Goal: Information Seeking & Learning: Learn about a topic

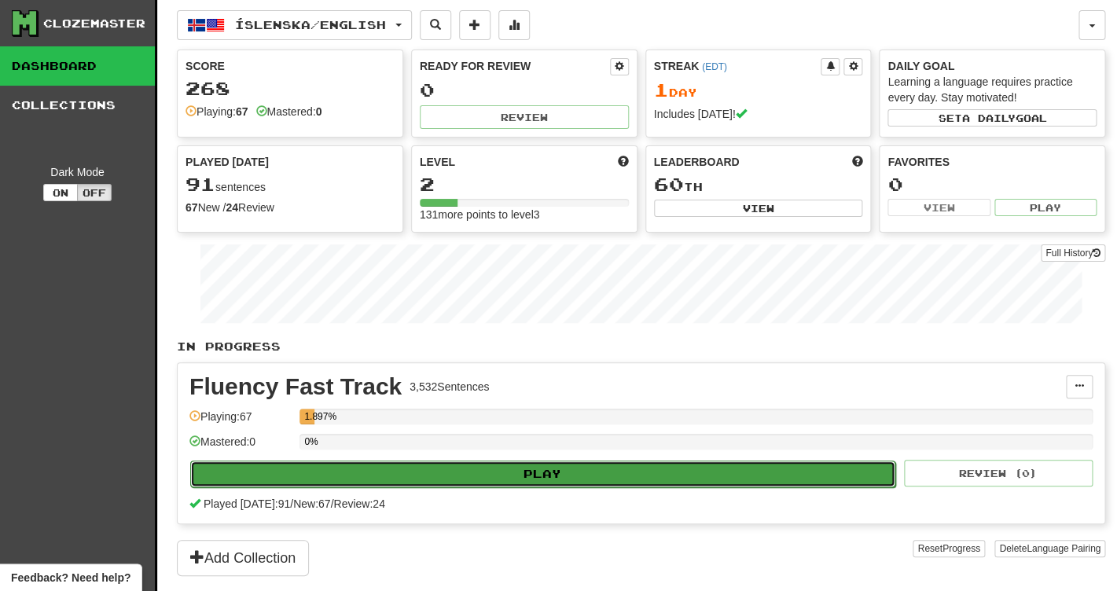
click at [437, 479] on button "Play" at bounding box center [542, 474] width 705 height 27
select select "**"
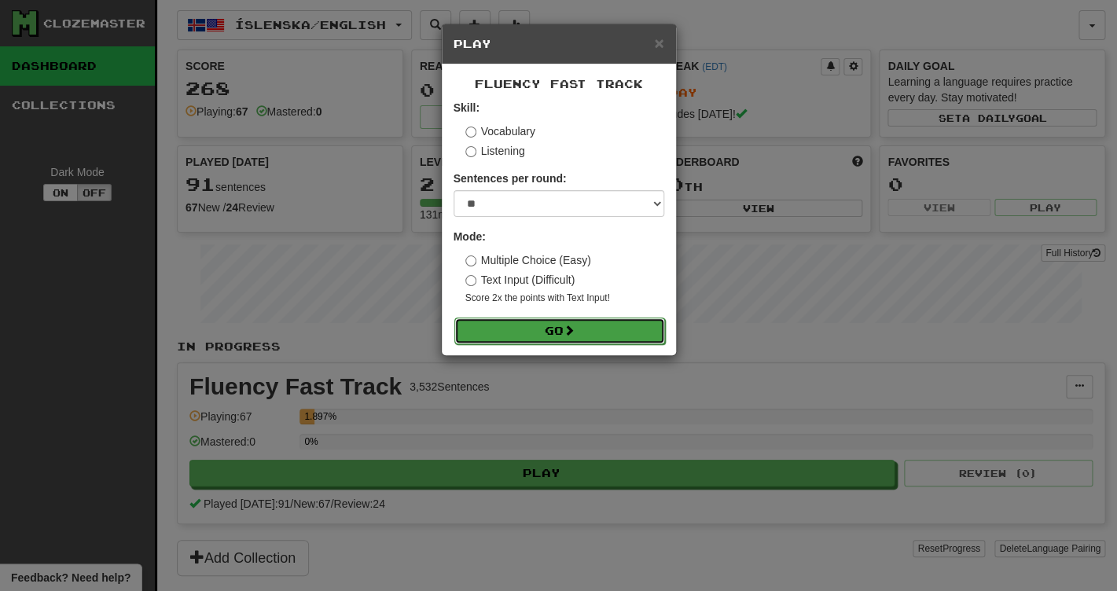
click at [583, 341] on button "Go" at bounding box center [559, 331] width 211 height 27
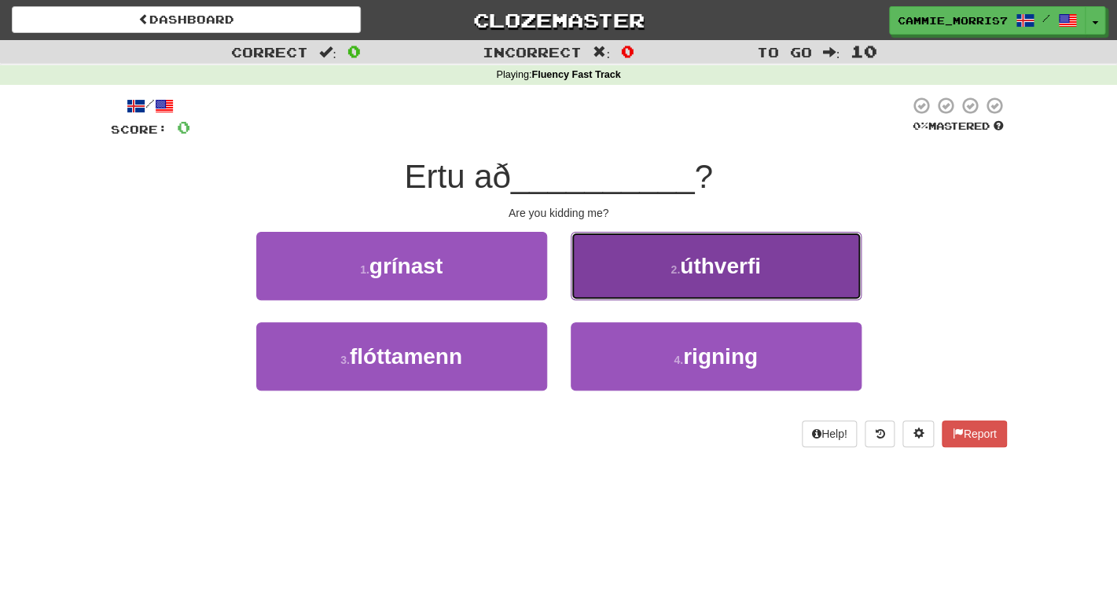
click at [681, 263] on button "2 . úthverfi" at bounding box center [716, 266] width 291 height 68
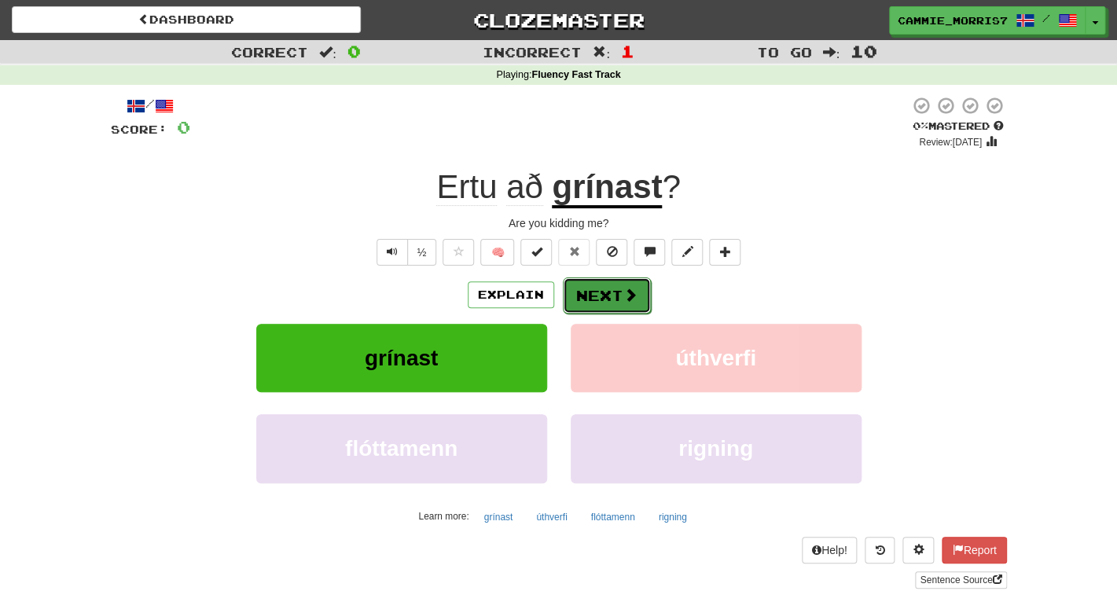
click at [623, 312] on button "Next" at bounding box center [607, 295] width 88 height 36
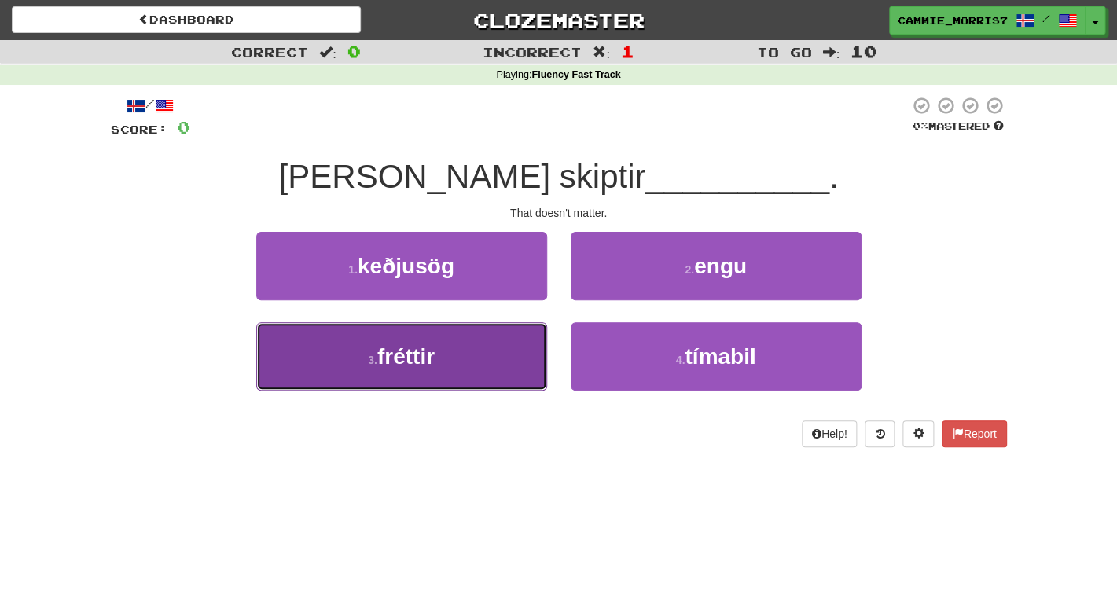
click at [479, 370] on button "3 . fréttir" at bounding box center [401, 356] width 291 height 68
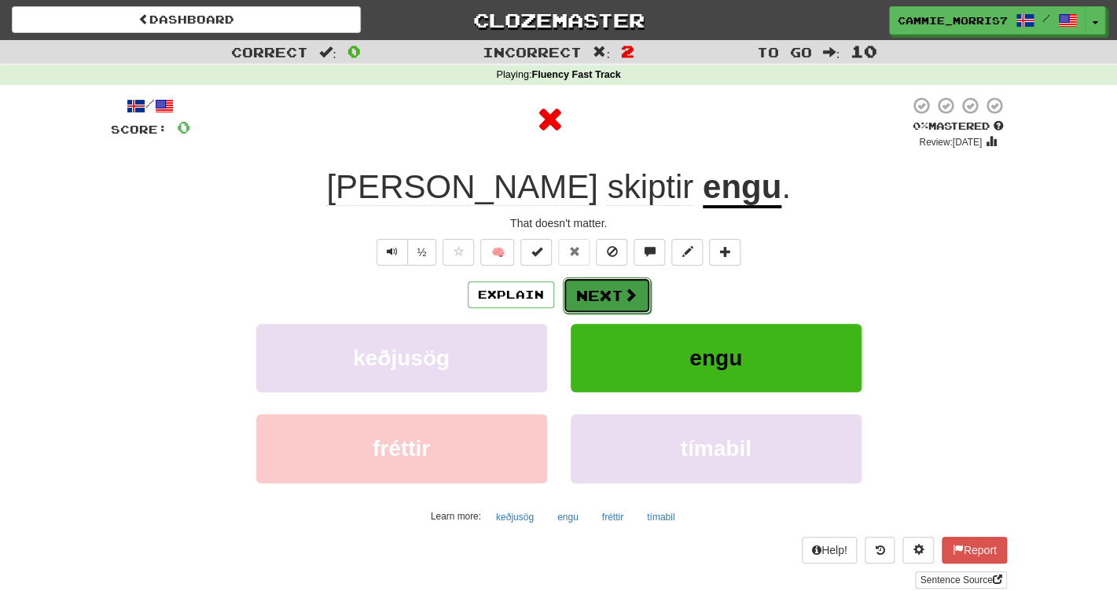
click at [628, 302] on span at bounding box center [630, 295] width 14 height 14
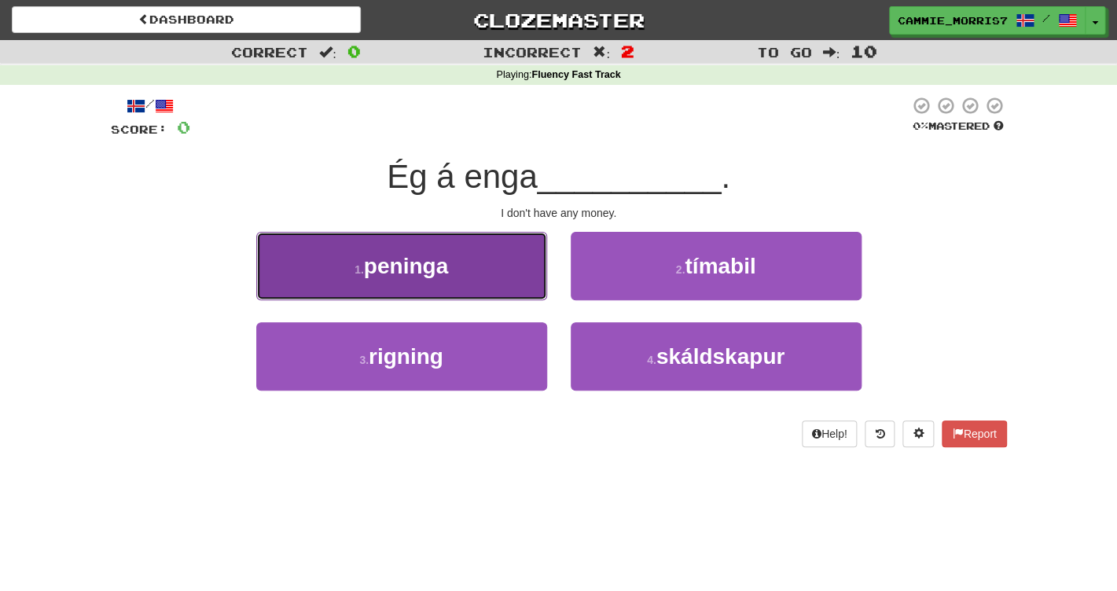
click at [495, 287] on button "1 . peninga" at bounding box center [401, 266] width 291 height 68
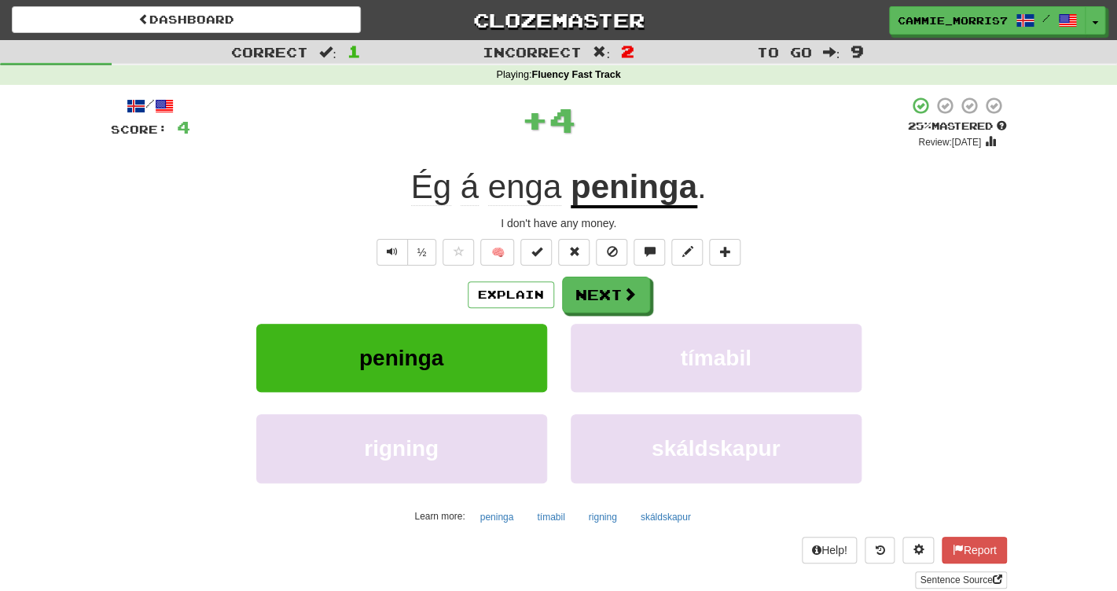
click at [557, 189] on span "enga" at bounding box center [524, 187] width 73 height 38
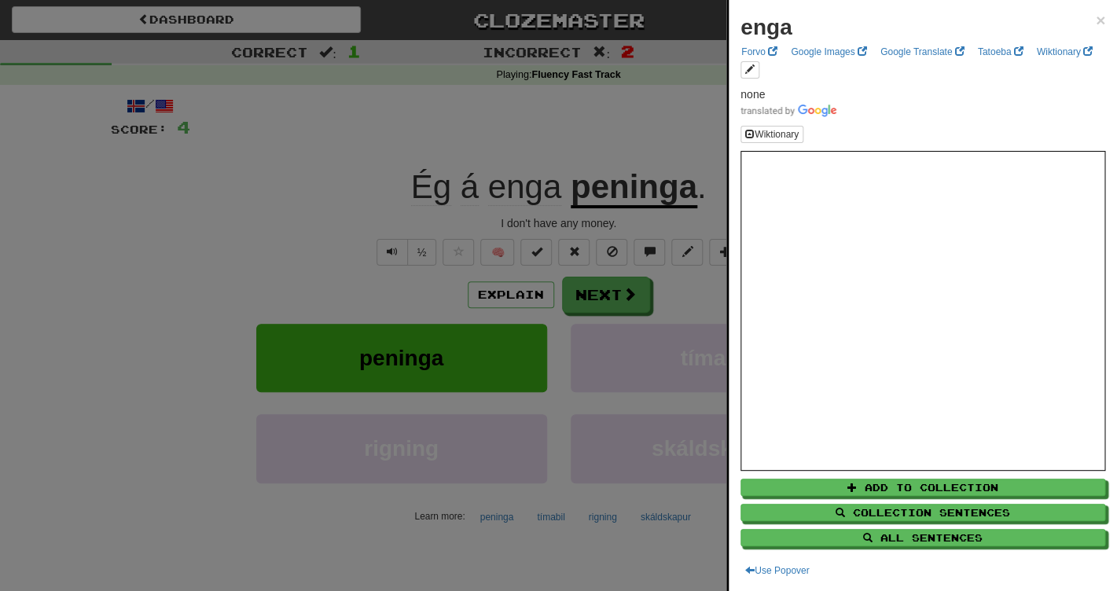
click at [212, 193] on div at bounding box center [558, 295] width 1117 height 591
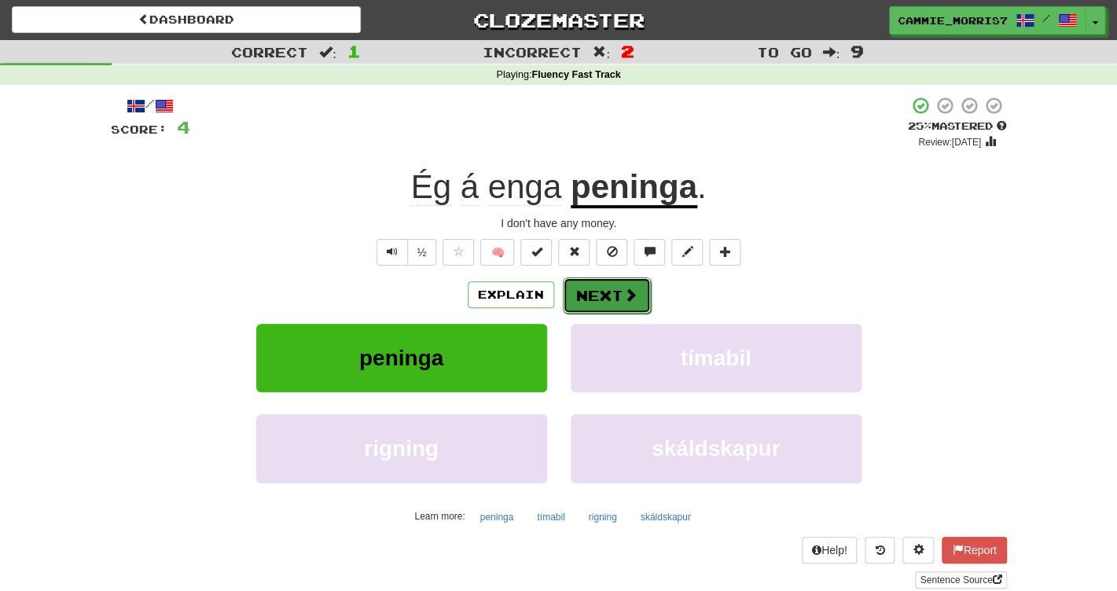
click at [608, 297] on button "Next" at bounding box center [607, 295] width 88 height 36
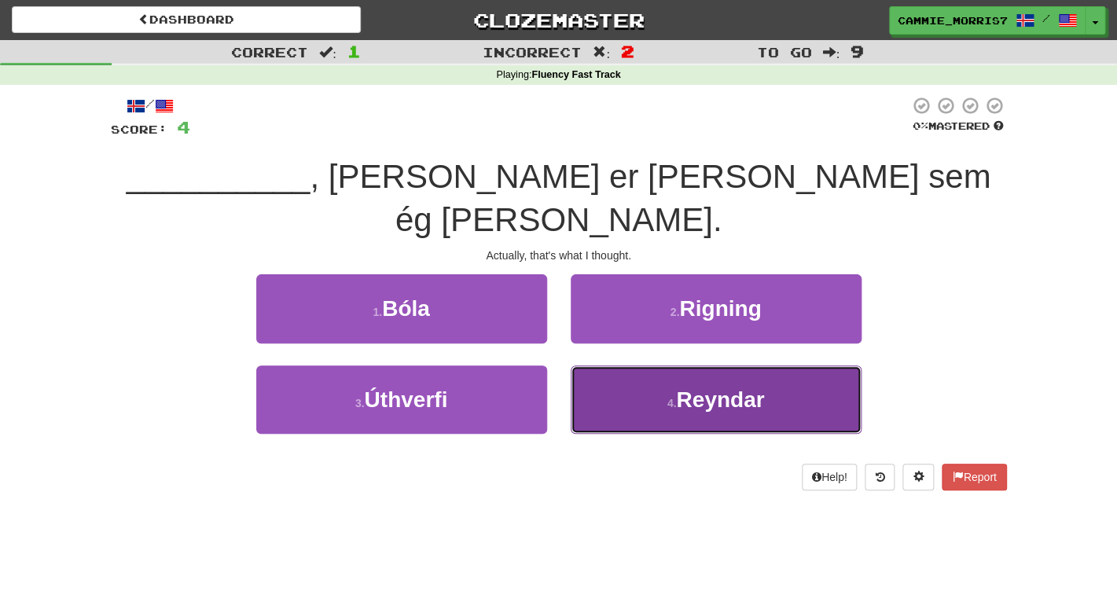
click at [645, 366] on button "4 . Reyndar" at bounding box center [716, 400] width 291 height 68
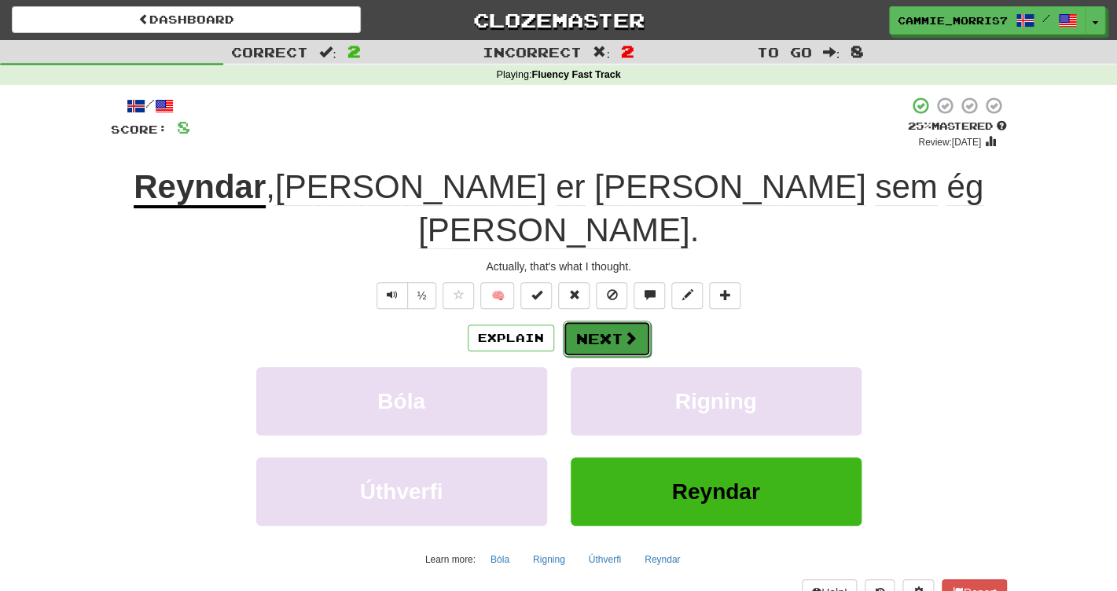
click at [589, 321] on button "Next" at bounding box center [607, 339] width 88 height 36
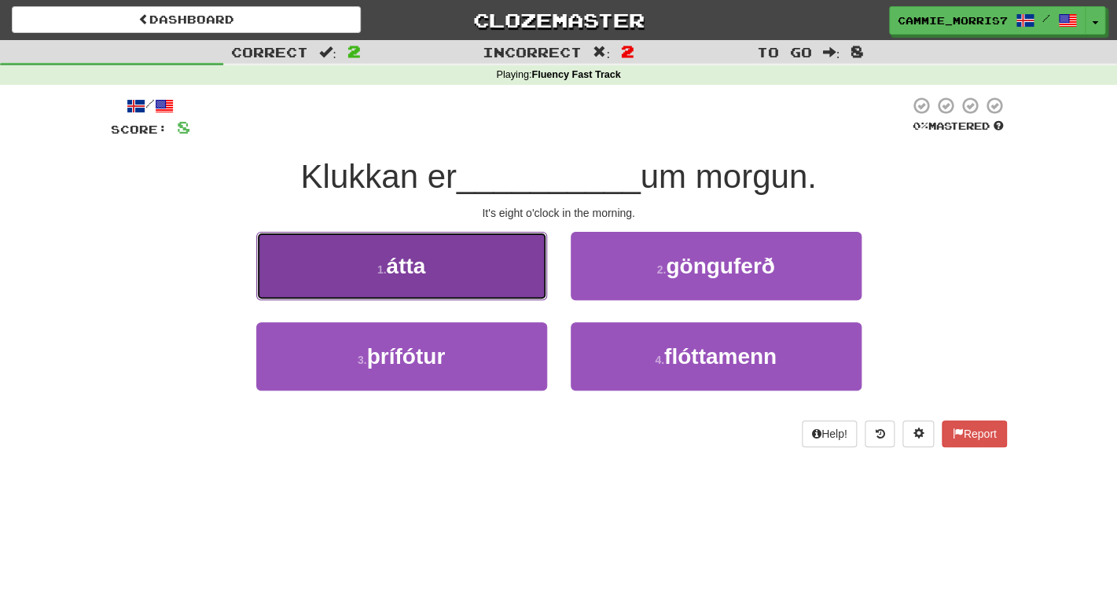
click at [514, 288] on button "1 . átta" at bounding box center [401, 266] width 291 height 68
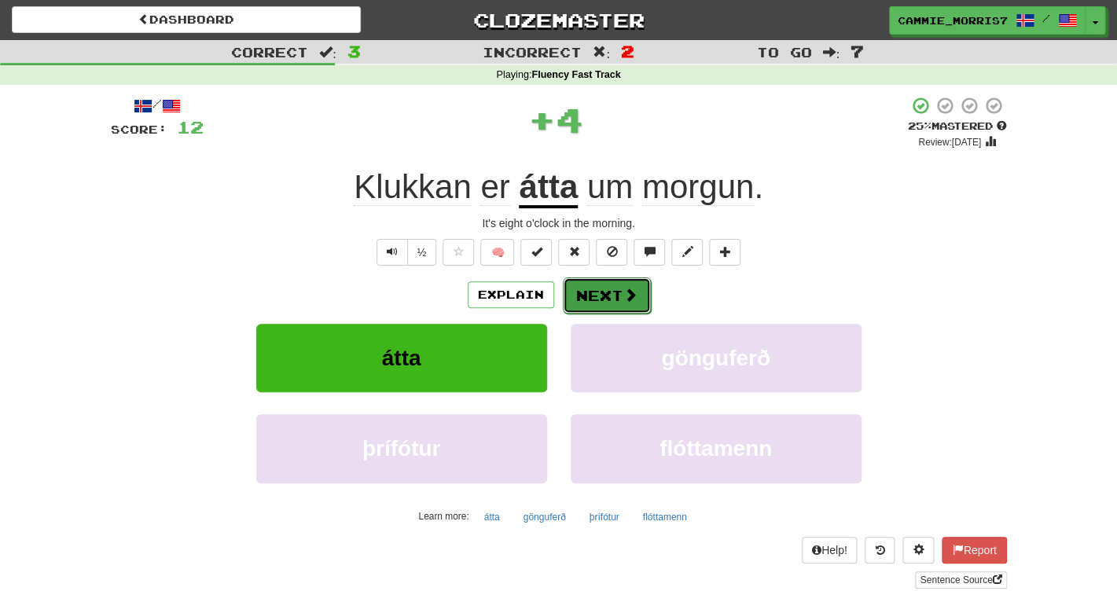
click at [584, 303] on button "Next" at bounding box center [607, 295] width 88 height 36
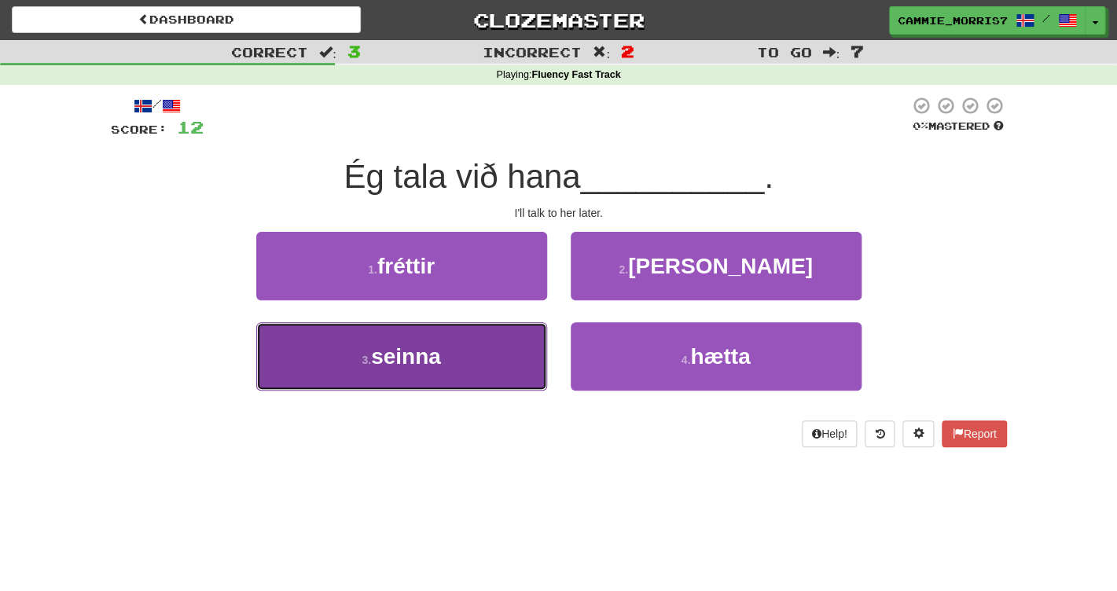
click at [478, 354] on button "3 . seinna" at bounding box center [401, 356] width 291 height 68
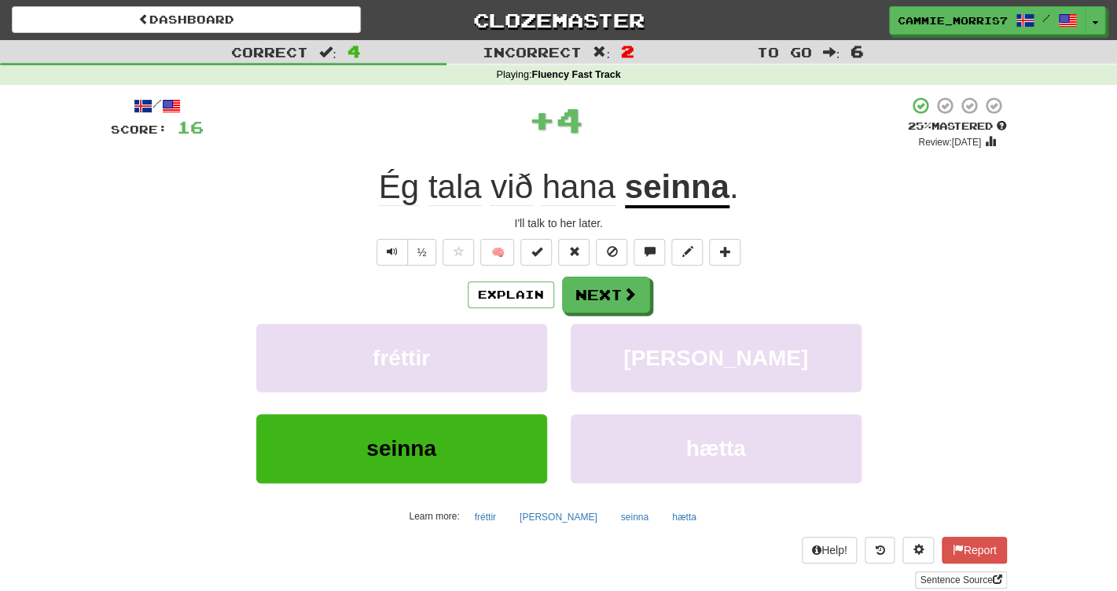
click at [685, 202] on u "seinna" at bounding box center [677, 188] width 105 height 40
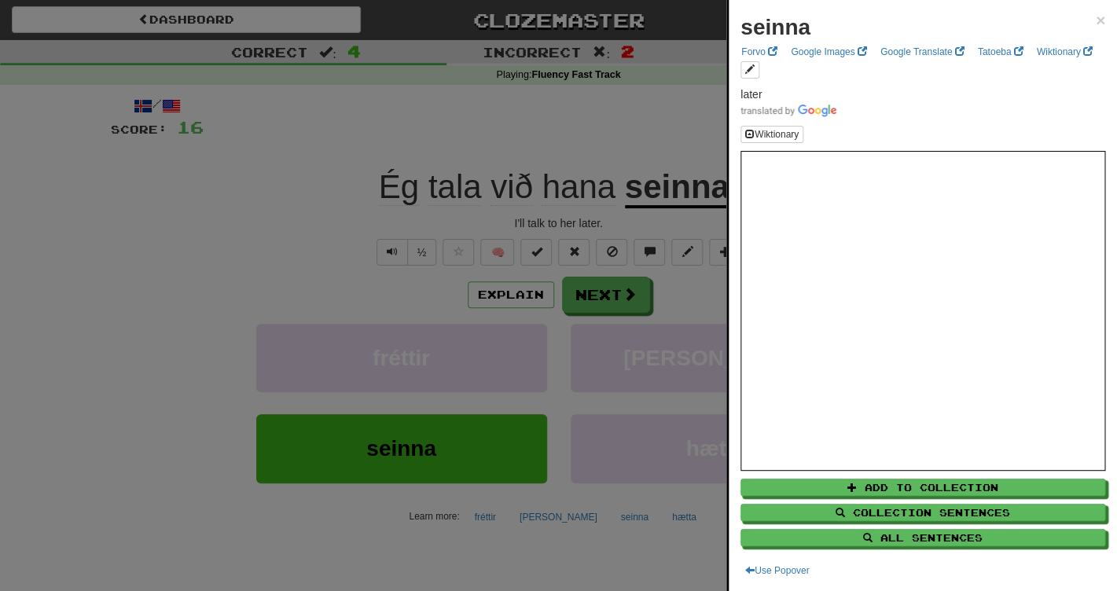
click at [670, 145] on div at bounding box center [558, 295] width 1117 height 591
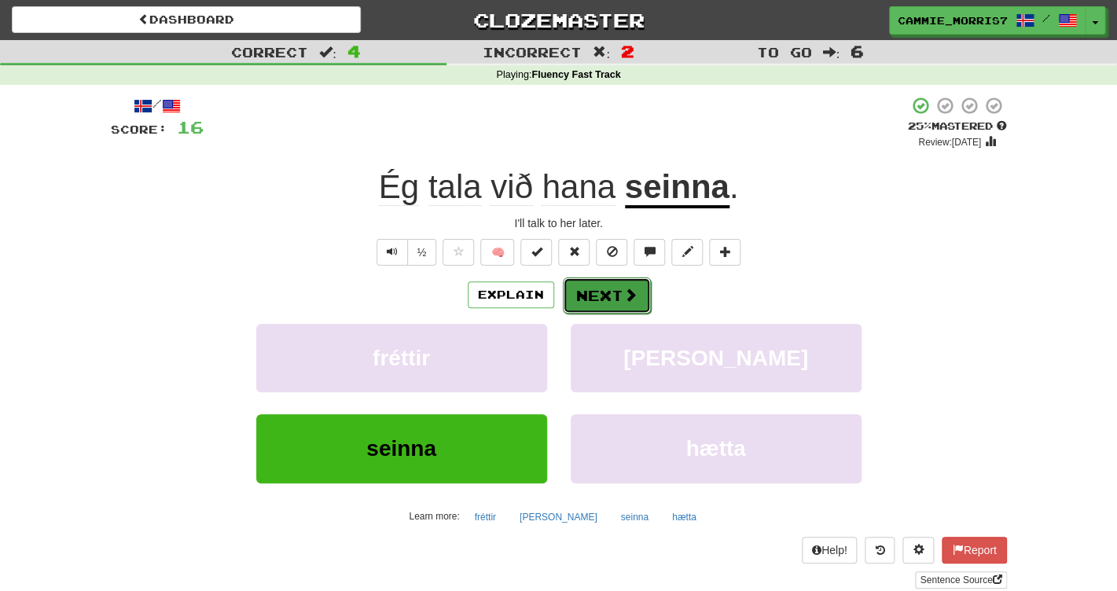
click at [597, 304] on button "Next" at bounding box center [607, 295] width 88 height 36
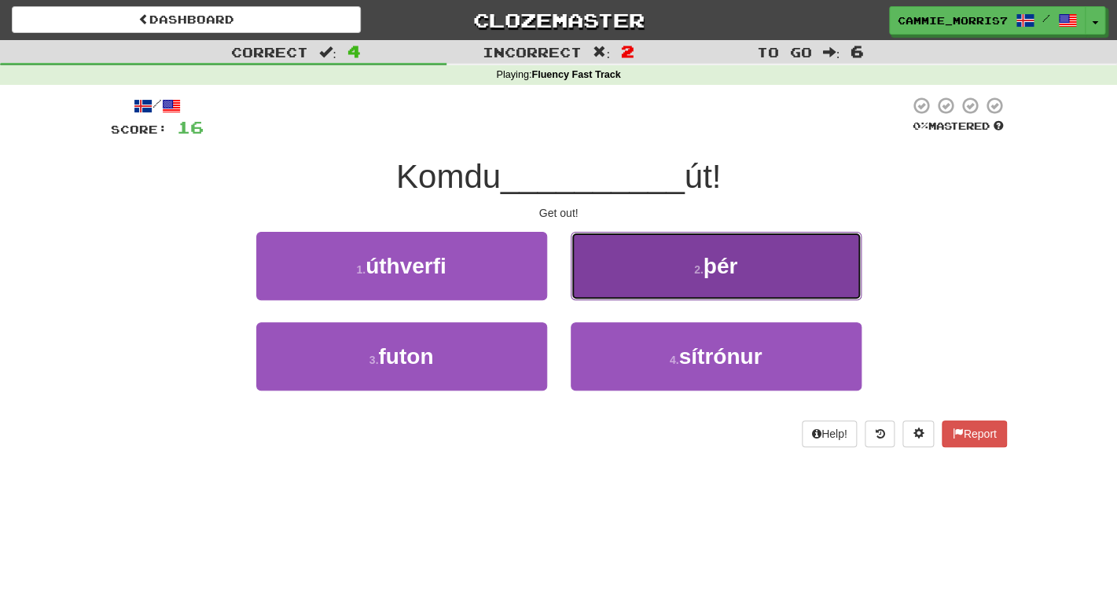
click at [792, 259] on button "2 . þér" at bounding box center [716, 266] width 291 height 68
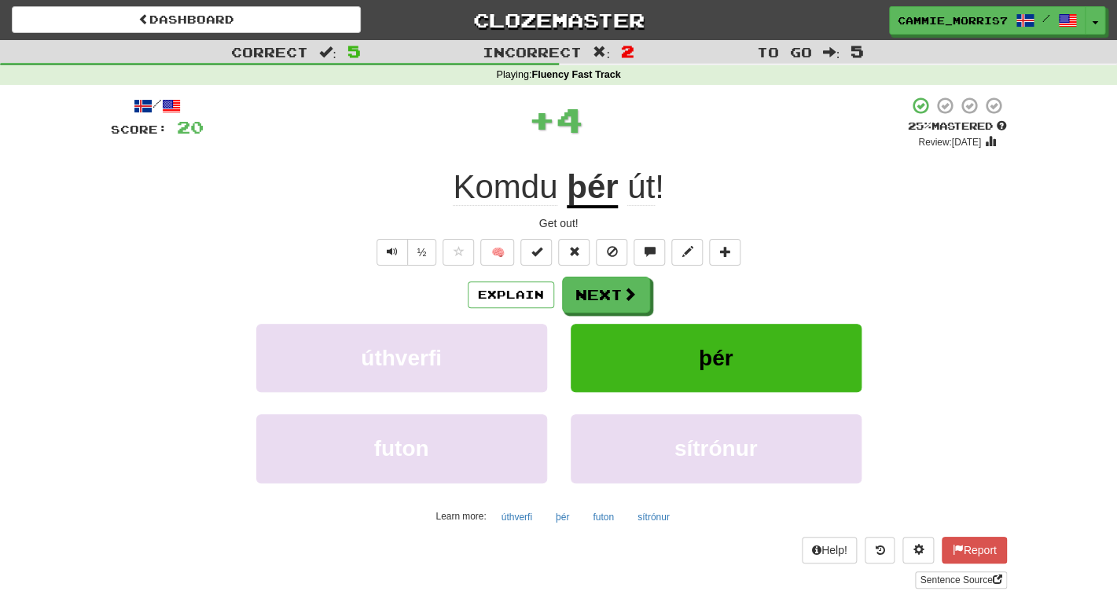
click at [586, 191] on u "þér" at bounding box center [592, 188] width 51 height 40
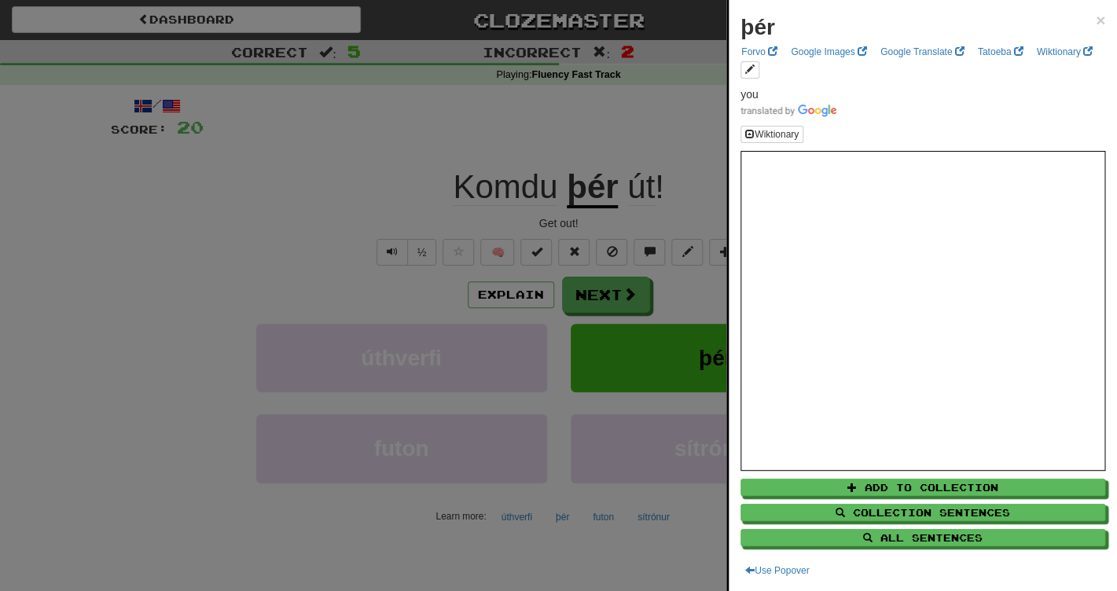
click at [684, 135] on div at bounding box center [558, 295] width 1117 height 591
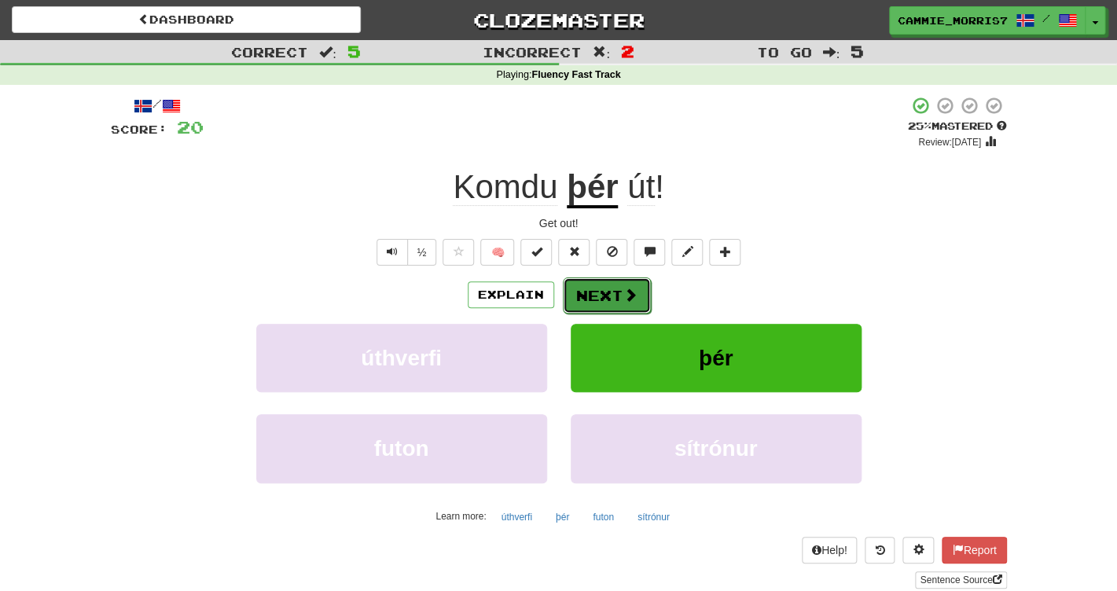
click at [593, 301] on button "Next" at bounding box center [607, 295] width 88 height 36
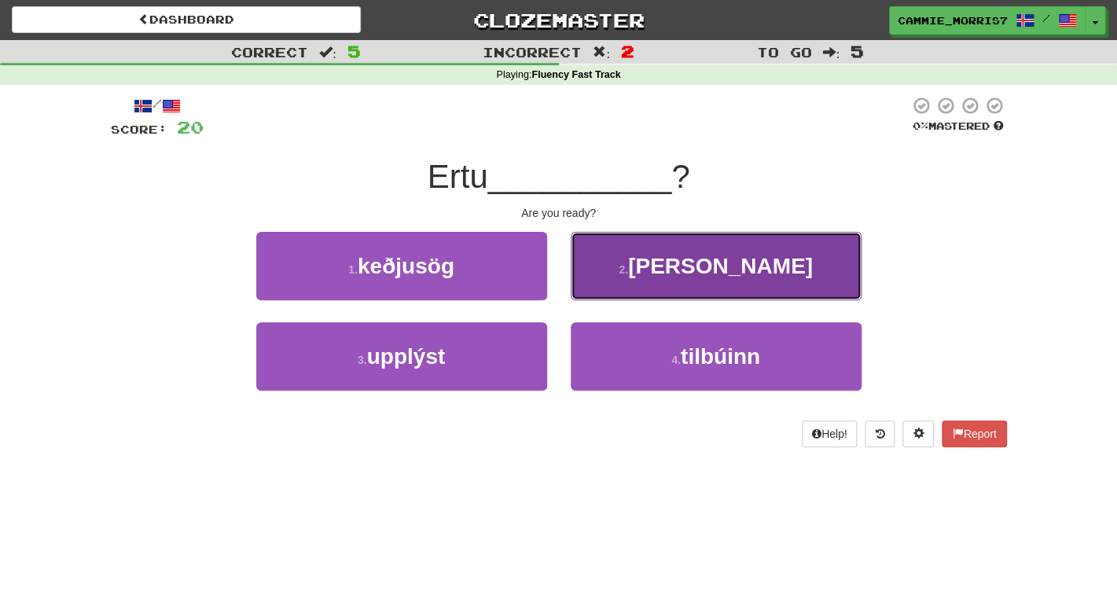
click at [608, 288] on button "2 . veit" at bounding box center [716, 266] width 291 height 68
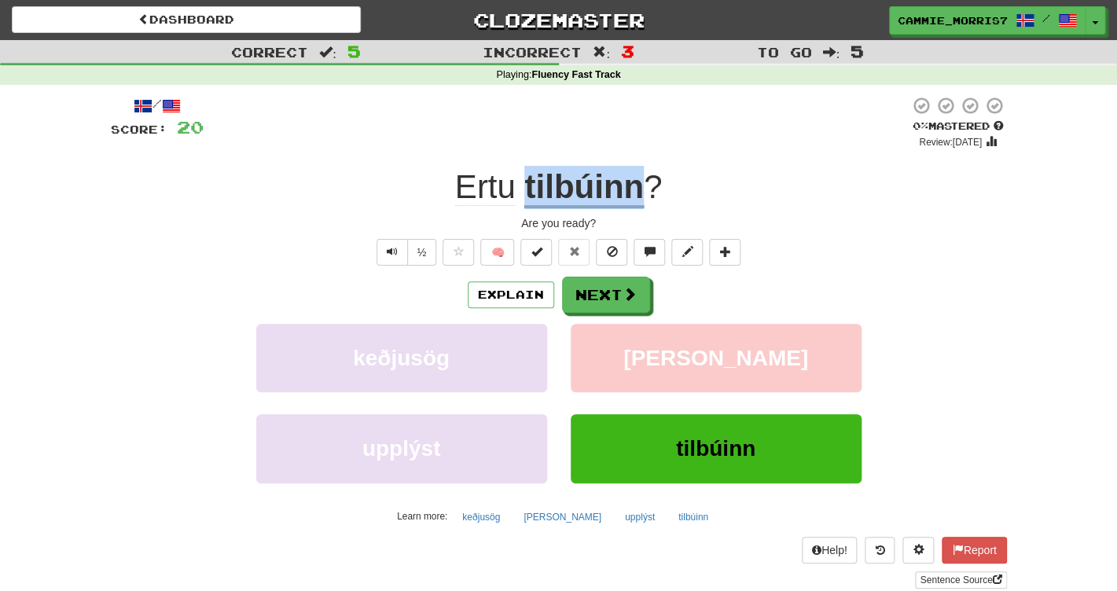
drag, startPoint x: 523, startPoint y: 193, endPoint x: 642, endPoint y: 194, distance: 119.5
click at [642, 194] on div "Ertu tilbúinn ?" at bounding box center [559, 187] width 896 height 43
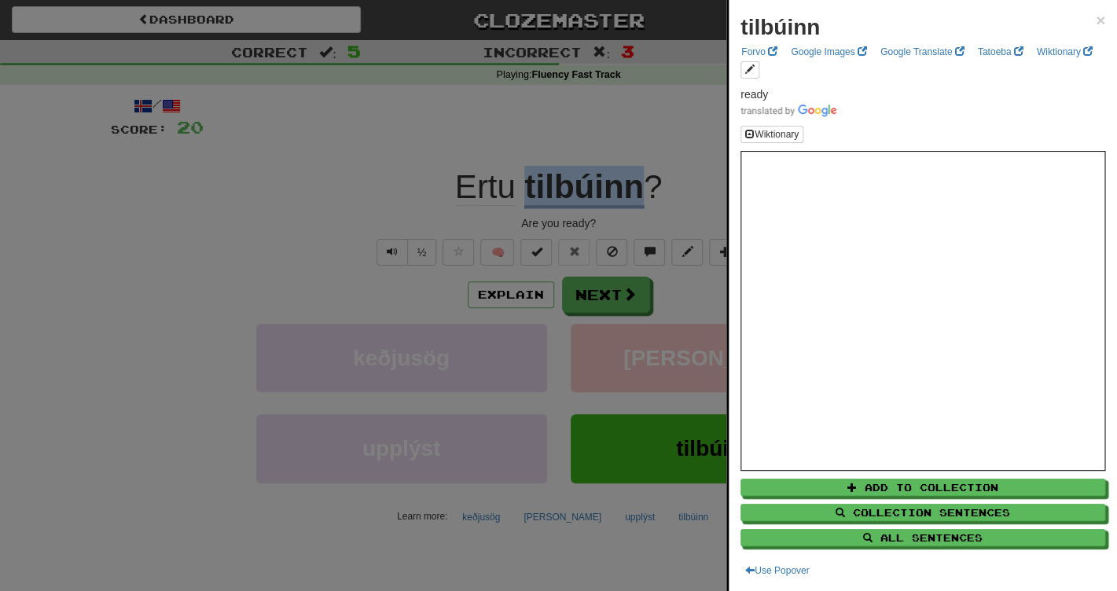
copy div "tilbúinn"
click at [665, 86] on div at bounding box center [558, 295] width 1117 height 591
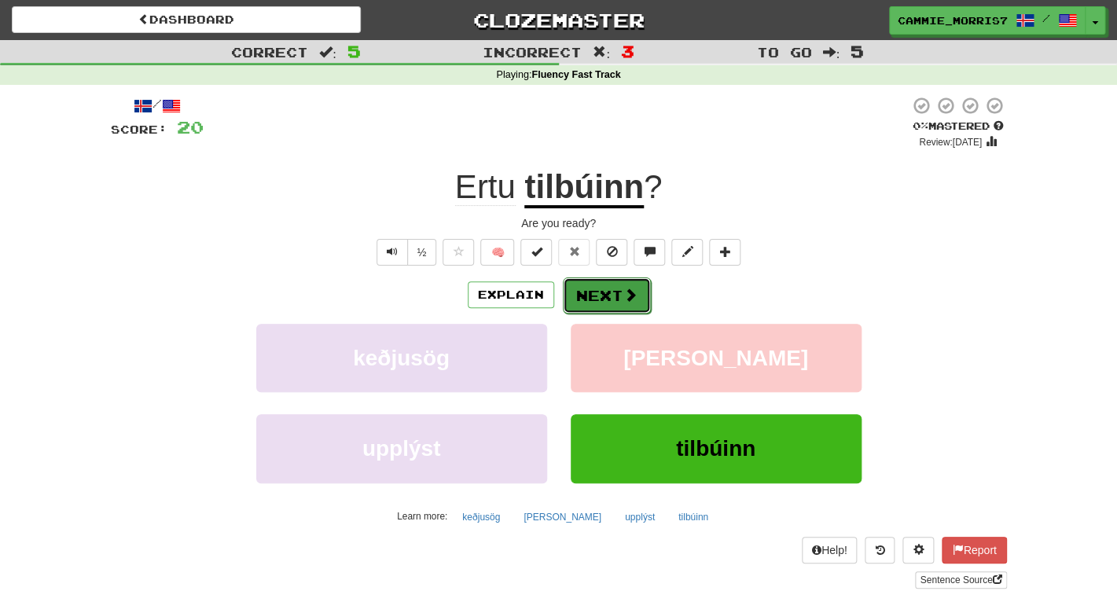
click at [582, 286] on button "Next" at bounding box center [607, 295] width 88 height 36
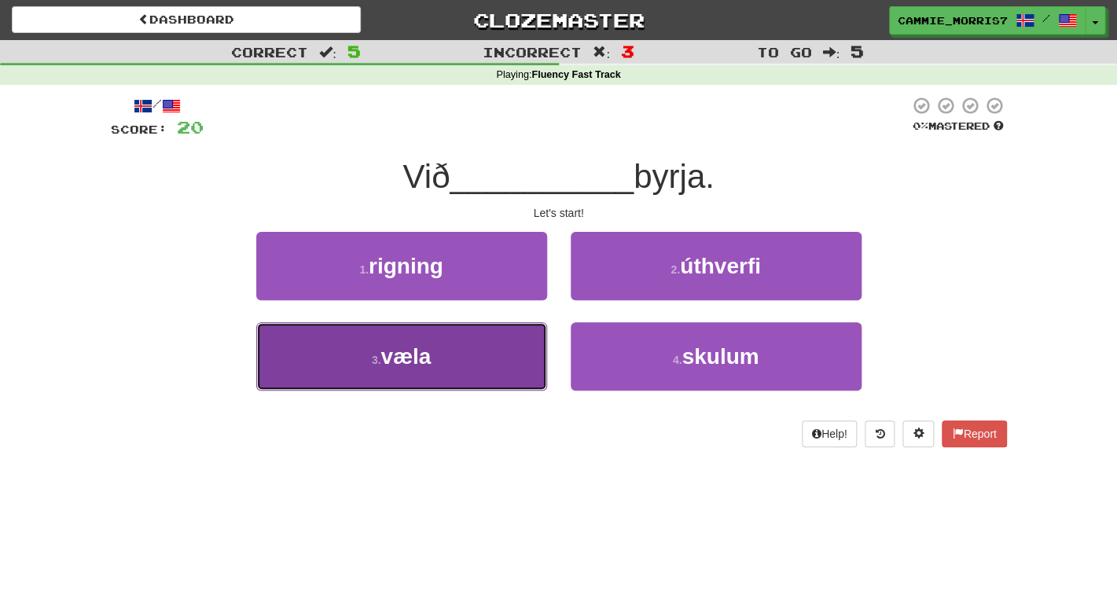
click at [486, 374] on button "3 . væla" at bounding box center [401, 356] width 291 height 68
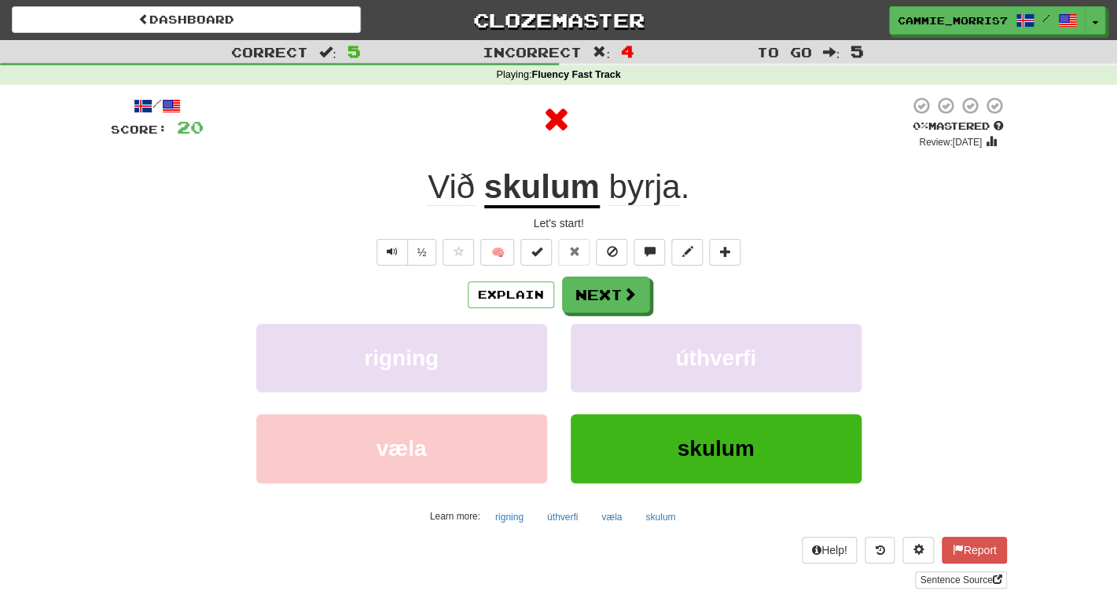
click at [566, 206] on u "skulum" at bounding box center [542, 188] width 116 height 40
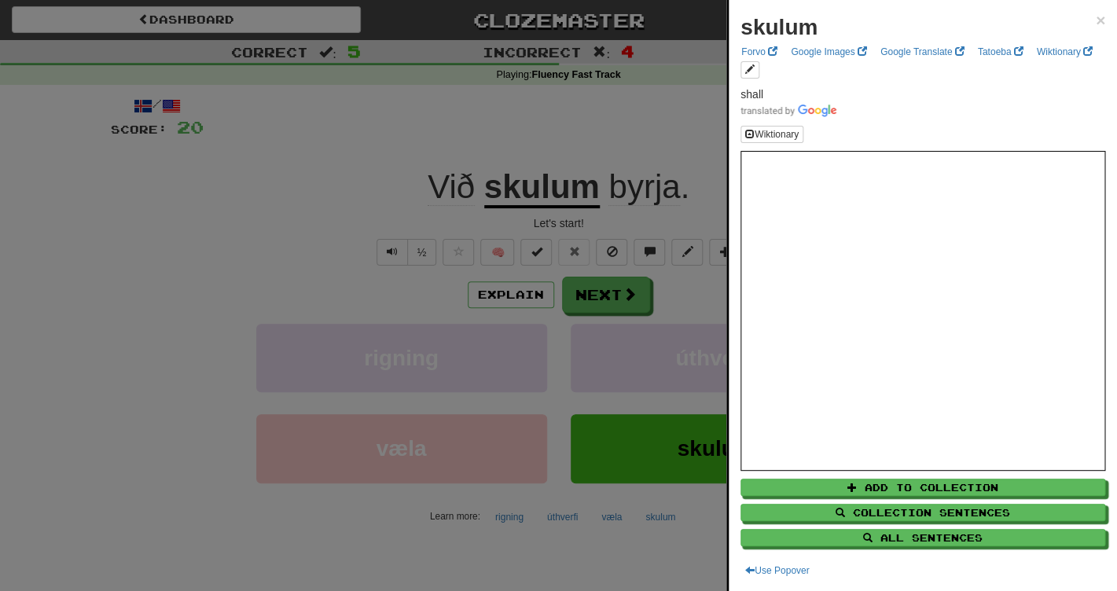
click at [549, 150] on div at bounding box center [558, 295] width 1117 height 591
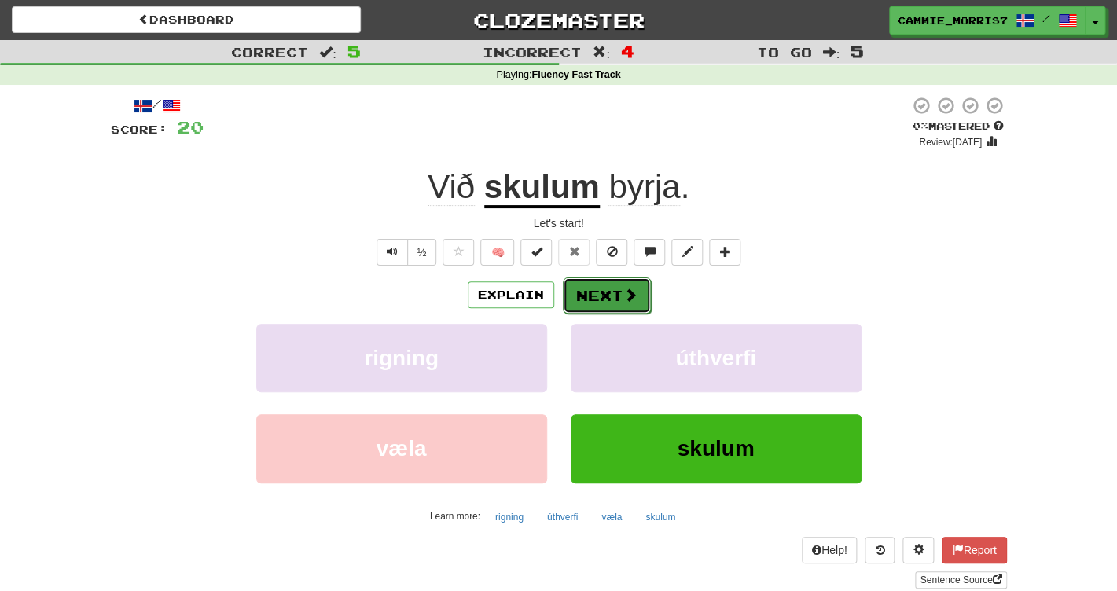
click at [594, 293] on button "Next" at bounding box center [607, 295] width 88 height 36
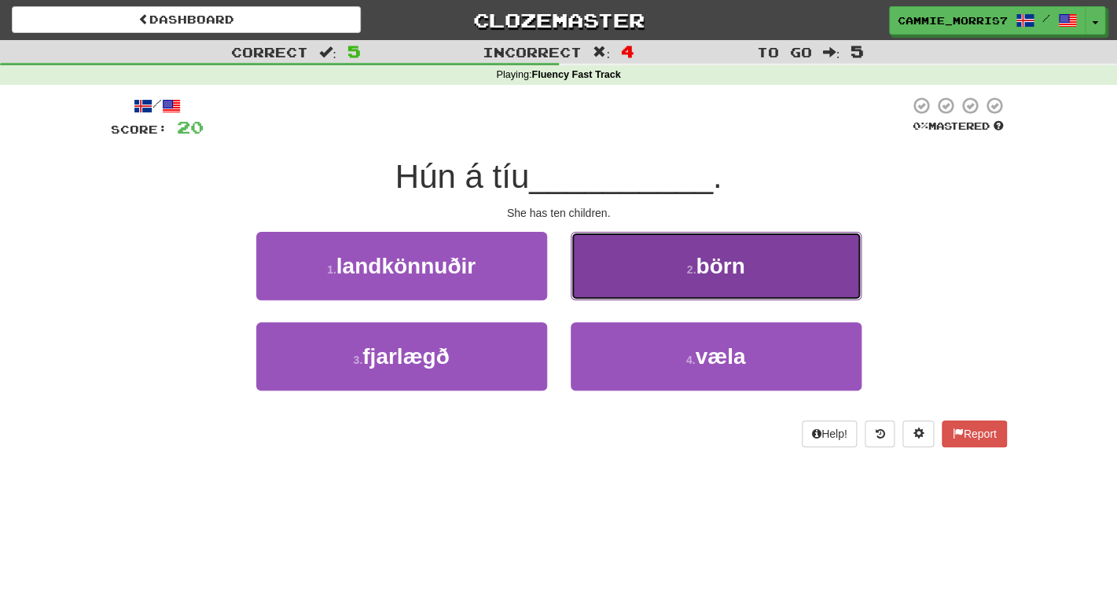
click at [630, 270] on button "2 . börn" at bounding box center [716, 266] width 291 height 68
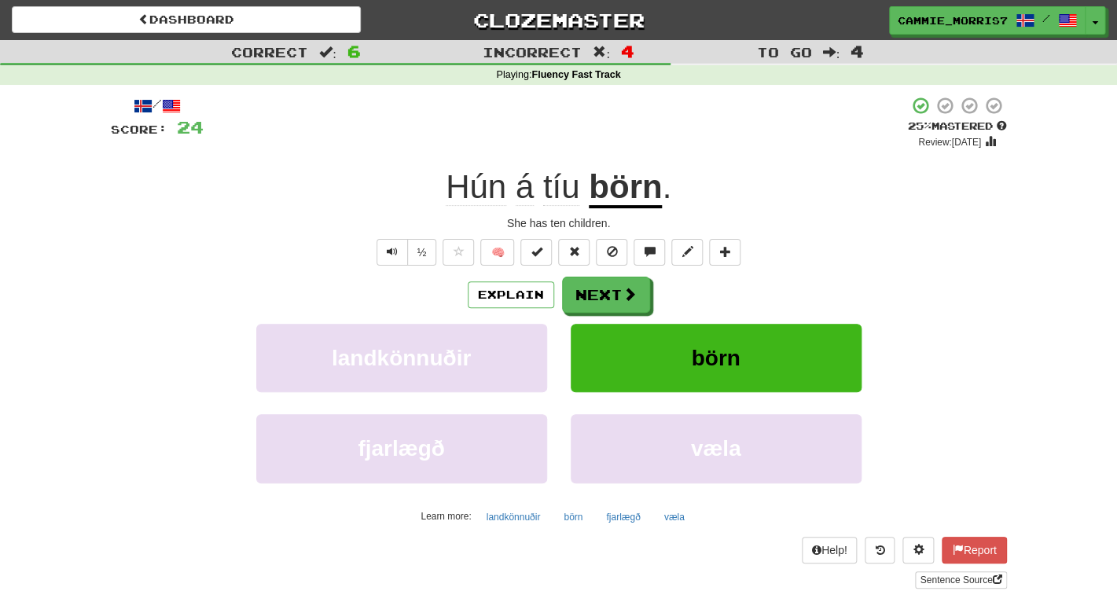
click at [598, 322] on div "Explain Next landkönnuðir börn fjarlægð væla Learn more: landkönnuðir börn fjar…" at bounding box center [559, 403] width 896 height 252
click at [590, 296] on button "Next" at bounding box center [607, 295] width 88 height 36
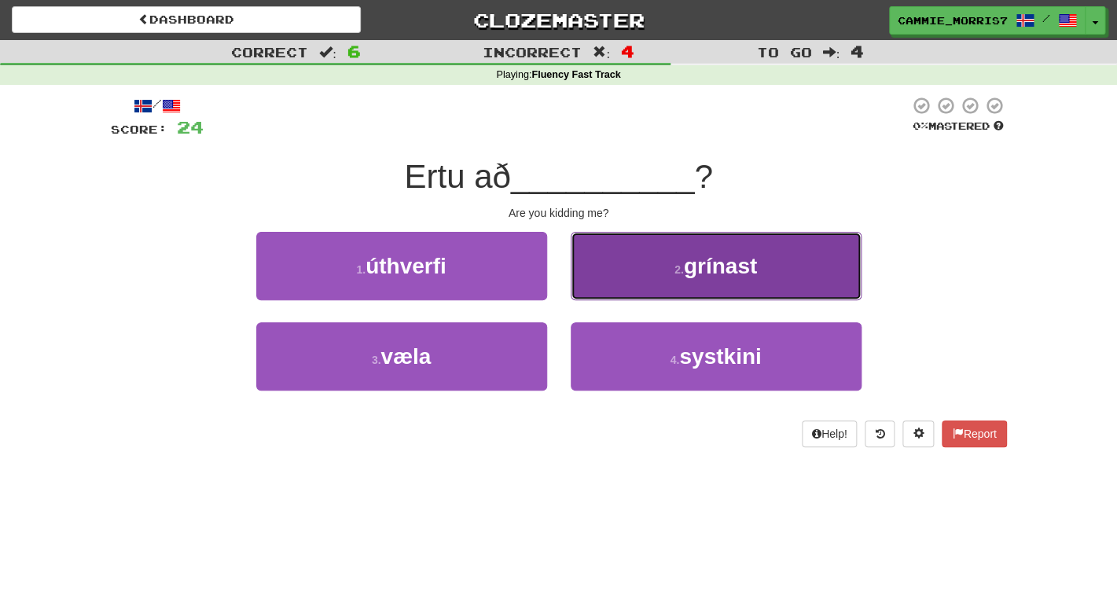
click at [604, 277] on button "2 . grínast" at bounding box center [716, 266] width 291 height 68
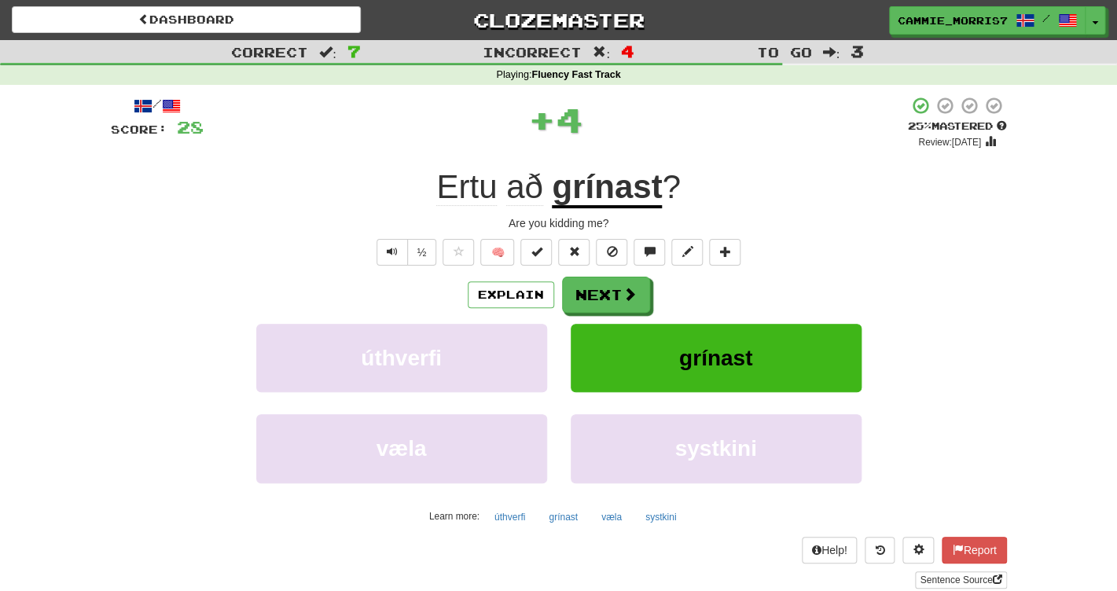
click at [612, 198] on u "grínast" at bounding box center [607, 188] width 110 height 40
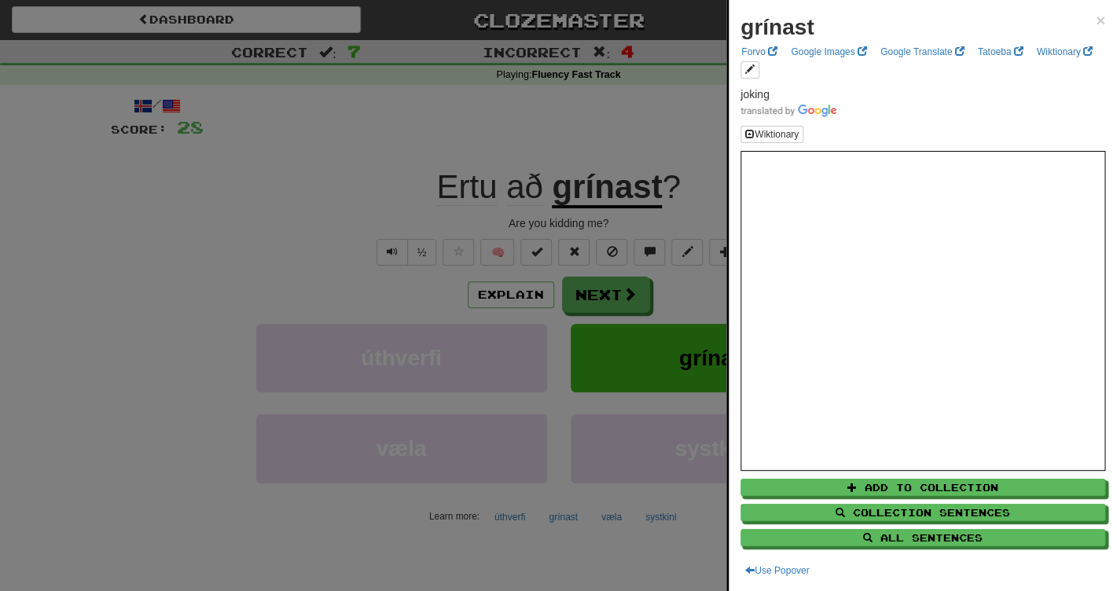
click at [664, 140] on div at bounding box center [558, 295] width 1117 height 591
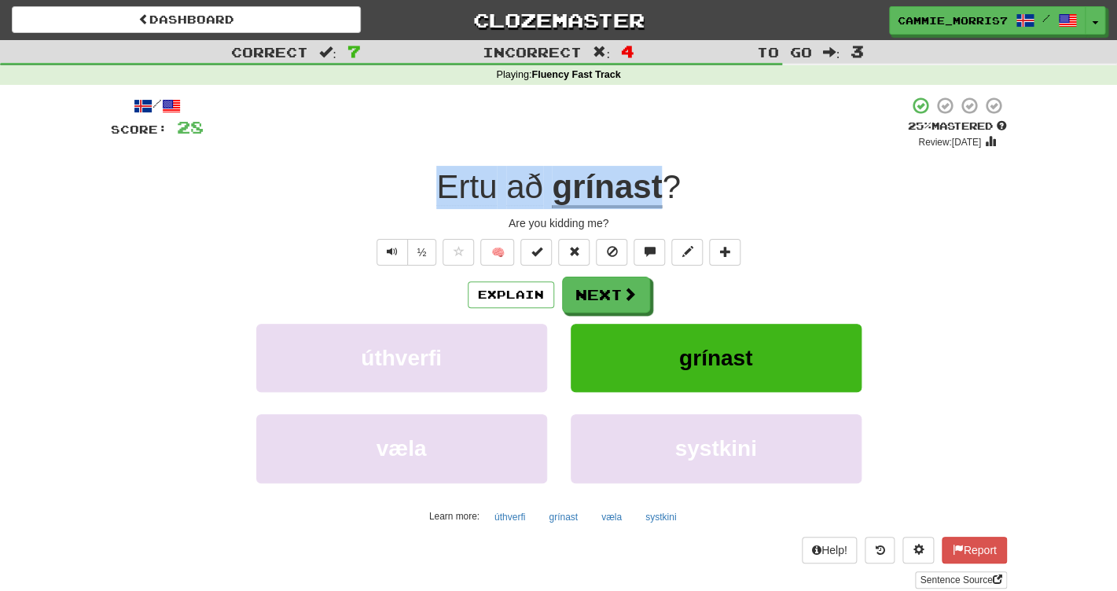
drag, startPoint x: 432, startPoint y: 189, endPoint x: 662, endPoint y: 192, distance: 230.3
click at [662, 192] on div "Ertu að grínast ?" at bounding box center [559, 187] width 896 height 43
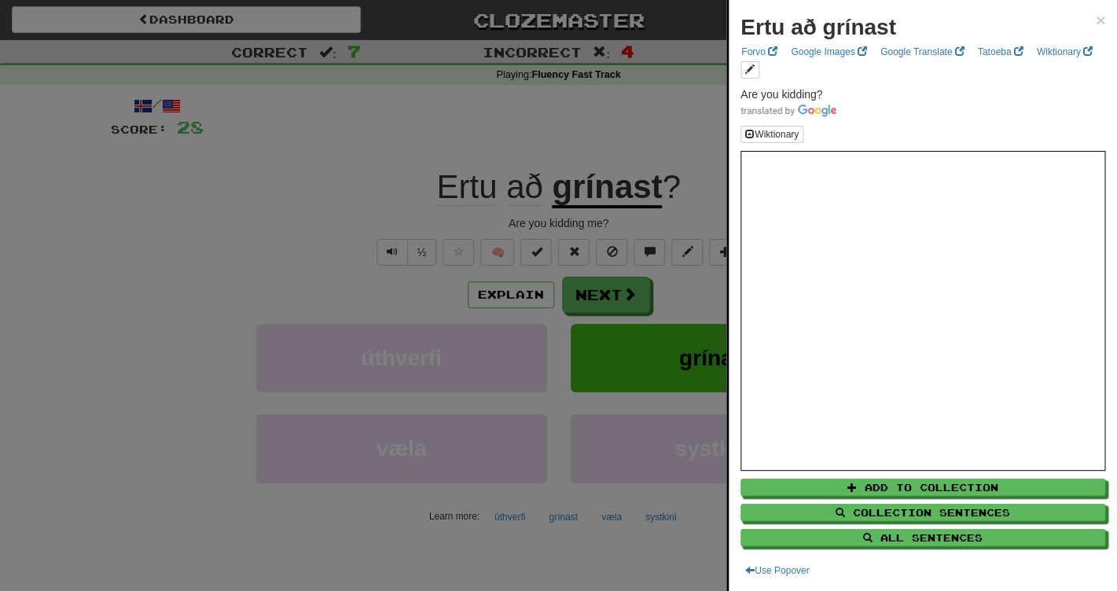
click at [624, 108] on div at bounding box center [558, 295] width 1117 height 591
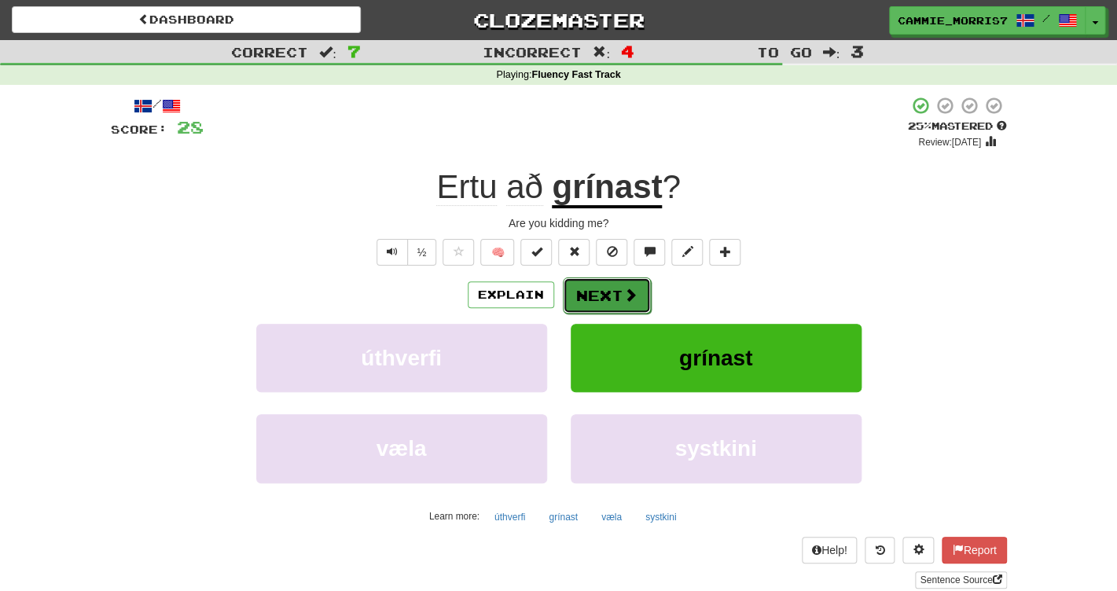
click at [615, 294] on button "Next" at bounding box center [607, 295] width 88 height 36
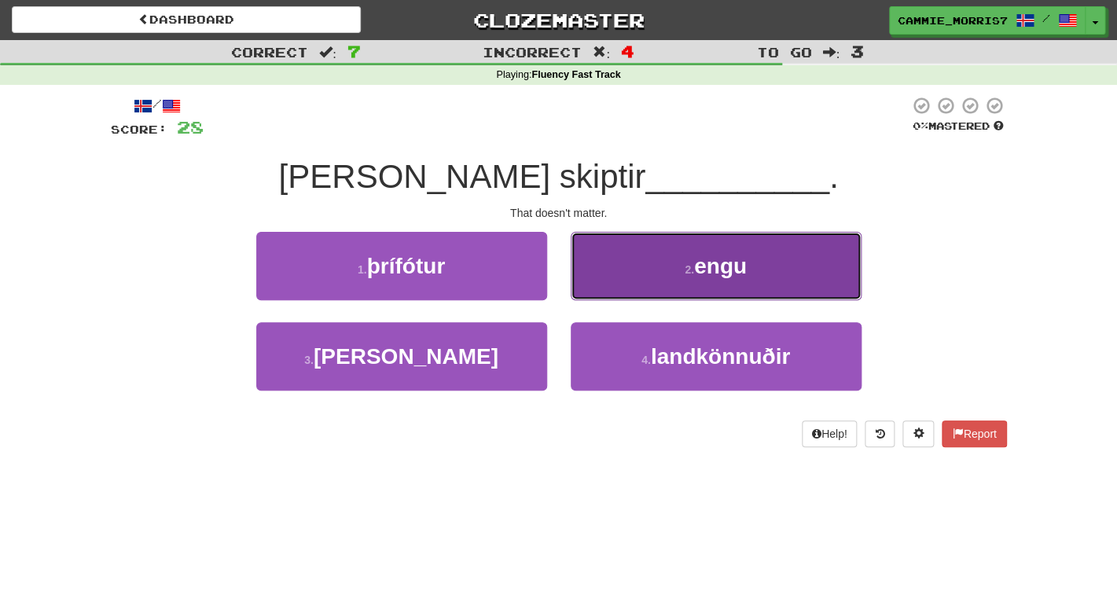
click at [631, 281] on button "2 . engu" at bounding box center [716, 266] width 291 height 68
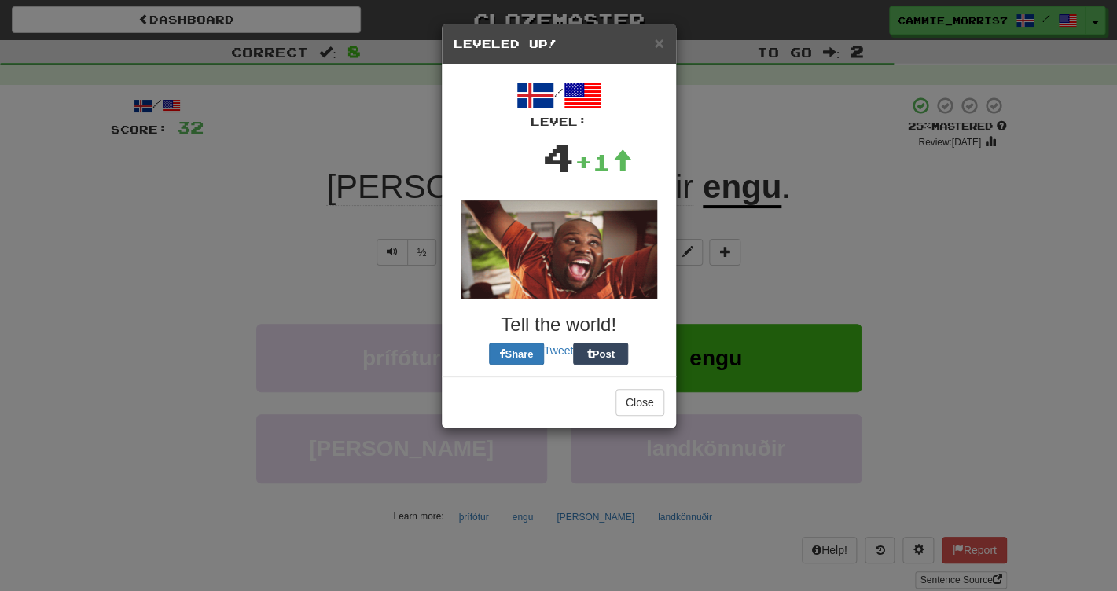
click at [745, 175] on div "× Leveled Up! / Level: 4 +1 Tell the world! Share Tweet Post Close" at bounding box center [558, 295] width 1117 height 591
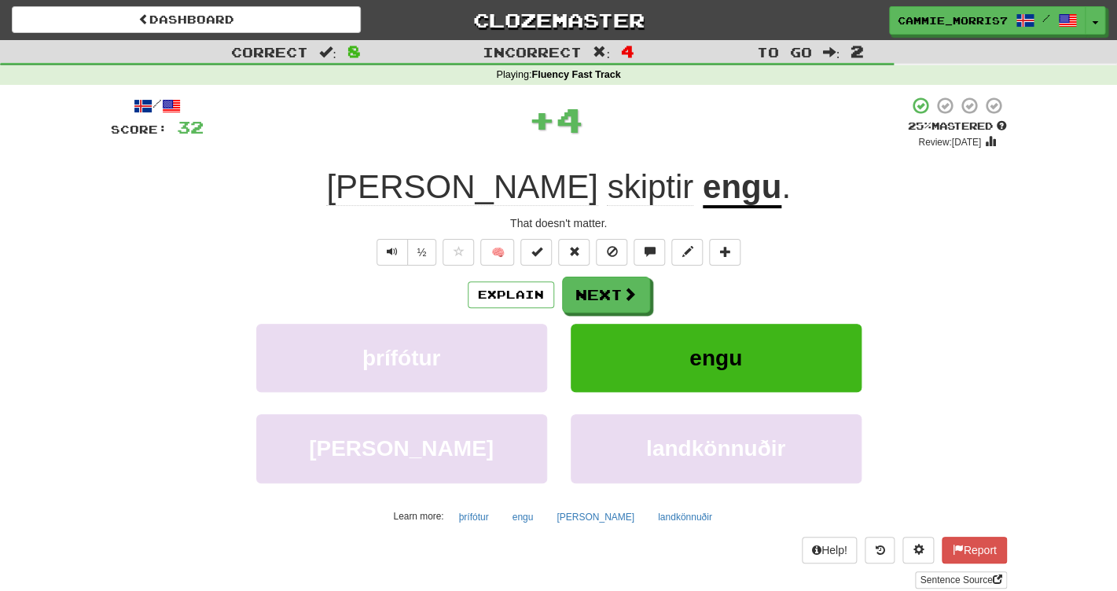
click at [636, 220] on div "That doesn't matter." at bounding box center [559, 223] width 896 height 16
click at [703, 200] on u "engu" at bounding box center [742, 188] width 79 height 40
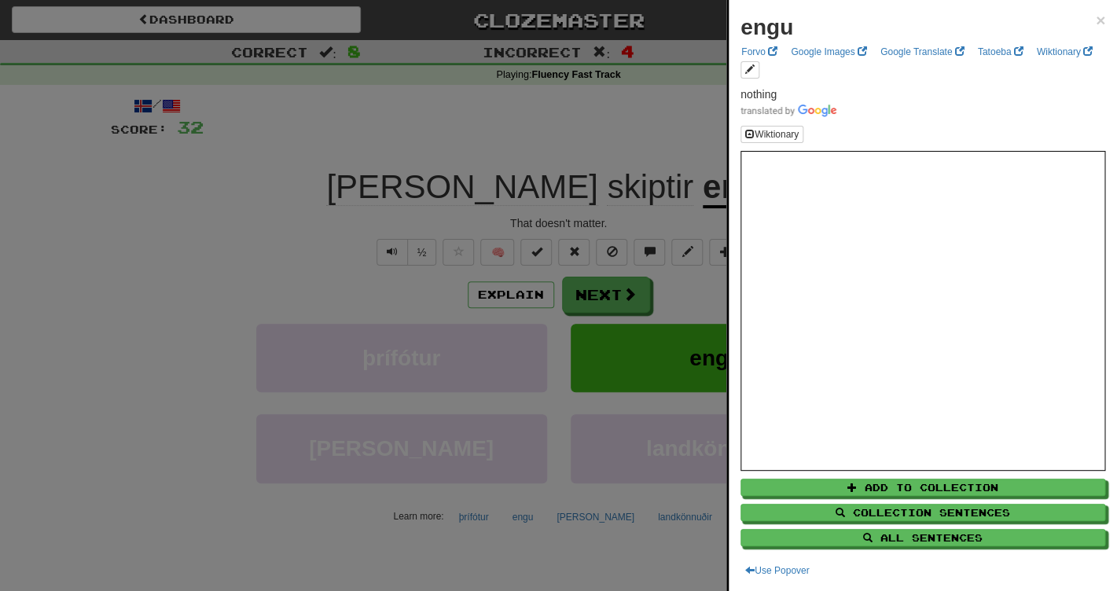
click at [630, 141] on div at bounding box center [558, 295] width 1117 height 591
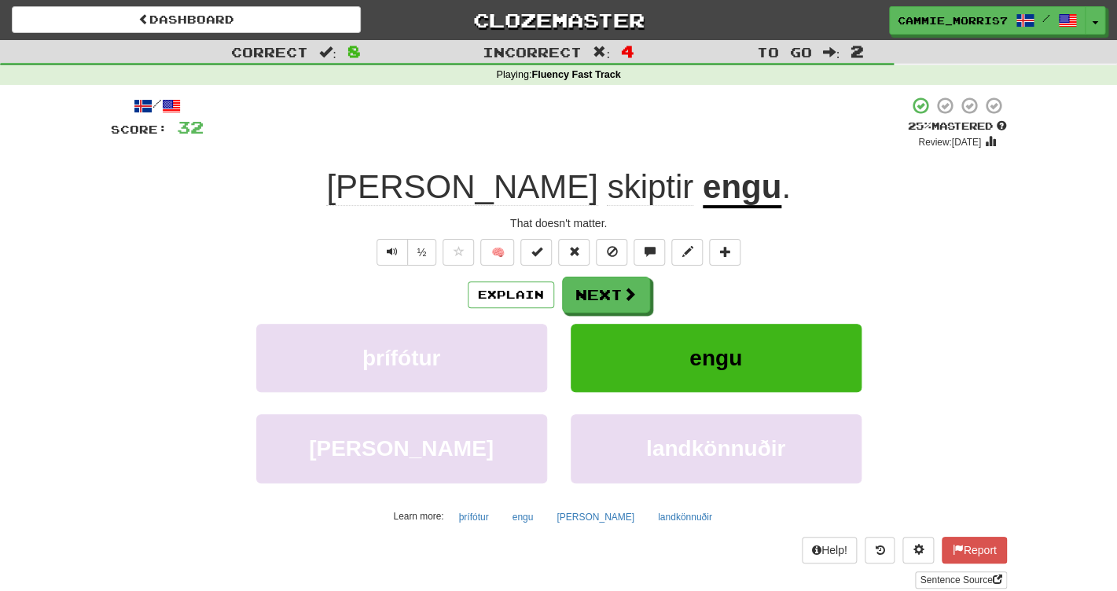
click at [607, 204] on span "skiptir" at bounding box center [650, 187] width 86 height 38
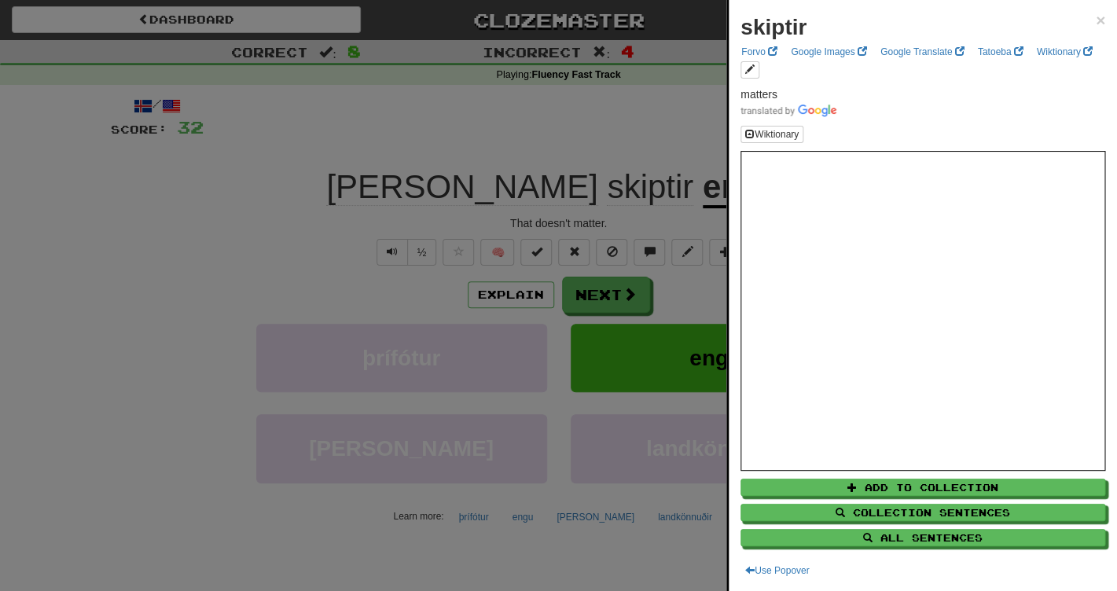
click at [609, 123] on div at bounding box center [558, 295] width 1117 height 591
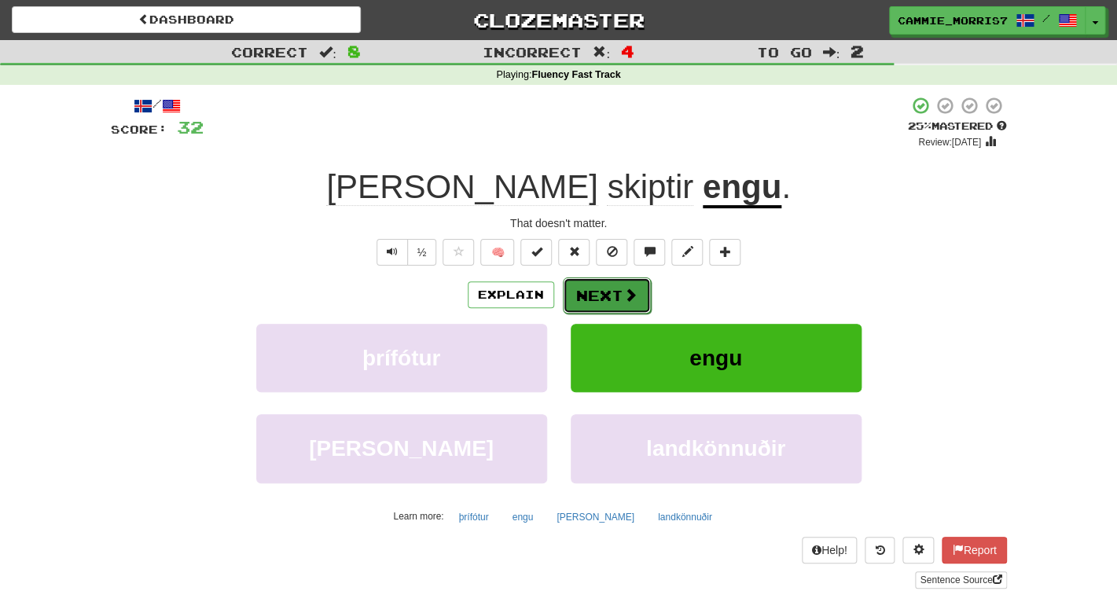
click at [629, 288] on span at bounding box center [630, 295] width 14 height 14
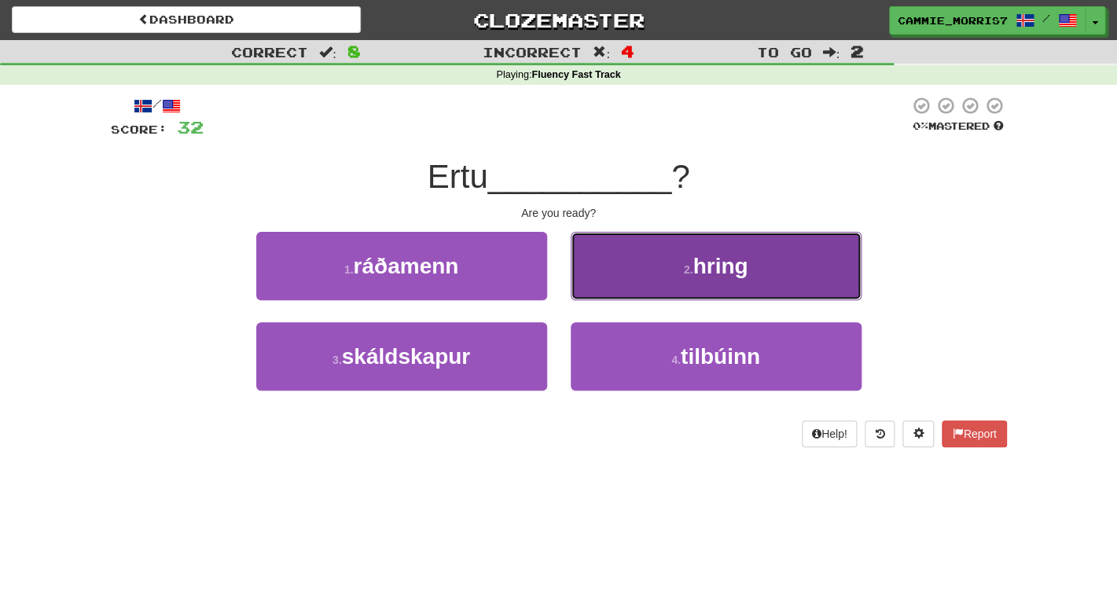
click at [618, 252] on button "2 . hring" at bounding box center [716, 266] width 291 height 68
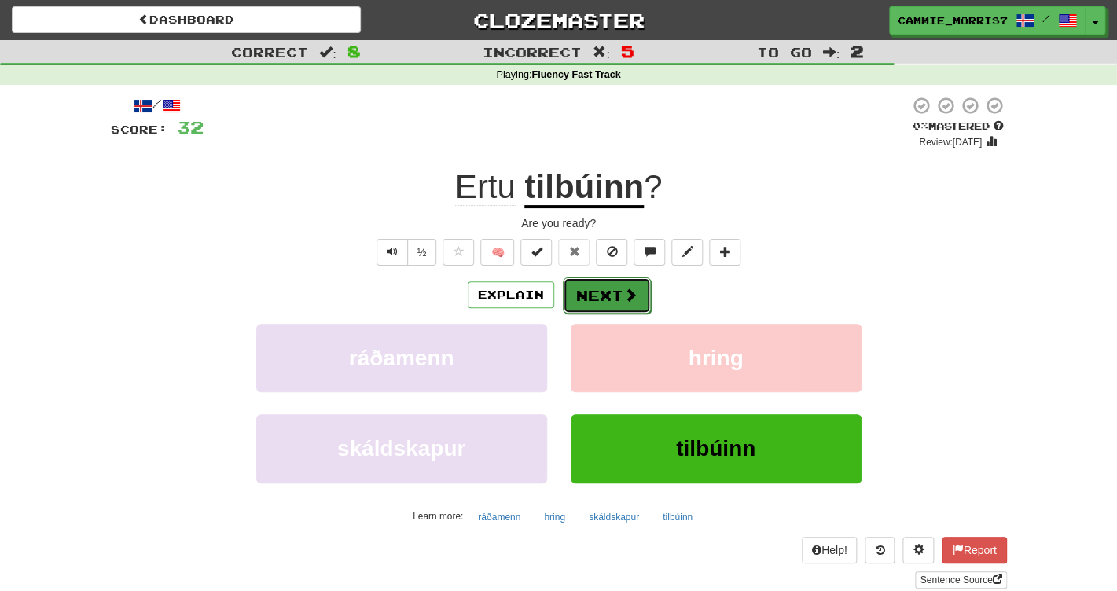
click at [600, 288] on button "Next" at bounding box center [607, 295] width 88 height 36
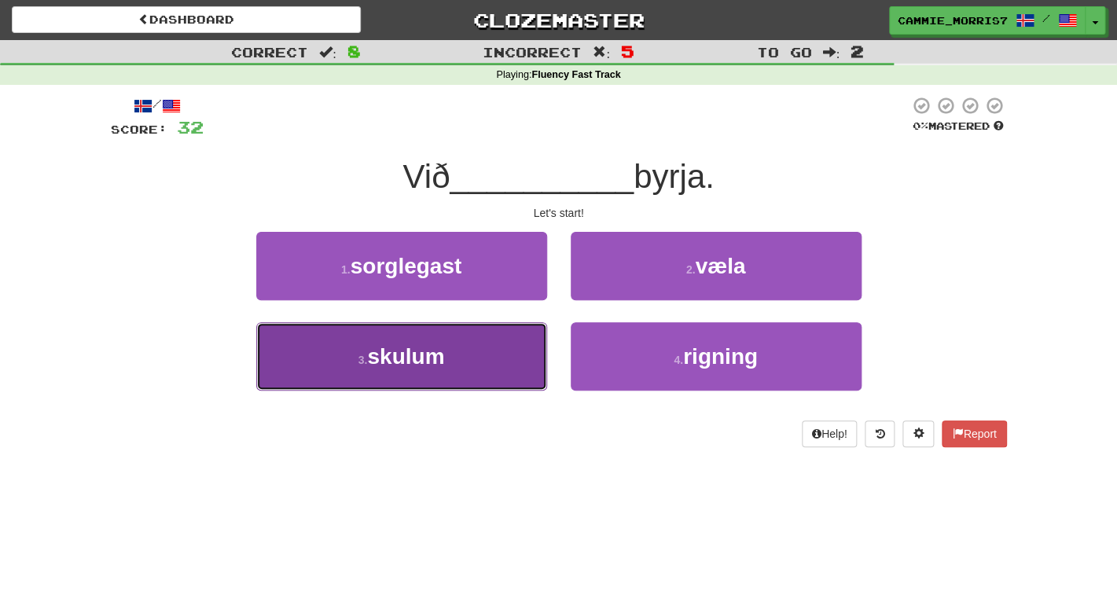
click at [449, 353] on button "3 . skulum" at bounding box center [401, 356] width 291 height 68
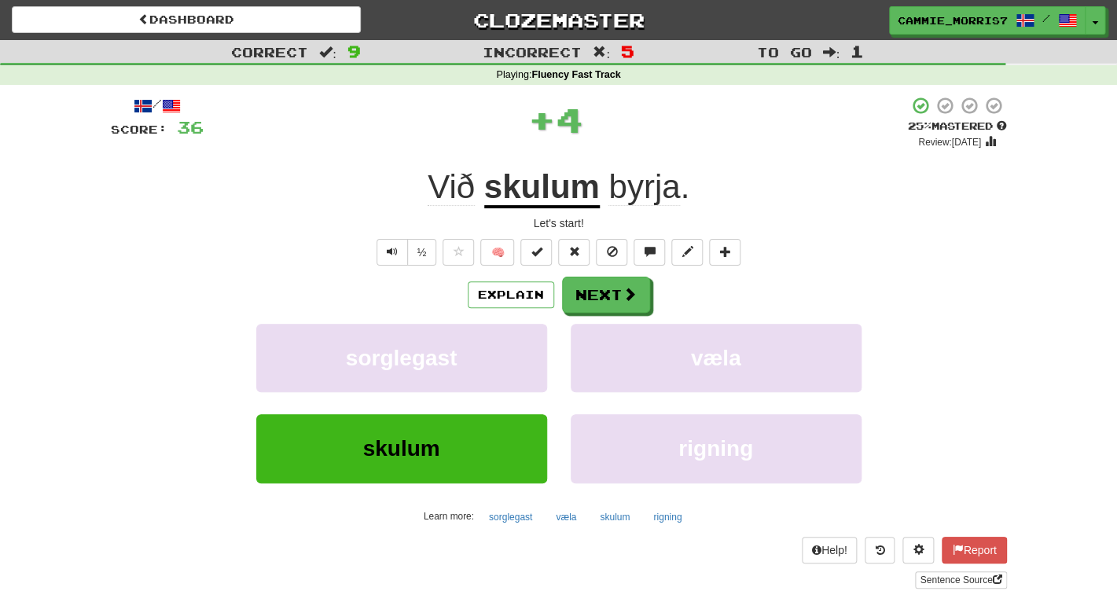
click at [581, 187] on u "skulum" at bounding box center [542, 188] width 116 height 40
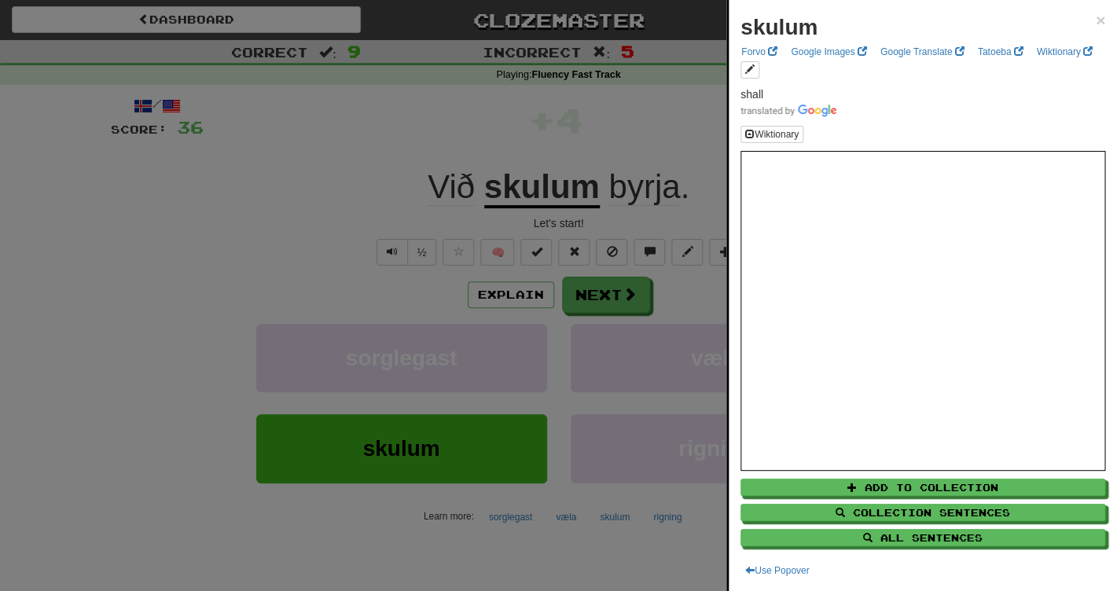
click at [602, 127] on div at bounding box center [558, 295] width 1117 height 591
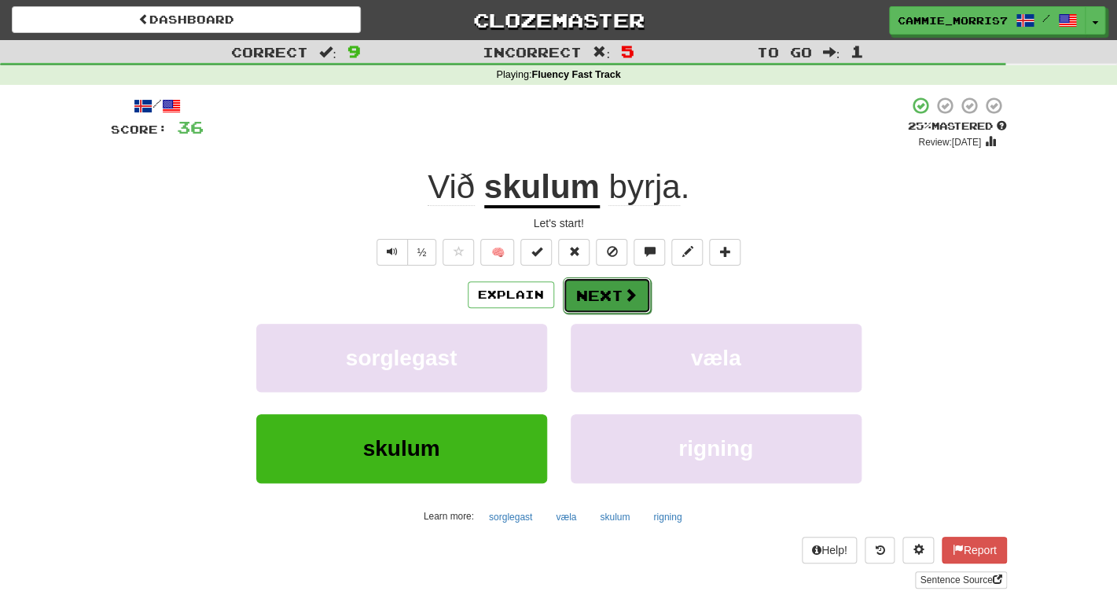
click at [612, 296] on button "Next" at bounding box center [607, 295] width 88 height 36
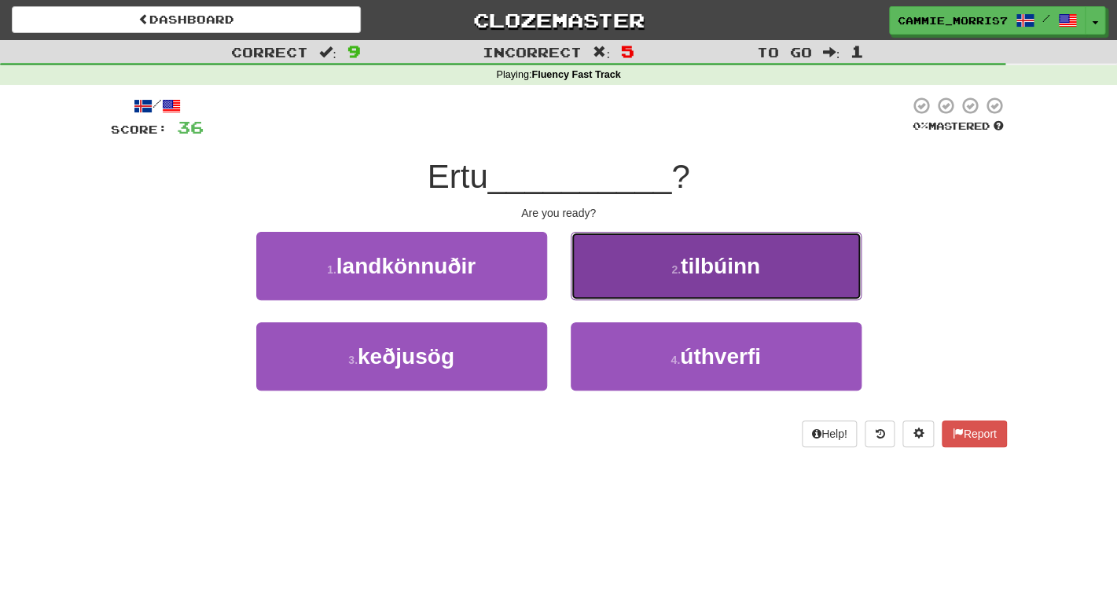
click at [652, 269] on button "2 . tilbúinn" at bounding box center [716, 266] width 291 height 68
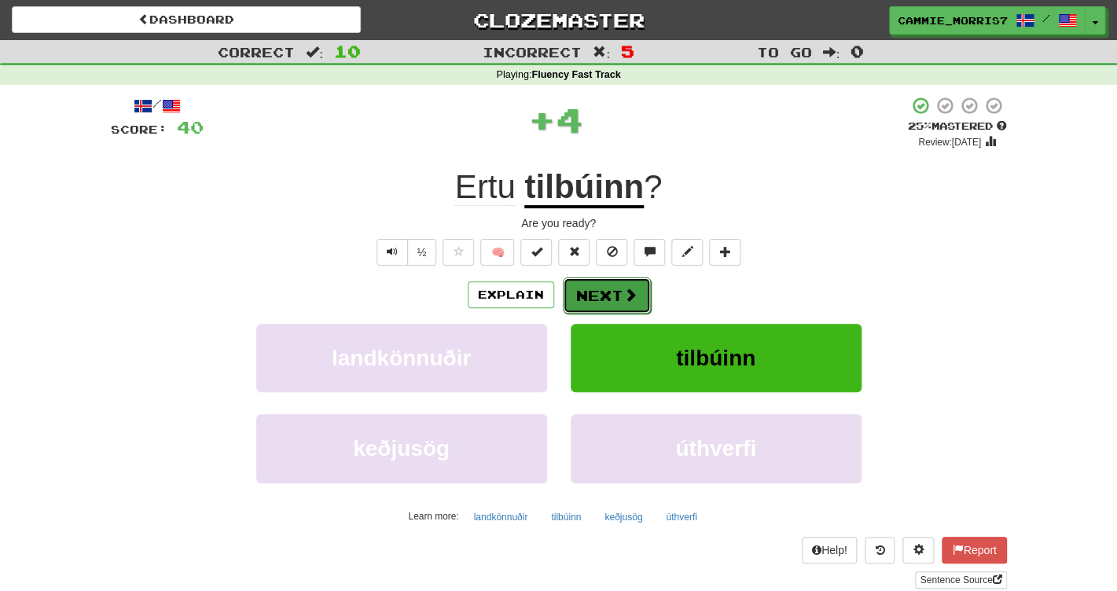
click at [600, 289] on button "Next" at bounding box center [607, 295] width 88 height 36
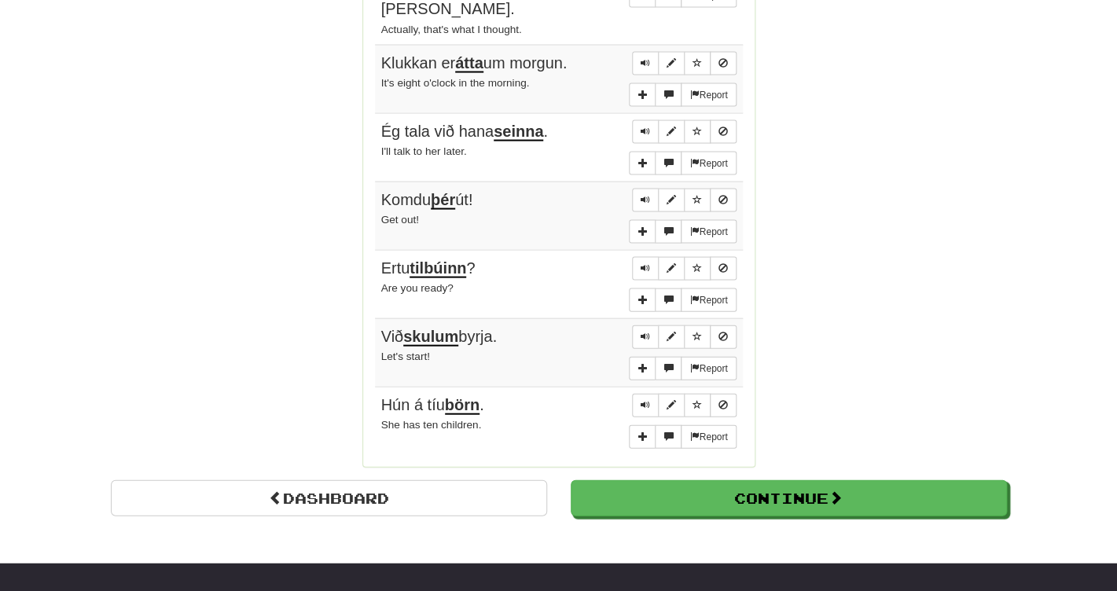
scroll to position [1106, 0]
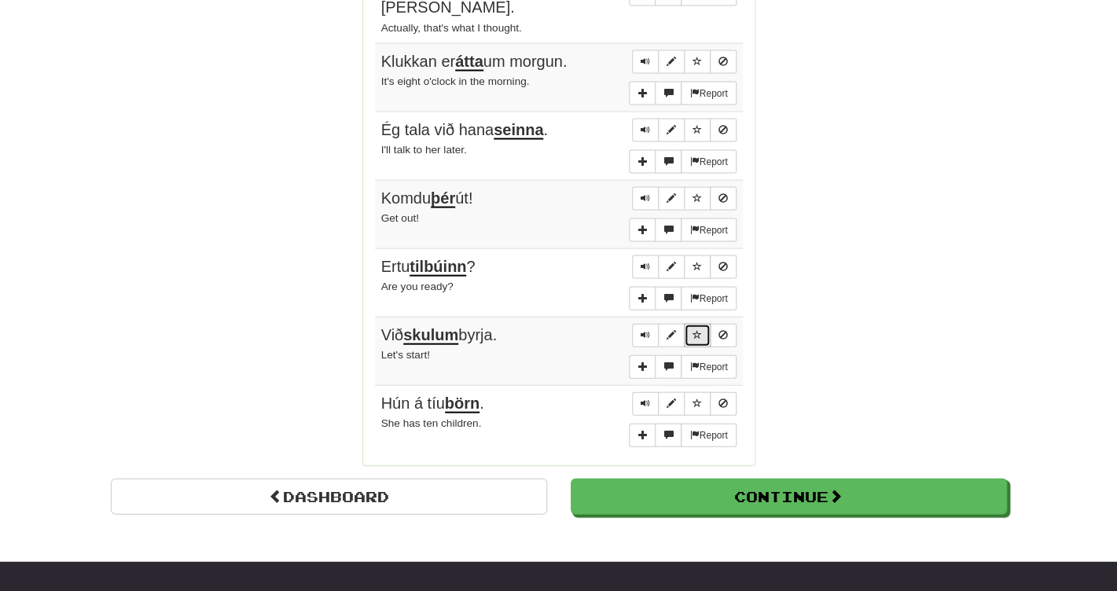
click at [700, 329] on span "Sentence controls" at bounding box center [696, 333] width 9 height 9
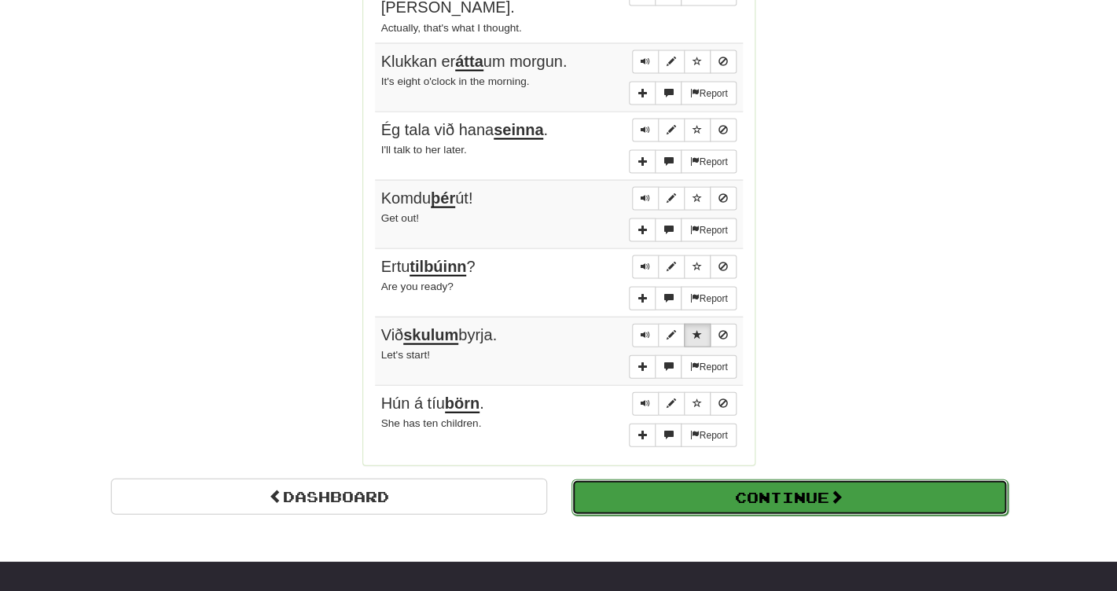
click at [651, 481] on button "Continue" at bounding box center [789, 497] width 436 height 36
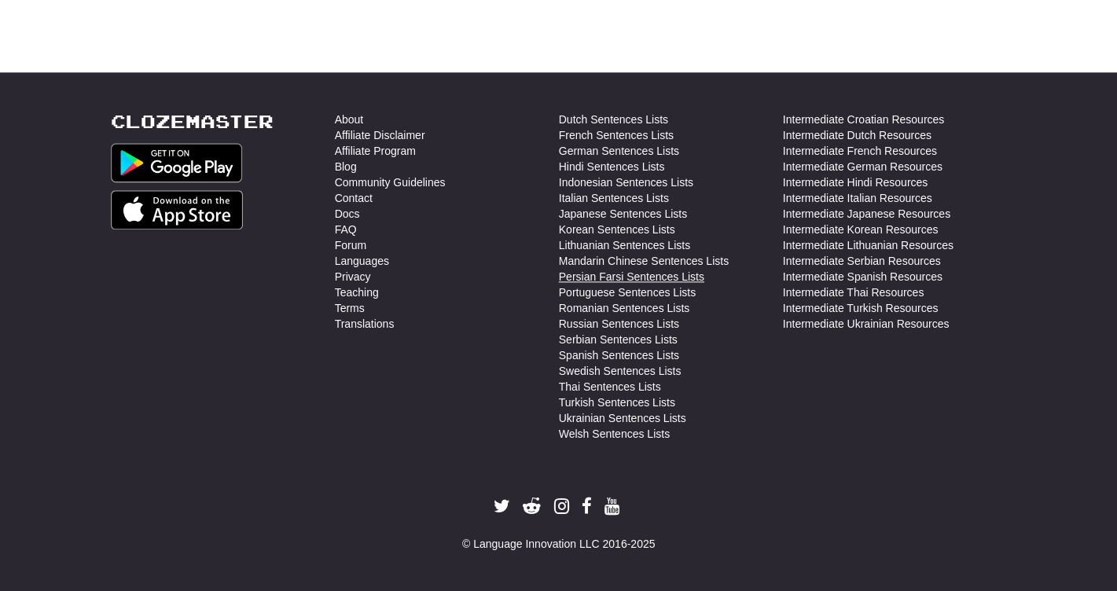
scroll to position [0, 0]
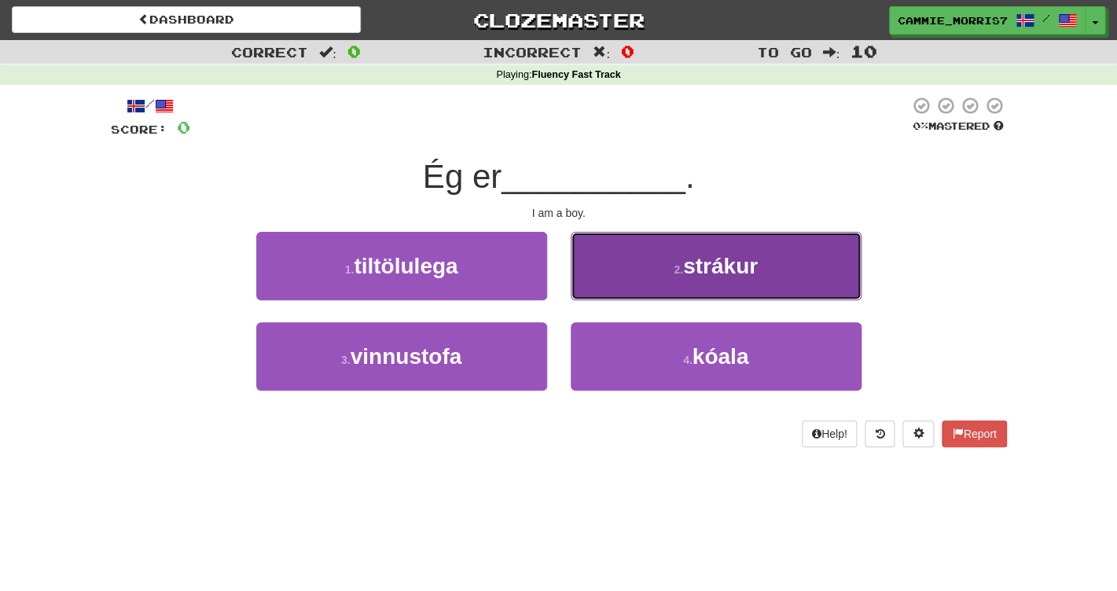
click at [593, 277] on button "2 . strákur" at bounding box center [716, 266] width 291 height 68
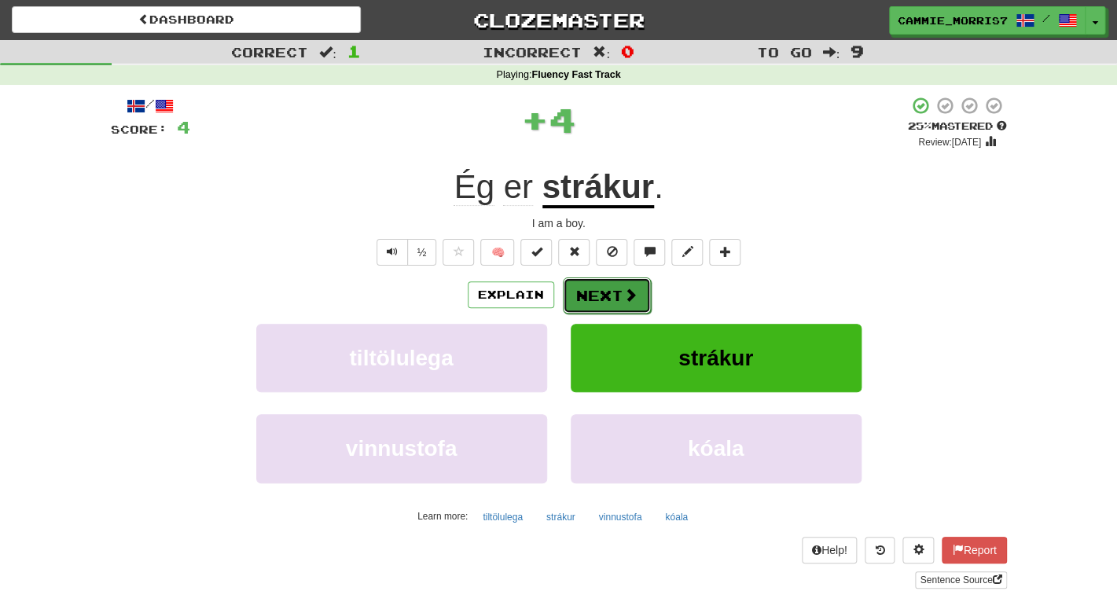
click at [578, 303] on button "Next" at bounding box center [607, 295] width 88 height 36
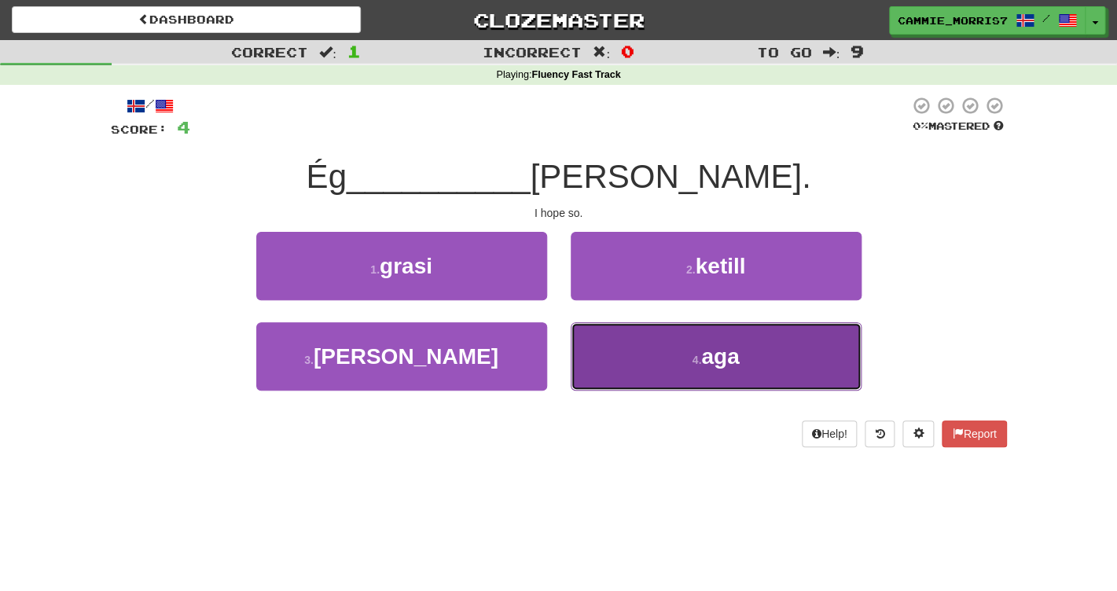
click at [630, 364] on button "4 . aga" at bounding box center [716, 356] width 291 height 68
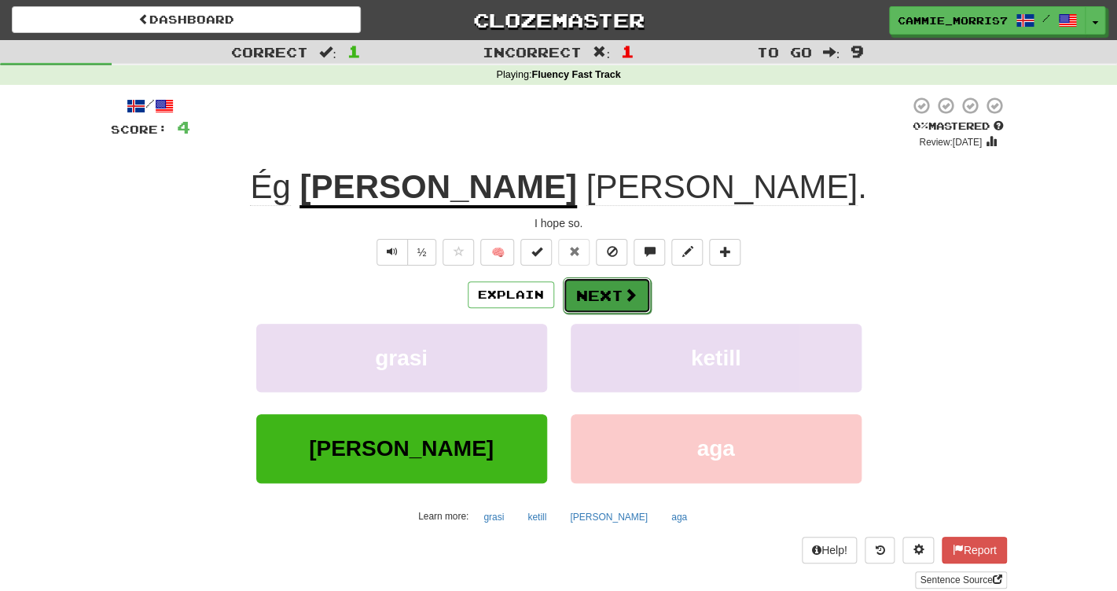
click at [601, 299] on button "Next" at bounding box center [607, 295] width 88 height 36
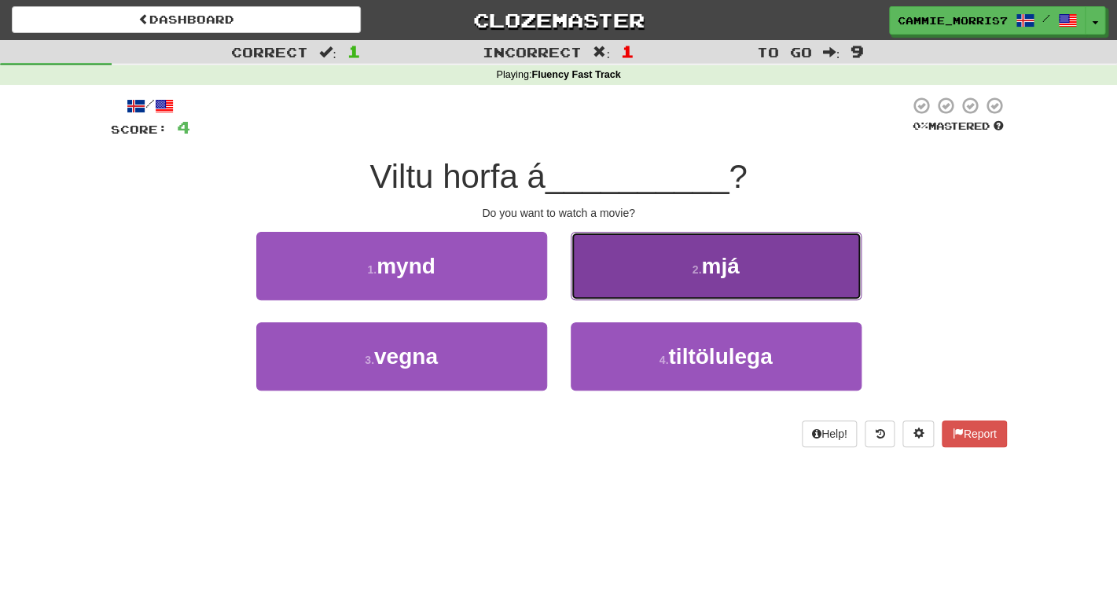
click at [690, 281] on button "2 . mjá" at bounding box center [716, 266] width 291 height 68
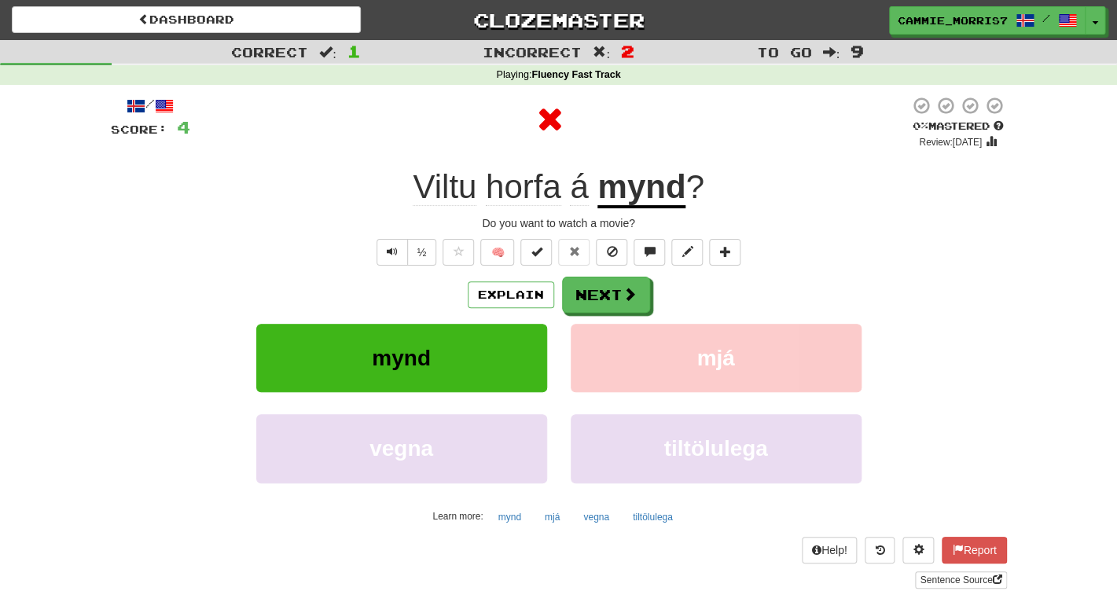
click at [642, 198] on u "mynd" at bounding box center [641, 188] width 88 height 40
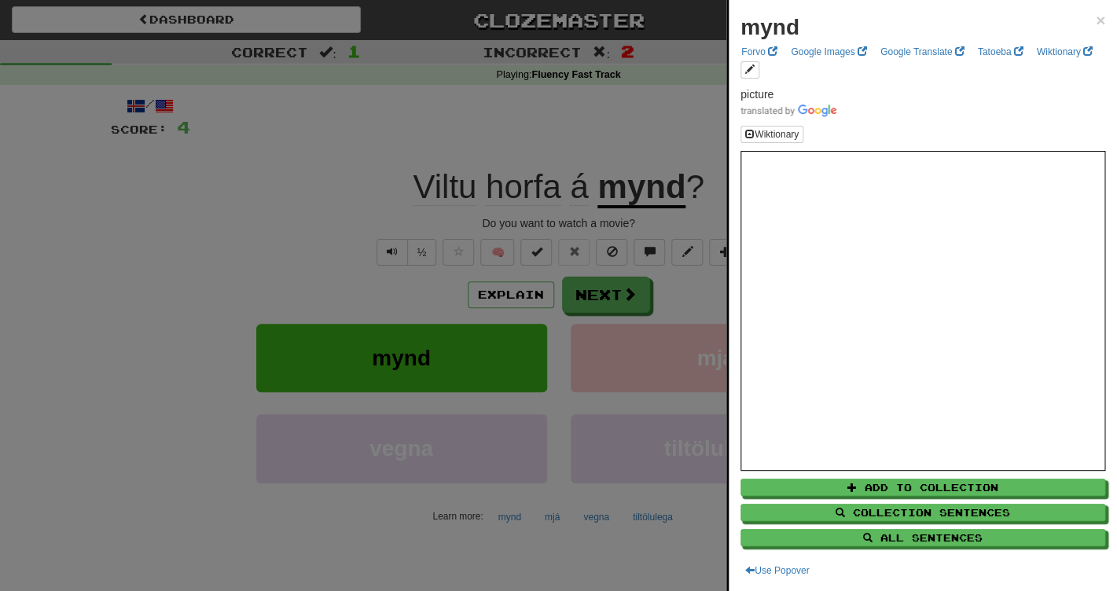
click at [568, 115] on div at bounding box center [558, 295] width 1117 height 591
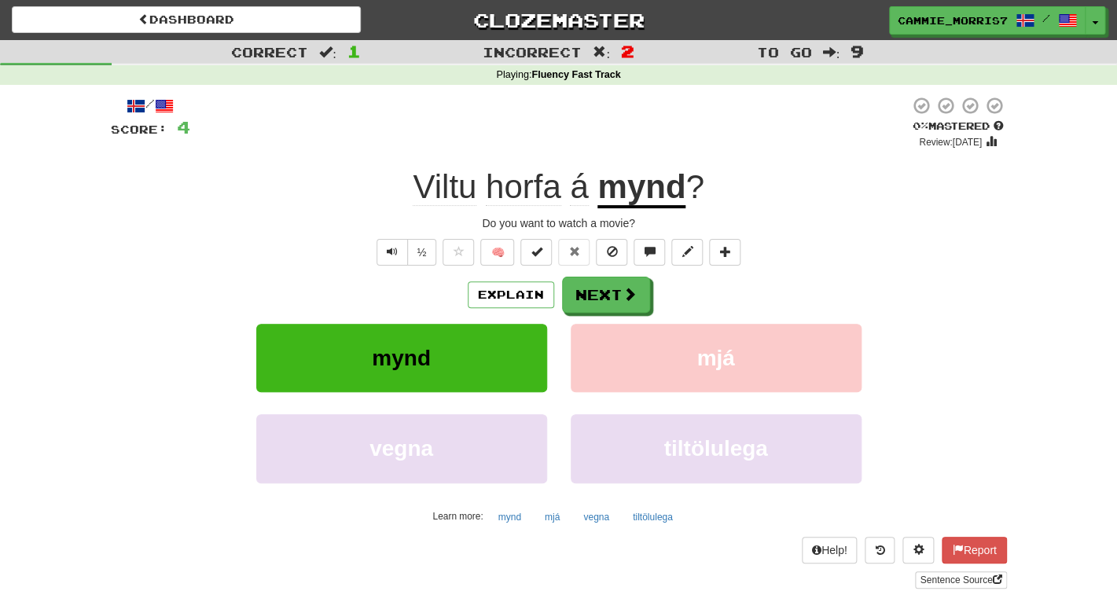
click at [649, 285] on div "Explain Next" at bounding box center [559, 295] width 896 height 36
click at [604, 283] on button "Next" at bounding box center [607, 295] width 88 height 36
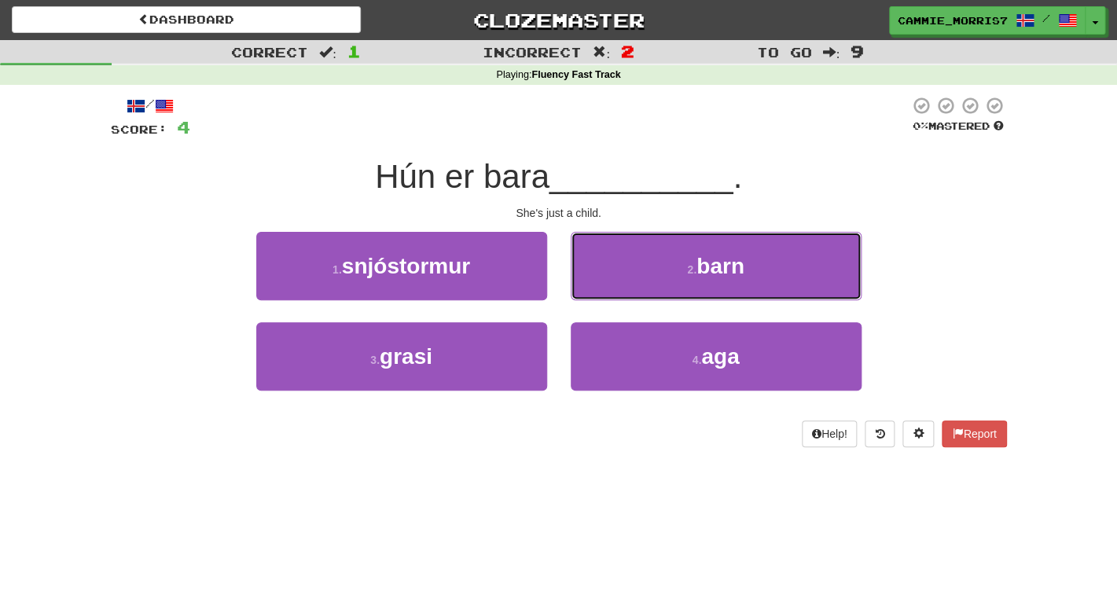
click at [604, 283] on button "2 . barn" at bounding box center [716, 266] width 291 height 68
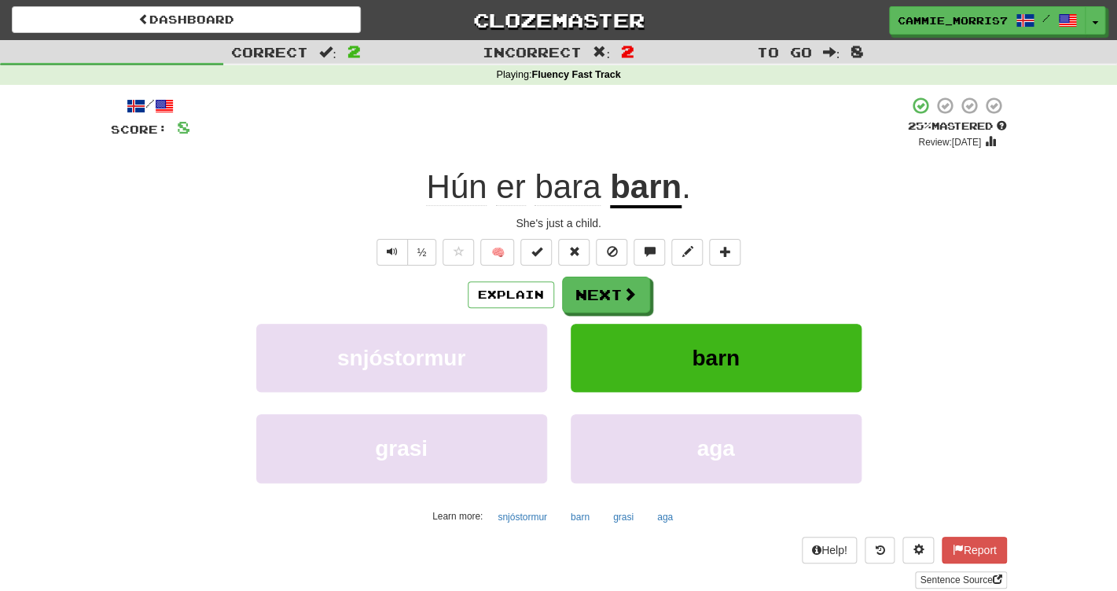
click at [580, 193] on span "bara" at bounding box center [567, 187] width 66 height 38
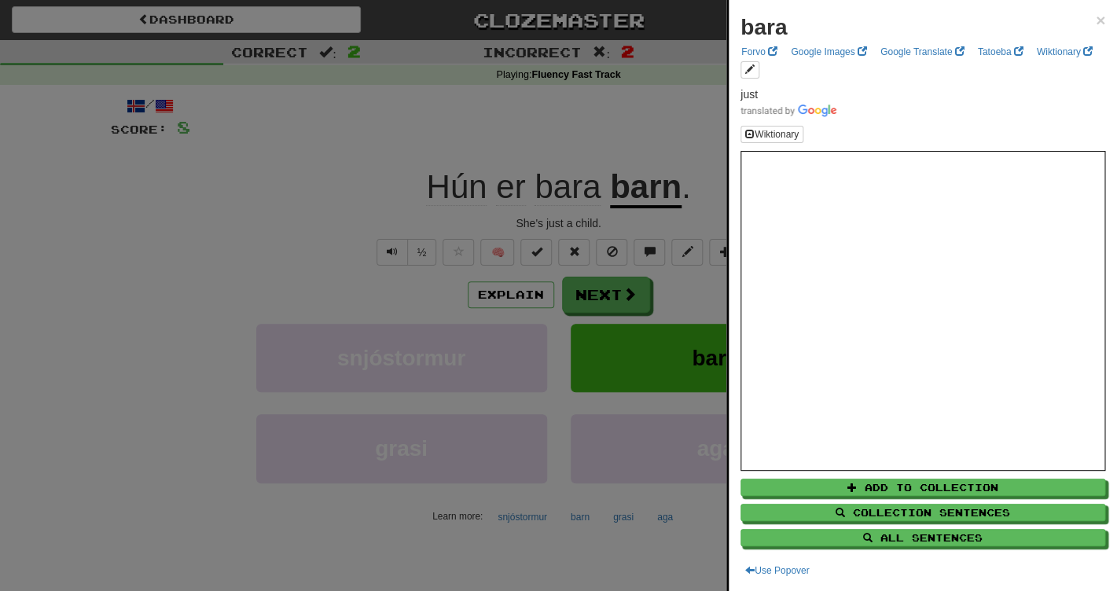
click at [657, 160] on div at bounding box center [558, 295] width 1117 height 591
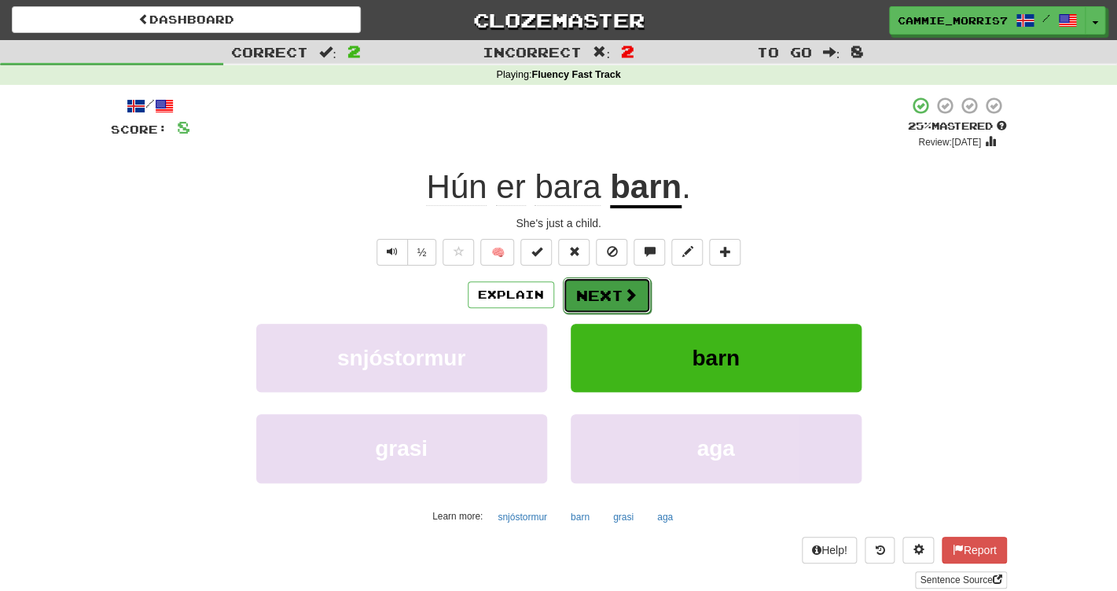
click at [586, 309] on button "Next" at bounding box center [607, 295] width 88 height 36
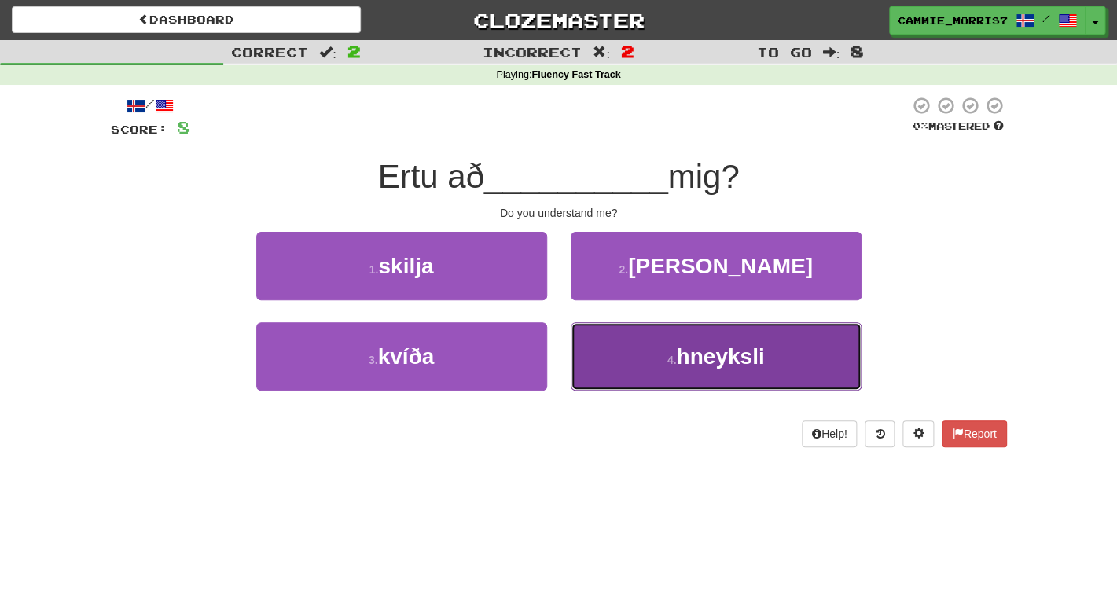
click at [635, 369] on button "4 . hneyksli" at bounding box center [716, 356] width 291 height 68
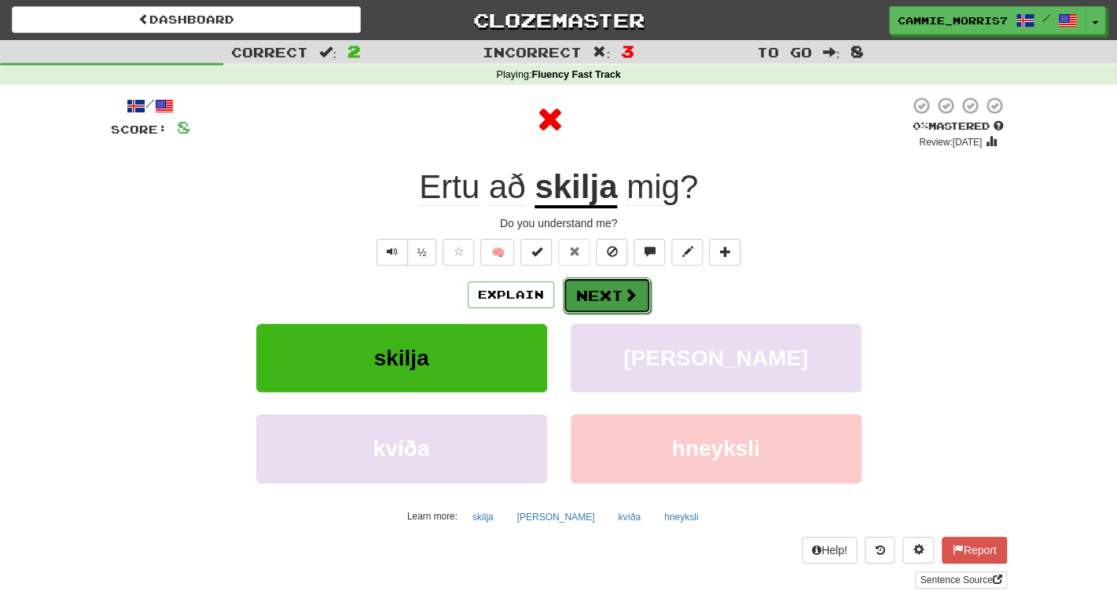
click at [581, 296] on button "Next" at bounding box center [607, 295] width 88 height 36
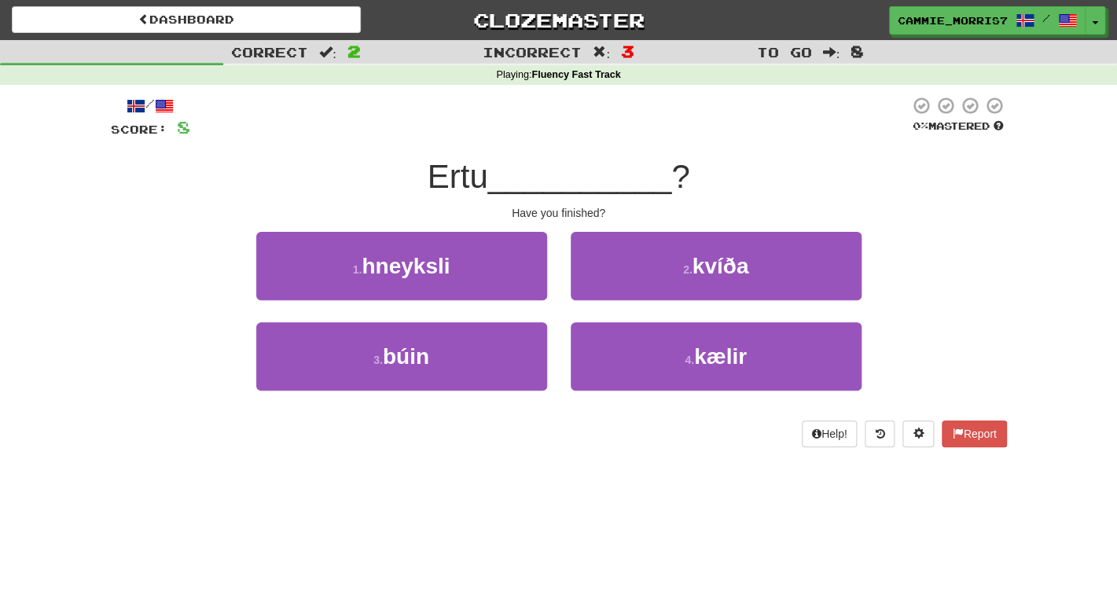
click at [501, 394] on div "3 . búin" at bounding box center [401, 367] width 314 height 90
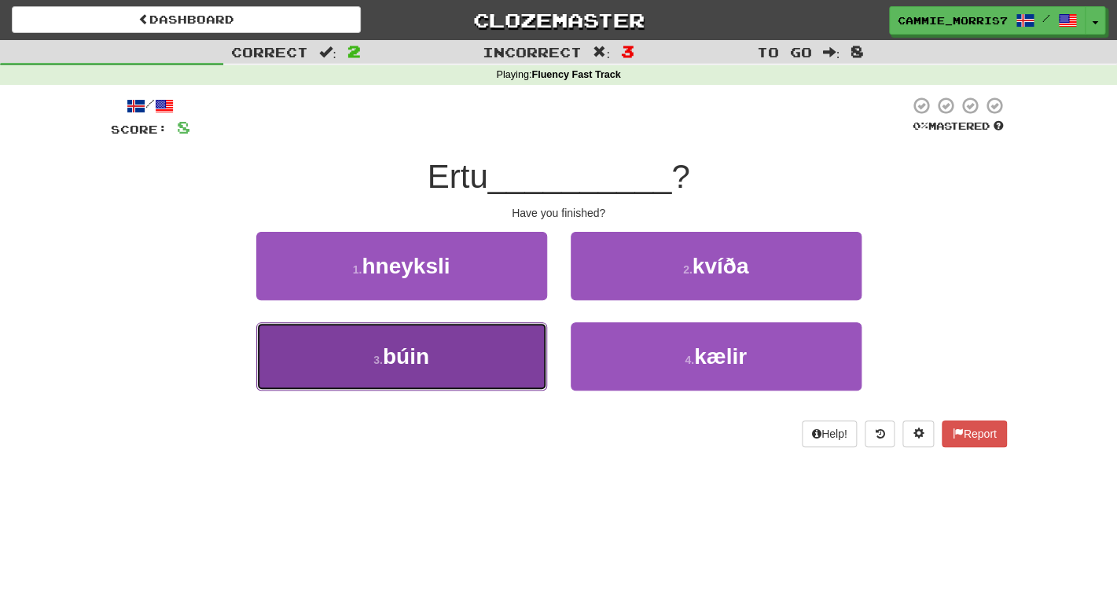
click at [499, 385] on button "3 . búin" at bounding box center [401, 356] width 291 height 68
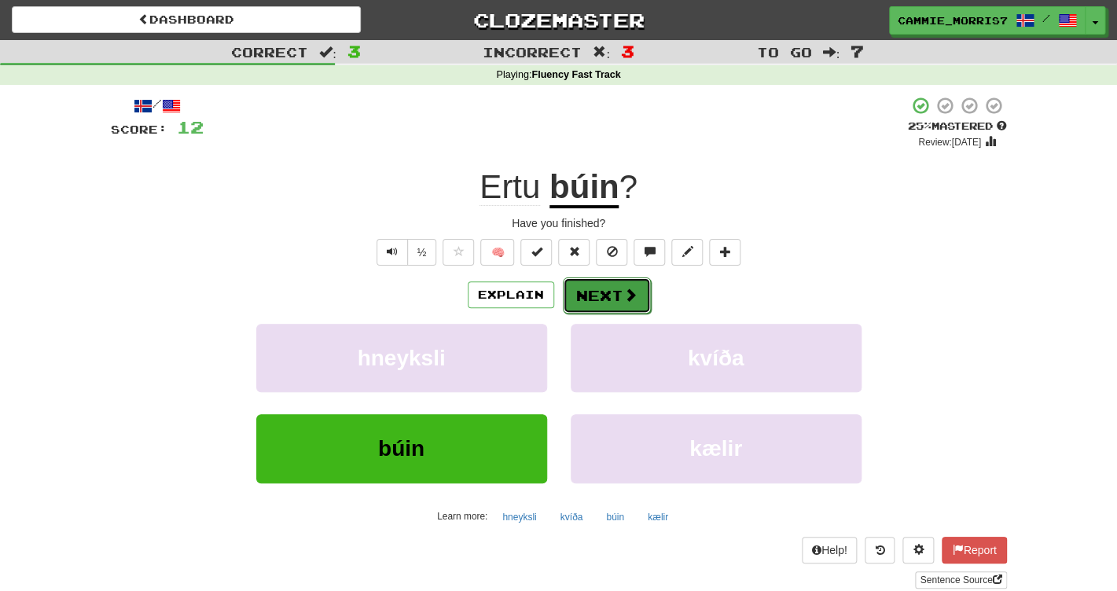
click at [616, 300] on button "Next" at bounding box center [607, 295] width 88 height 36
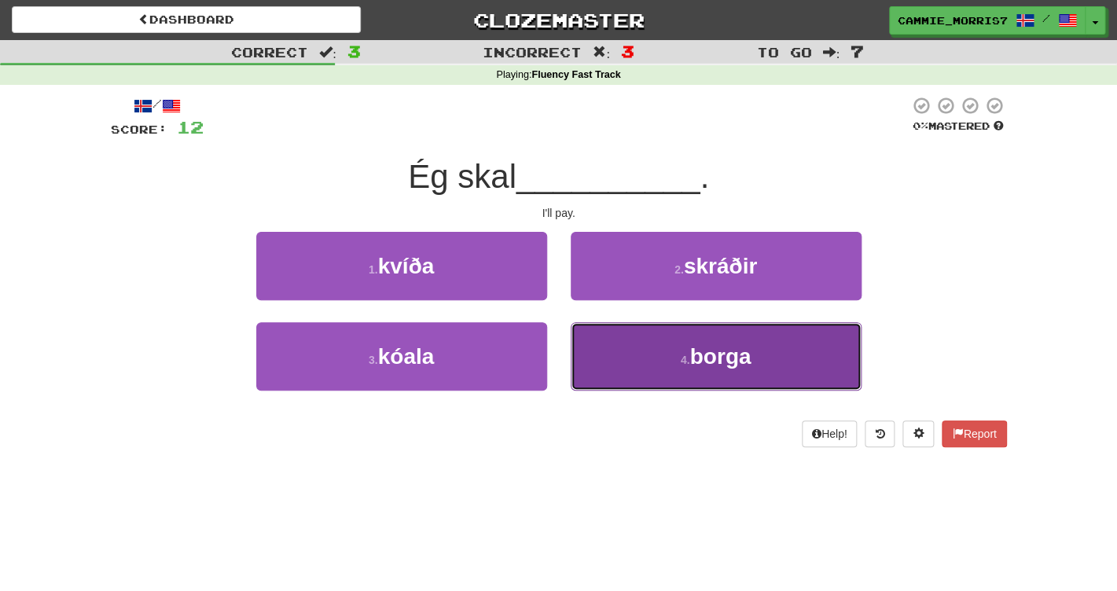
click at [603, 366] on button "4 . borga" at bounding box center [716, 356] width 291 height 68
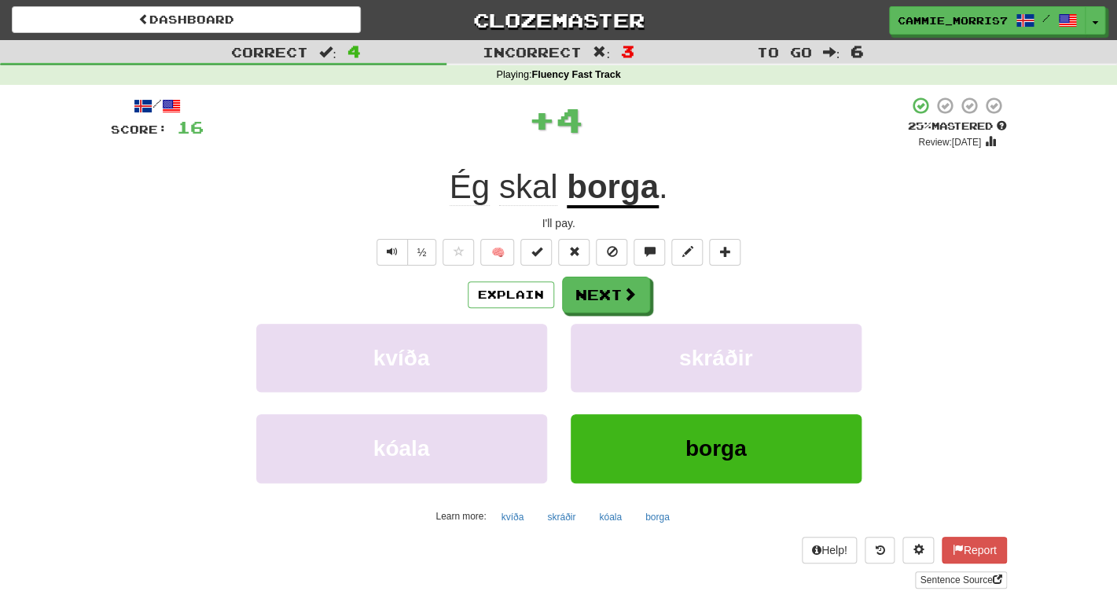
click at [613, 204] on u "borga" at bounding box center [613, 188] width 92 height 40
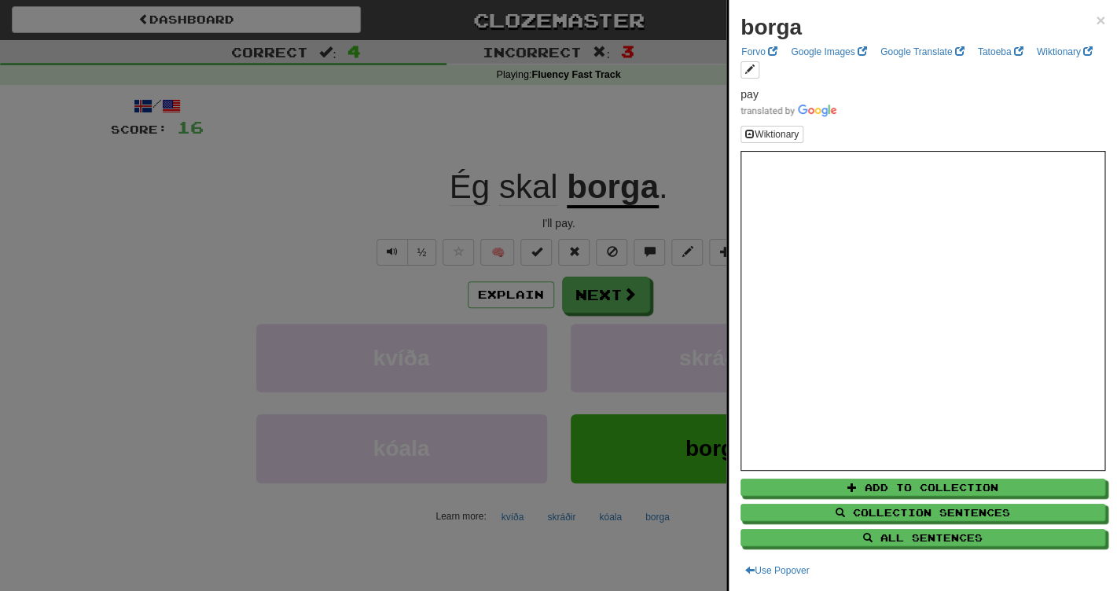
click at [279, 165] on div at bounding box center [558, 295] width 1117 height 591
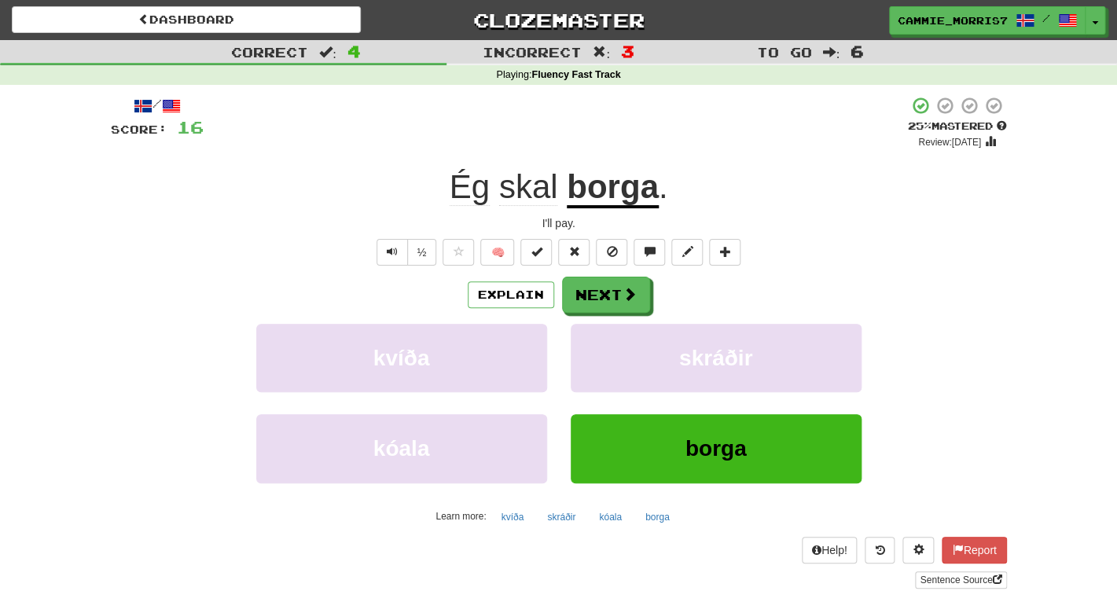
click at [549, 182] on span "skal" at bounding box center [528, 187] width 59 height 38
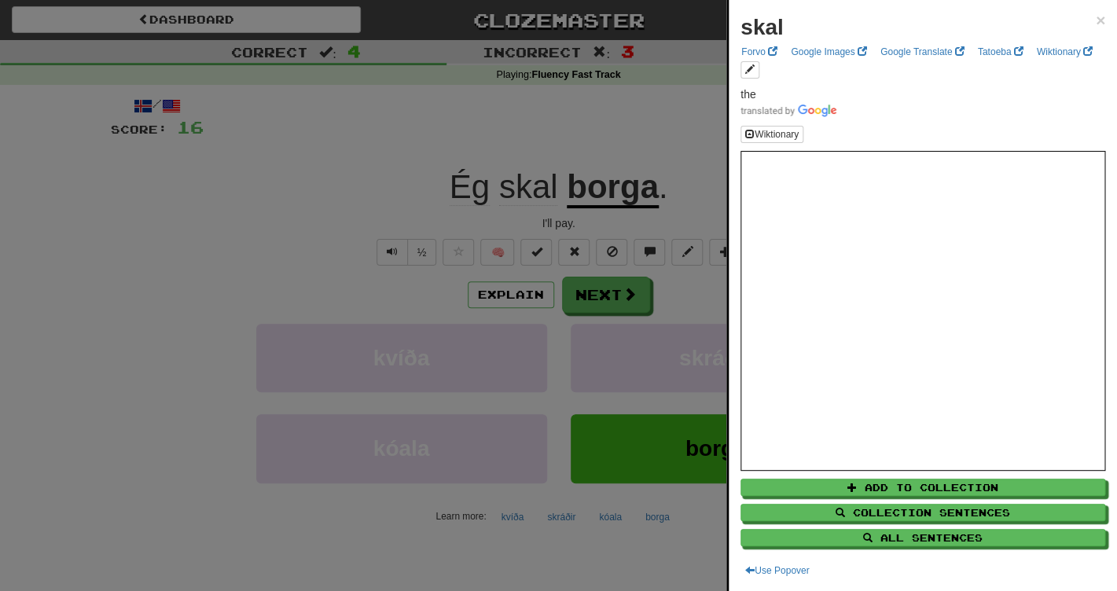
click at [636, 206] on div at bounding box center [558, 295] width 1117 height 591
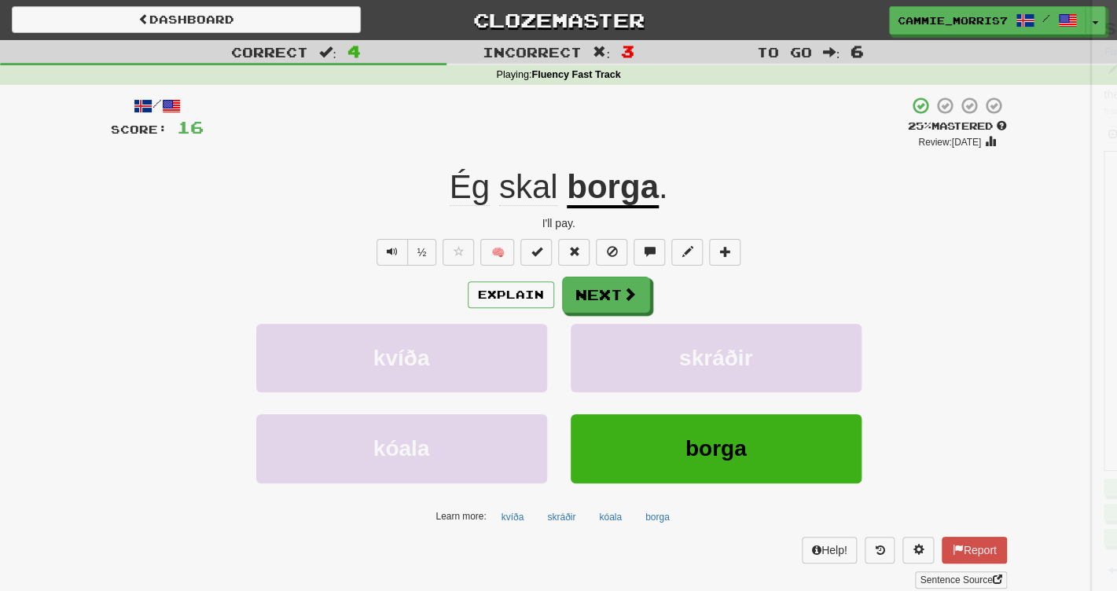
click at [599, 321] on div "Explain Next kvíða skráðir kóala borga Learn more: kvíða skráðir kóala borga" at bounding box center [559, 403] width 896 height 252
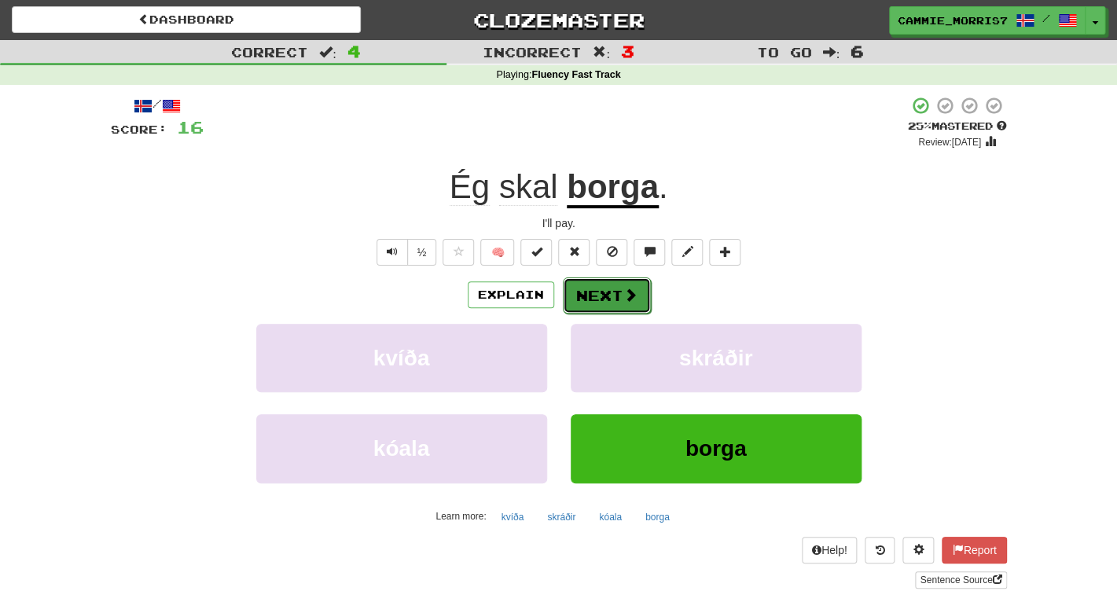
click at [588, 292] on button "Next" at bounding box center [607, 295] width 88 height 36
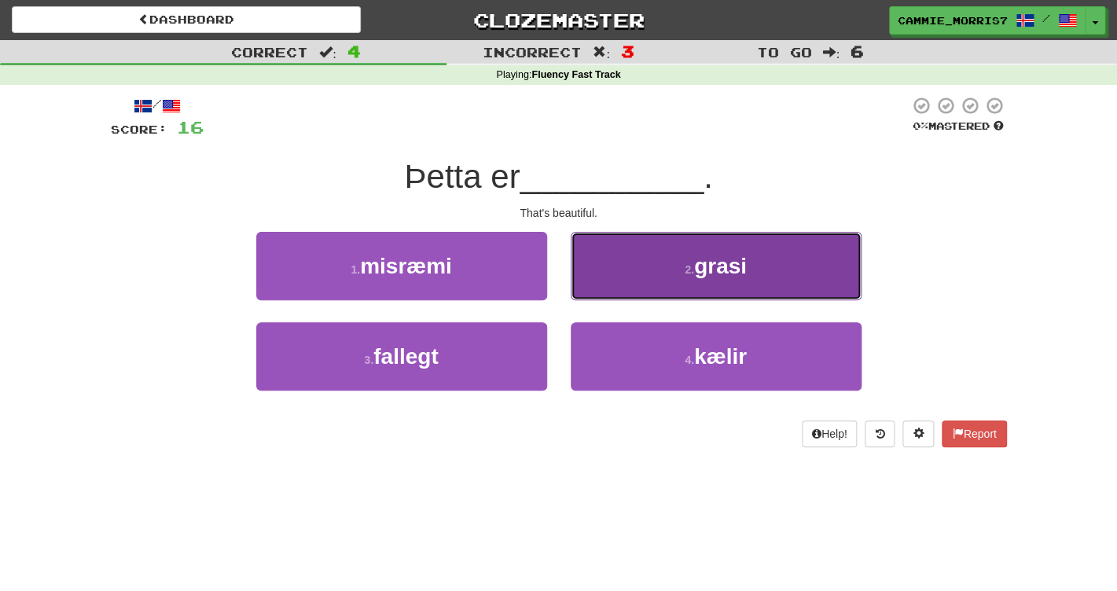
click at [598, 285] on button "2 . grasi" at bounding box center [716, 266] width 291 height 68
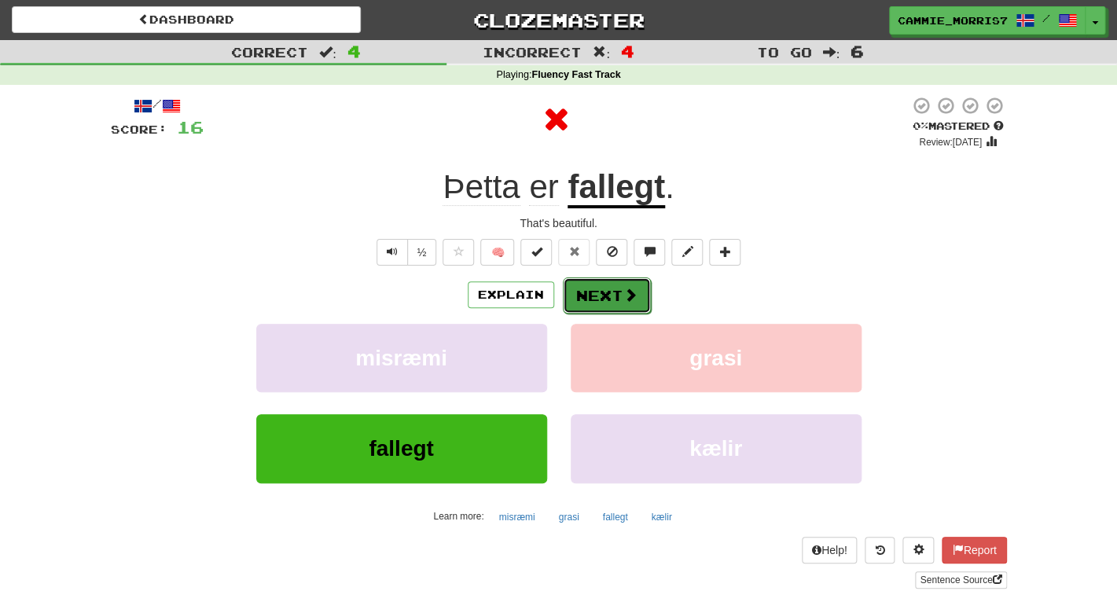
click at [584, 289] on button "Next" at bounding box center [607, 295] width 88 height 36
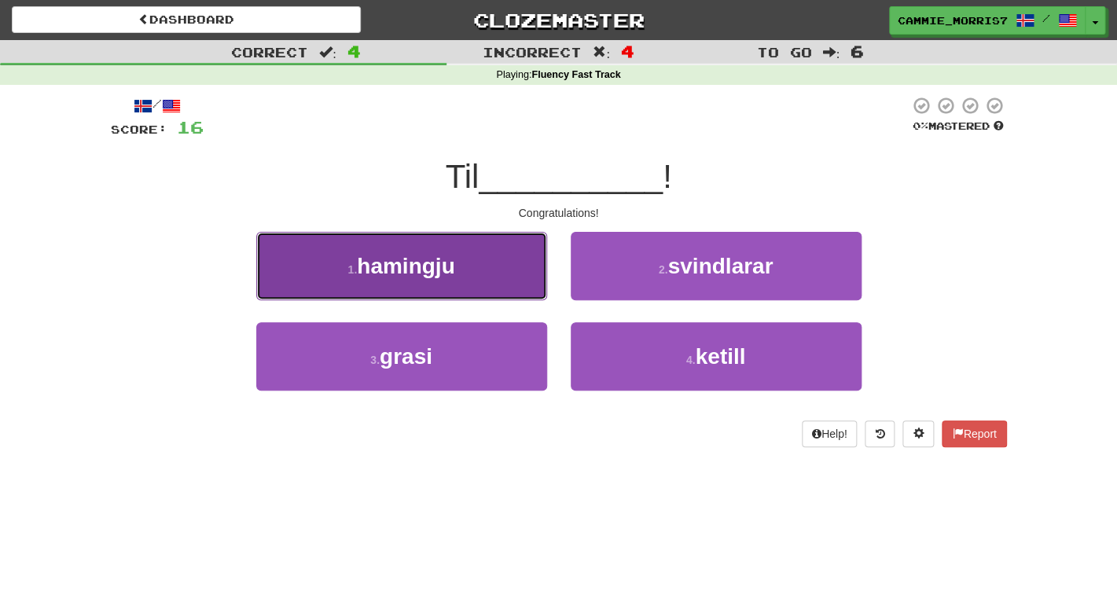
click at [428, 271] on span "hamingju" at bounding box center [405, 266] width 97 height 24
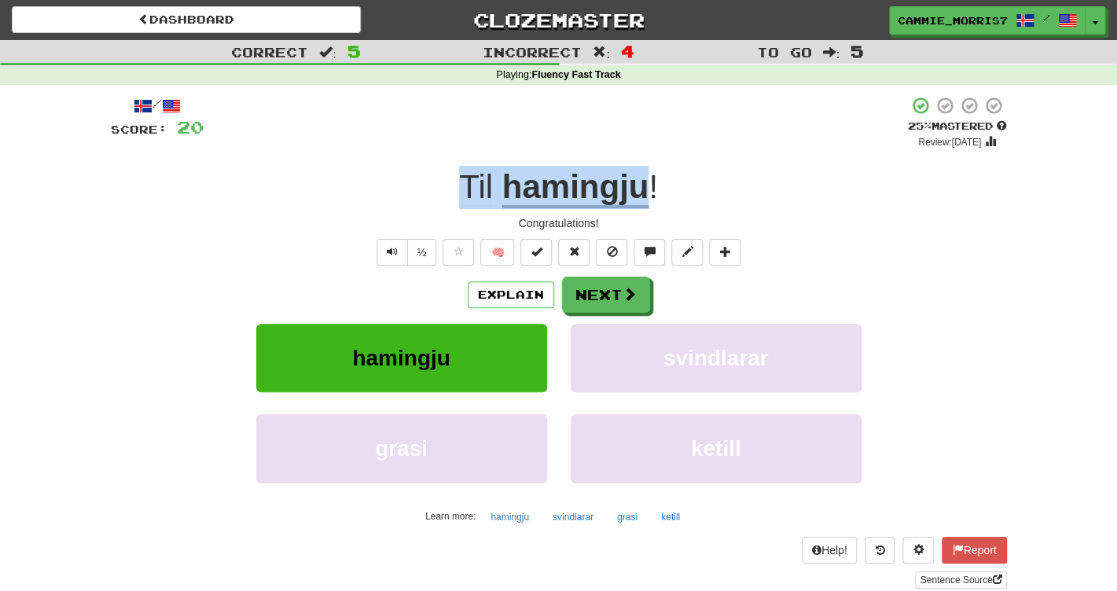
drag, startPoint x: 652, startPoint y: 189, endPoint x: 462, endPoint y: 181, distance: 189.6
click at [462, 181] on div "Til hamingju !" at bounding box center [559, 187] width 896 height 43
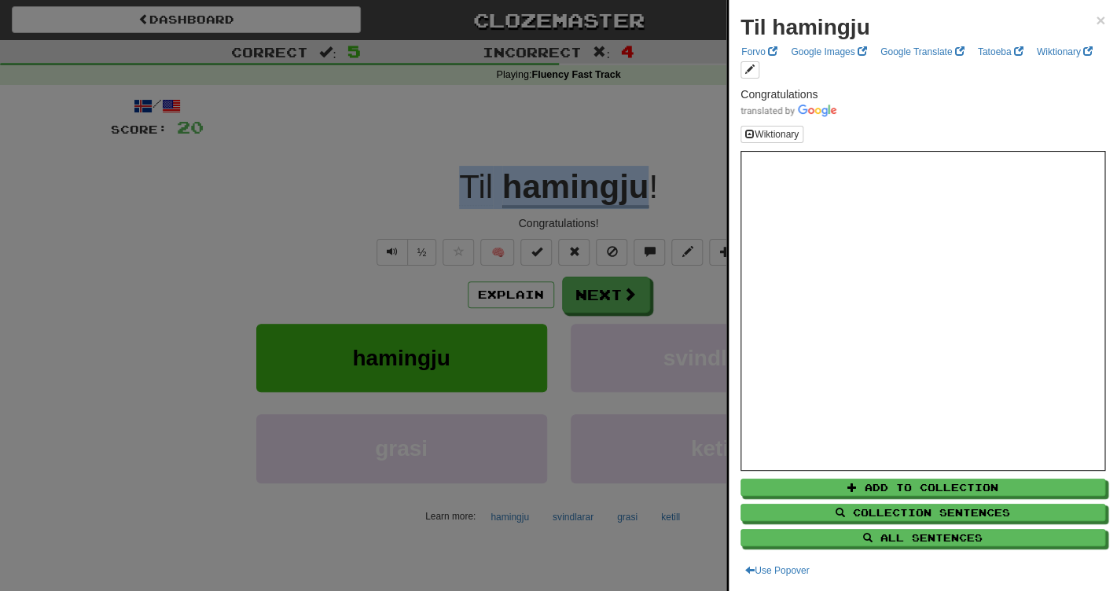
copy div "Til hamingju"
click at [443, 137] on div at bounding box center [558, 295] width 1117 height 591
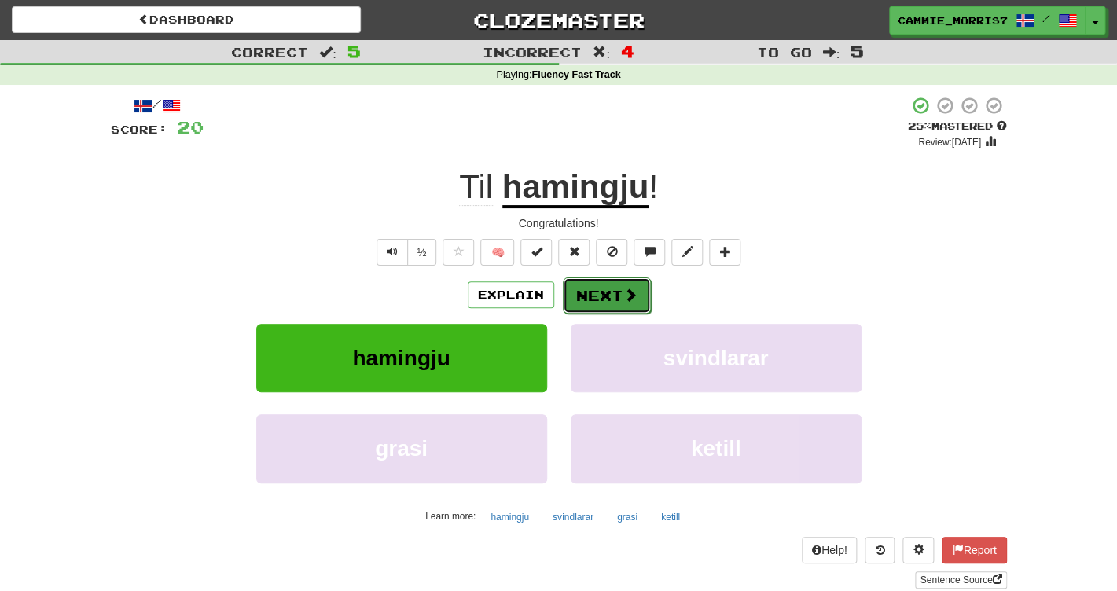
click at [635, 310] on button "Next" at bounding box center [607, 295] width 88 height 36
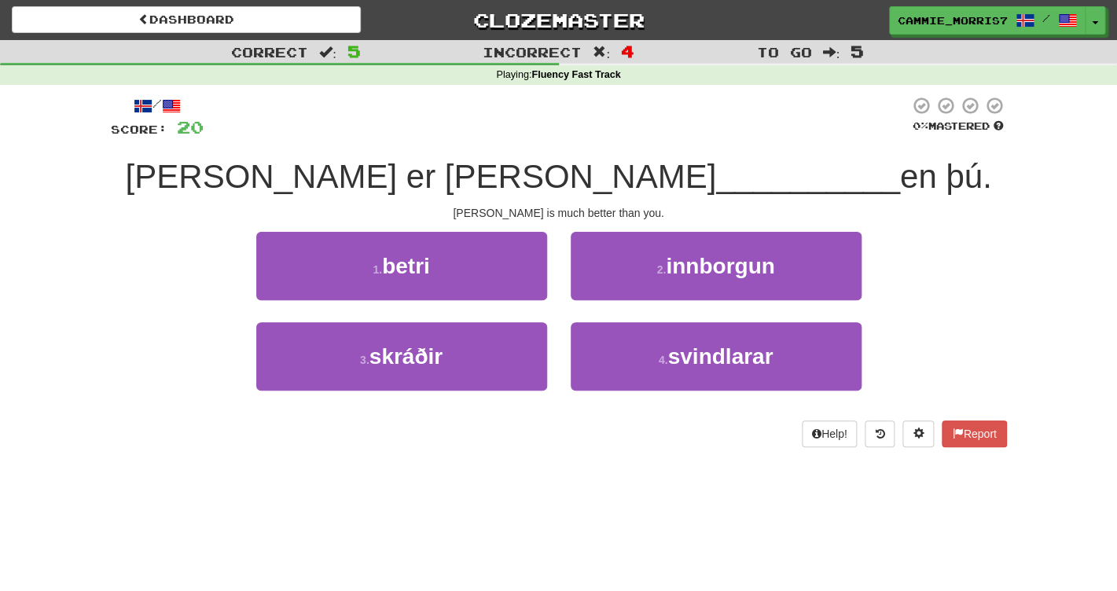
click at [486, 192] on span "Tom er miklu" at bounding box center [421, 176] width 591 height 37
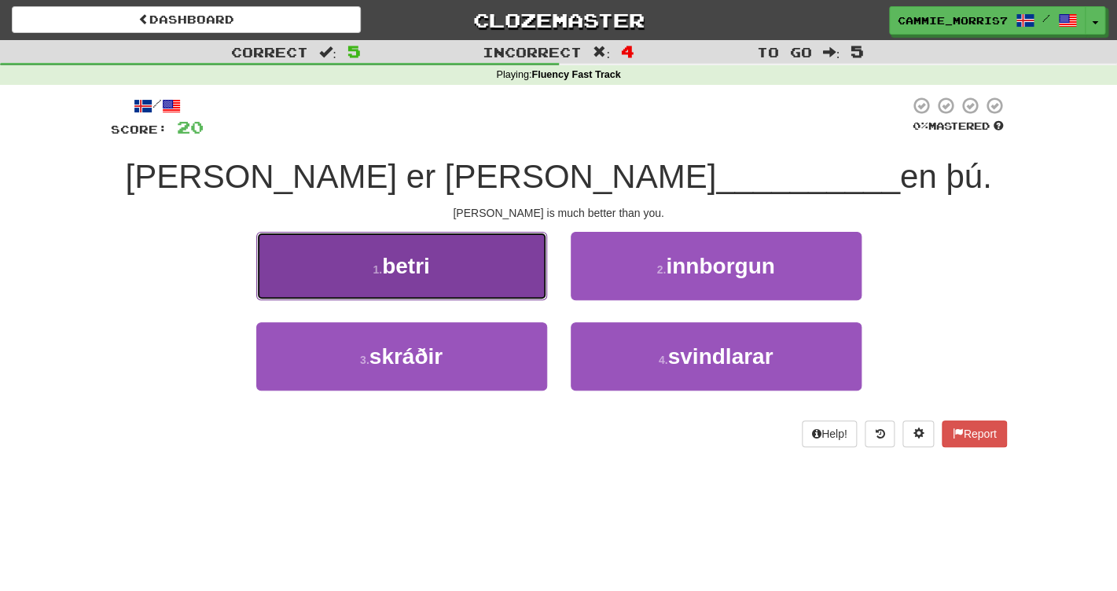
click at [498, 274] on button "1 . betri" at bounding box center [401, 266] width 291 height 68
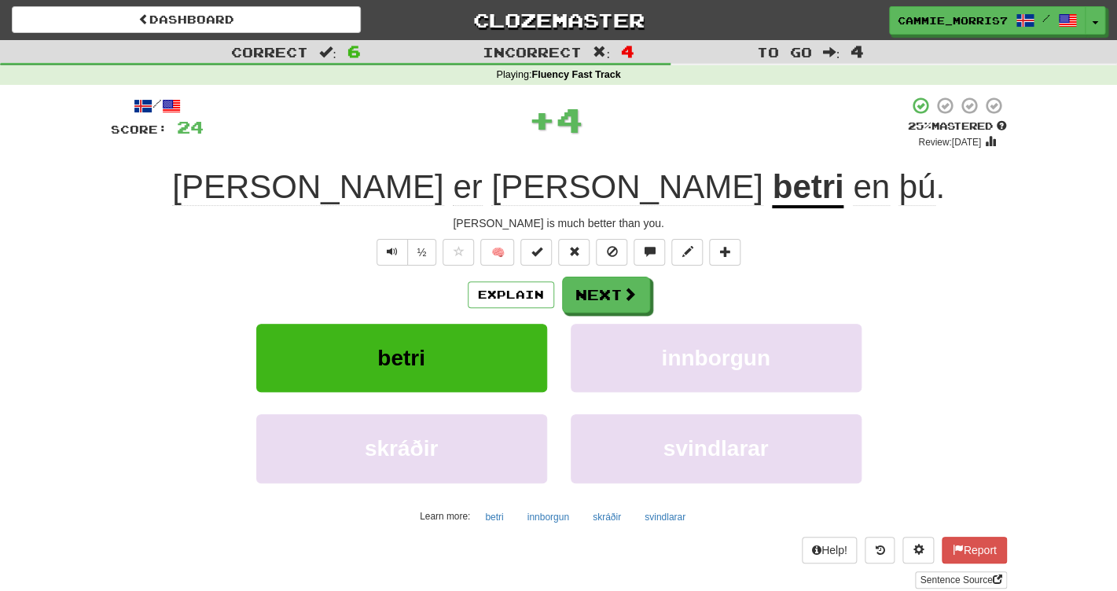
click at [495, 193] on span "miklu" at bounding box center [626, 187] width 271 height 38
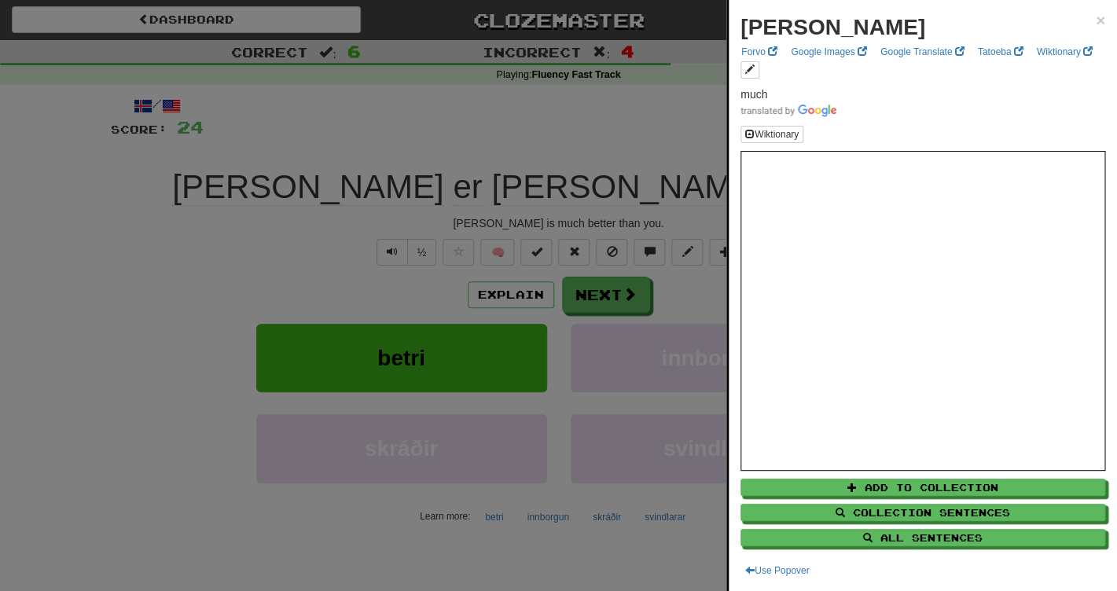
click at [677, 192] on div at bounding box center [558, 295] width 1117 height 591
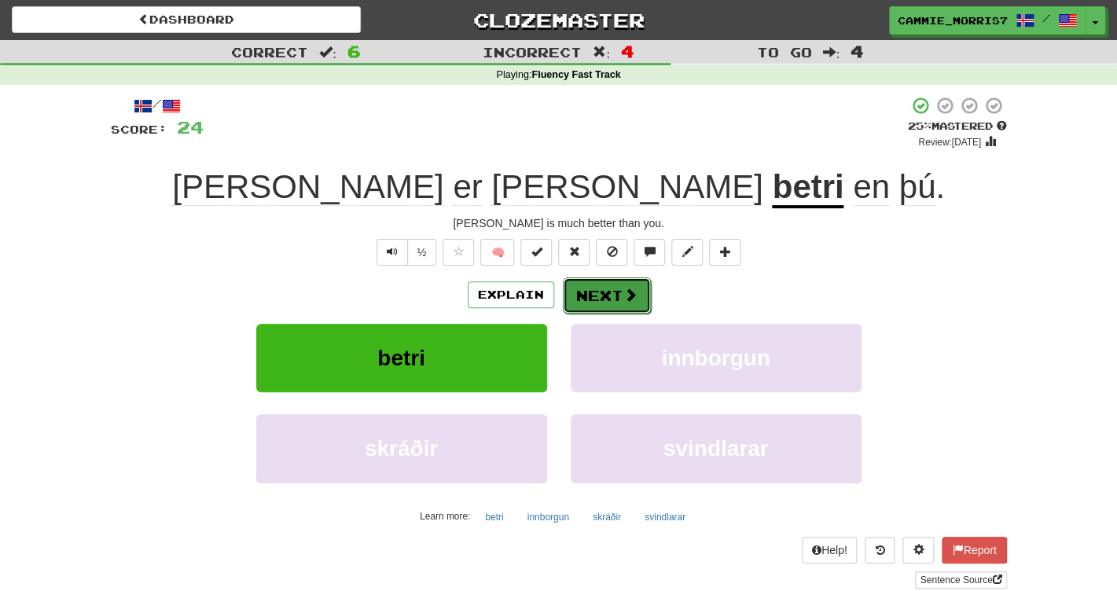
click at [614, 298] on button "Next" at bounding box center [607, 295] width 88 height 36
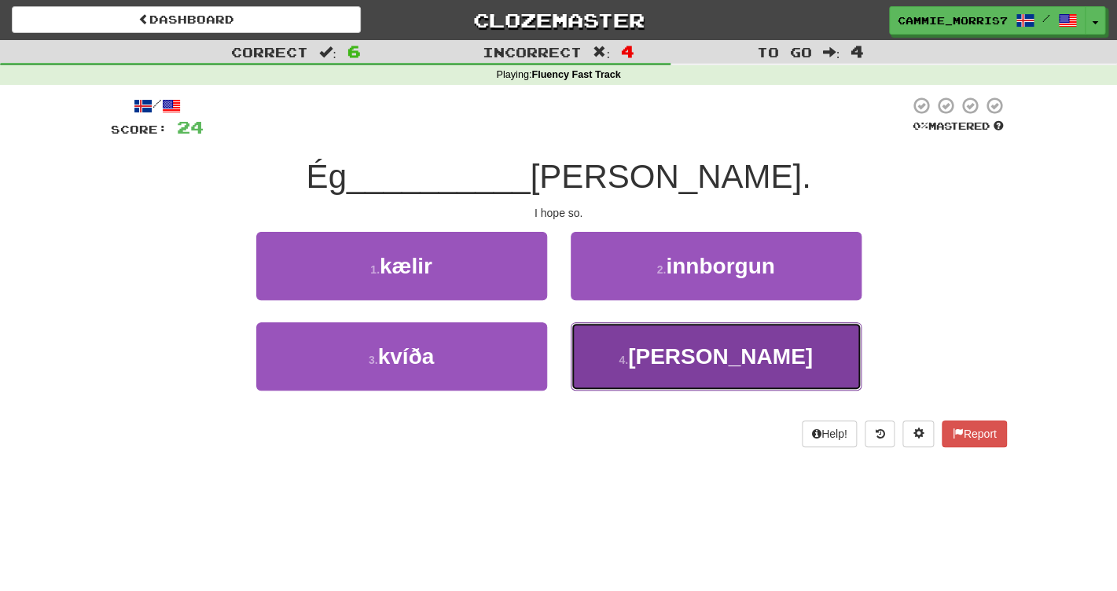
click at [666, 372] on button "4 . vona" at bounding box center [716, 356] width 291 height 68
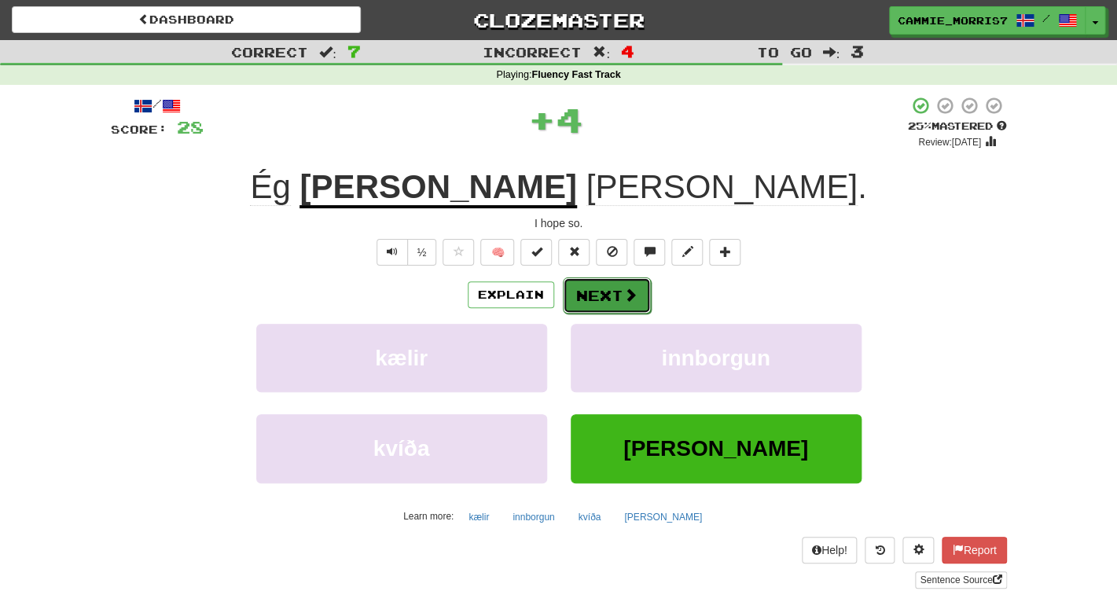
click at [629, 305] on button "Next" at bounding box center [607, 295] width 88 height 36
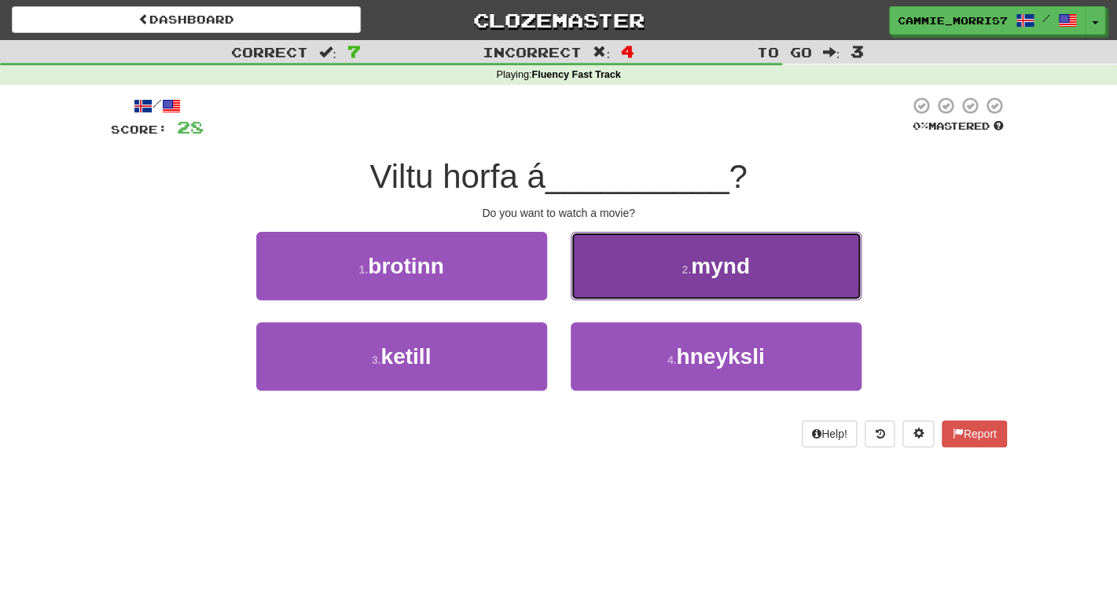
click at [695, 242] on button "2 . mynd" at bounding box center [716, 266] width 291 height 68
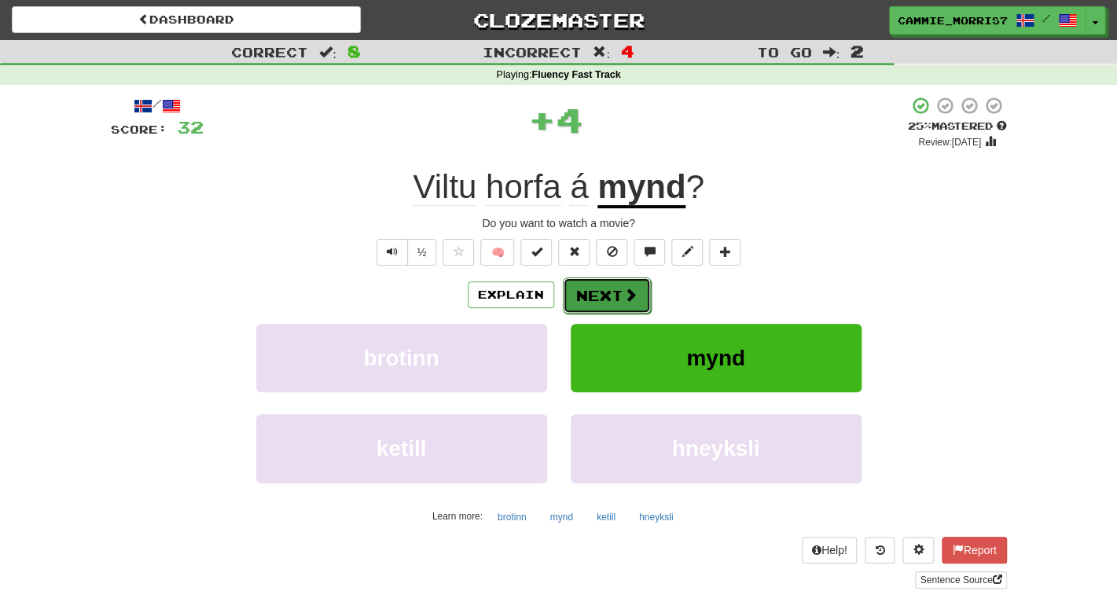
click at [604, 305] on button "Next" at bounding box center [607, 295] width 88 height 36
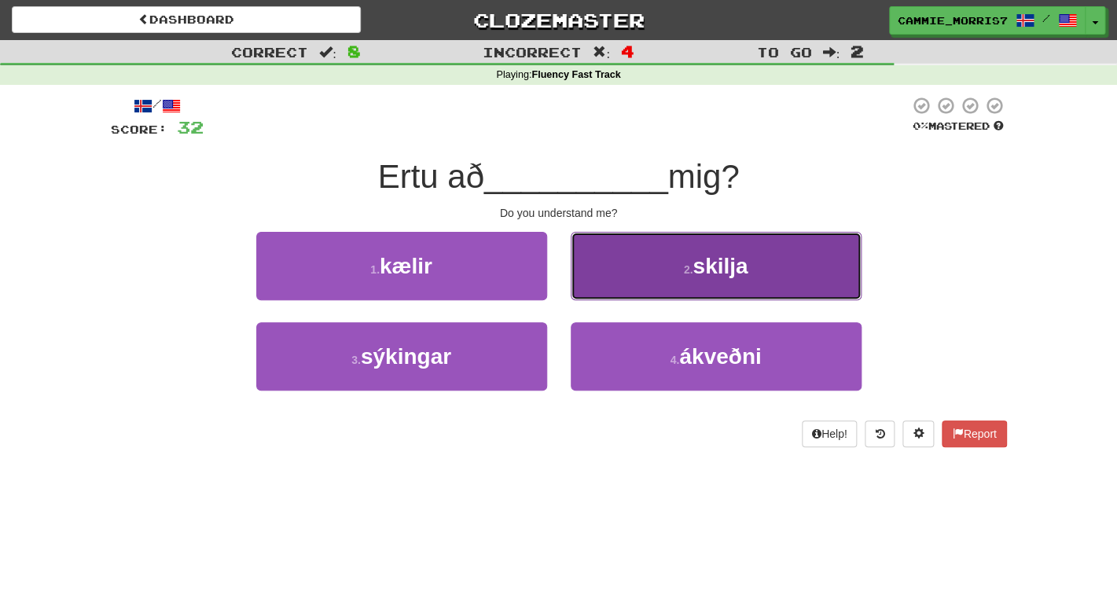
click at [598, 263] on button "2 . skilja" at bounding box center [716, 266] width 291 height 68
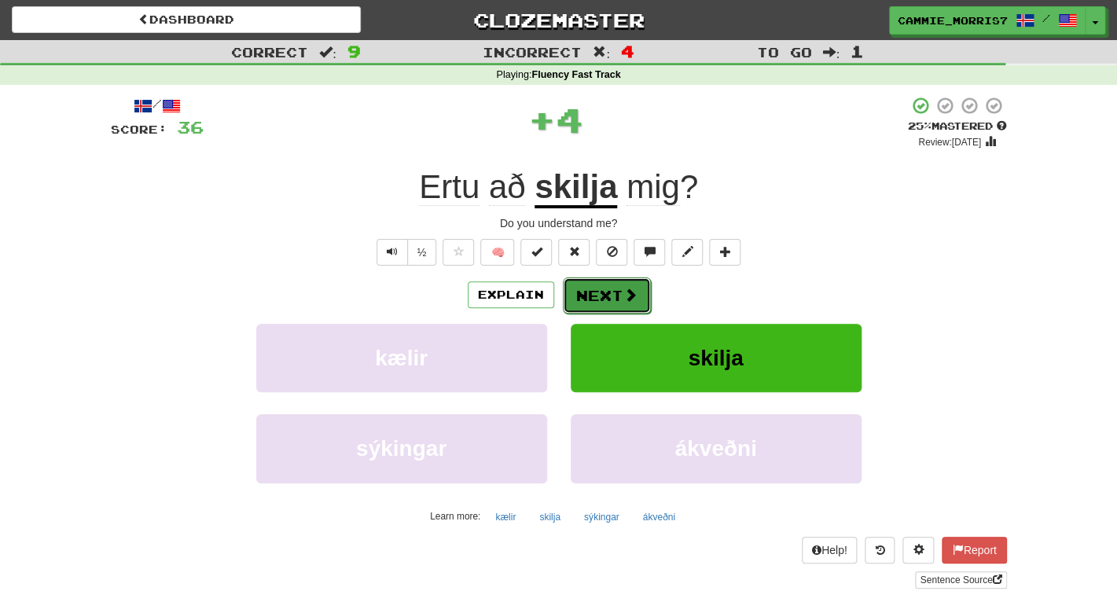
click at [593, 297] on button "Next" at bounding box center [607, 295] width 88 height 36
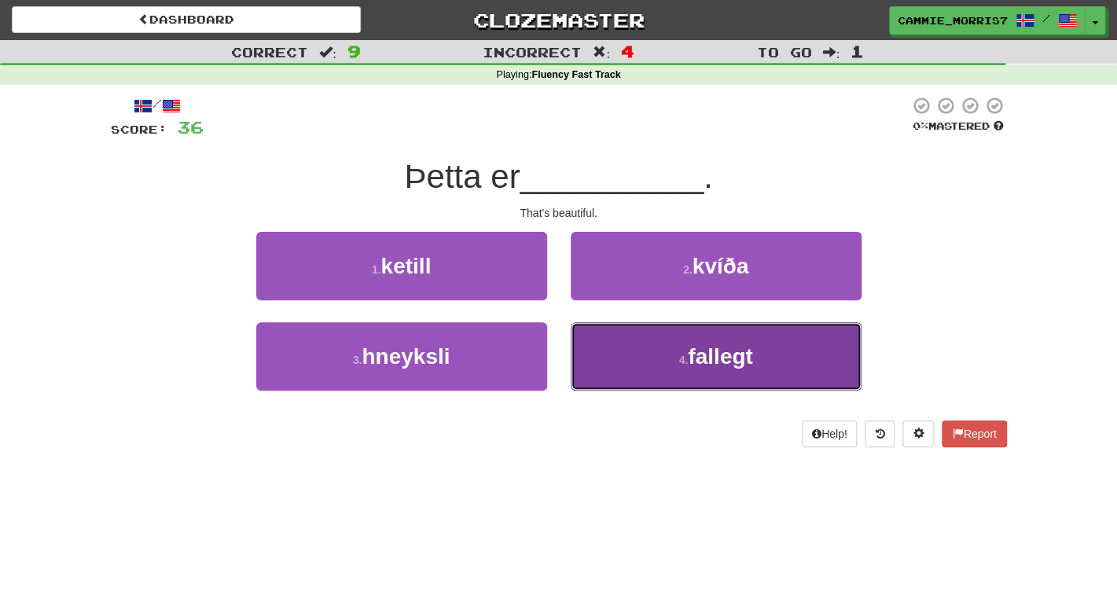
click at [593, 331] on button "4 . fallegt" at bounding box center [716, 356] width 291 height 68
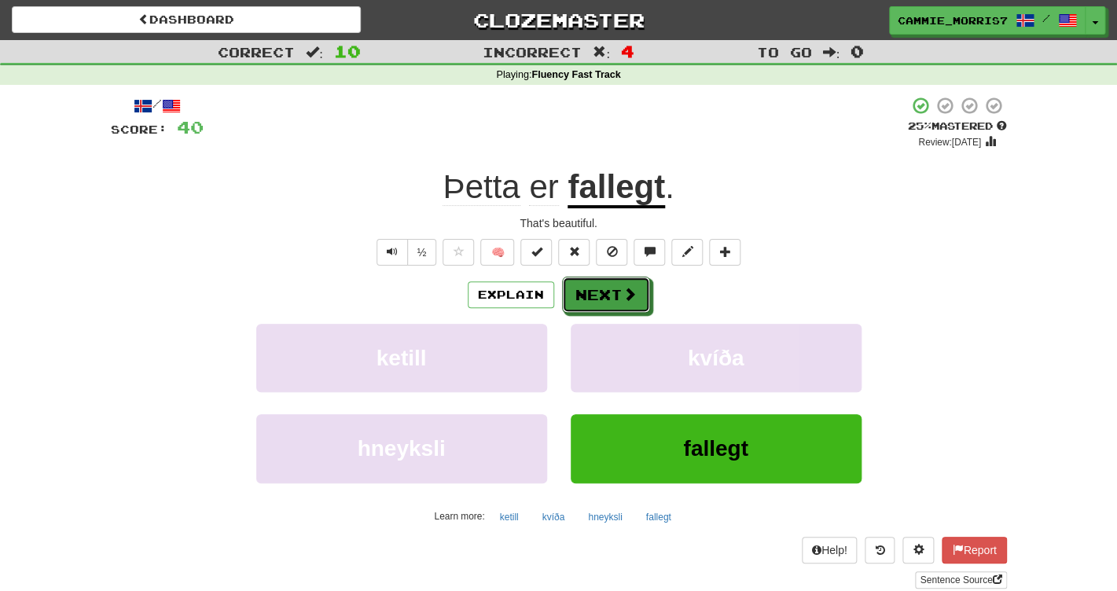
click at [591, 286] on button "Next" at bounding box center [606, 295] width 88 height 36
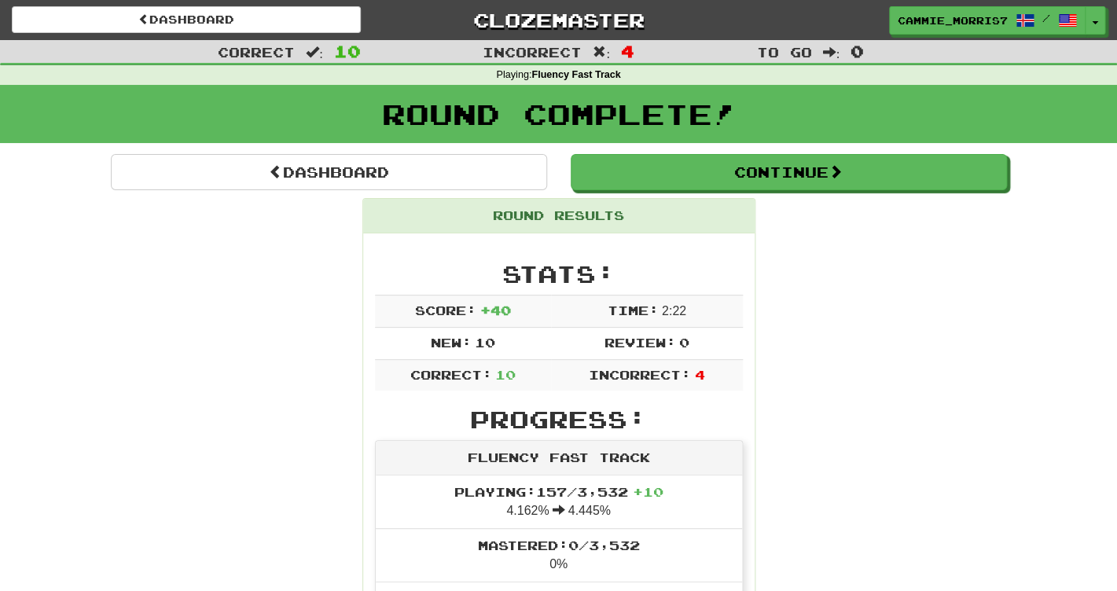
scroll to position [9, 0]
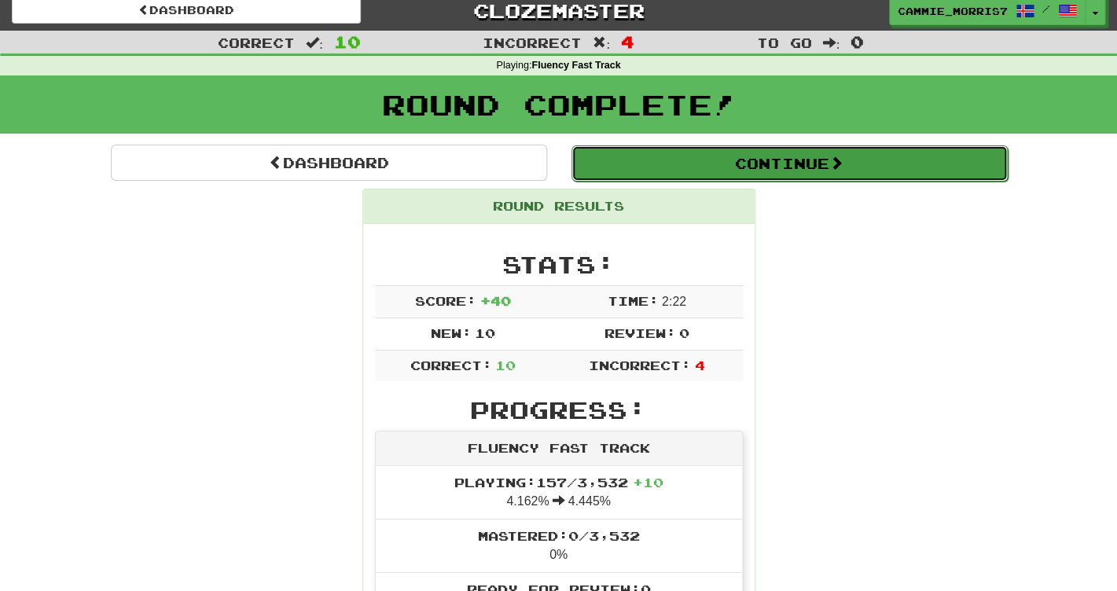
click at [666, 157] on button "Continue" at bounding box center [789, 163] width 436 height 36
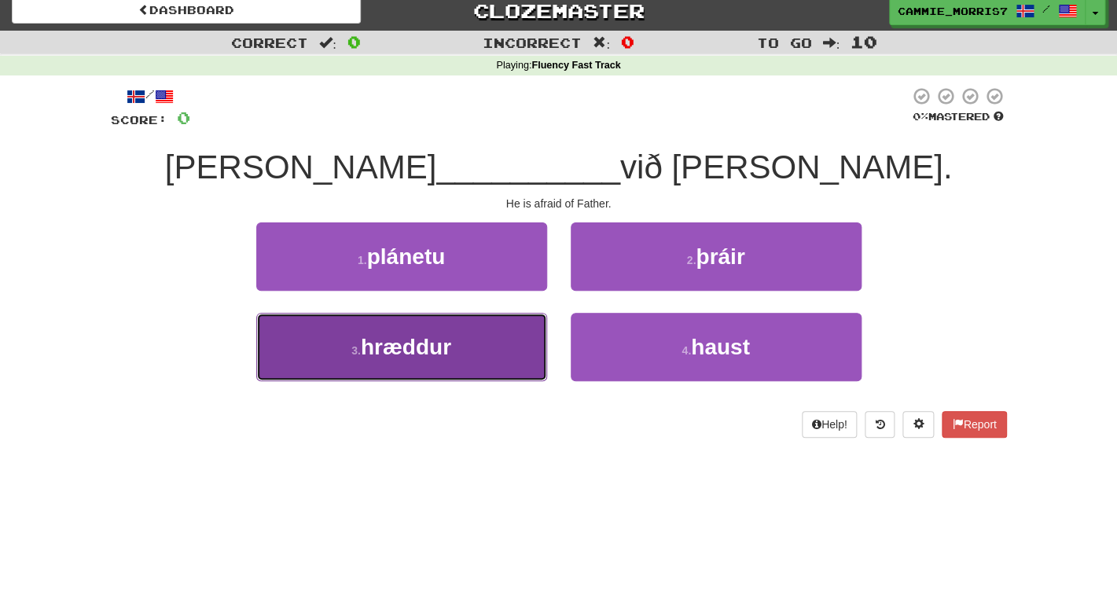
click at [490, 345] on button "3 . hræddur" at bounding box center [401, 347] width 291 height 68
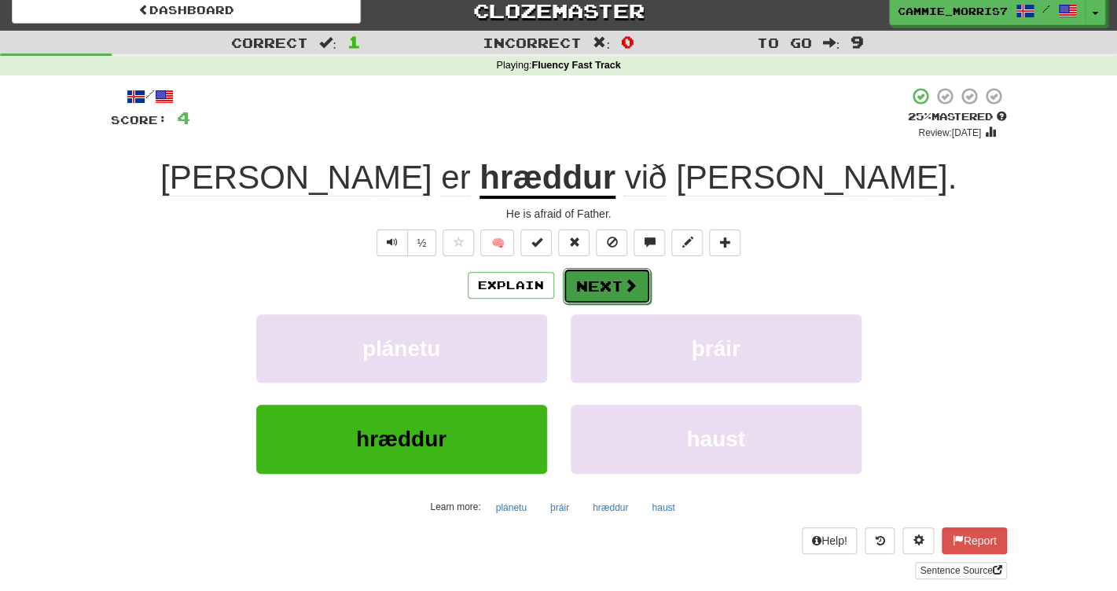
click at [583, 293] on button "Next" at bounding box center [607, 286] width 88 height 36
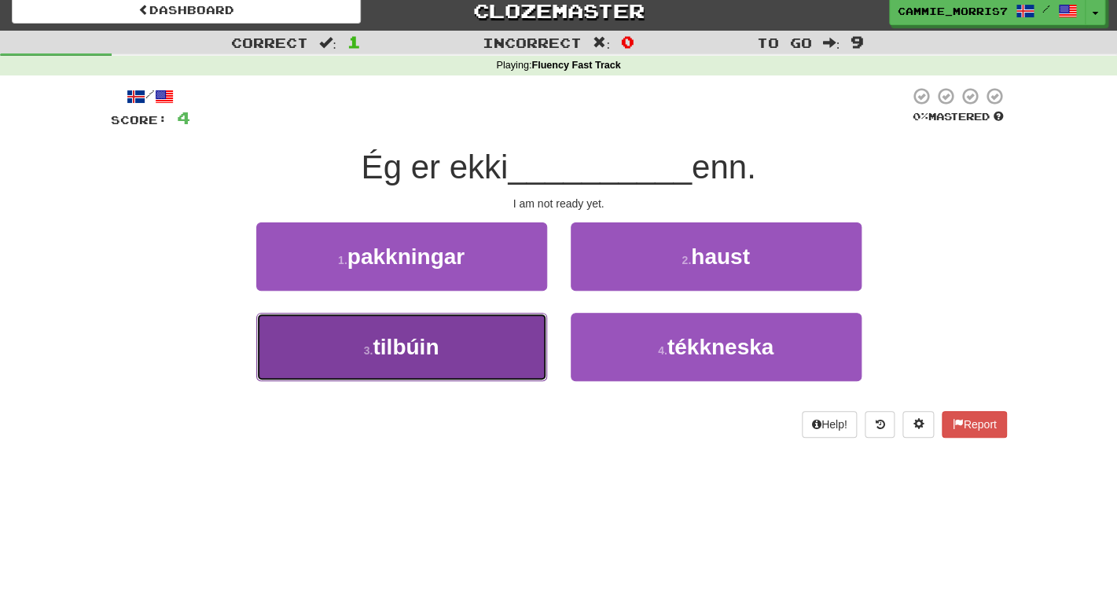
click at [468, 348] on button "3 . tilbúin" at bounding box center [401, 347] width 291 height 68
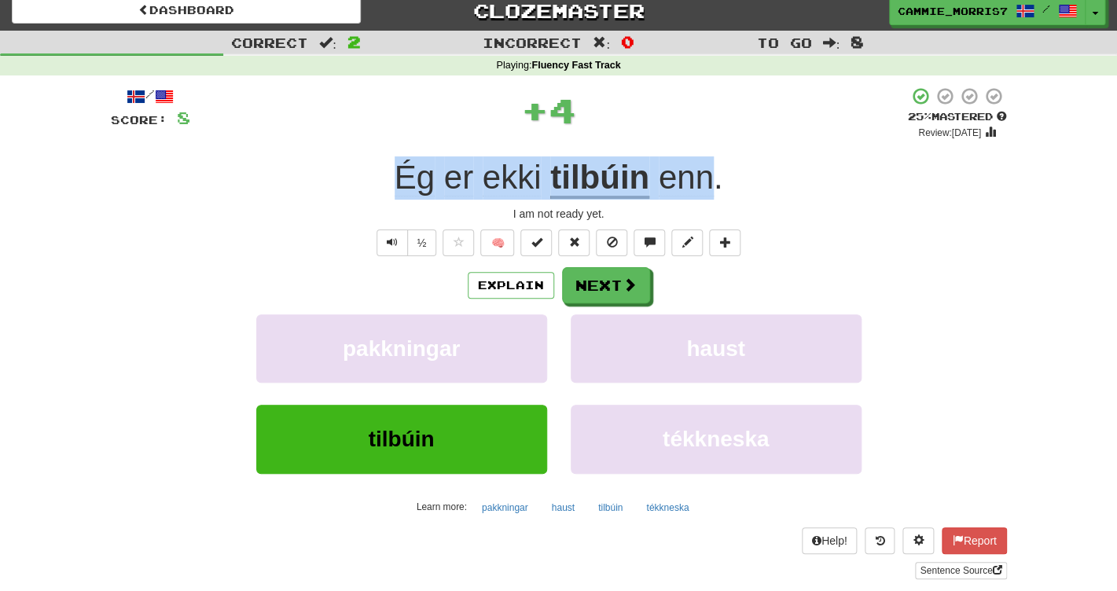
drag, startPoint x: 389, startPoint y: 174, endPoint x: 711, endPoint y: 178, distance: 321.5
click at [711, 178] on div "Ég er ekki tilbúin enn ." at bounding box center [559, 177] width 896 height 43
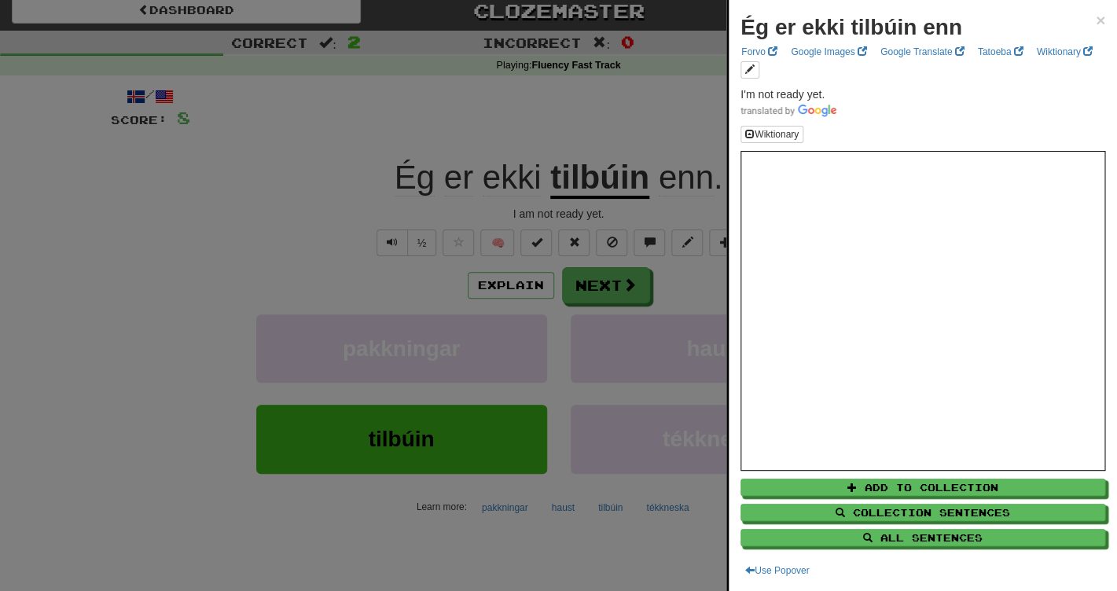
click at [692, 79] on div at bounding box center [558, 295] width 1117 height 591
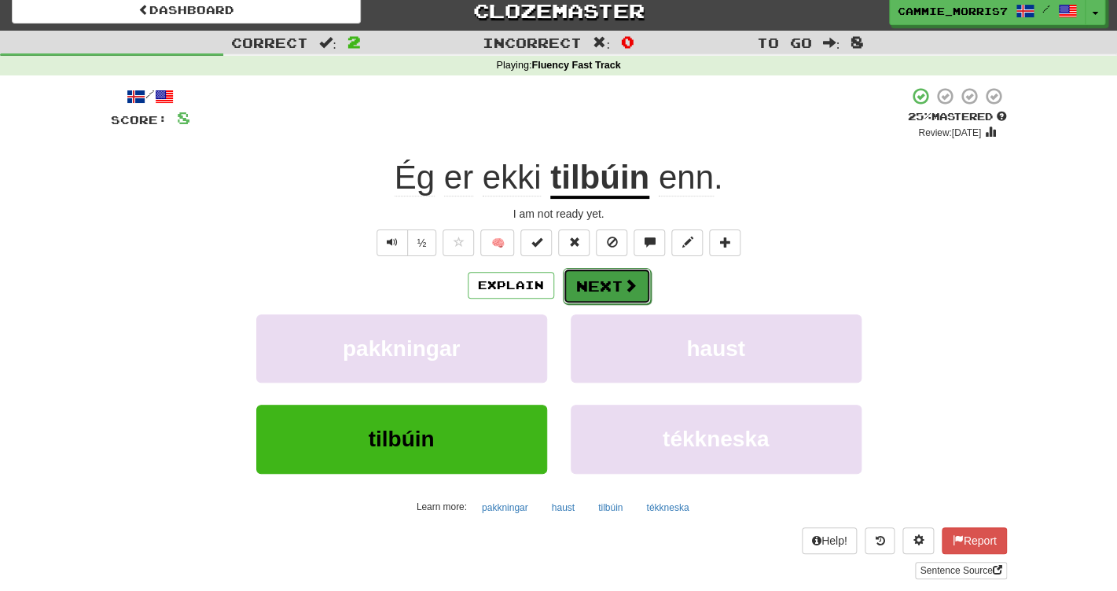
click at [631, 295] on button "Next" at bounding box center [607, 286] width 88 height 36
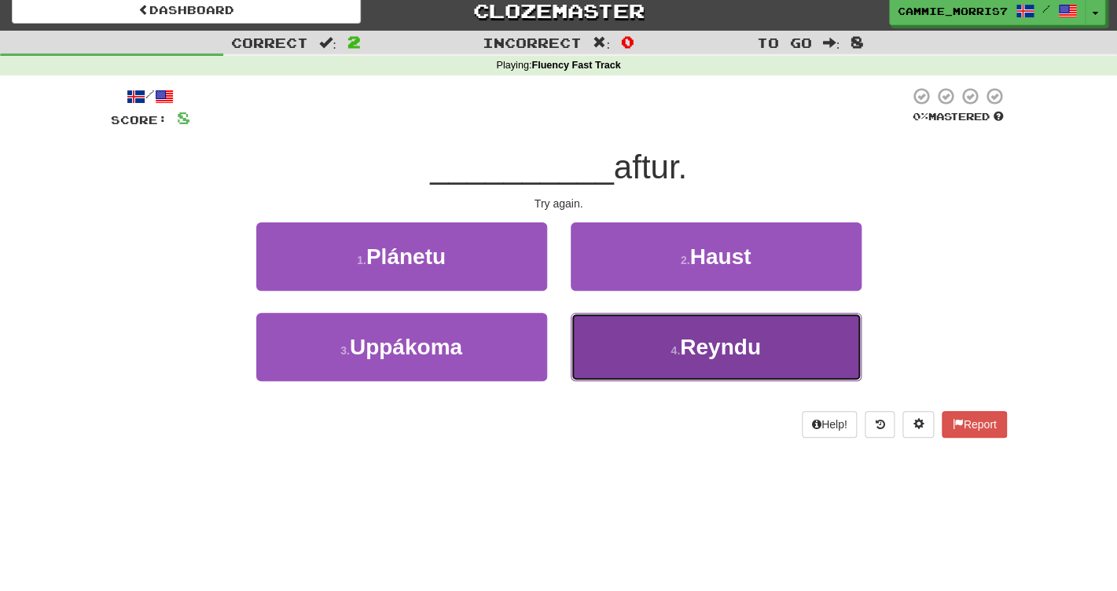
click at [624, 344] on button "4 . Reyndu" at bounding box center [716, 347] width 291 height 68
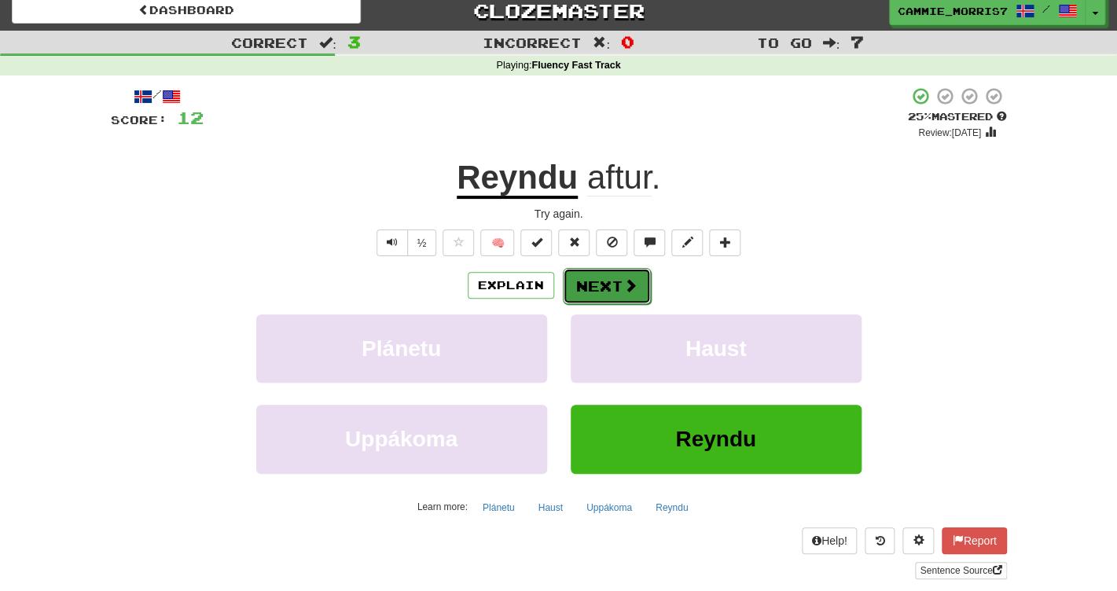
click at [582, 274] on button "Next" at bounding box center [607, 286] width 88 height 36
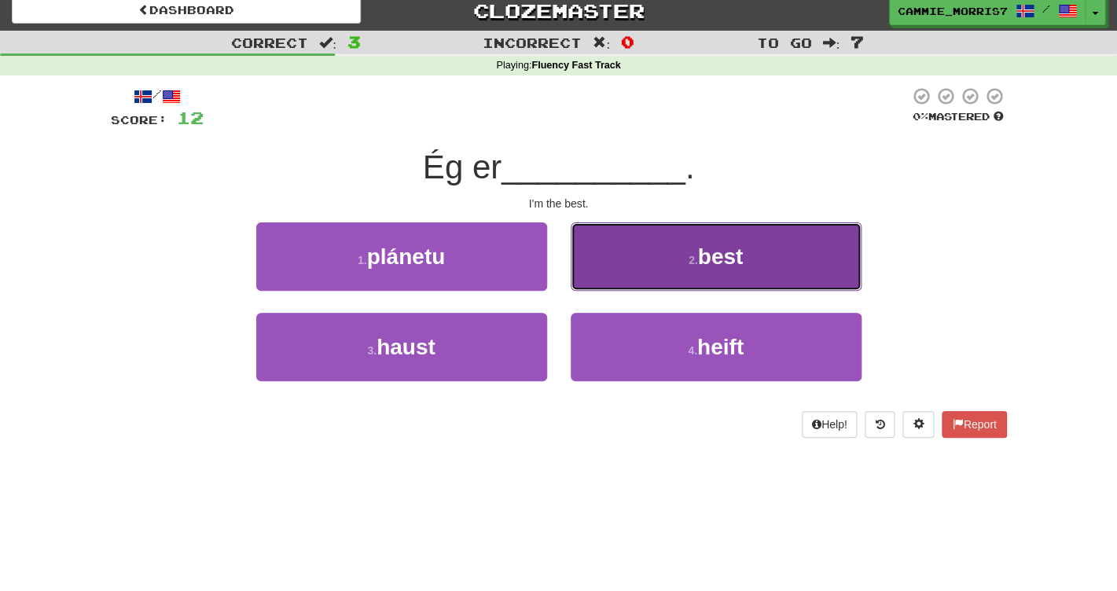
click at [651, 282] on button "2 . best" at bounding box center [716, 256] width 291 height 68
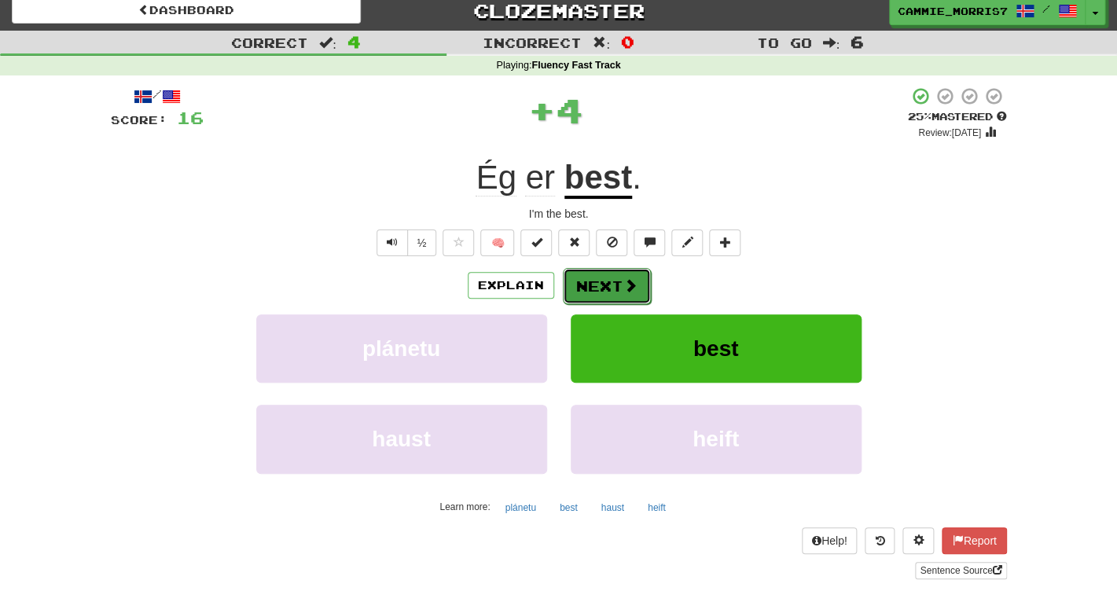
click at [630, 285] on span at bounding box center [630, 285] width 14 height 14
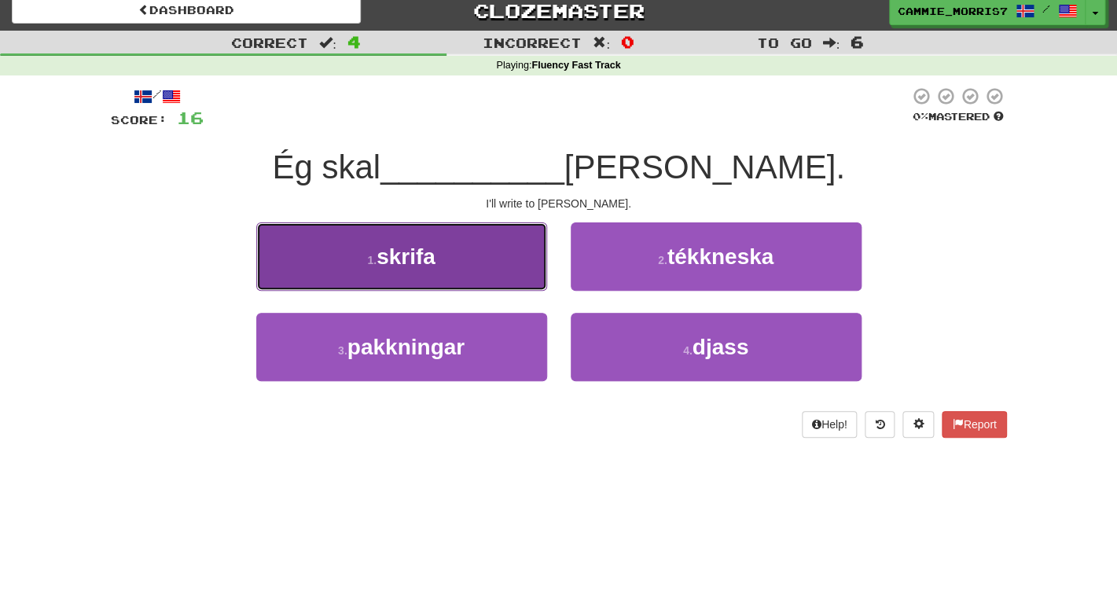
click at [499, 249] on button "1 . skrifa" at bounding box center [401, 256] width 291 height 68
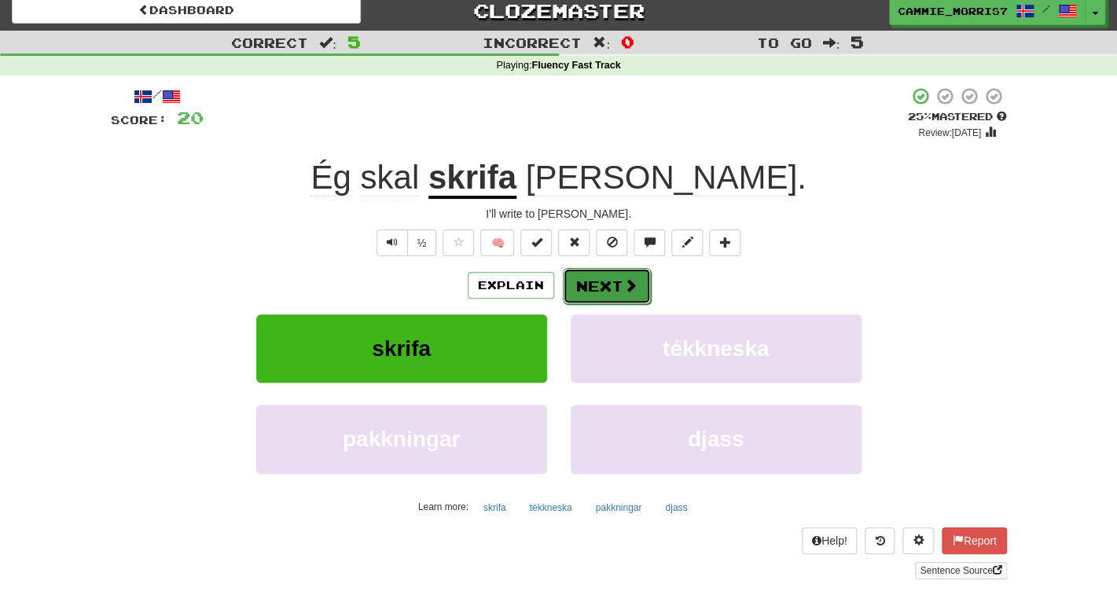
click at [627, 296] on button "Next" at bounding box center [607, 286] width 88 height 36
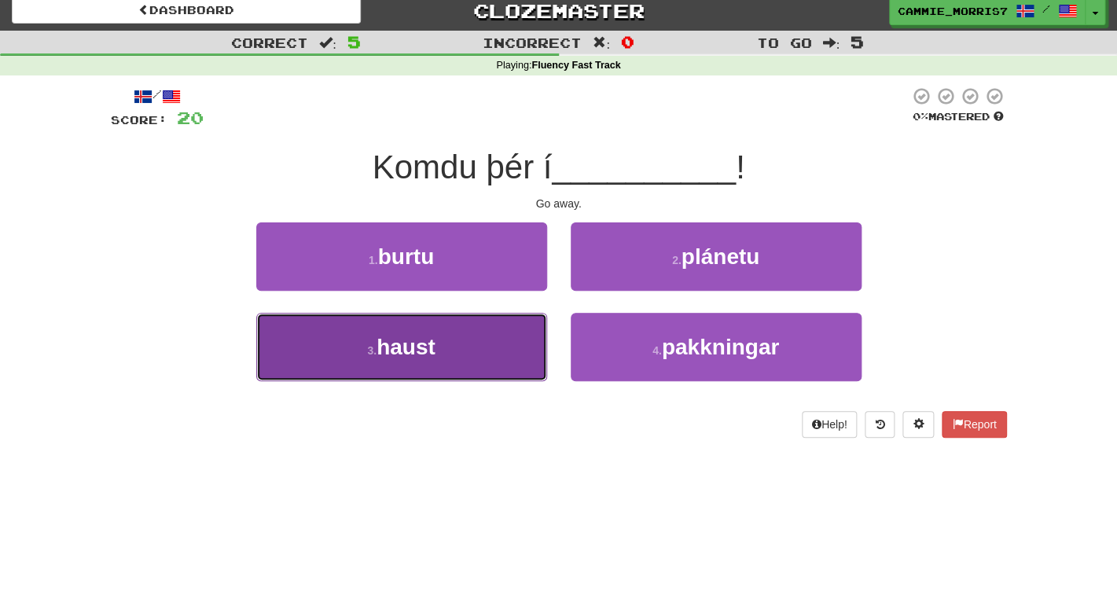
click at [507, 362] on button "3 . haust" at bounding box center [401, 347] width 291 height 68
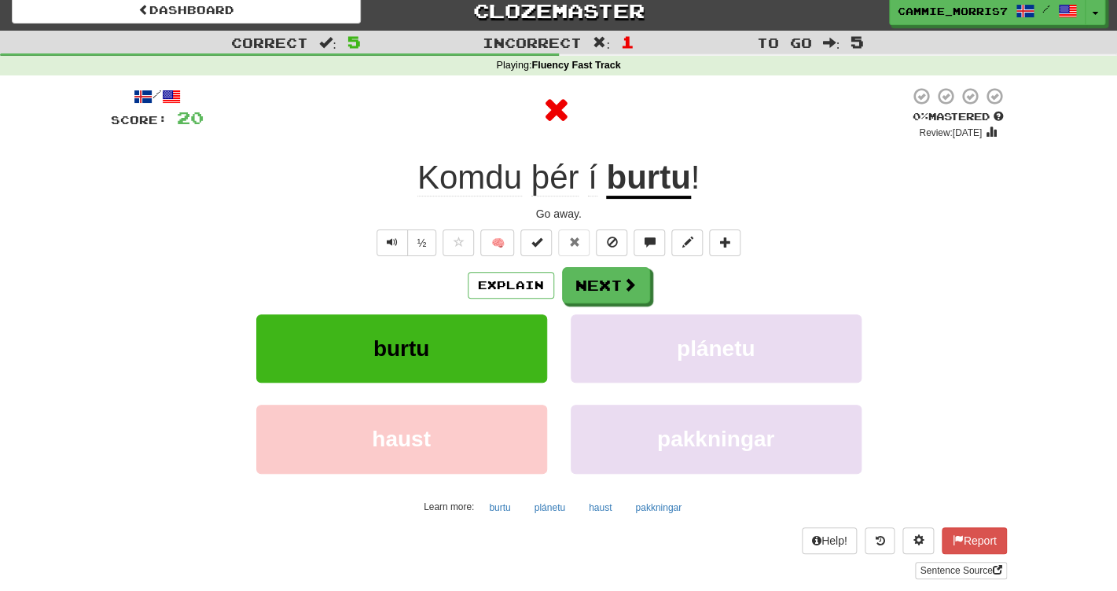
click at [615, 196] on u "burtu" at bounding box center [648, 179] width 84 height 40
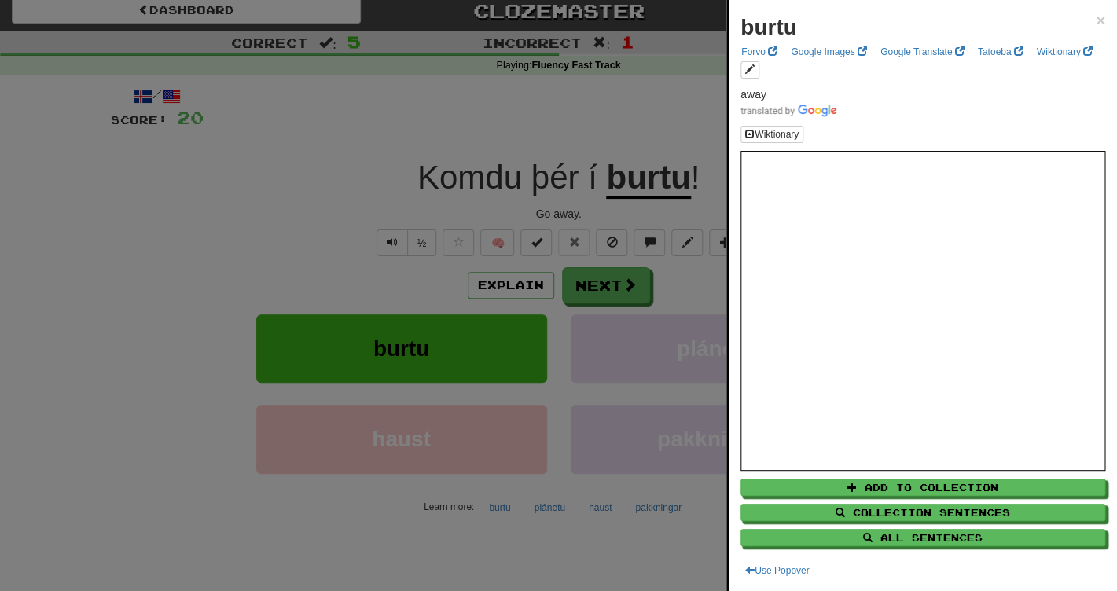
click at [682, 148] on div at bounding box center [558, 295] width 1117 height 591
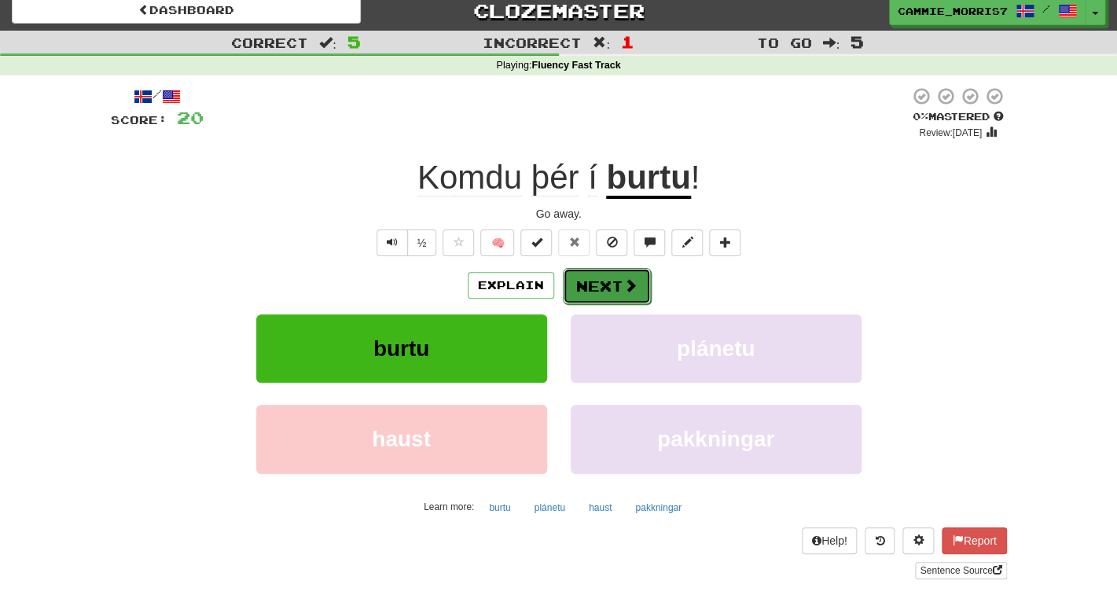
click at [584, 299] on button "Next" at bounding box center [607, 286] width 88 height 36
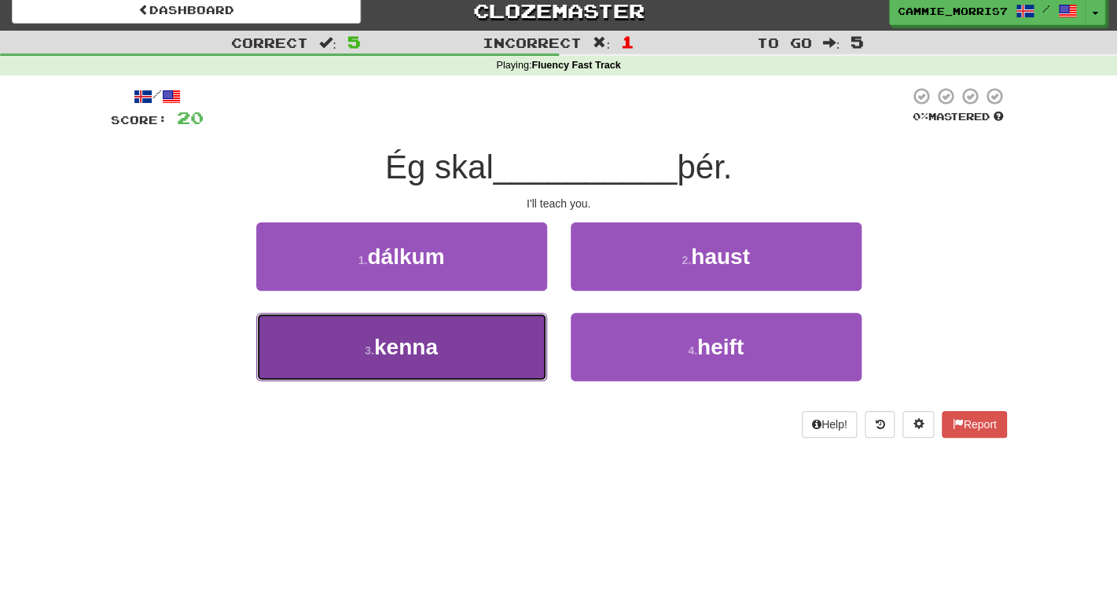
click at [465, 363] on button "3 . kenna" at bounding box center [401, 347] width 291 height 68
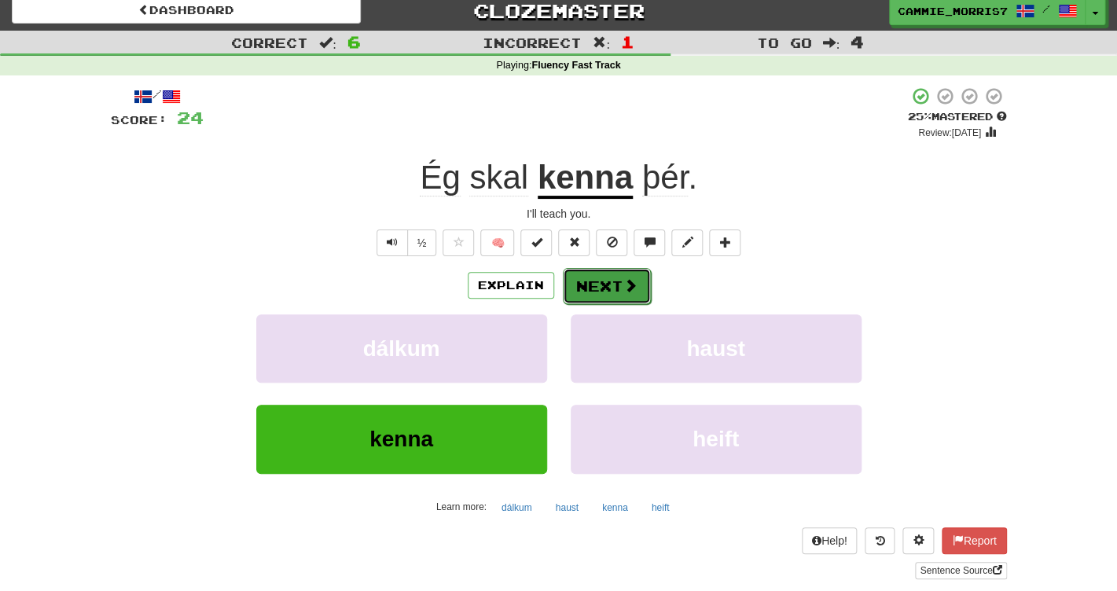
click at [595, 283] on button "Next" at bounding box center [607, 286] width 88 height 36
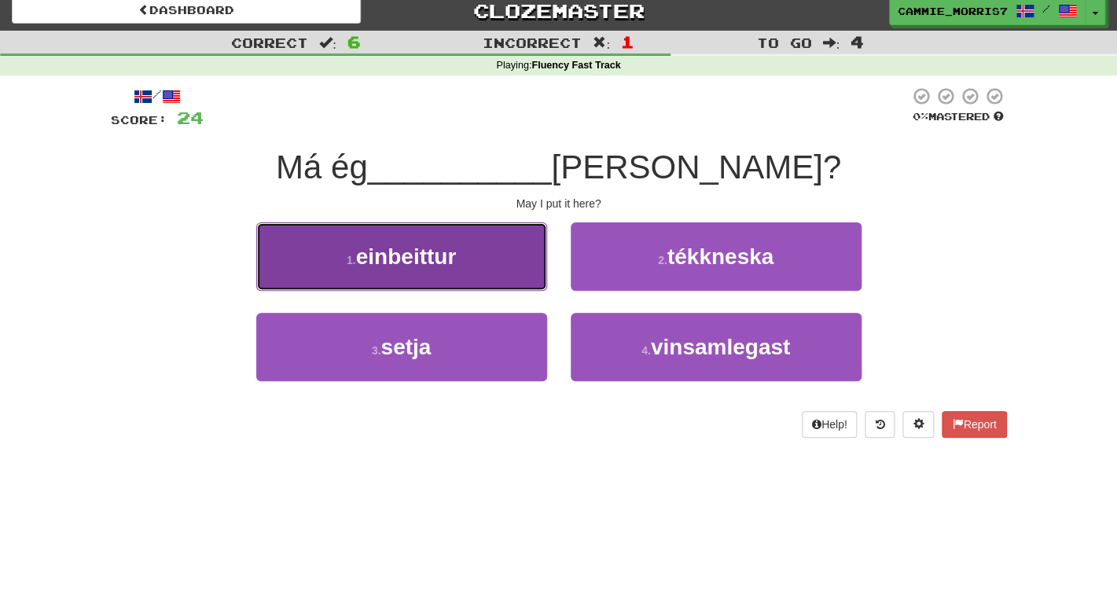
click at [498, 242] on button "1 . einbeittur" at bounding box center [401, 256] width 291 height 68
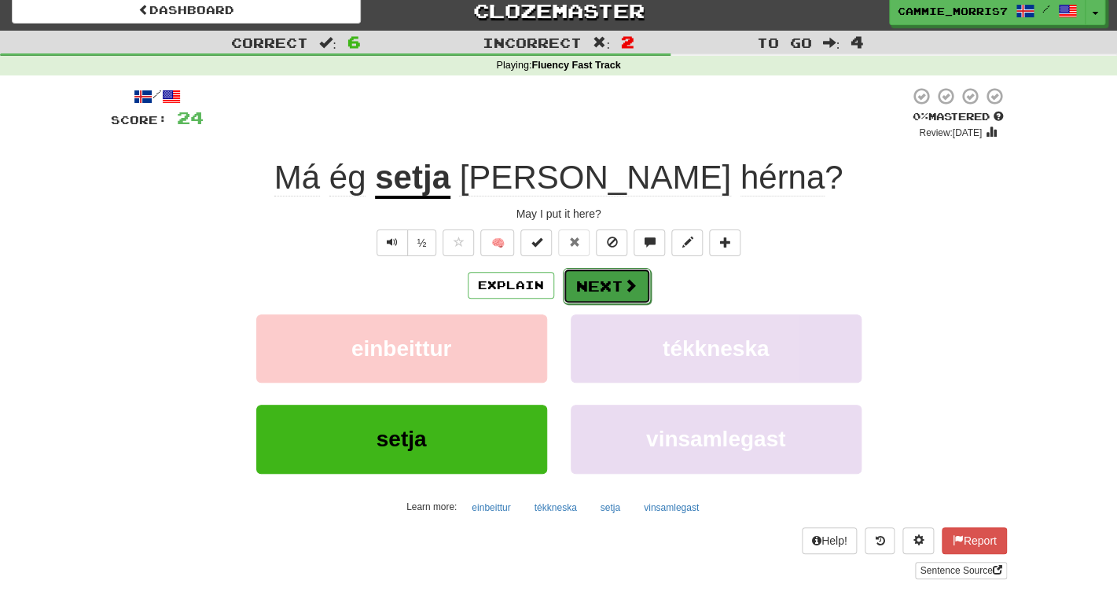
click at [626, 290] on span at bounding box center [630, 285] width 14 height 14
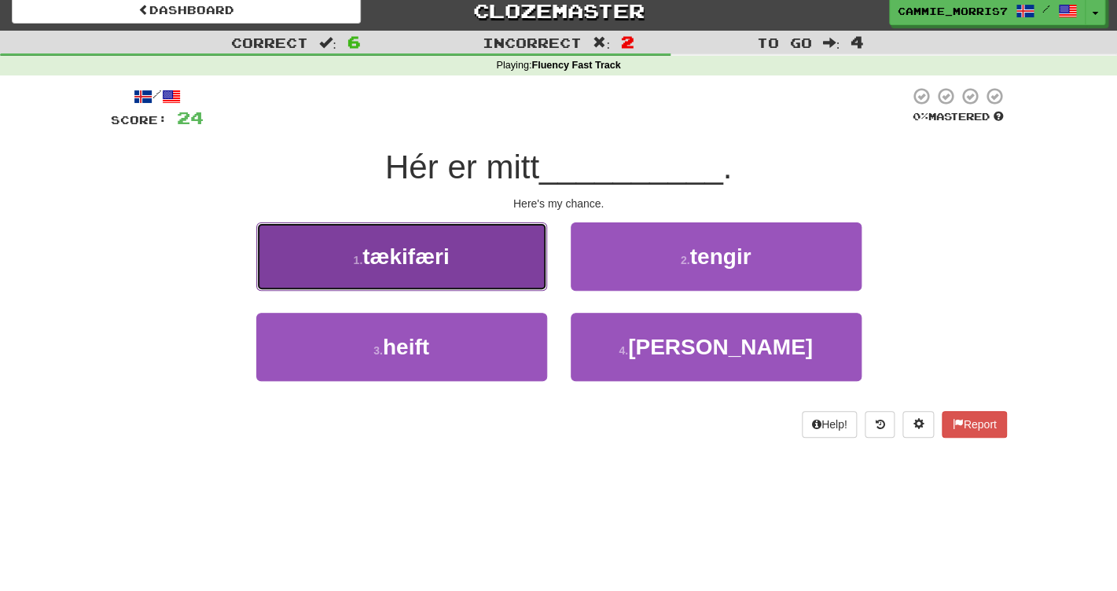
click at [494, 260] on button "1 . tækifæri" at bounding box center [401, 256] width 291 height 68
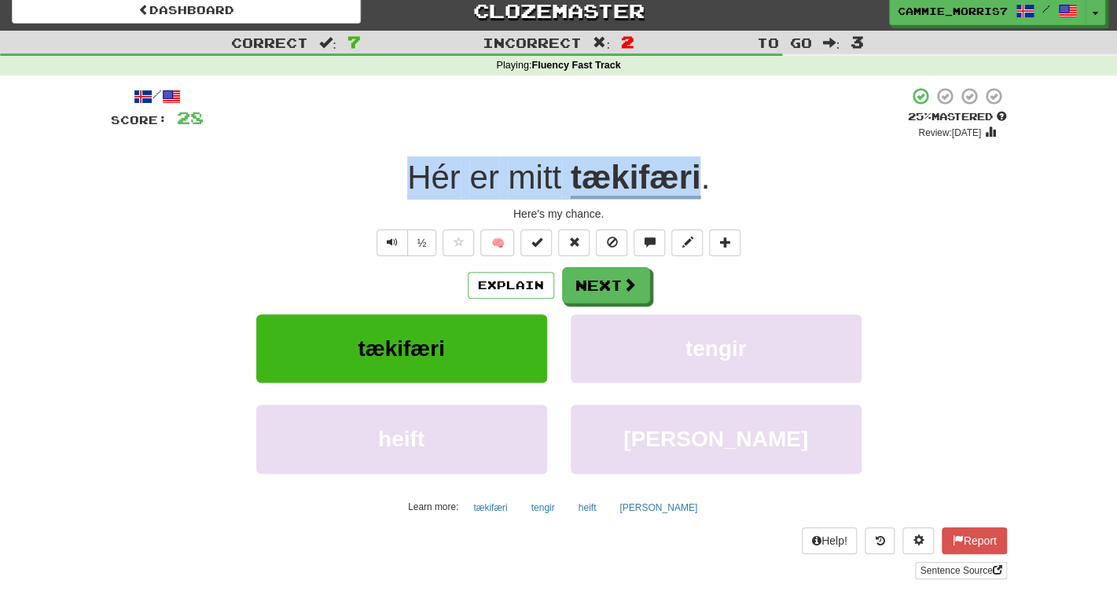
drag, startPoint x: 410, startPoint y: 178, endPoint x: 700, endPoint y: 191, distance: 291.1
click at [700, 191] on div "Hér er mitt tækifæri ." at bounding box center [559, 177] width 896 height 43
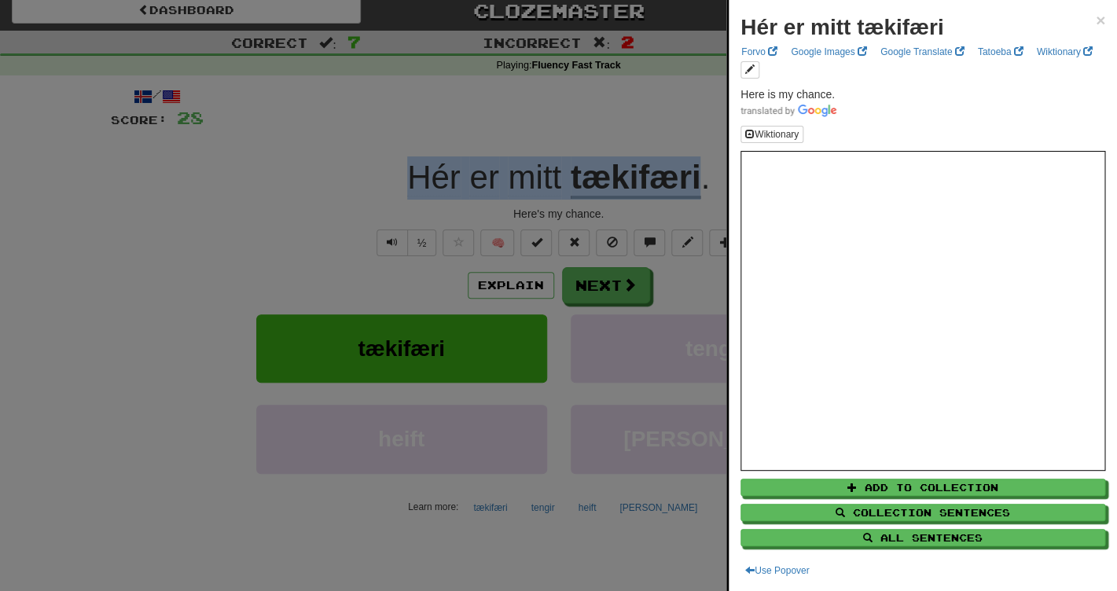
copy div "Hér er mitt tækifæri"
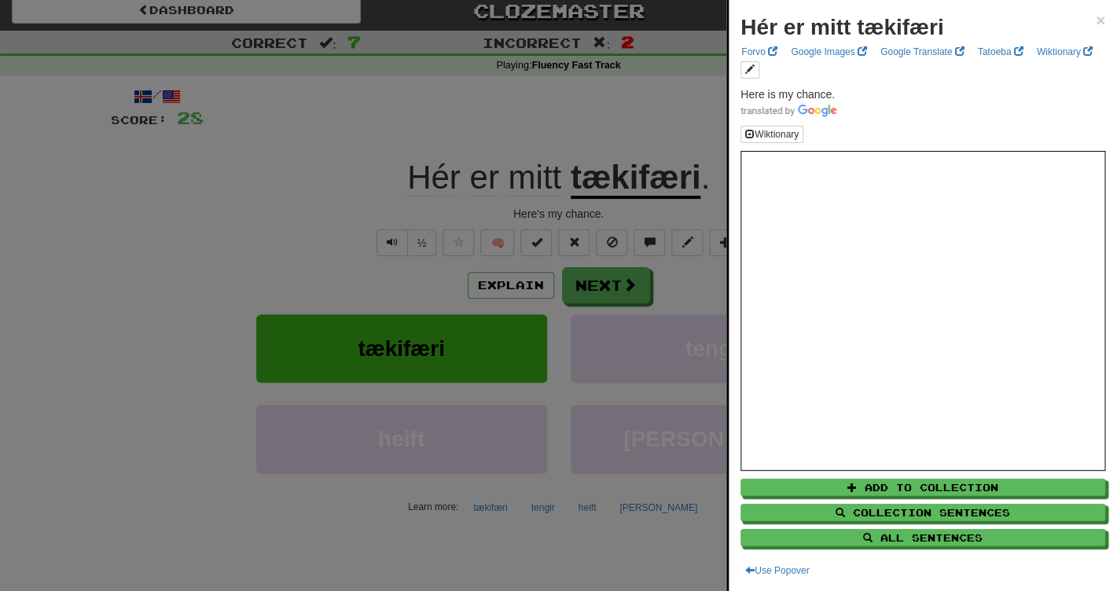
click at [645, 116] on div at bounding box center [558, 295] width 1117 height 591
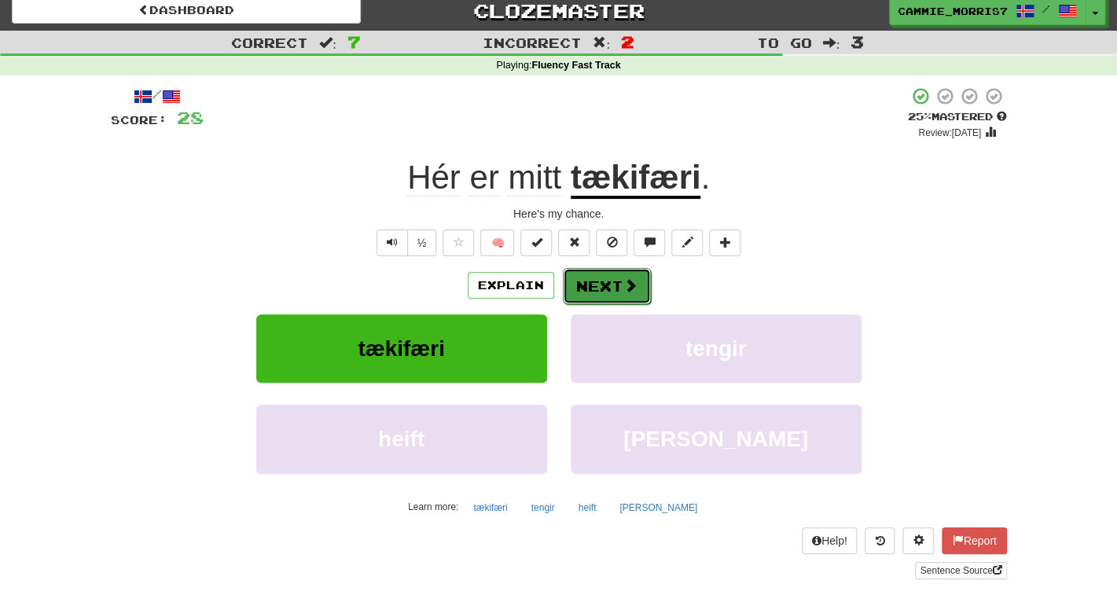
click at [596, 303] on button "Next" at bounding box center [607, 286] width 88 height 36
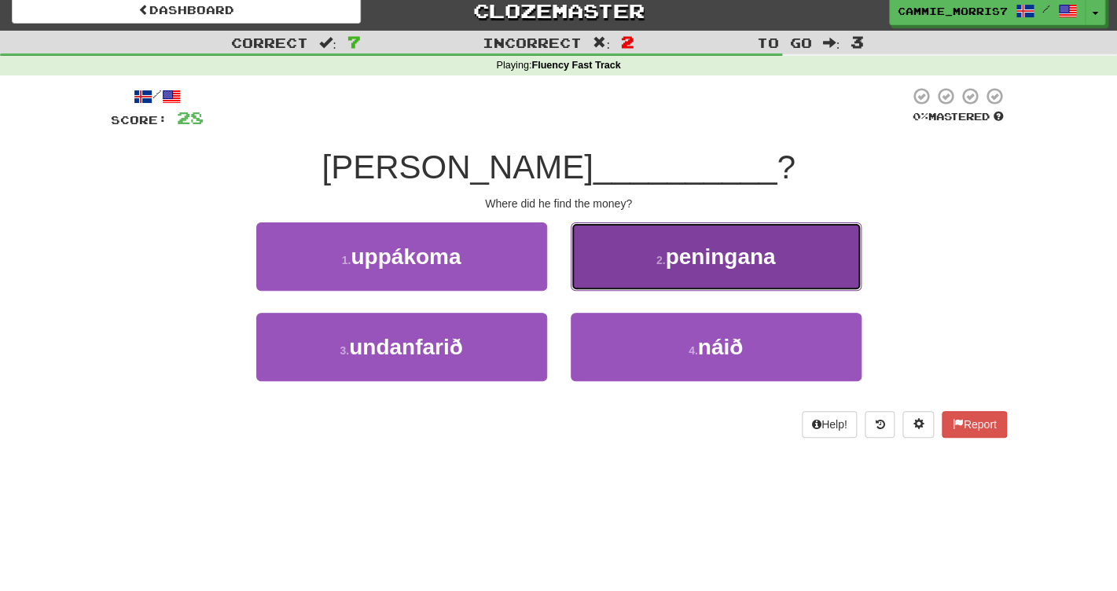
click at [624, 259] on button "2 . peningana" at bounding box center [716, 256] width 291 height 68
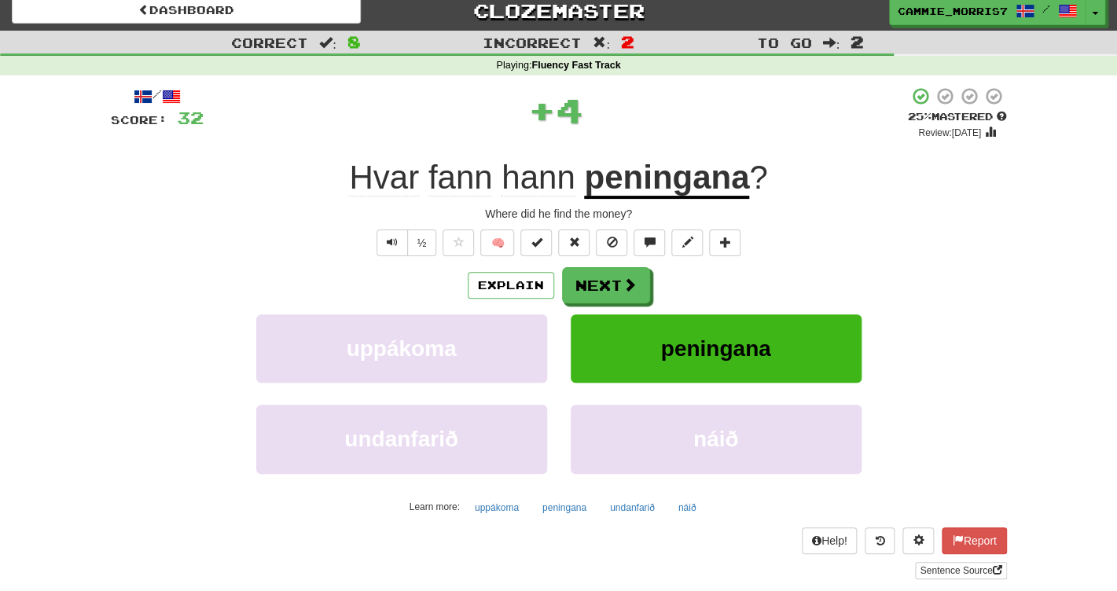
click at [637, 188] on u "peningana" at bounding box center [666, 179] width 165 height 40
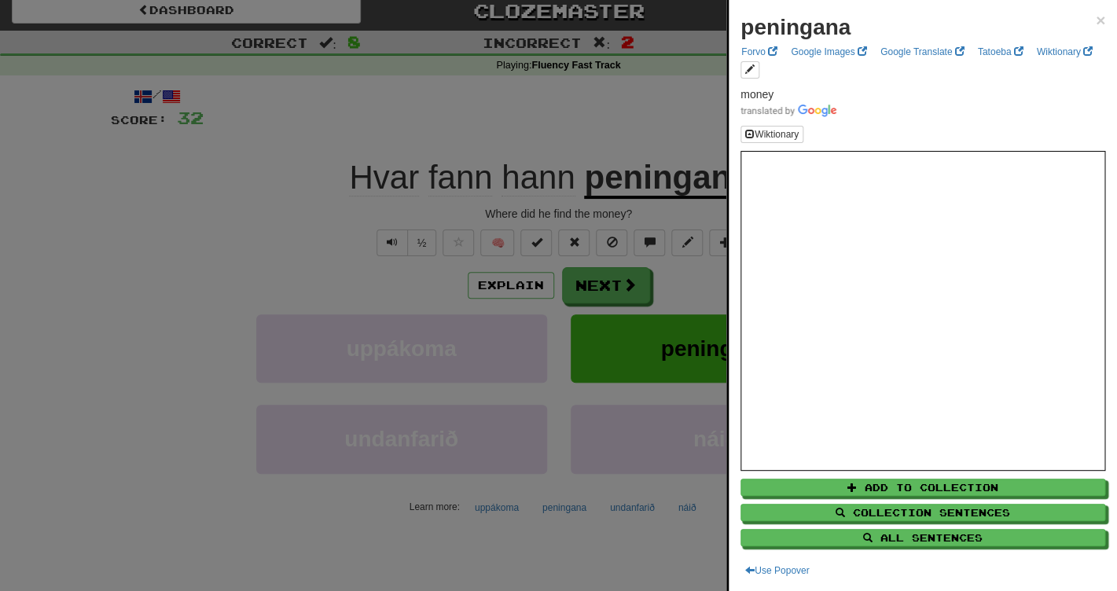
click at [667, 109] on div at bounding box center [558, 295] width 1117 height 591
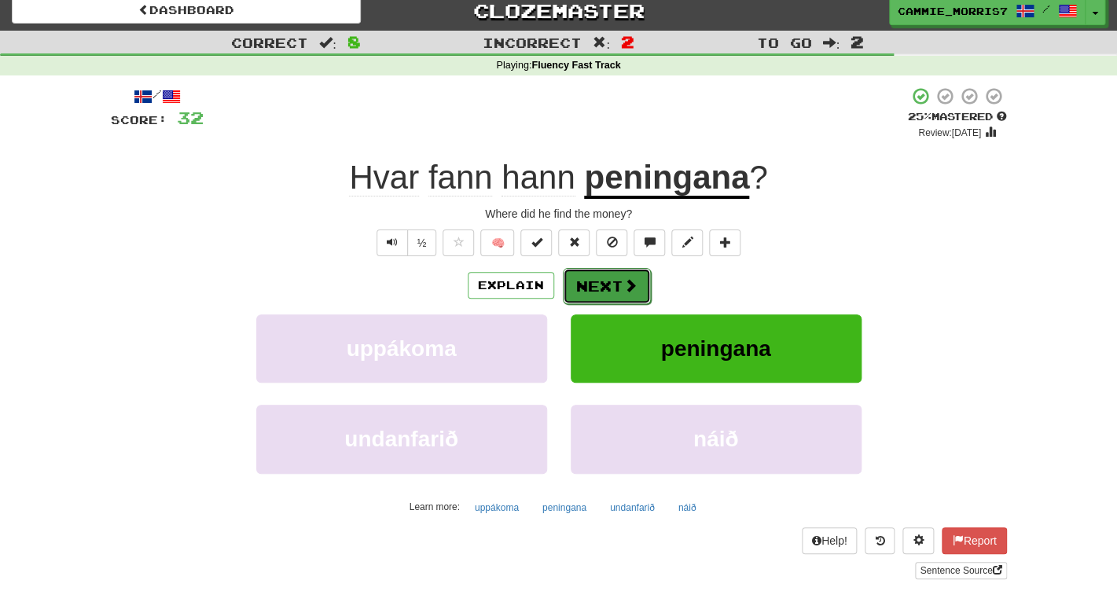
click at [593, 287] on button "Next" at bounding box center [607, 286] width 88 height 36
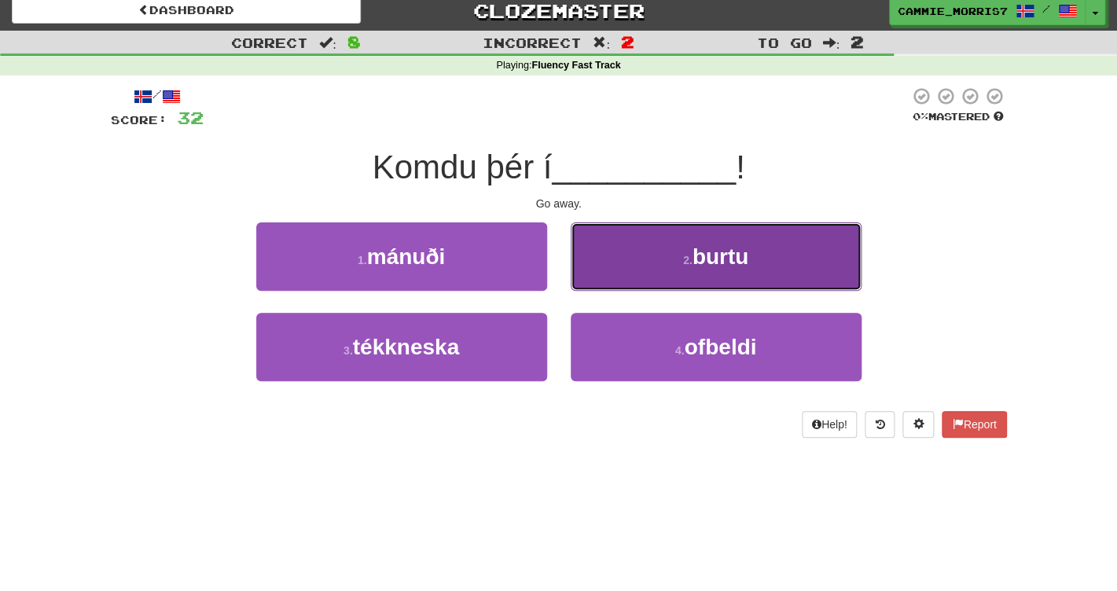
click at [655, 235] on button "2 . burtu" at bounding box center [716, 256] width 291 height 68
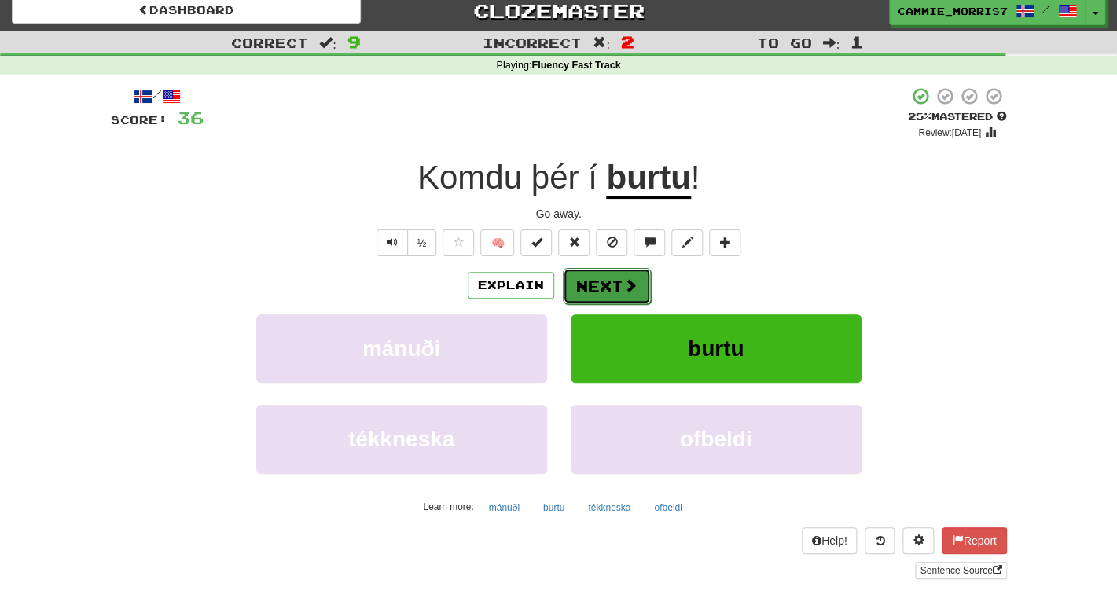
click at [605, 283] on button "Next" at bounding box center [607, 286] width 88 height 36
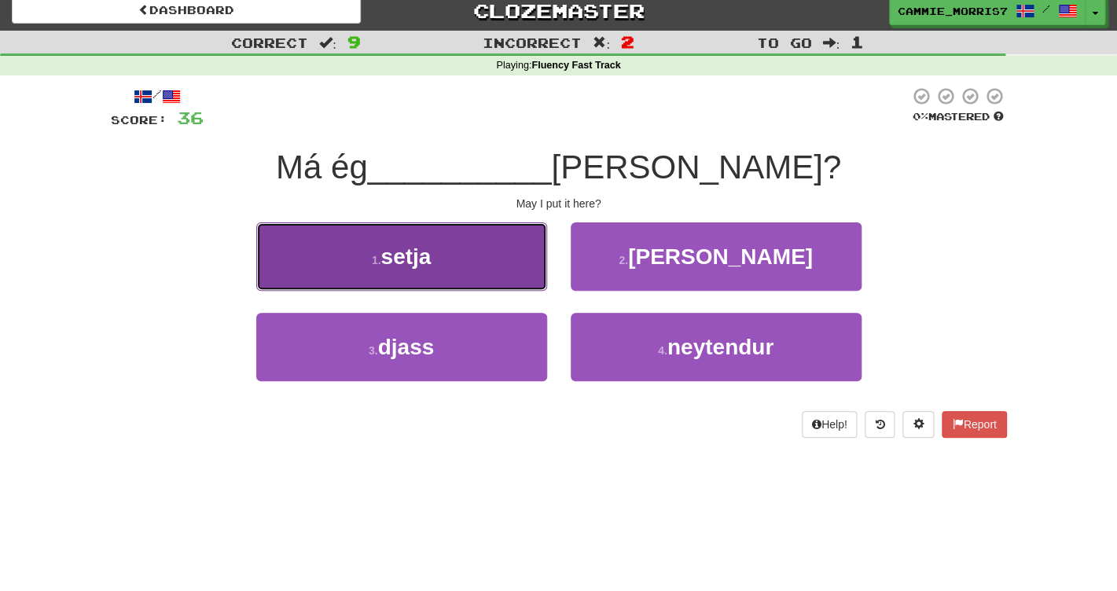
click at [517, 253] on button "1 . setja" at bounding box center [401, 256] width 291 height 68
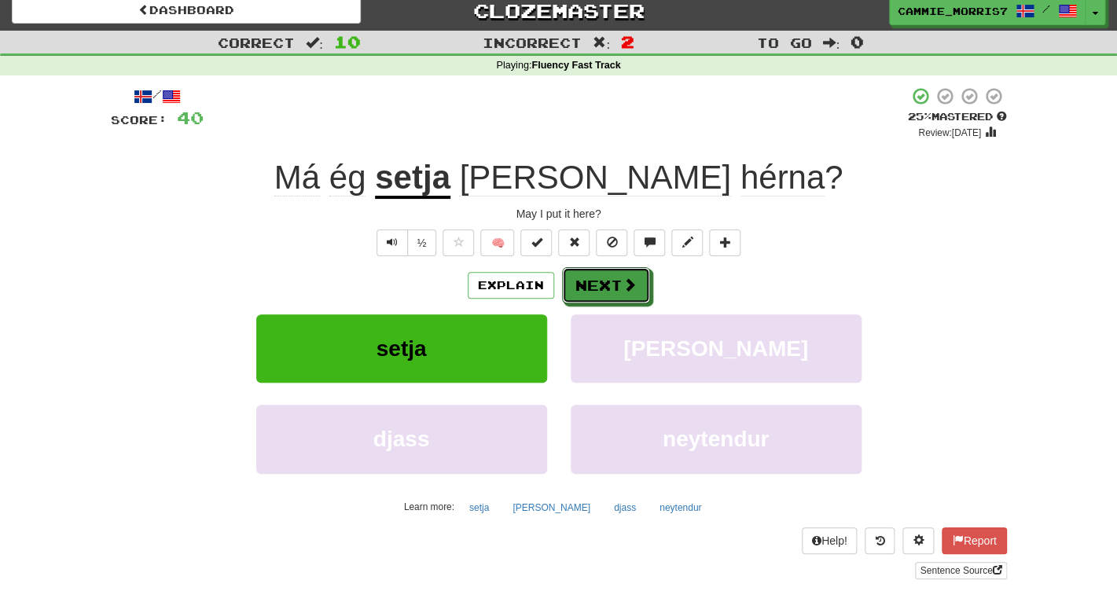
click at [582, 288] on button "Next" at bounding box center [606, 285] width 88 height 36
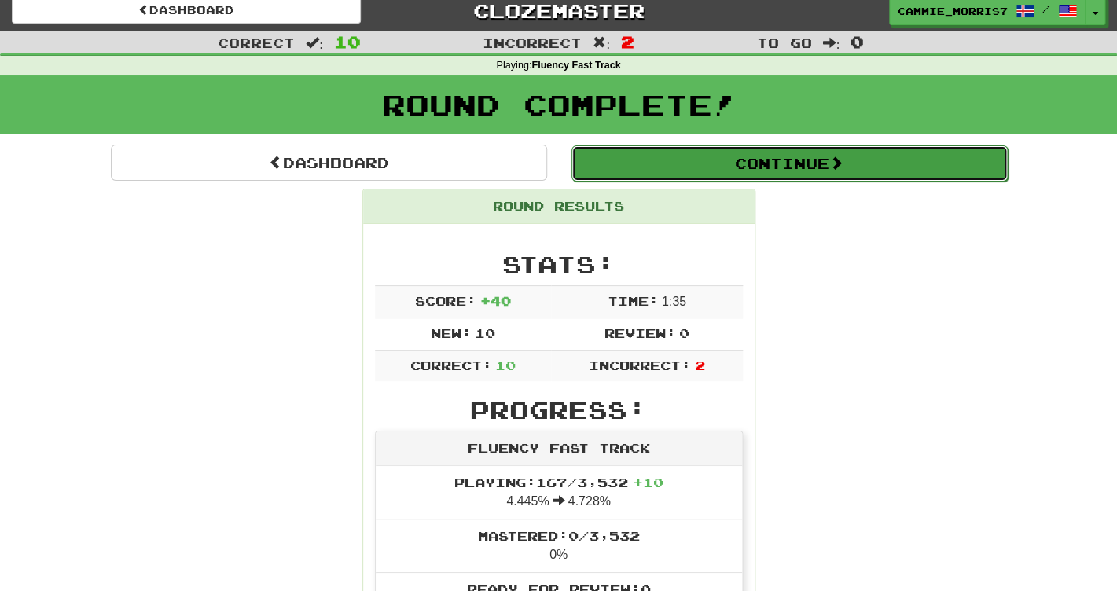
click at [702, 152] on button "Continue" at bounding box center [789, 163] width 436 height 36
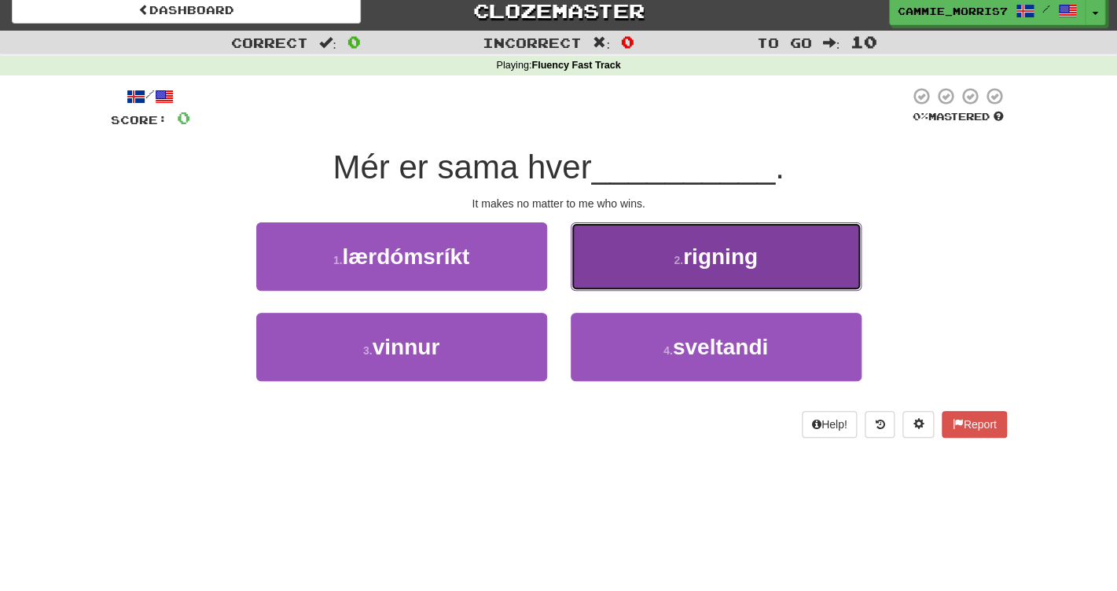
click at [627, 276] on button "2 . rigning" at bounding box center [716, 256] width 291 height 68
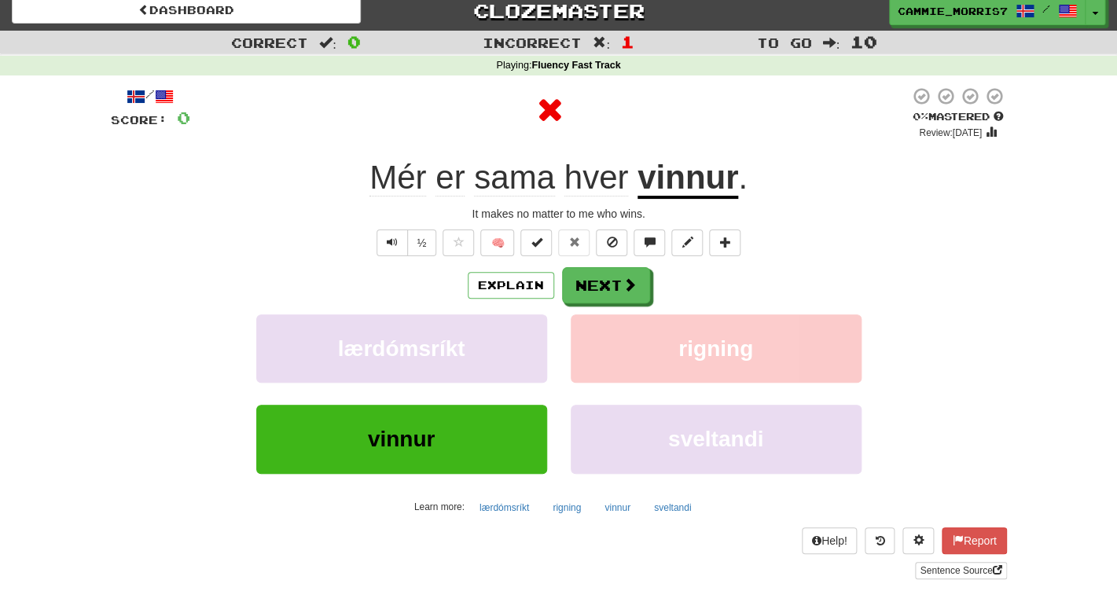
click at [673, 195] on u "vinnur" at bounding box center [687, 179] width 101 height 40
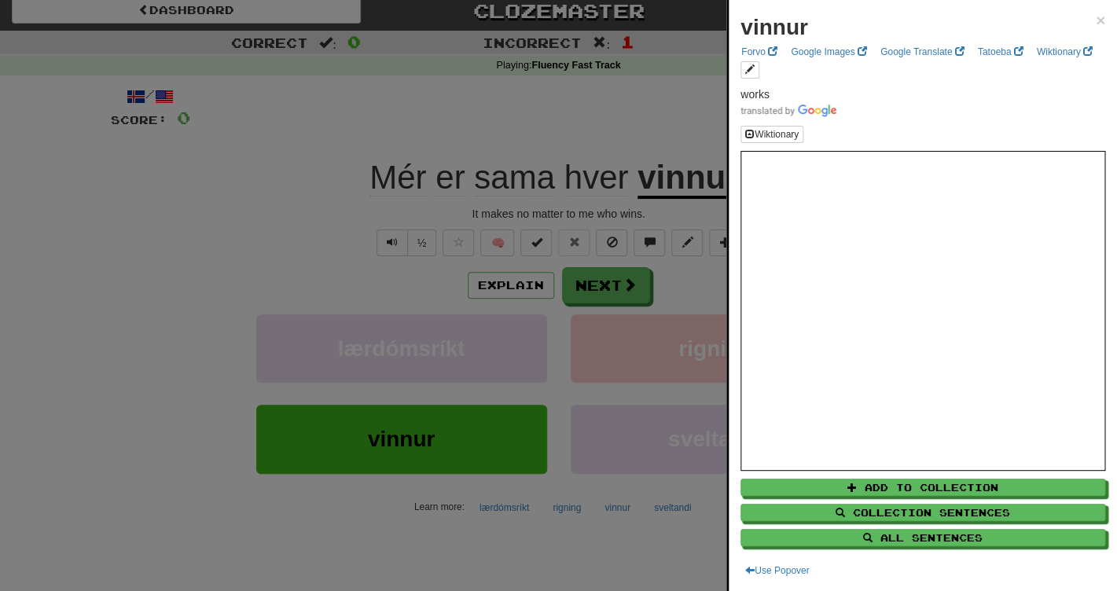
click at [675, 65] on div at bounding box center [558, 295] width 1117 height 591
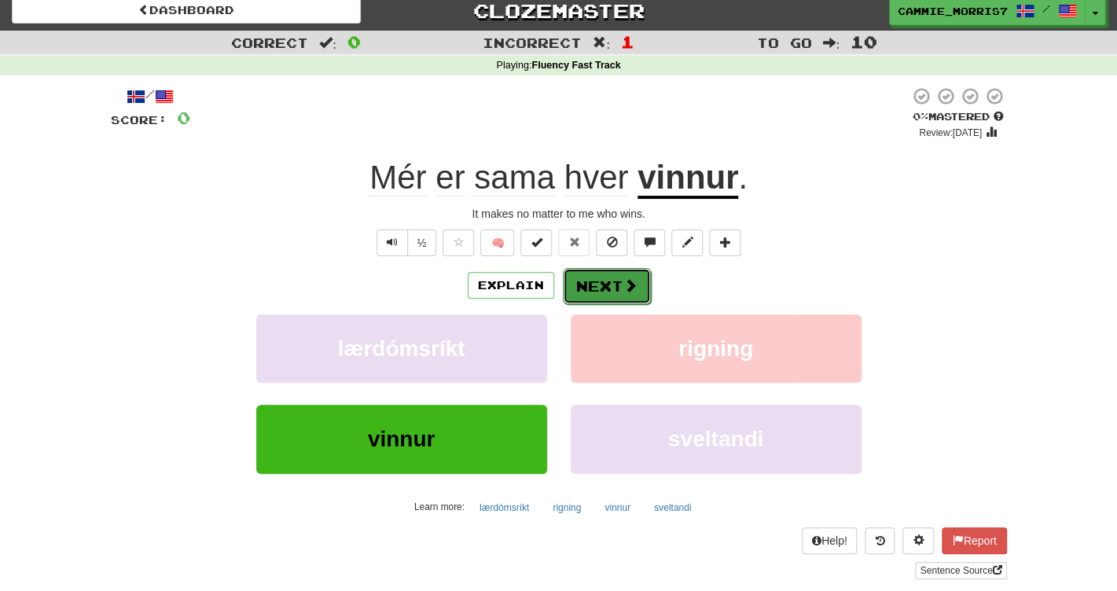
click at [631, 279] on span at bounding box center [630, 285] width 14 height 14
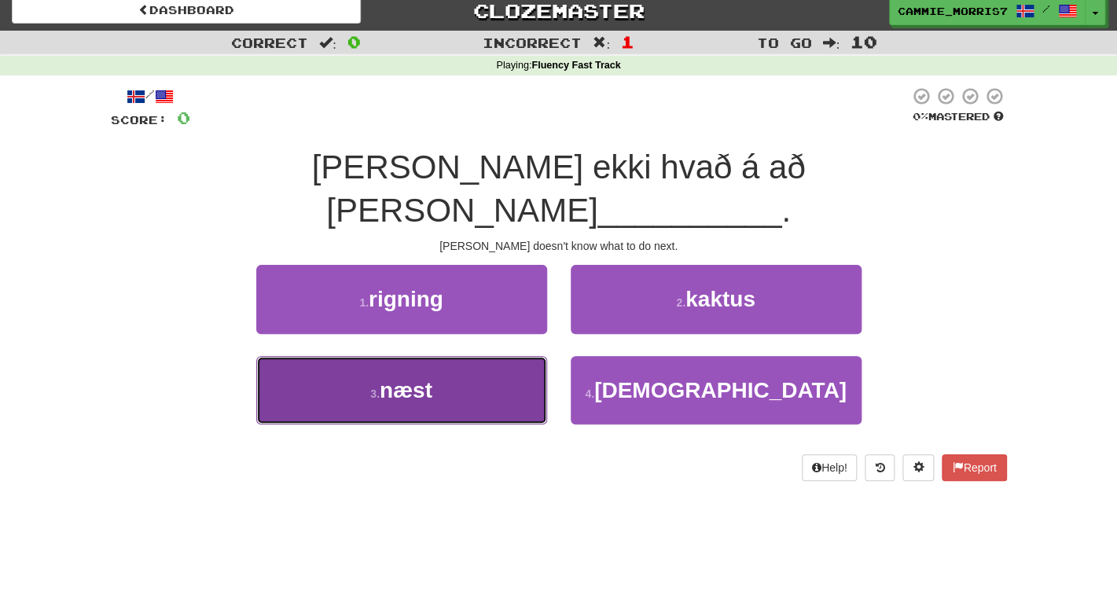
click at [474, 356] on button "3 . næst" at bounding box center [401, 390] width 291 height 68
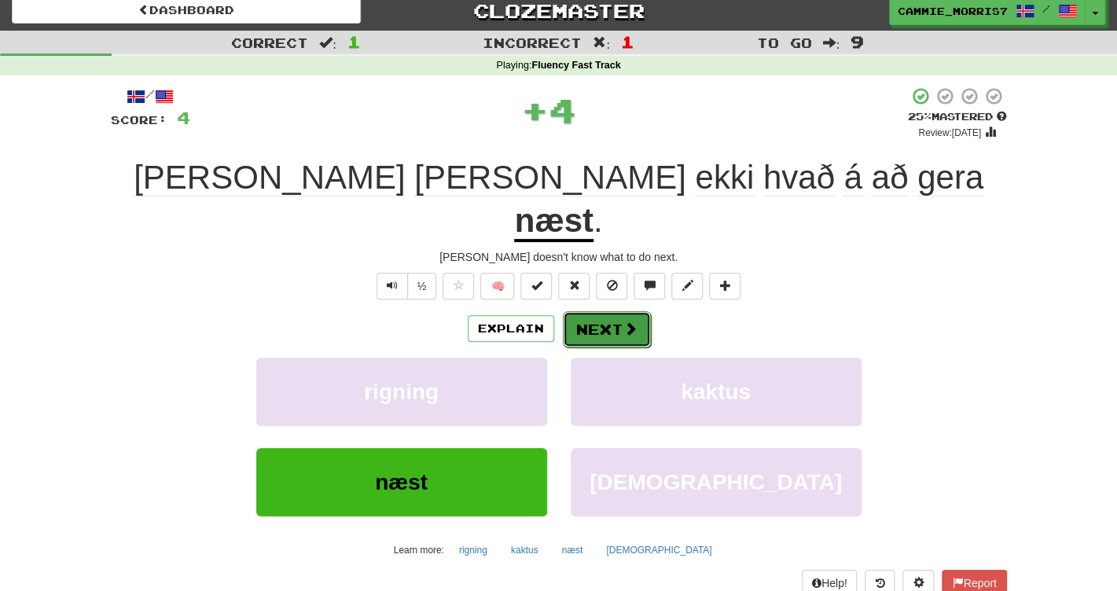
click at [637, 311] on button "Next" at bounding box center [607, 329] width 88 height 36
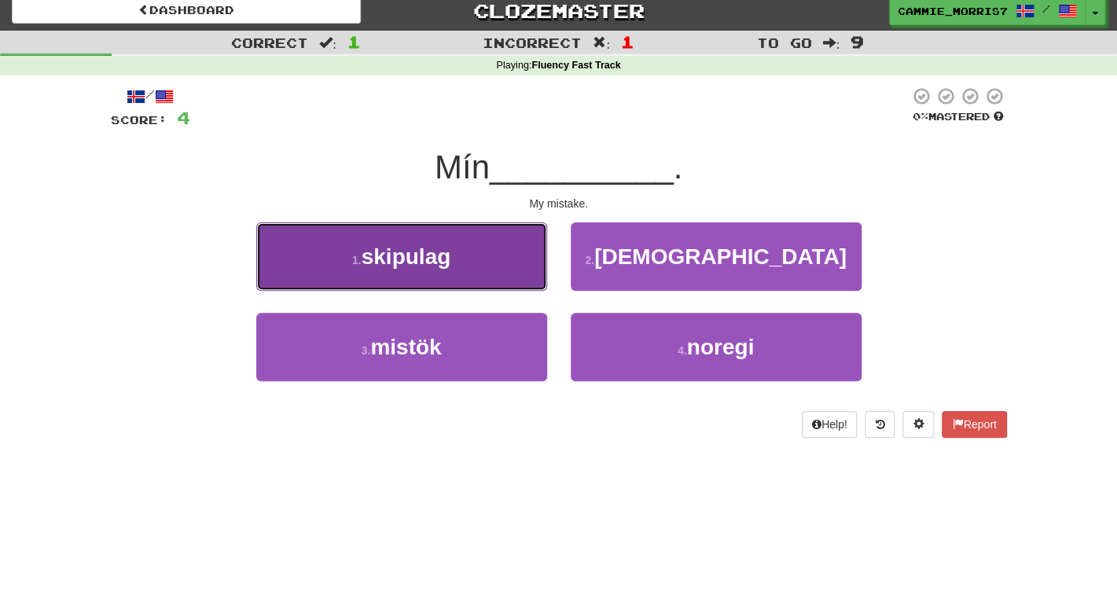
click at [444, 268] on span "skipulag" at bounding box center [407, 256] width 90 height 24
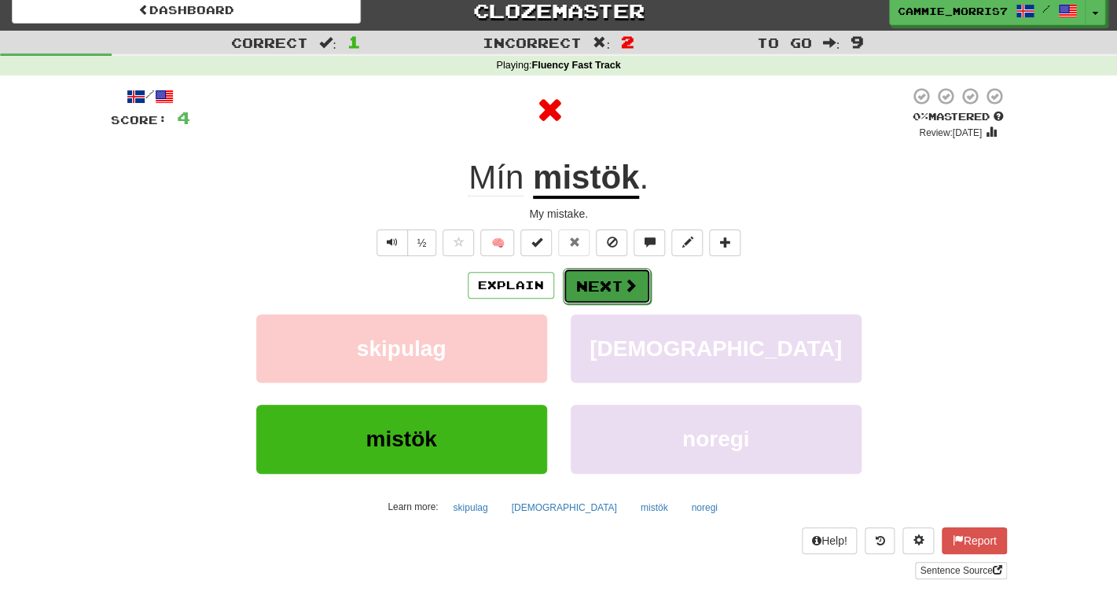
click at [599, 275] on button "Next" at bounding box center [607, 286] width 88 height 36
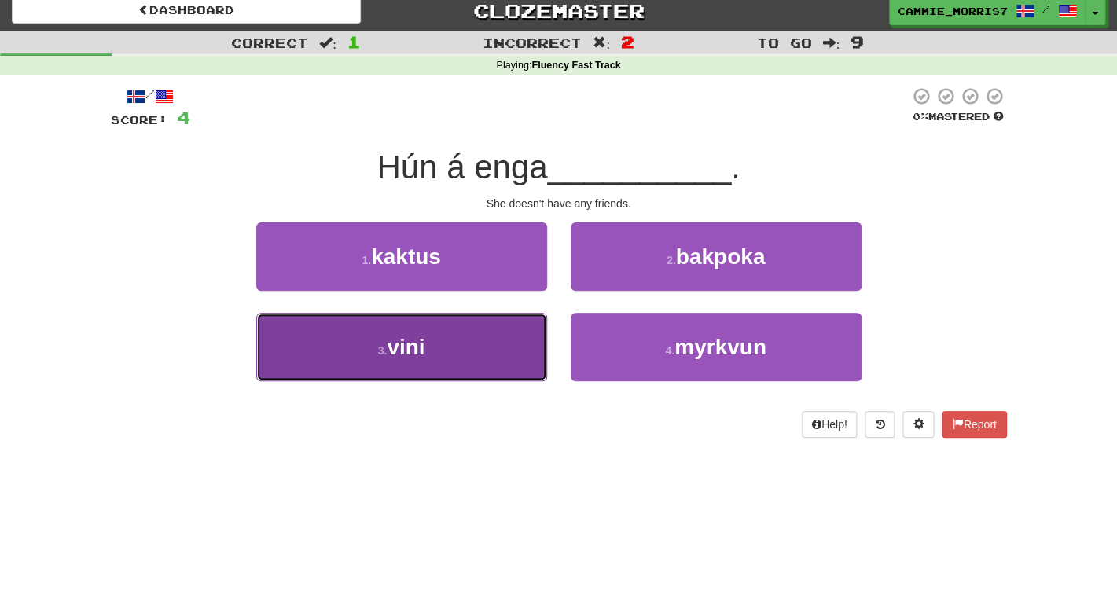
click at [499, 339] on button "3 . vini" at bounding box center [401, 347] width 291 height 68
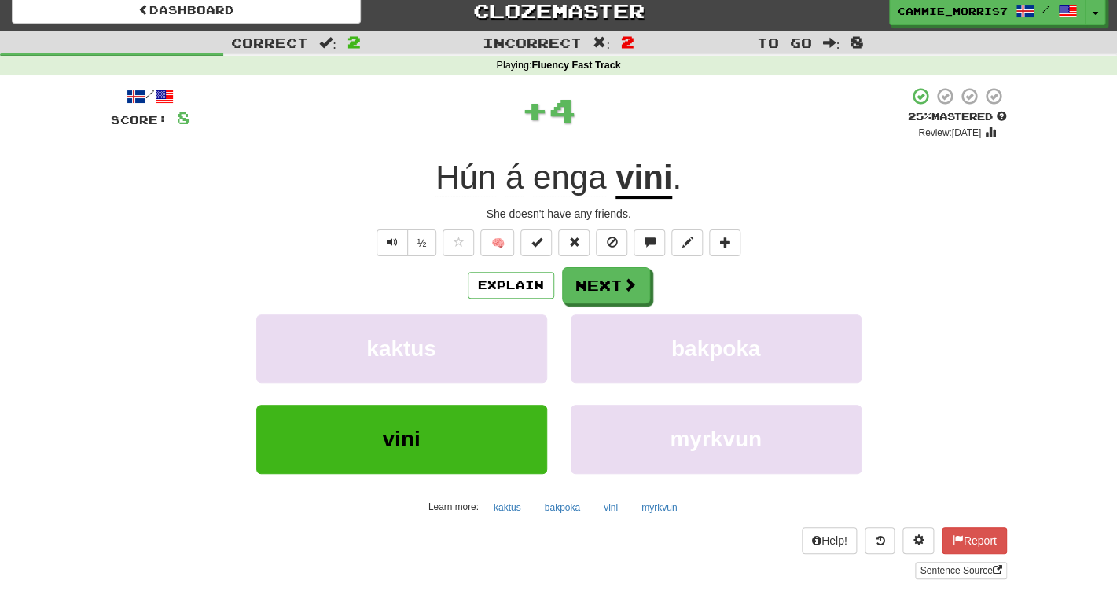
click at [600, 266] on div "/ Score: 8 + 4 25 % Mastered Review: 2025-08-17 Hún á enga vini . She doesn't h…" at bounding box center [559, 332] width 896 height 493
click at [598, 277] on button "Next" at bounding box center [607, 286] width 88 height 36
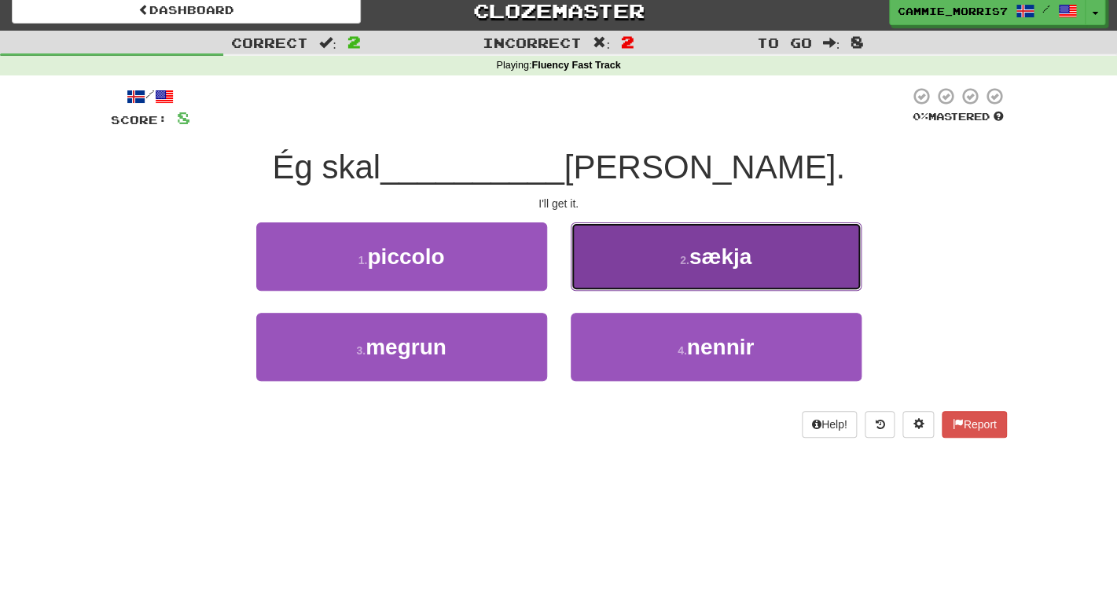
click at [634, 270] on button "2 . sækja" at bounding box center [716, 256] width 291 height 68
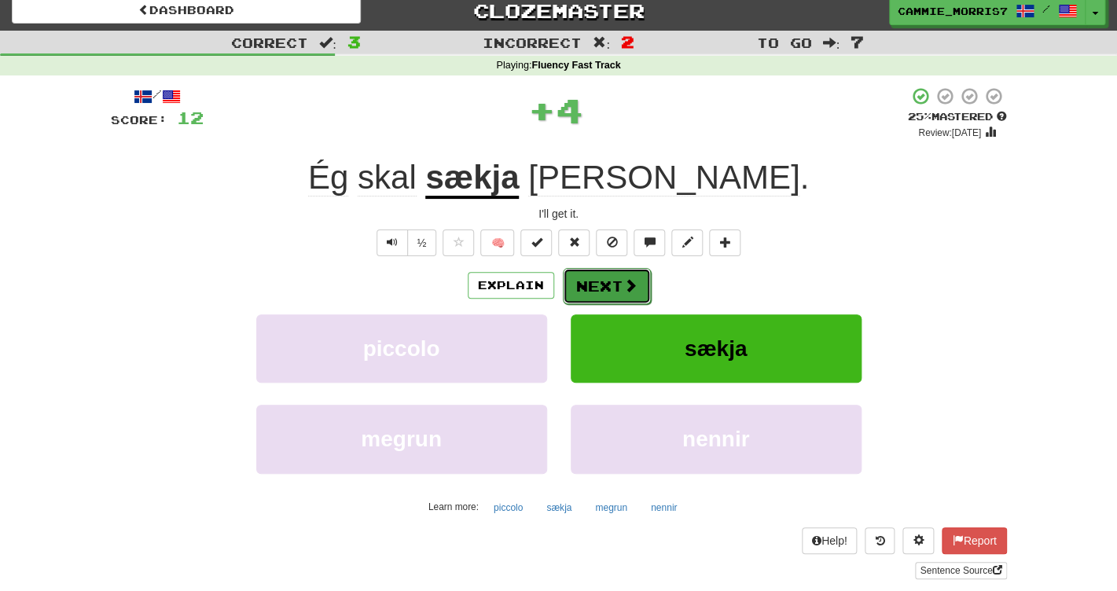
click at [612, 287] on button "Next" at bounding box center [607, 286] width 88 height 36
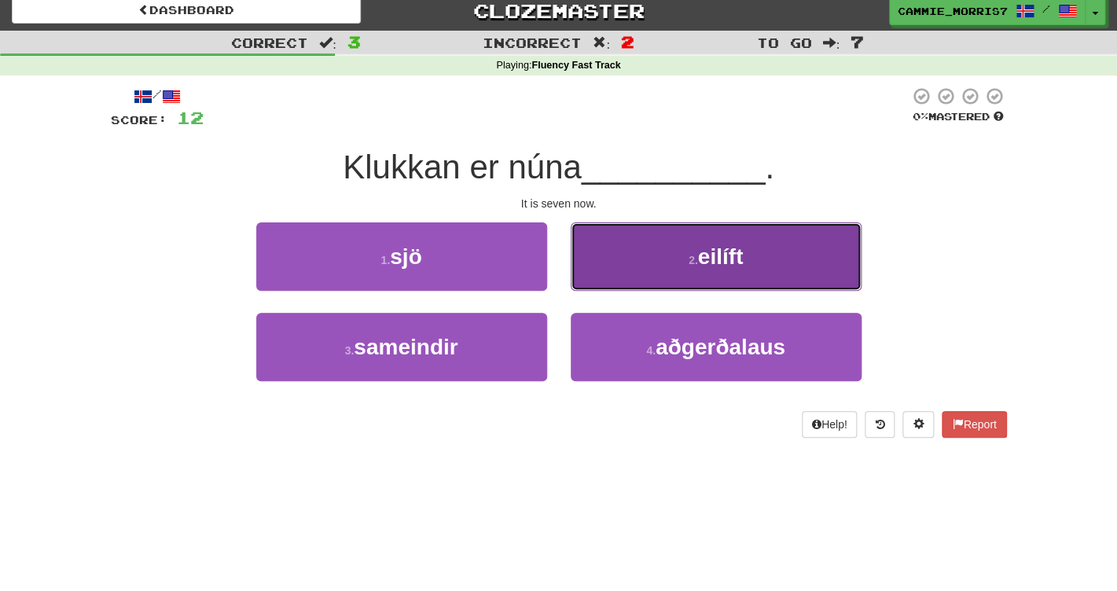
click at [701, 254] on span "eilíft" at bounding box center [721, 256] width 46 height 24
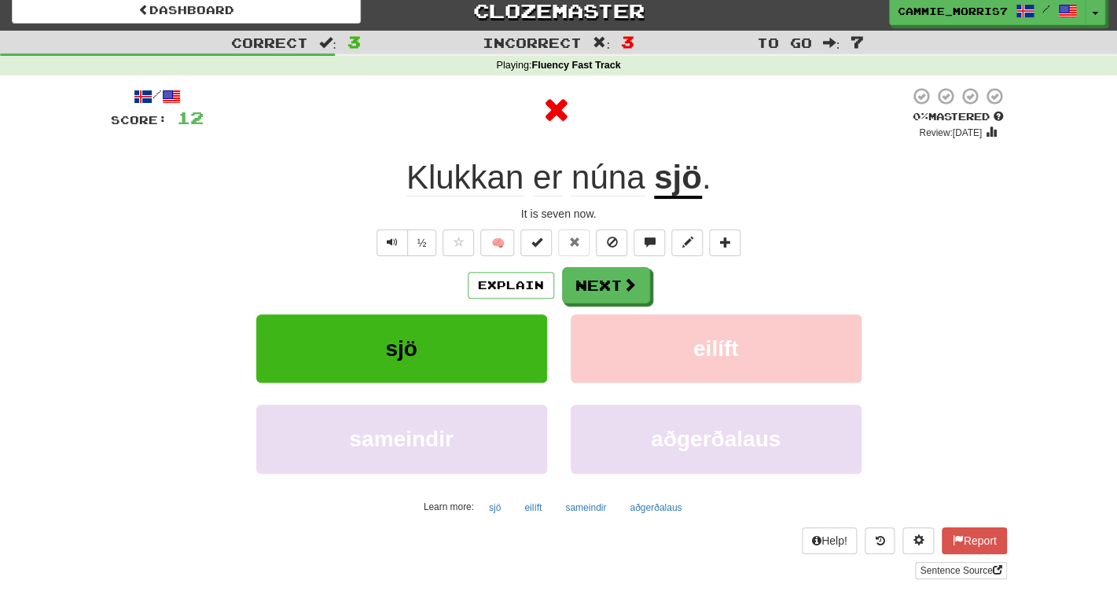
click at [701, 174] on u "sjö" at bounding box center [678, 179] width 48 height 40
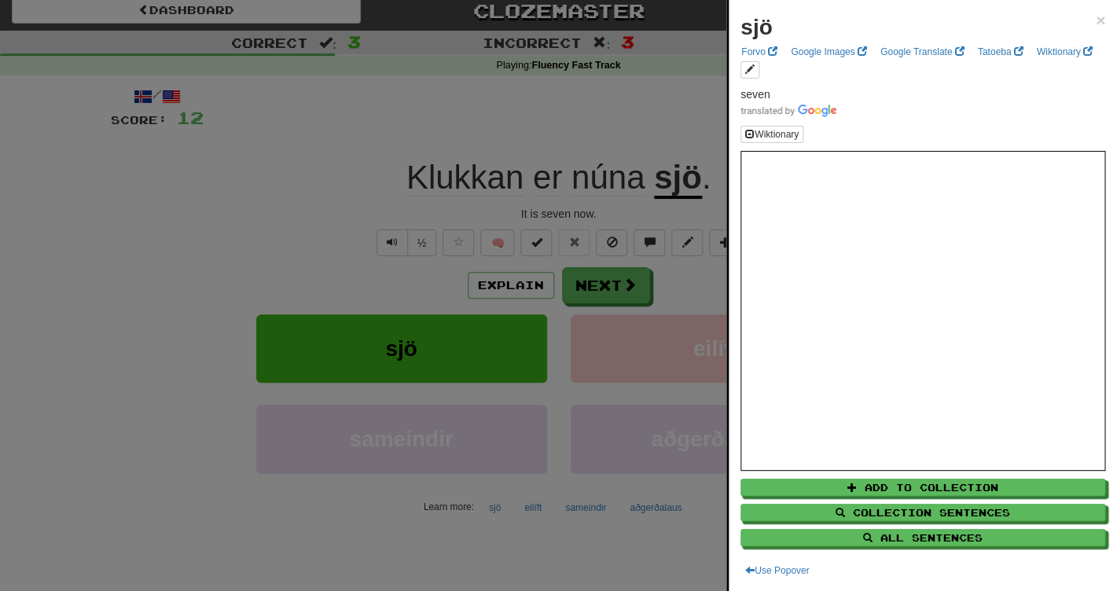
click at [634, 97] on div at bounding box center [558, 295] width 1117 height 591
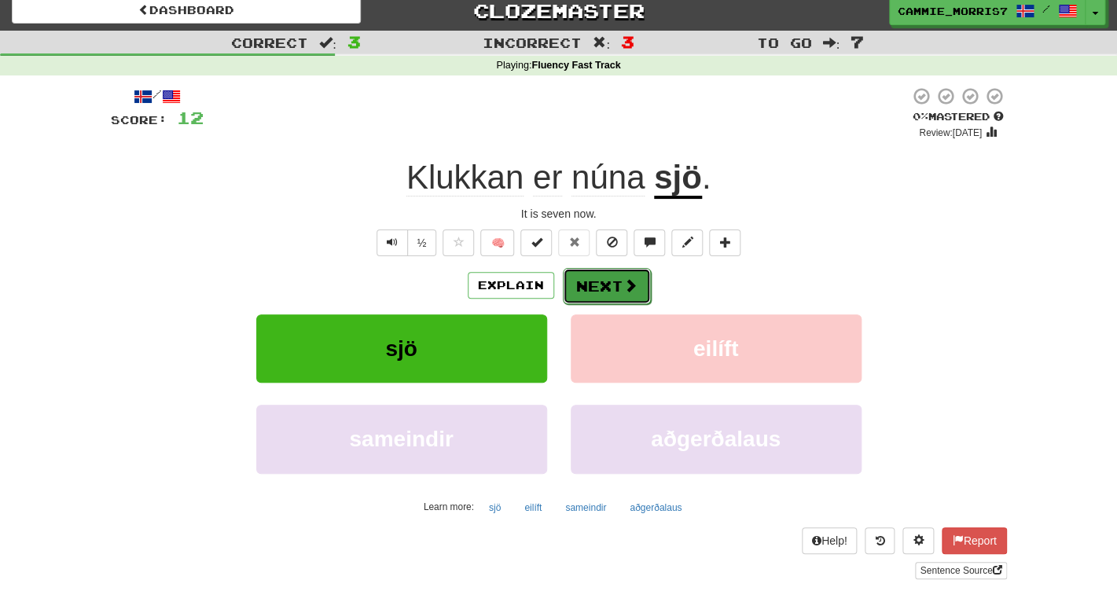
click at [571, 275] on button "Next" at bounding box center [607, 286] width 88 height 36
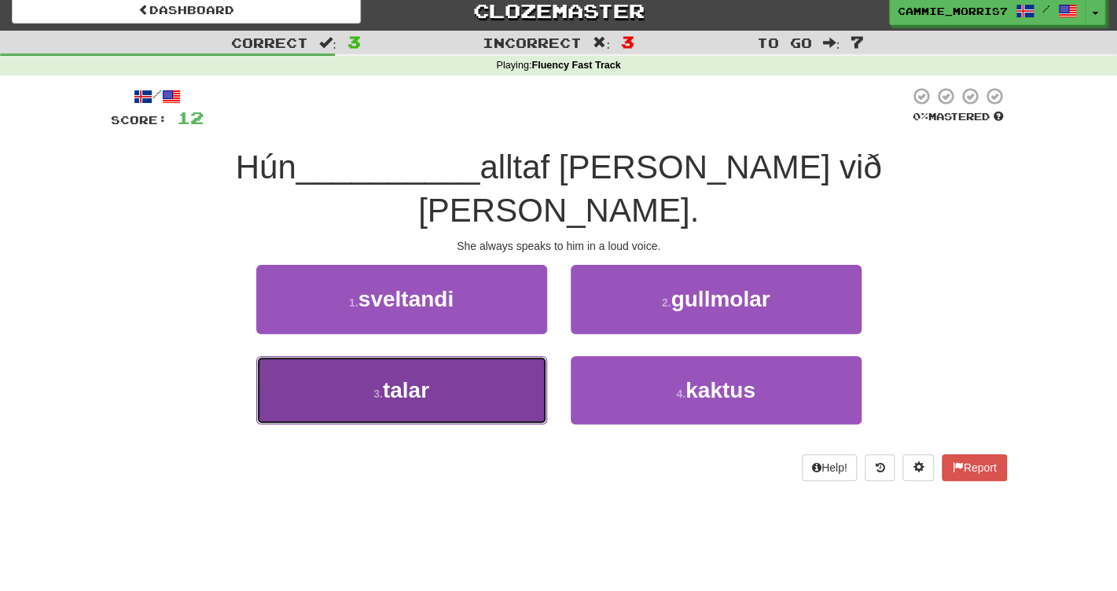
click at [403, 378] on span "talar" at bounding box center [406, 390] width 46 height 24
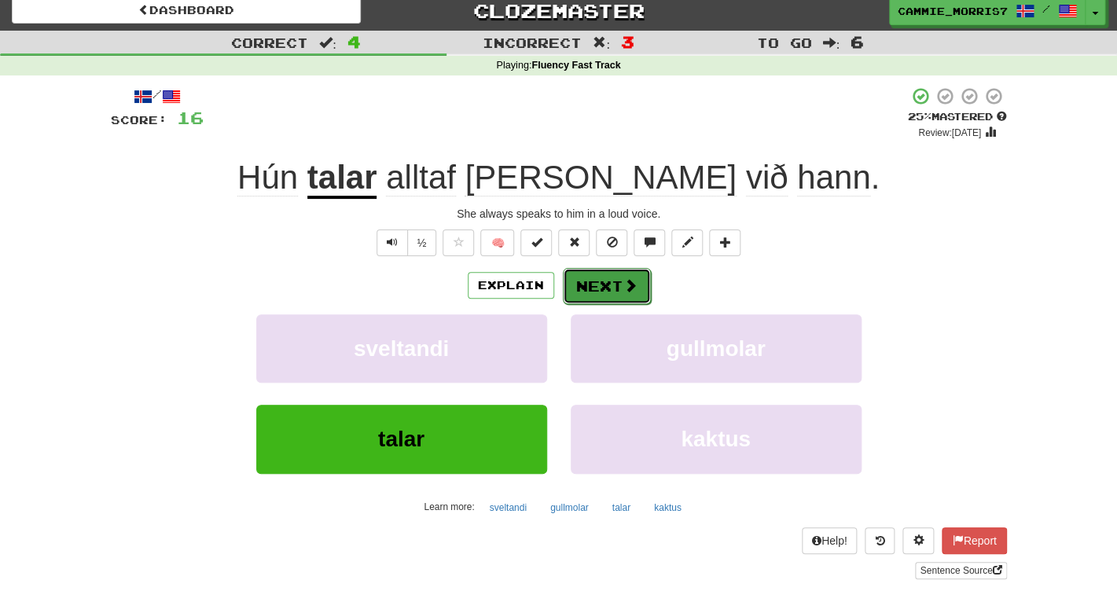
click at [602, 295] on button "Next" at bounding box center [607, 286] width 88 height 36
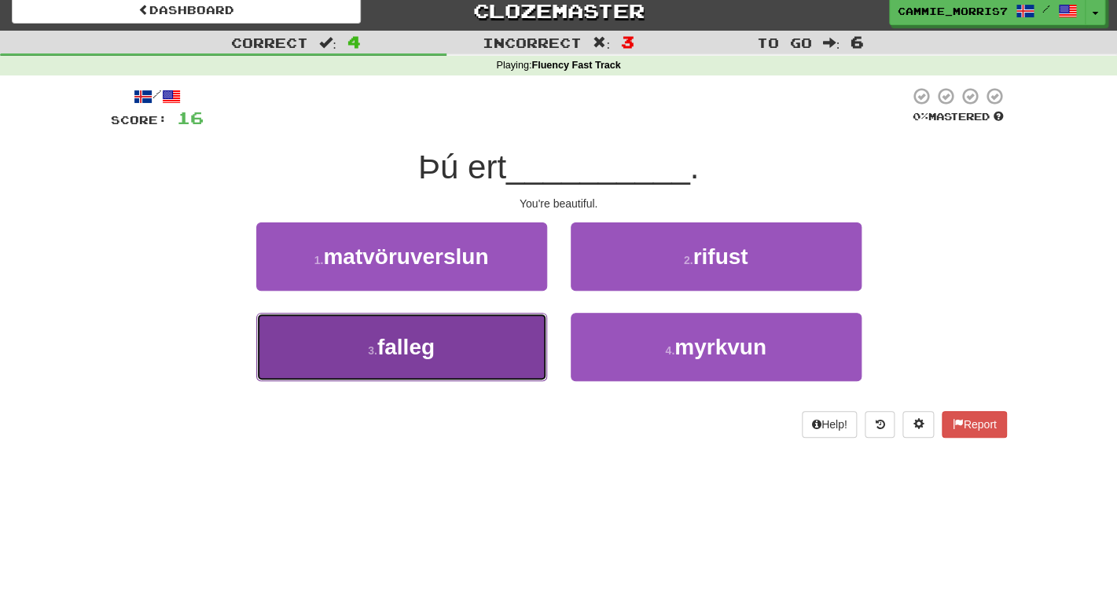
click at [483, 364] on button "3 . falleg" at bounding box center [401, 347] width 291 height 68
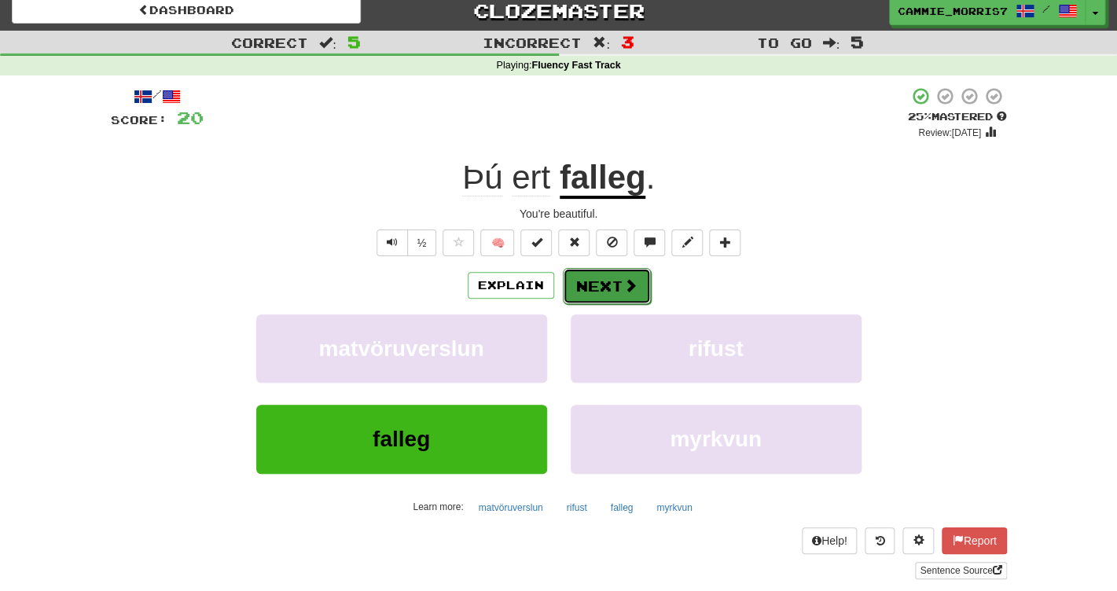
click at [585, 297] on button "Next" at bounding box center [607, 286] width 88 height 36
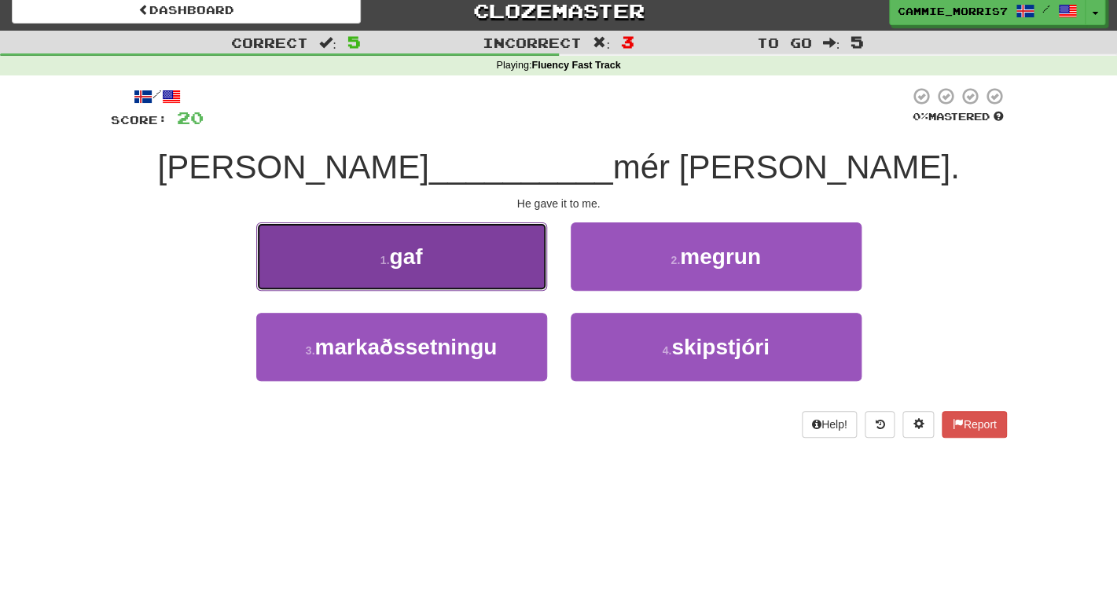
click at [489, 276] on button "1 . gaf" at bounding box center [401, 256] width 291 height 68
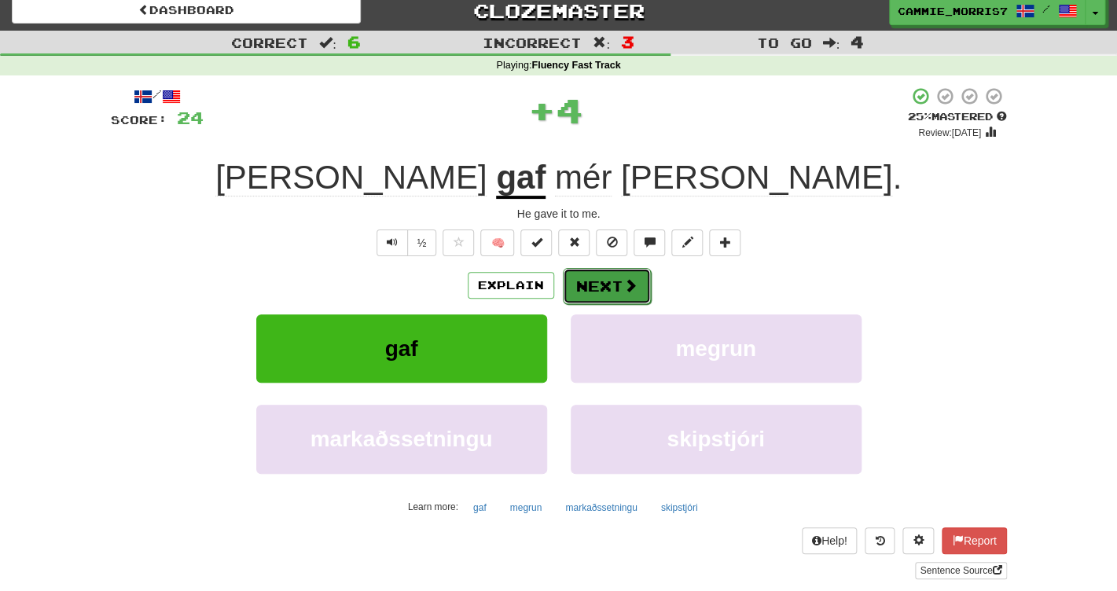
click at [615, 295] on button "Next" at bounding box center [607, 286] width 88 height 36
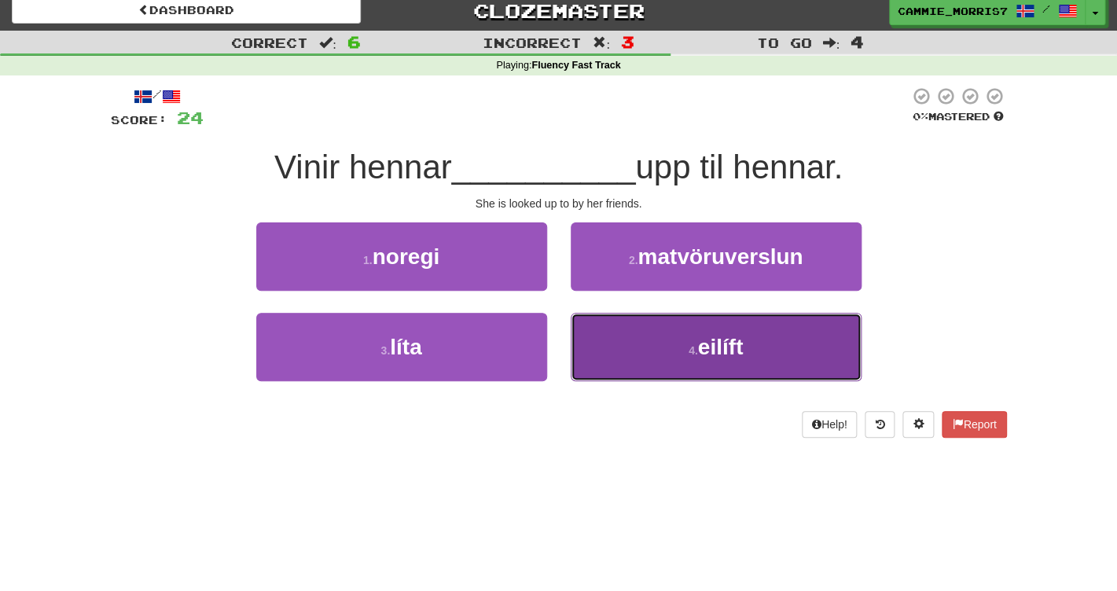
click at [839, 340] on button "4 . eilíft" at bounding box center [716, 347] width 291 height 68
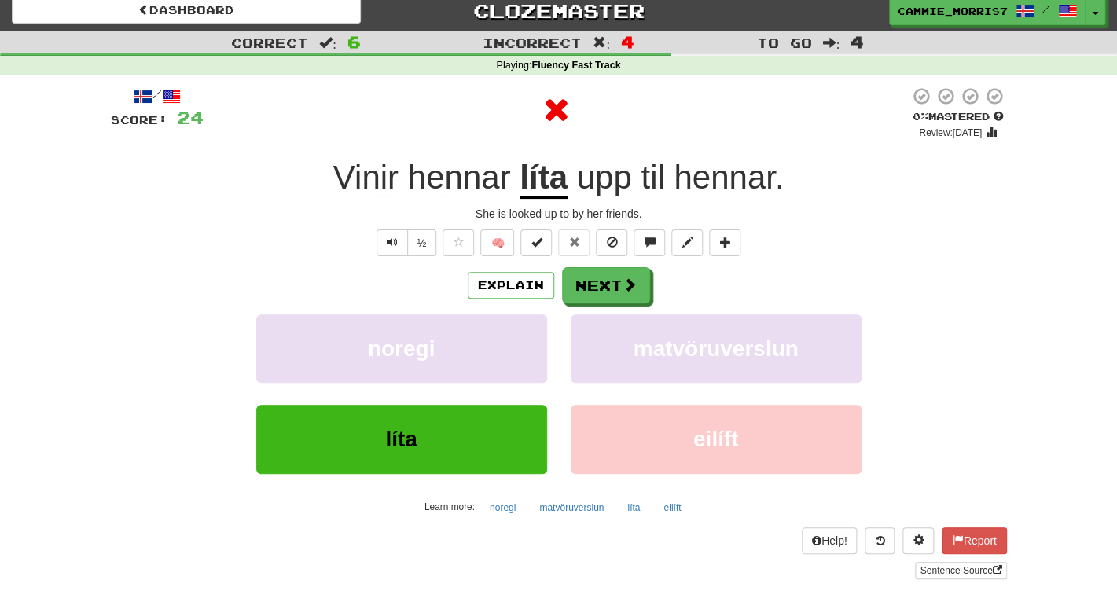
click at [521, 177] on u "líta" at bounding box center [544, 179] width 48 height 40
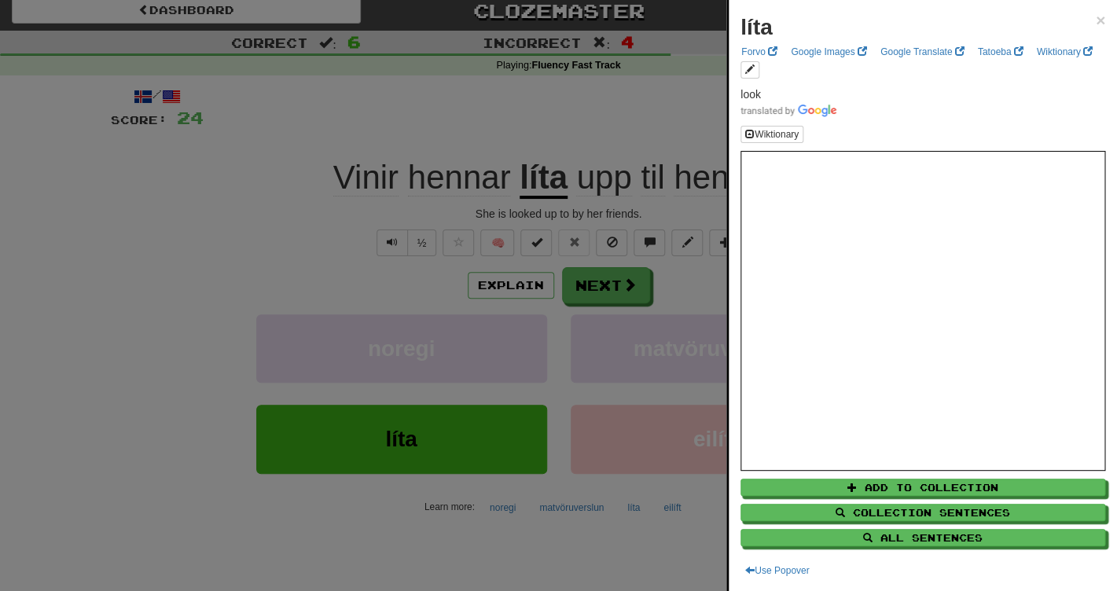
click at [579, 145] on div at bounding box center [558, 295] width 1117 height 591
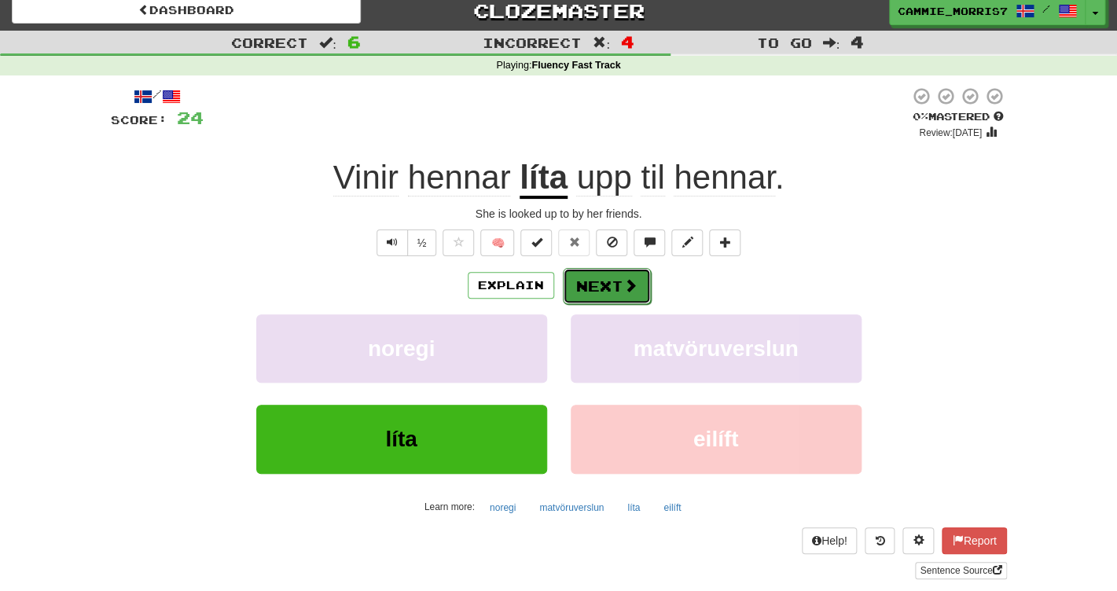
click at [598, 285] on button "Next" at bounding box center [607, 286] width 88 height 36
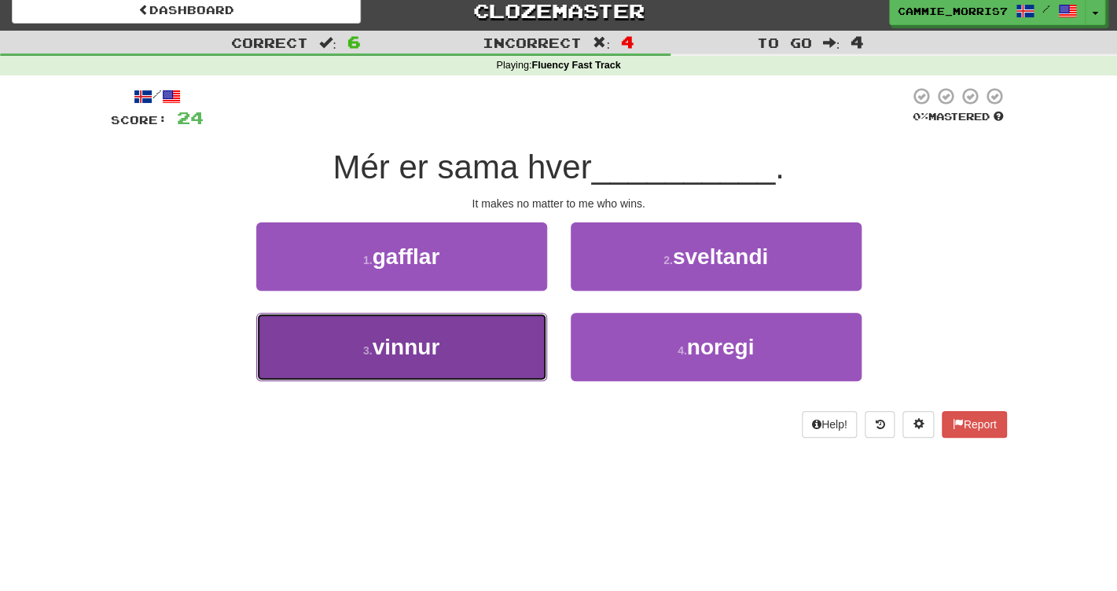
click at [455, 354] on button "3 . vinnur" at bounding box center [401, 347] width 291 height 68
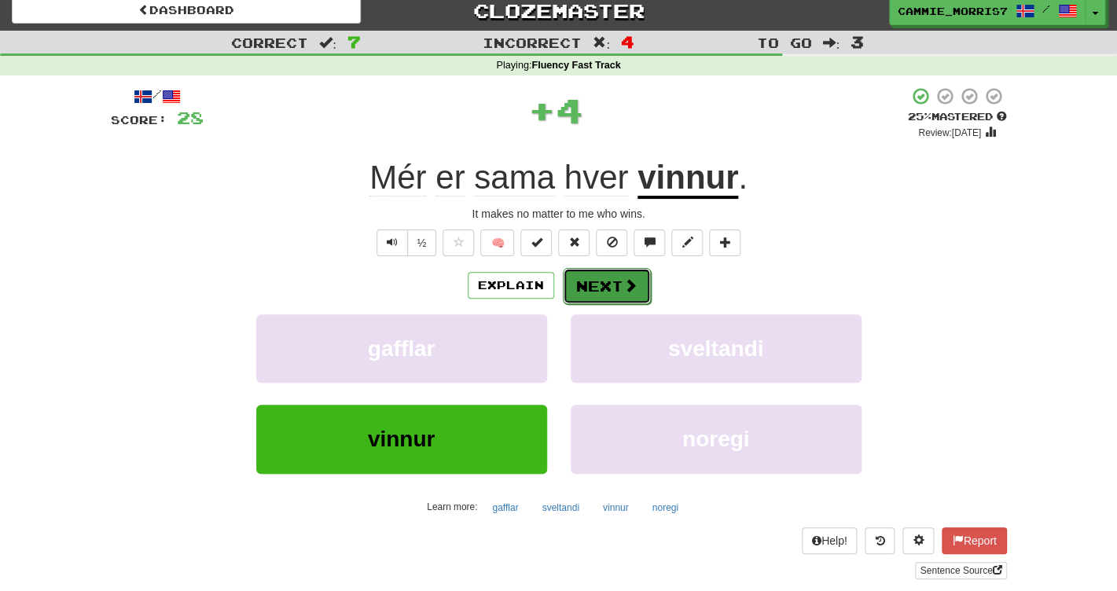
click at [605, 277] on button "Next" at bounding box center [607, 286] width 88 height 36
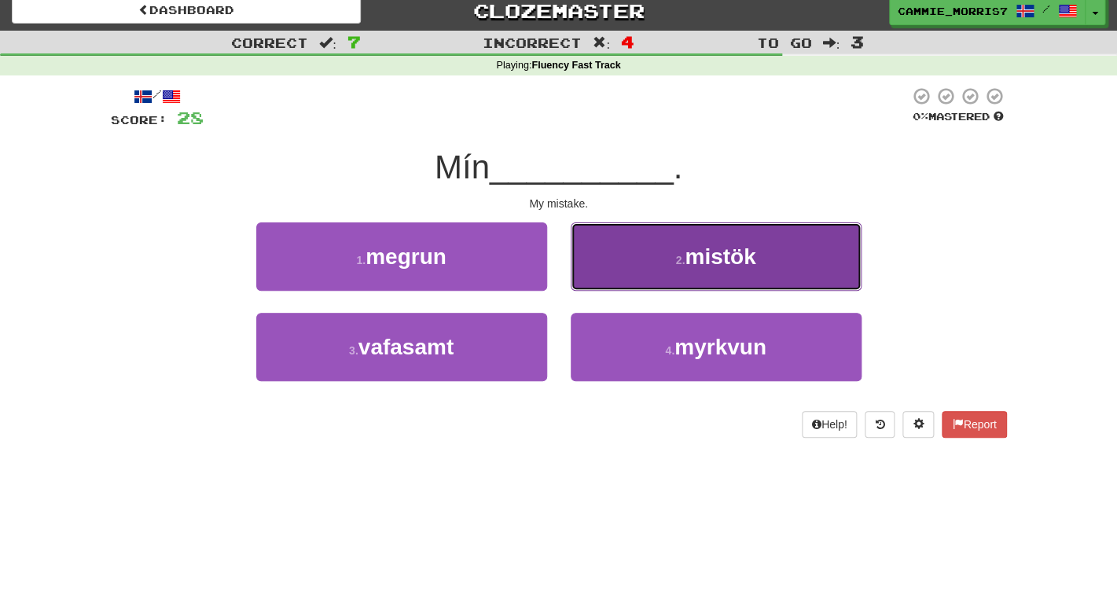
click at [624, 244] on button "2 . mistök" at bounding box center [716, 256] width 291 height 68
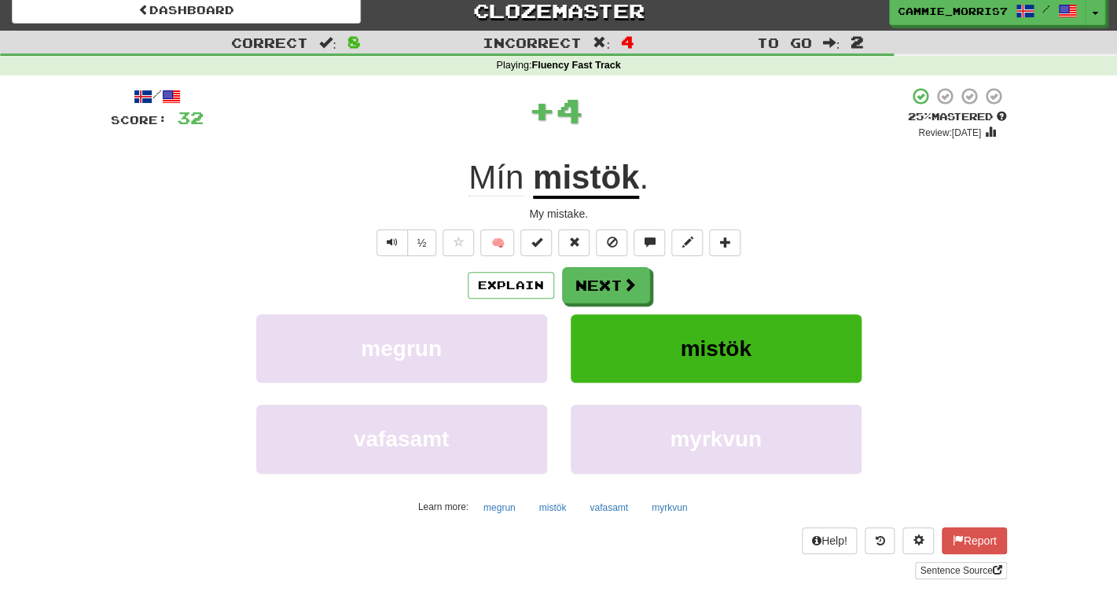
click at [577, 306] on div "Explain Next megrun mistök vafasamt myrkvun Learn more: megrun mistök vafasamt …" at bounding box center [559, 393] width 896 height 252
click at [576, 292] on button "Next" at bounding box center [607, 286] width 88 height 36
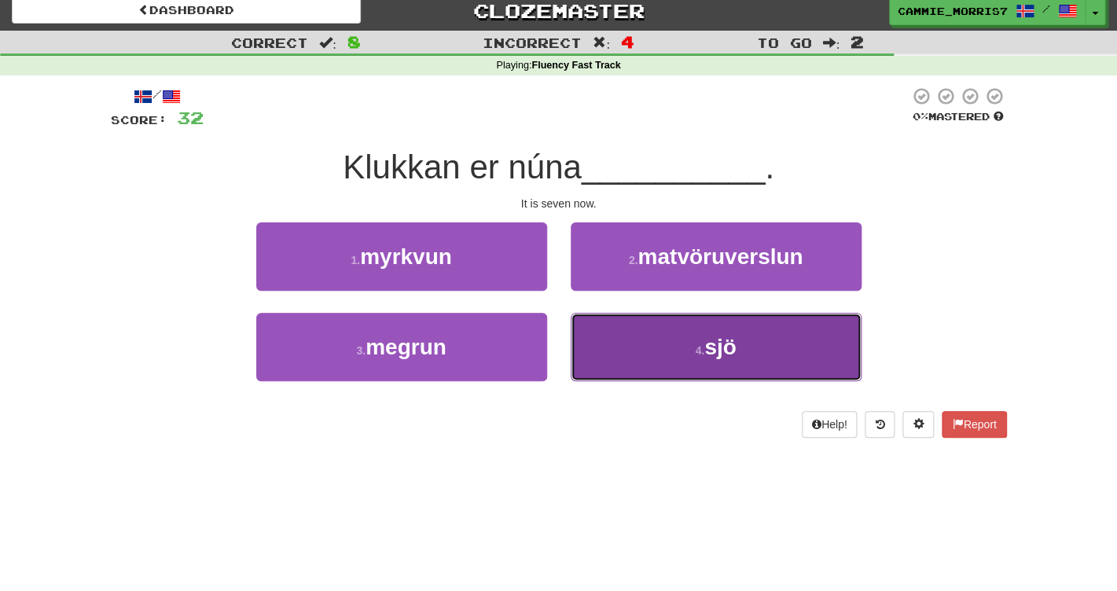
click at [603, 343] on button "4 . sjö" at bounding box center [716, 347] width 291 height 68
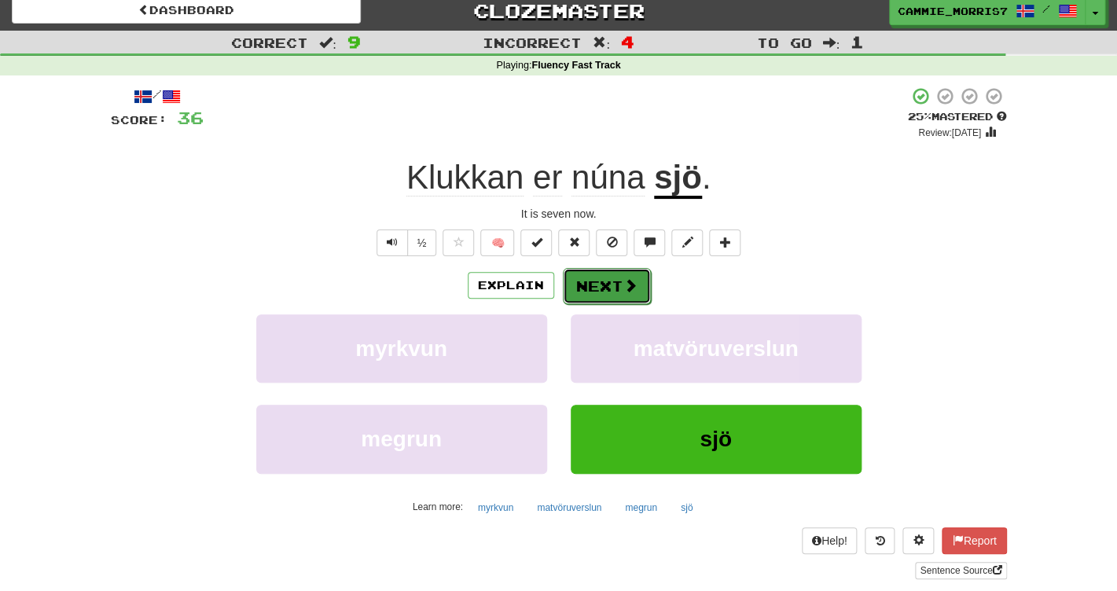
click at [621, 277] on button "Next" at bounding box center [607, 286] width 88 height 36
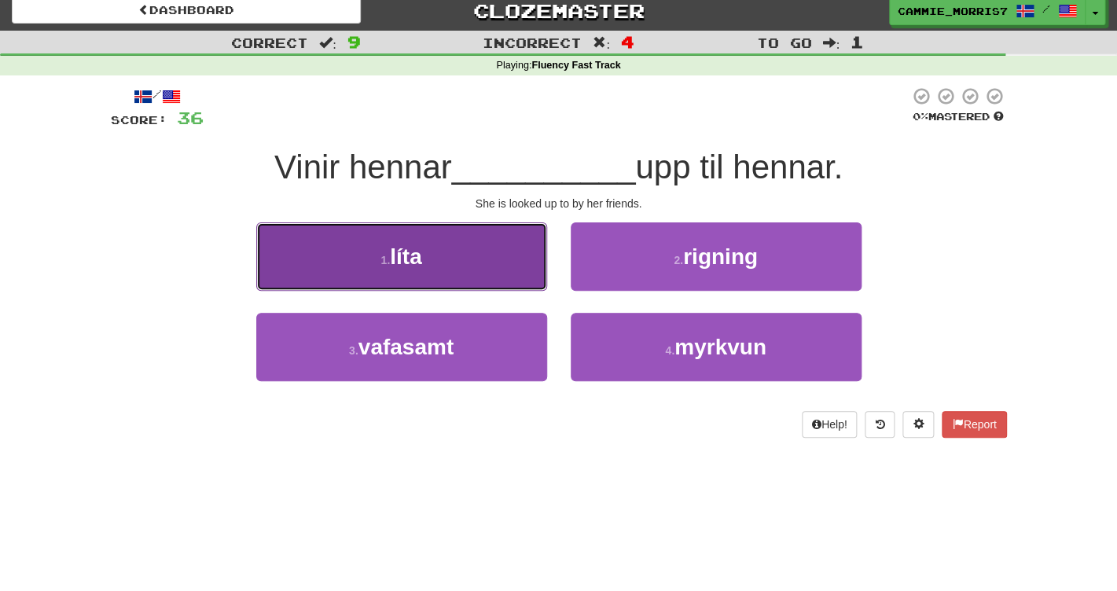
click at [514, 267] on button "1 . líta" at bounding box center [401, 256] width 291 height 68
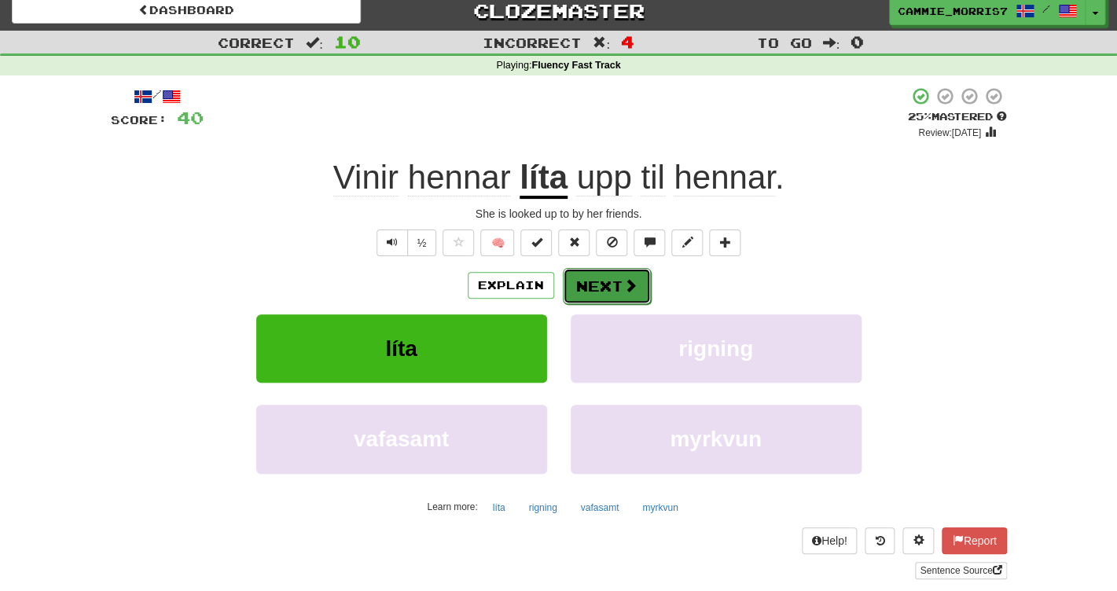
click at [617, 300] on button "Next" at bounding box center [607, 286] width 88 height 36
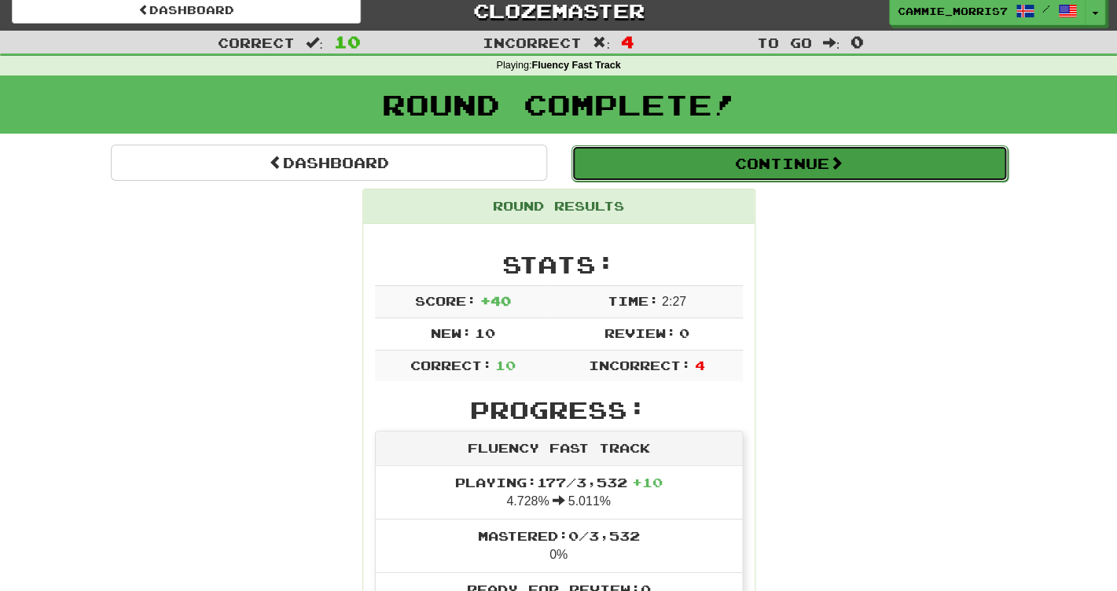
click at [737, 160] on button "Continue" at bounding box center [789, 163] width 436 height 36
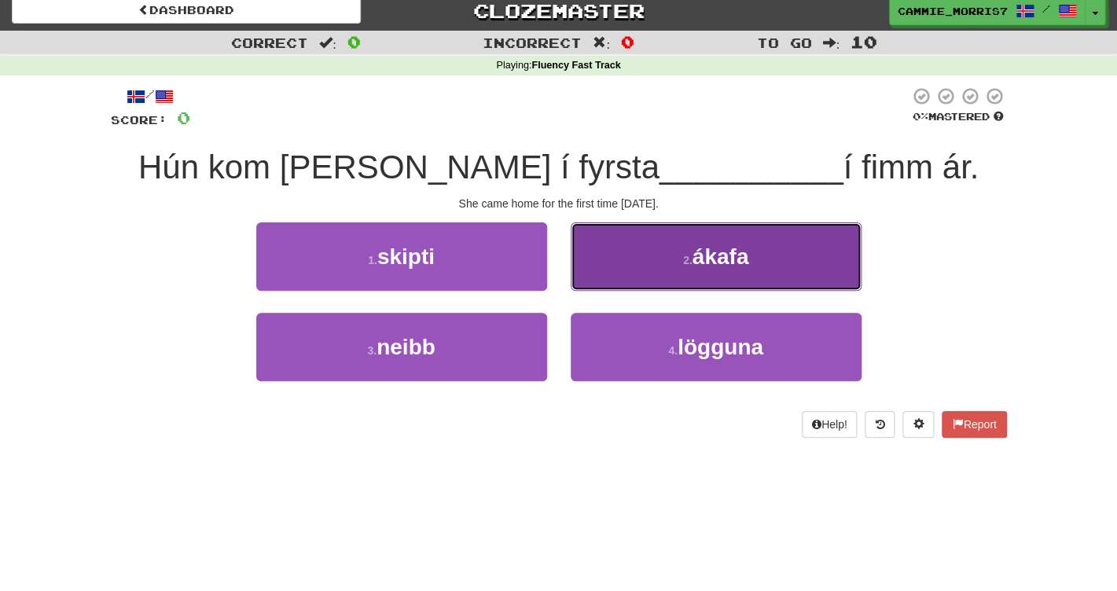
click at [656, 252] on button "2 . ákafa" at bounding box center [716, 256] width 291 height 68
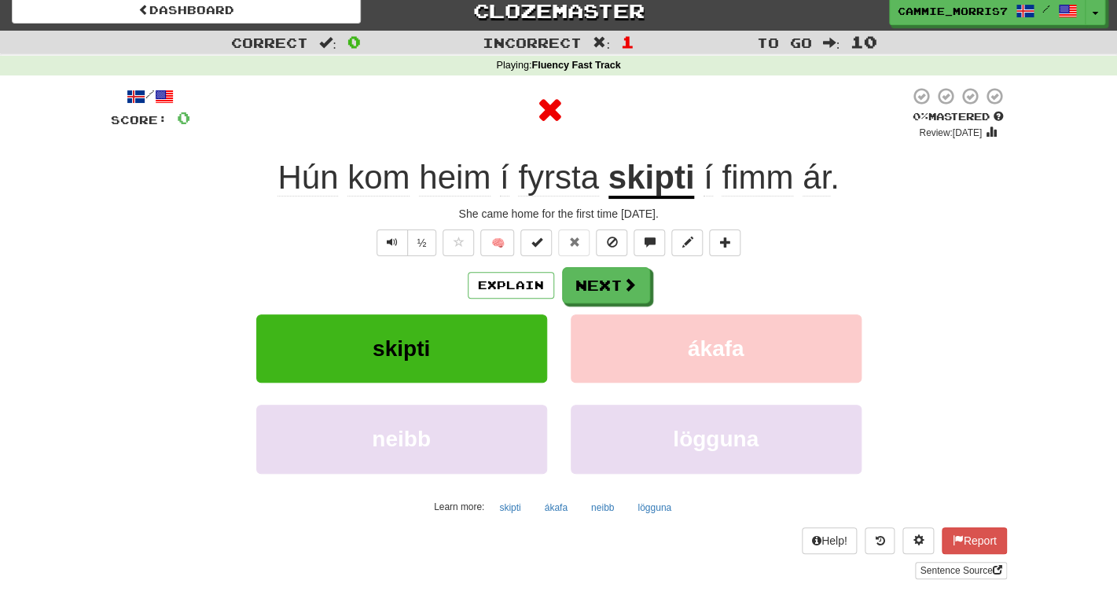
click at [670, 193] on u "skipti" at bounding box center [651, 179] width 86 height 40
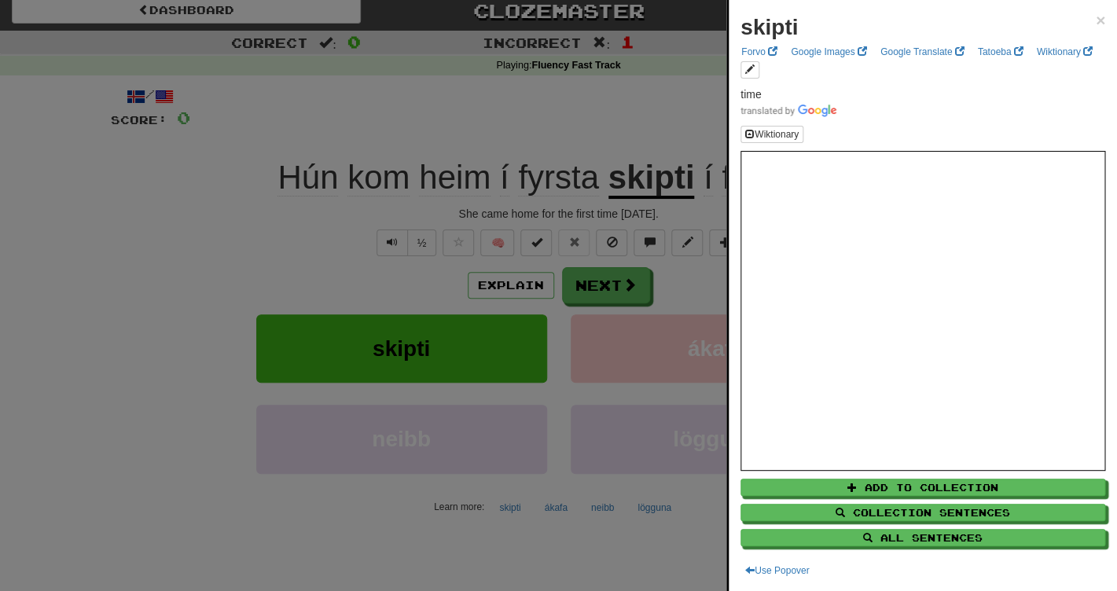
click at [684, 111] on div at bounding box center [558, 295] width 1117 height 591
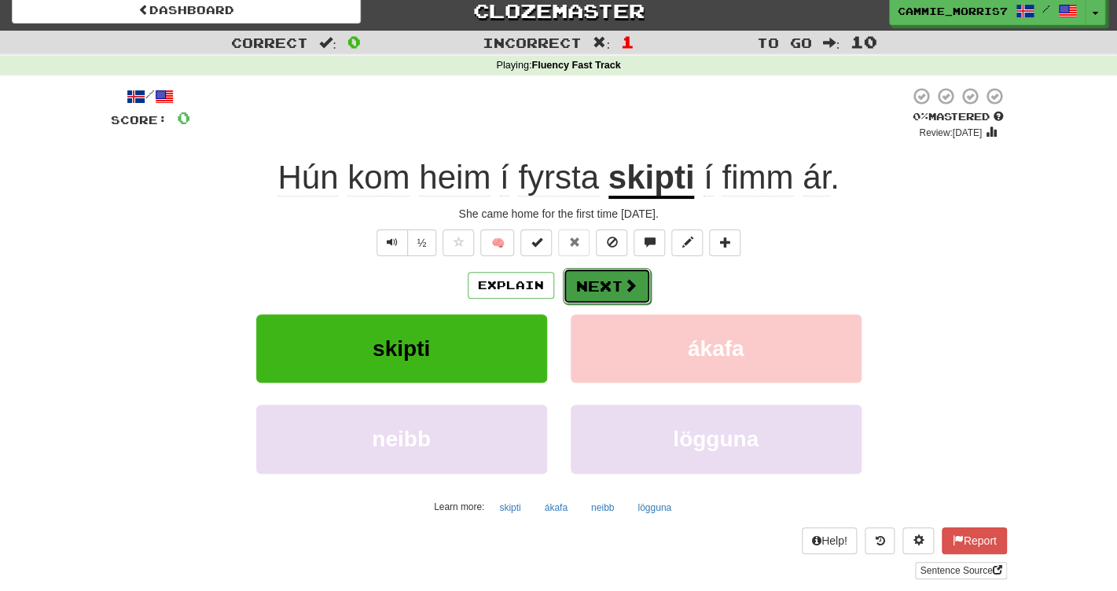
click at [615, 285] on button "Next" at bounding box center [607, 286] width 88 height 36
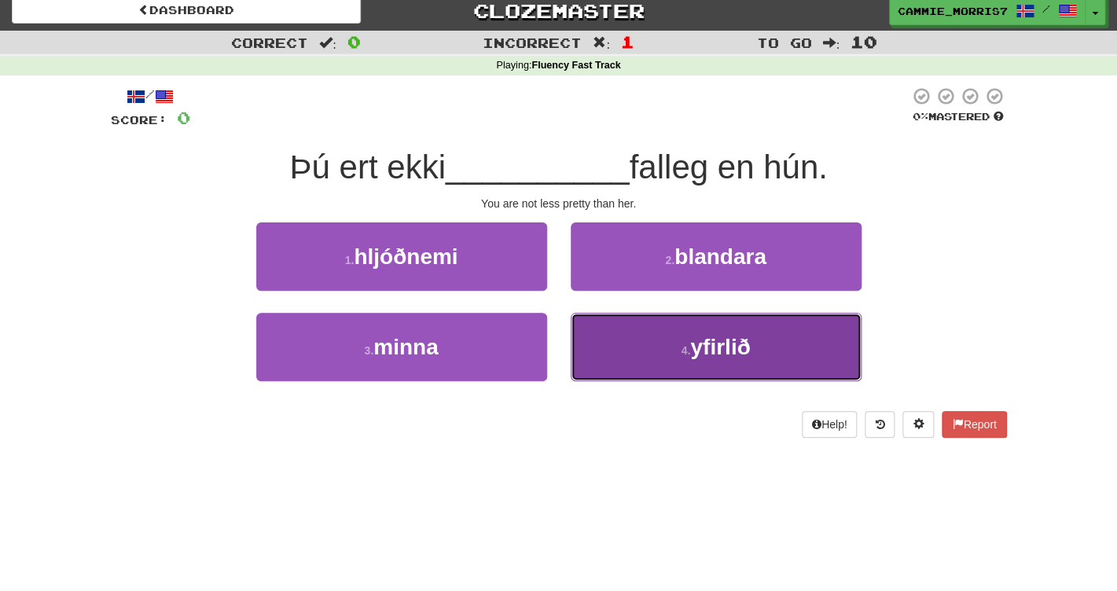
click at [625, 340] on button "4 . yfirlið" at bounding box center [716, 347] width 291 height 68
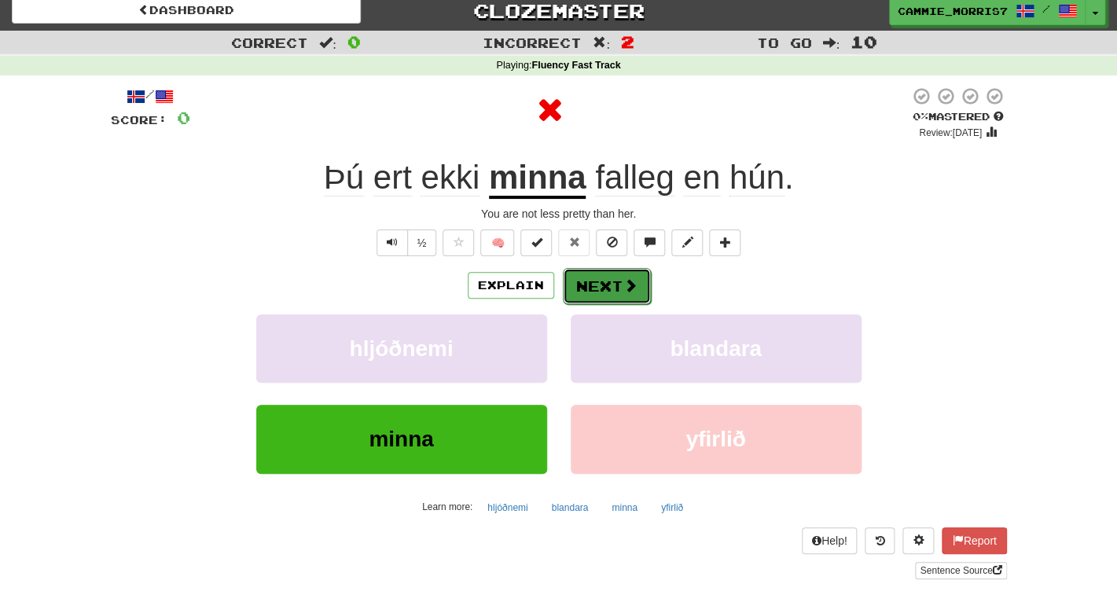
click at [628, 288] on span at bounding box center [630, 285] width 14 height 14
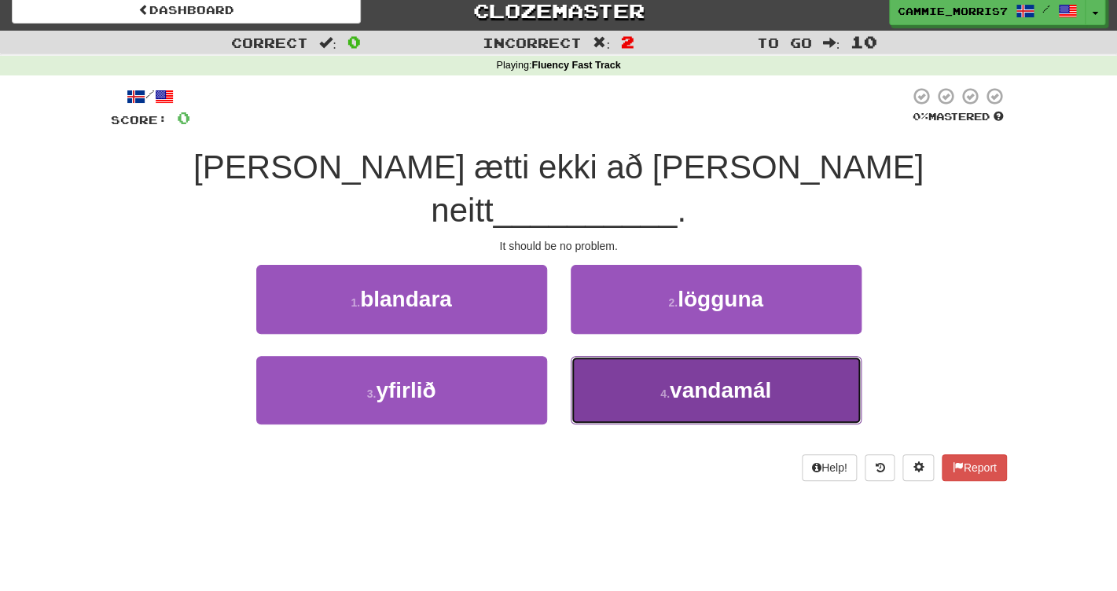
click at [627, 356] on button "4 . vandamál" at bounding box center [716, 390] width 291 height 68
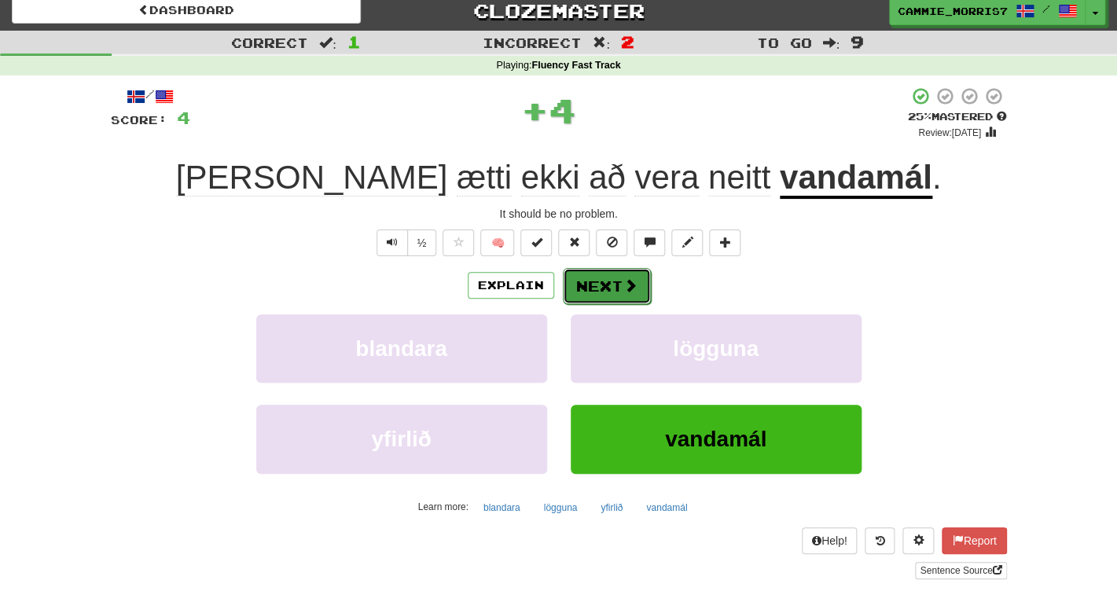
click at [630, 301] on button "Next" at bounding box center [607, 286] width 88 height 36
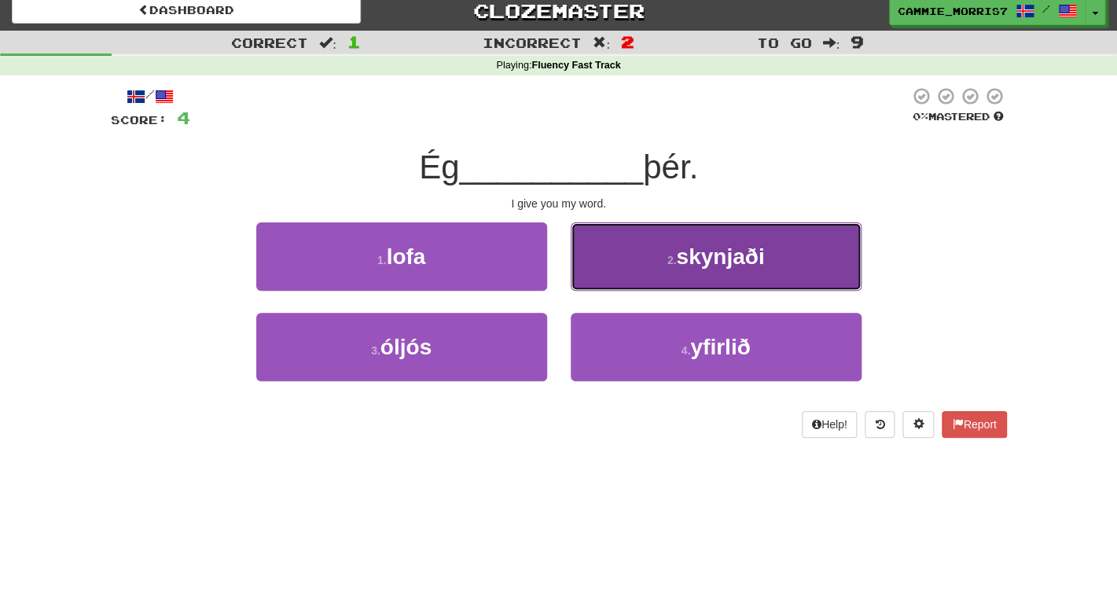
click at [655, 279] on button "2 . skynjaði" at bounding box center [716, 256] width 291 height 68
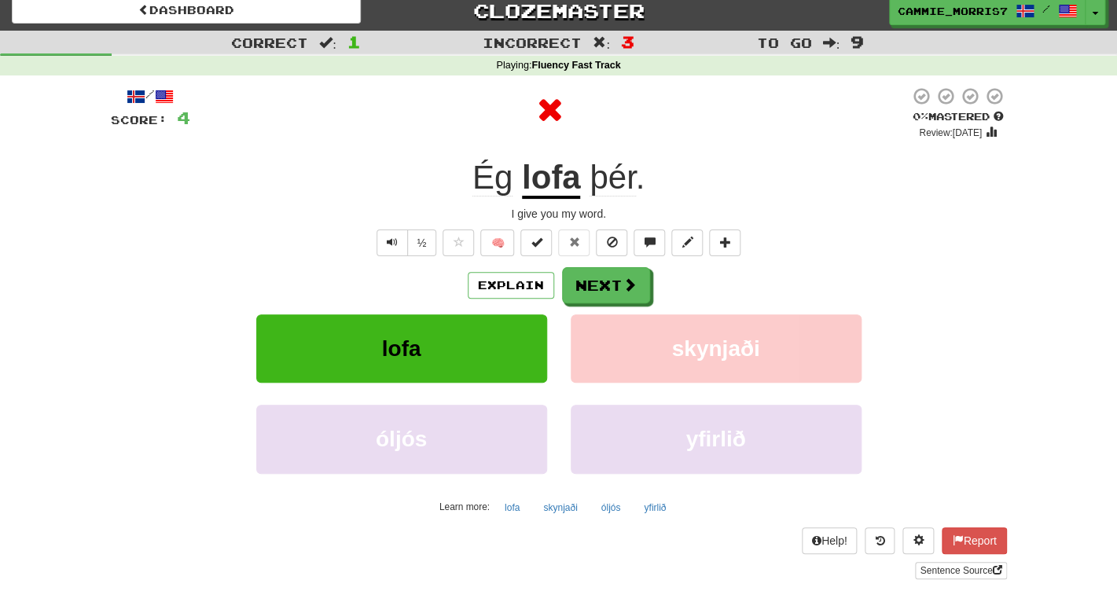
click at [553, 179] on u "lofa" at bounding box center [551, 179] width 59 height 40
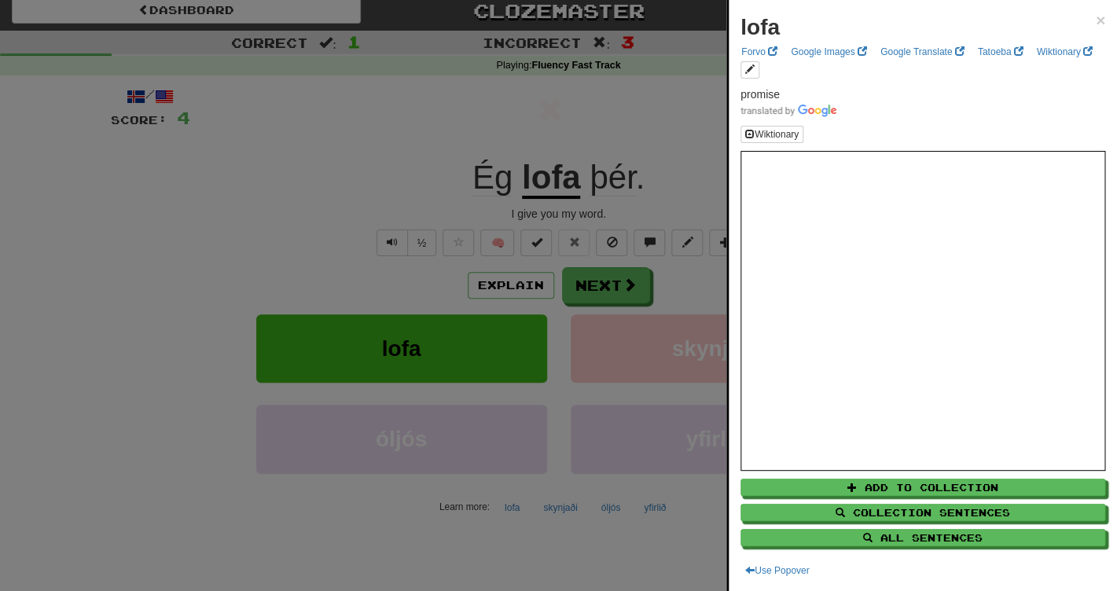
click at [612, 122] on div at bounding box center [558, 295] width 1117 height 591
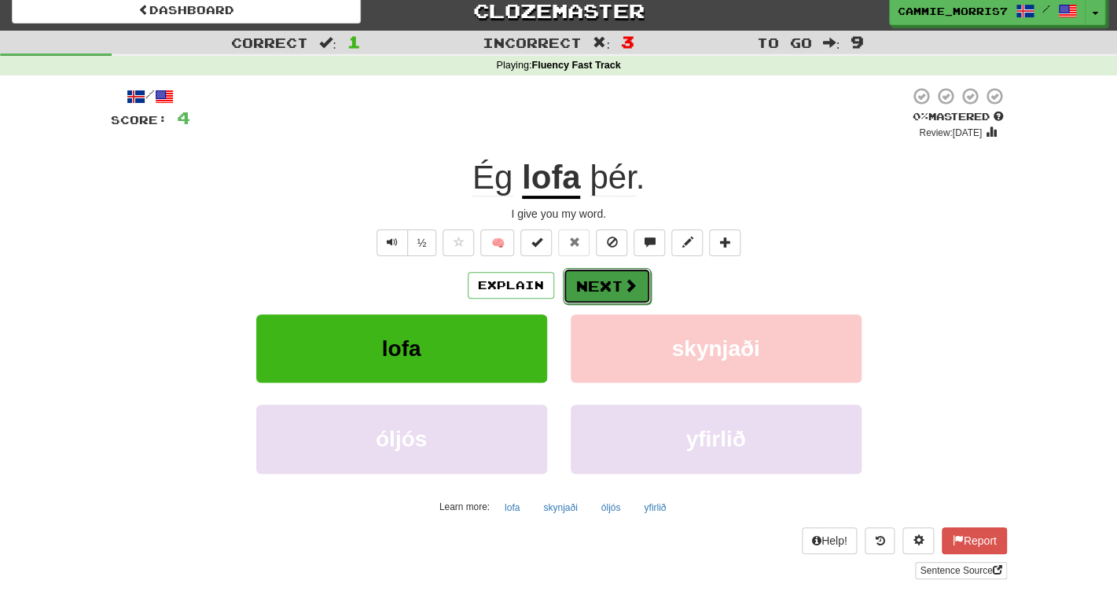
click at [601, 292] on button "Next" at bounding box center [607, 286] width 88 height 36
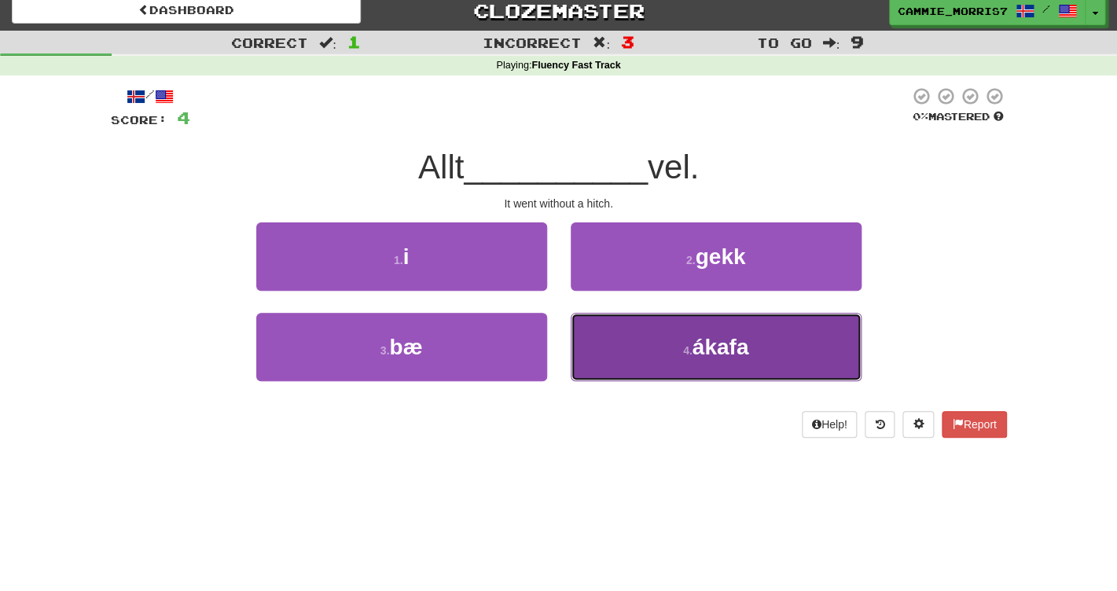
click at [613, 341] on button "4 . ákafa" at bounding box center [716, 347] width 291 height 68
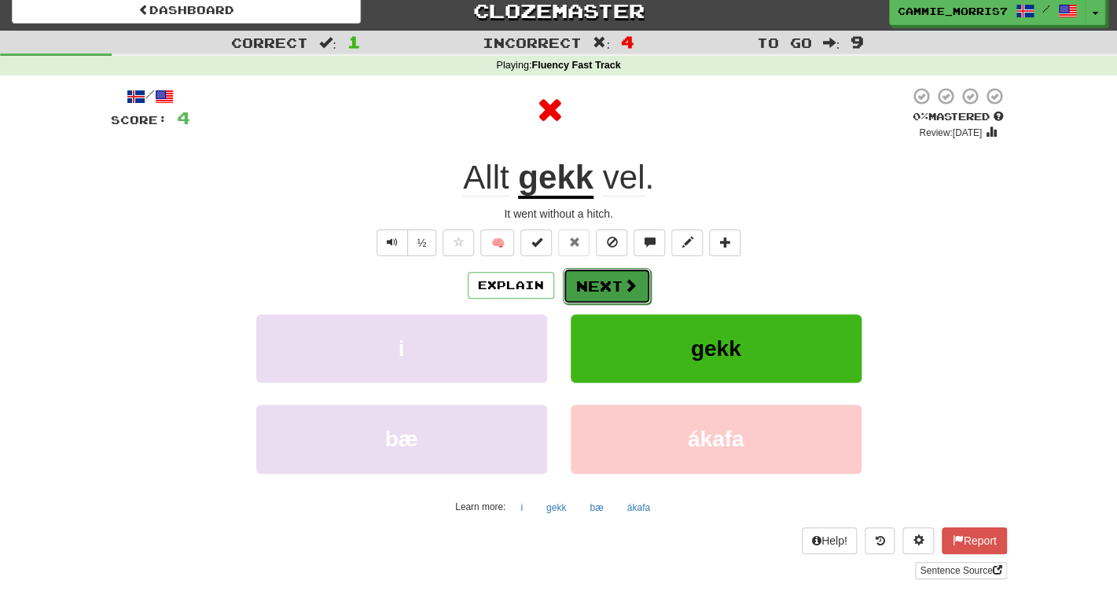
click at [600, 292] on button "Next" at bounding box center [607, 286] width 88 height 36
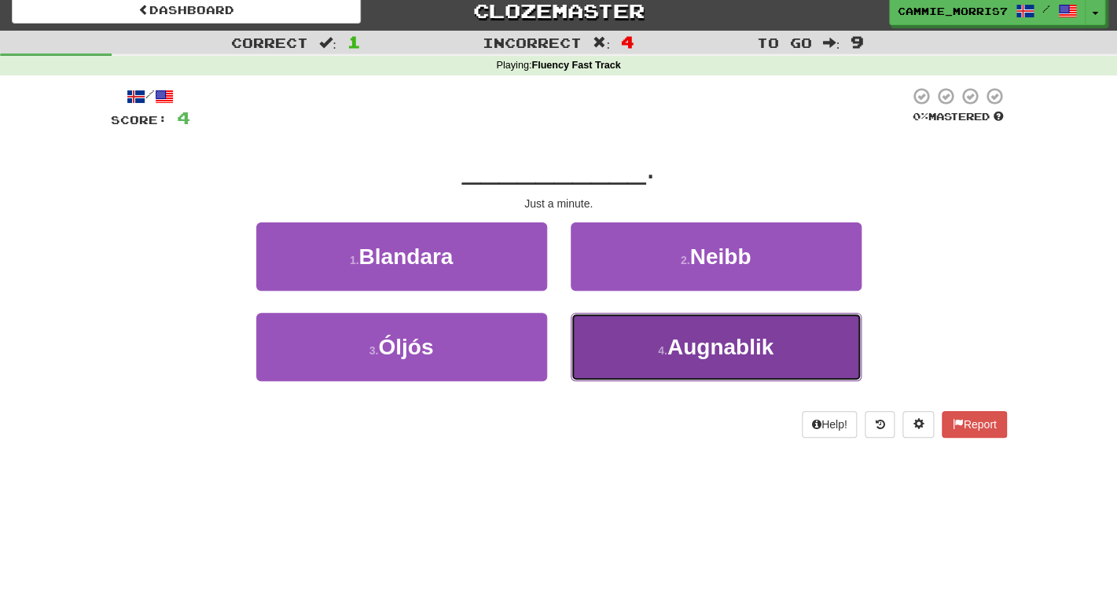
click at [652, 348] on button "4 . Augnablik" at bounding box center [716, 347] width 291 height 68
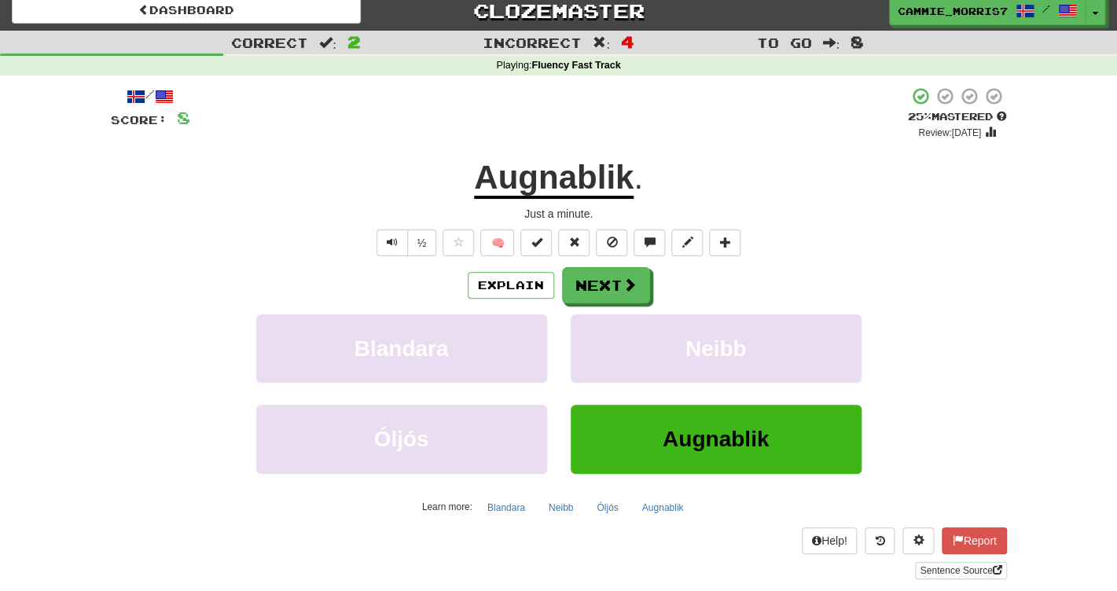
click at [534, 204] on div "/ Score: 8 + 4 25 % Mastered Review: 2025-08-17 Augnablik . Just a minute. ½ 🧠 …" at bounding box center [559, 332] width 896 height 493
click at [534, 185] on u "Augnablik" at bounding box center [554, 179] width 160 height 40
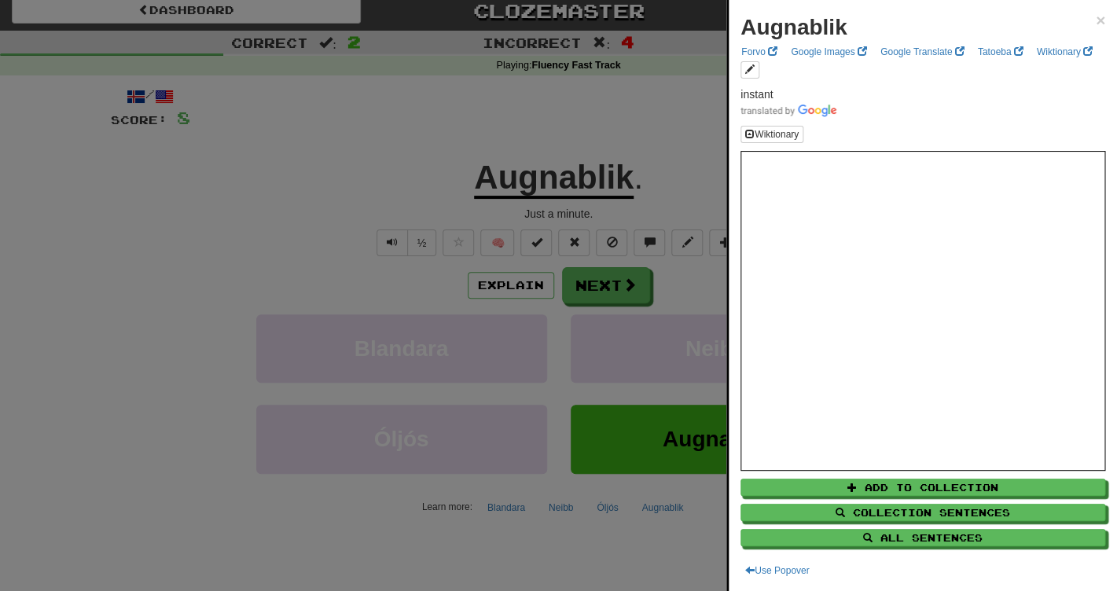
click at [678, 112] on div at bounding box center [558, 295] width 1117 height 591
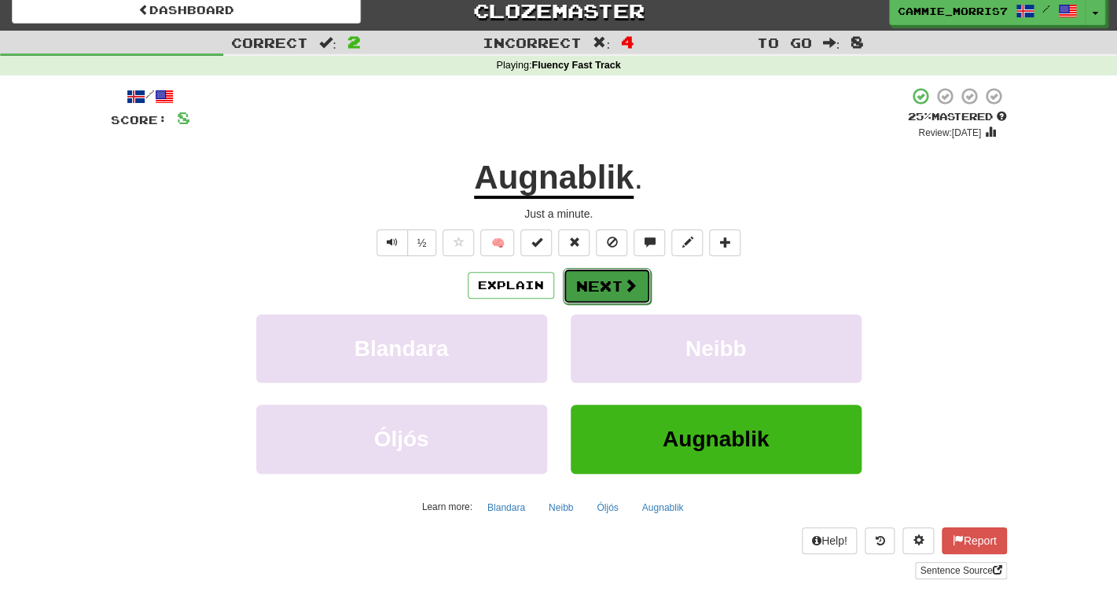
click at [604, 281] on button "Next" at bounding box center [607, 286] width 88 height 36
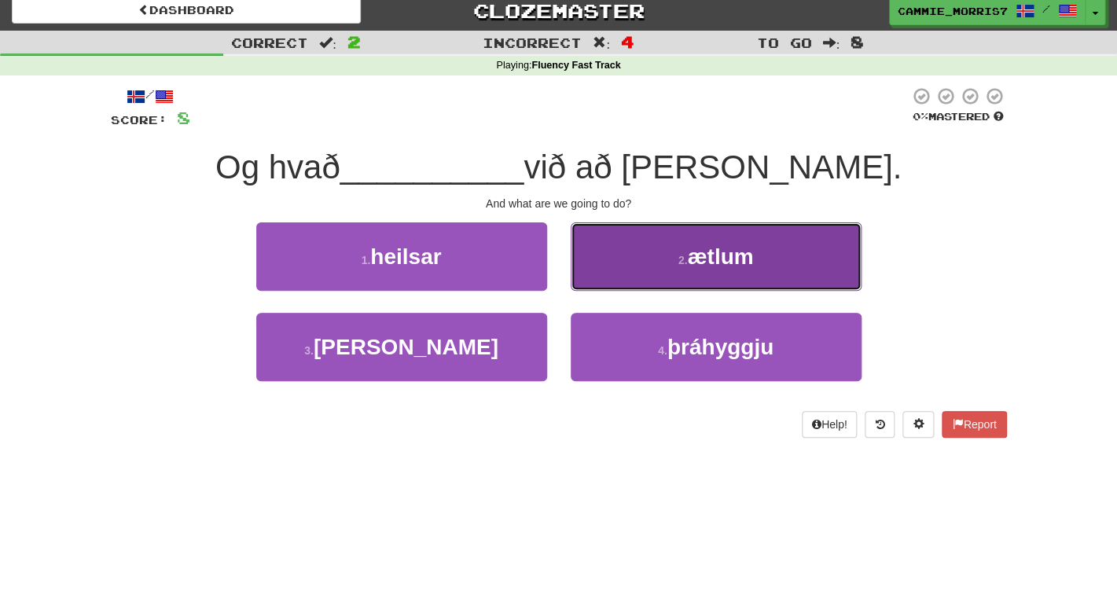
click at [679, 239] on button "2 . ætlum" at bounding box center [716, 256] width 291 height 68
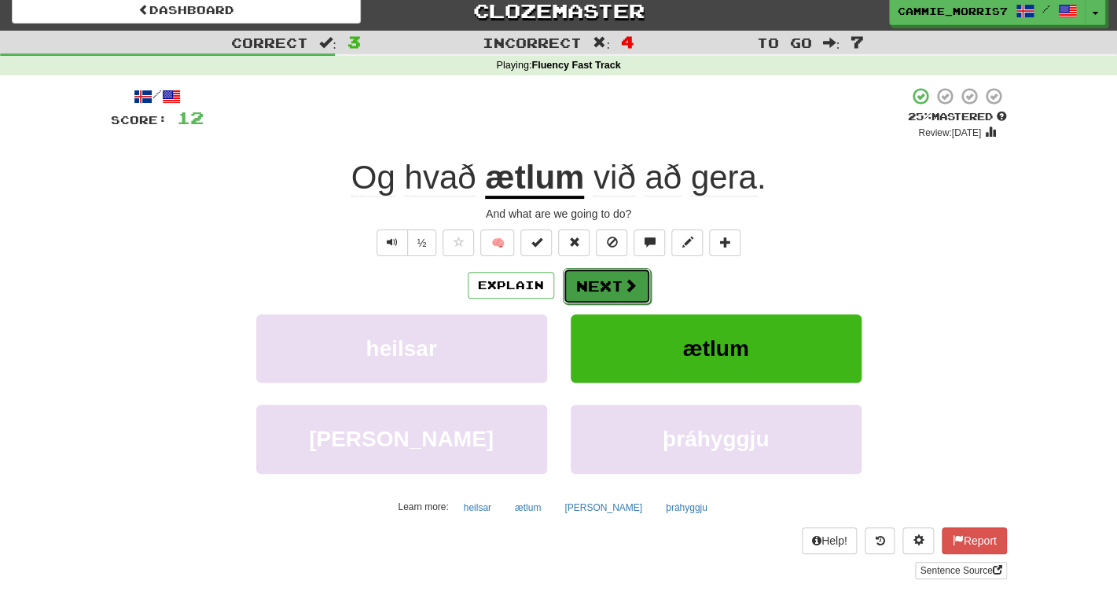
click at [615, 270] on button "Next" at bounding box center [607, 286] width 88 height 36
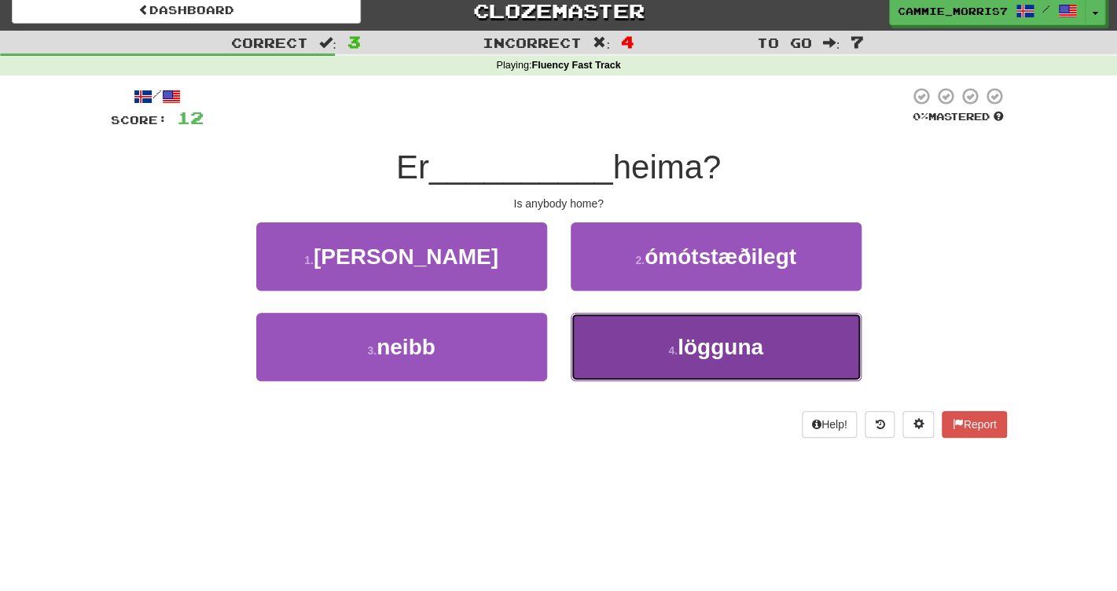
click at [634, 374] on button "4 . lögguna" at bounding box center [716, 347] width 291 height 68
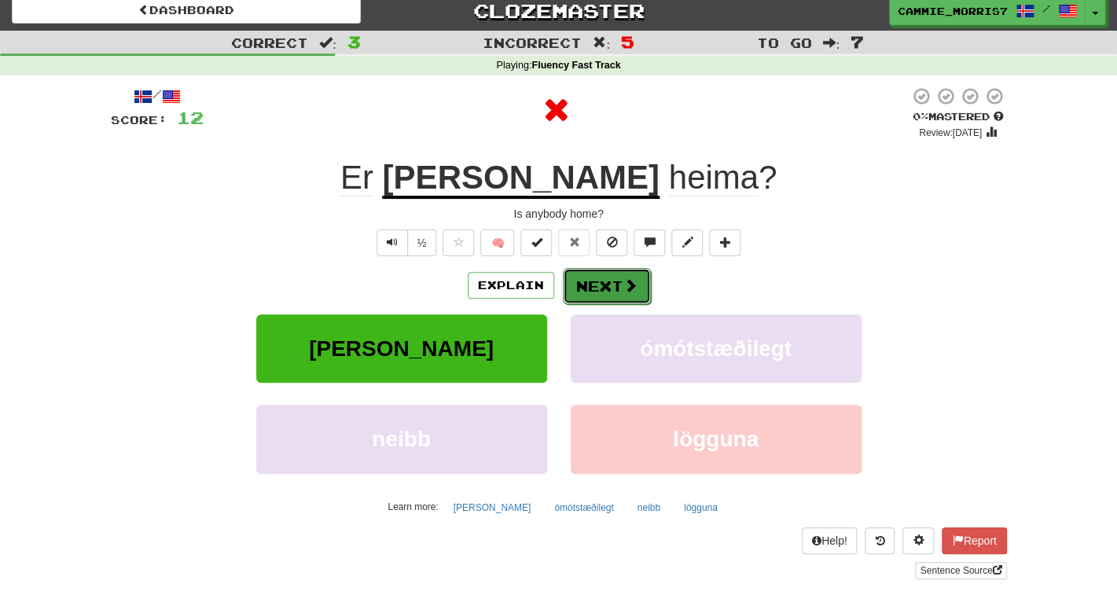
click at [590, 281] on button "Next" at bounding box center [607, 286] width 88 height 36
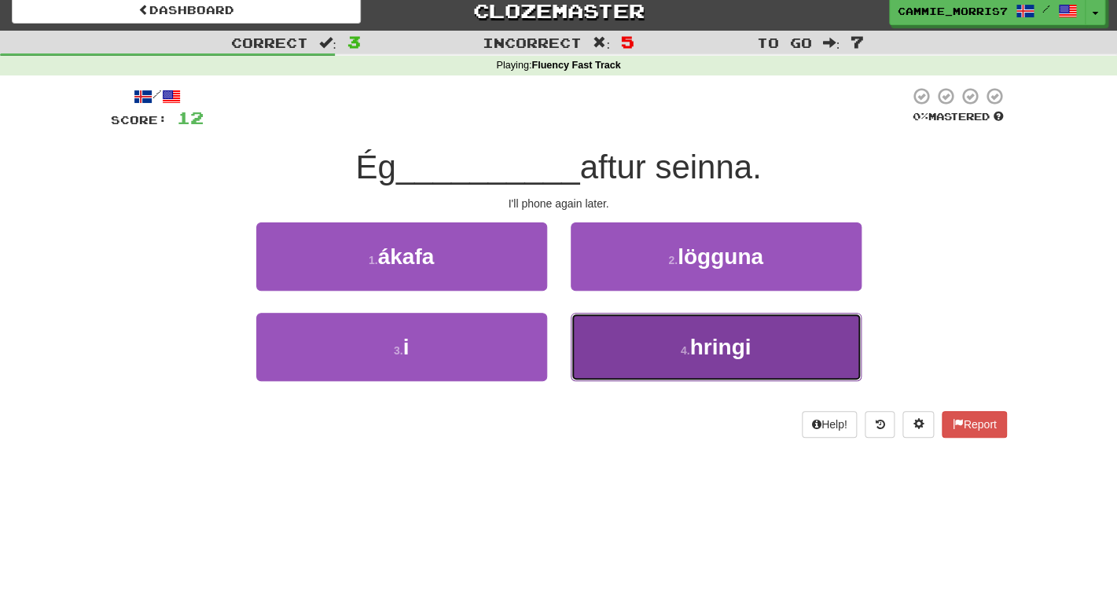
click at [613, 350] on button "4 . hringi" at bounding box center [716, 347] width 291 height 68
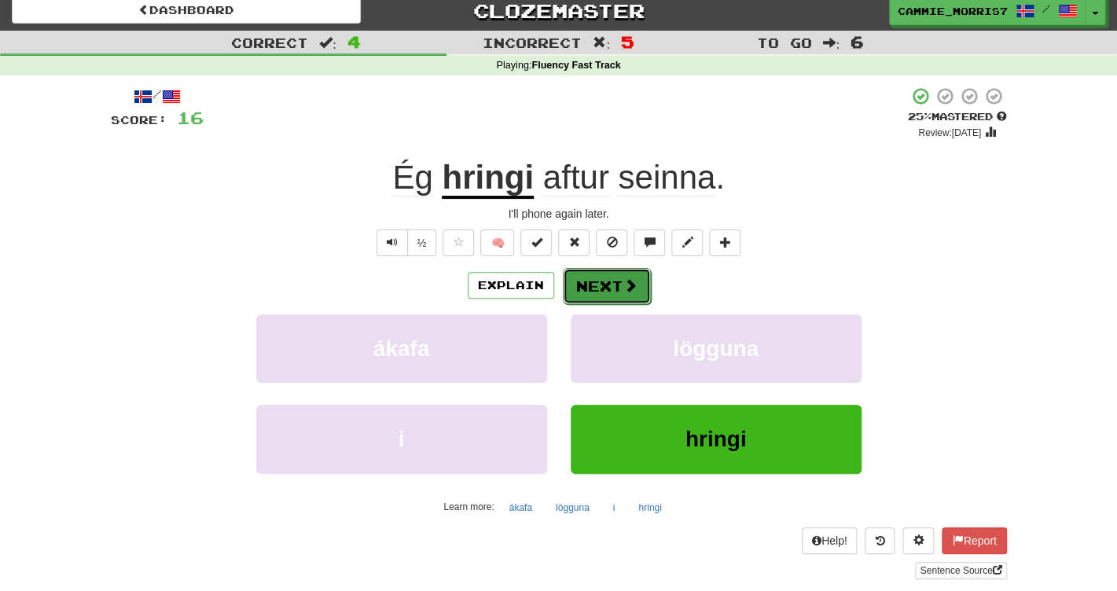
click at [591, 286] on button "Next" at bounding box center [607, 286] width 88 height 36
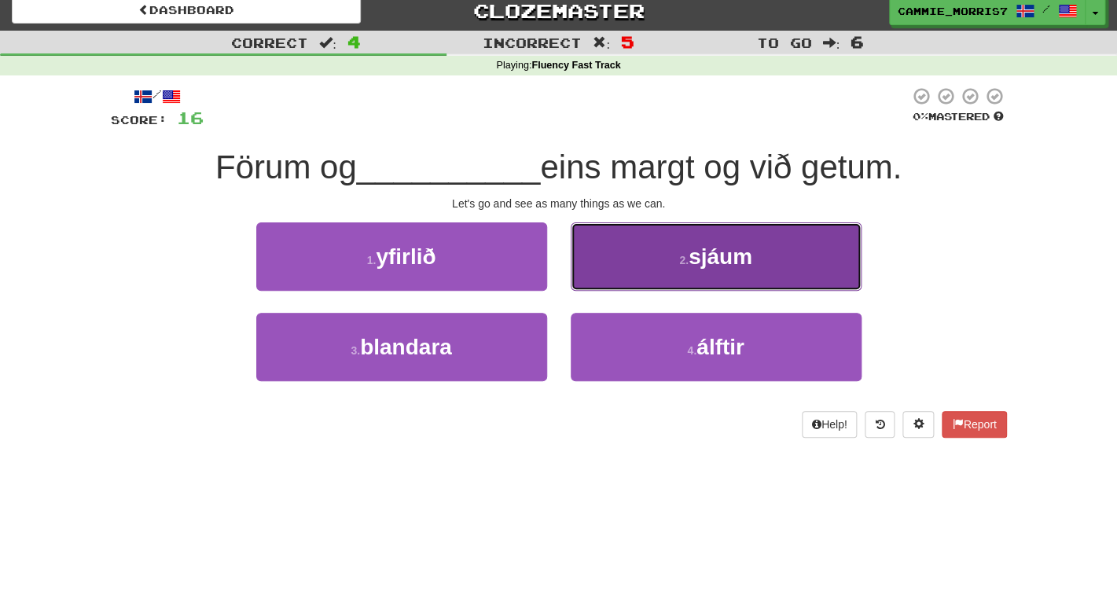
click at [749, 262] on span "sjáum" at bounding box center [721, 256] width 64 height 24
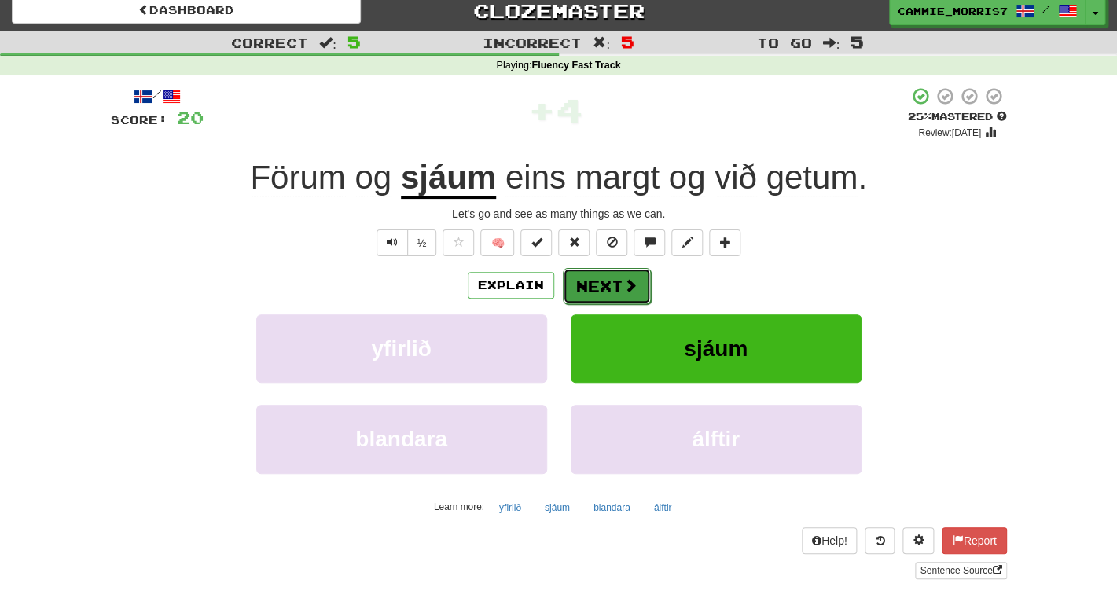
click at [635, 298] on button "Next" at bounding box center [607, 286] width 88 height 36
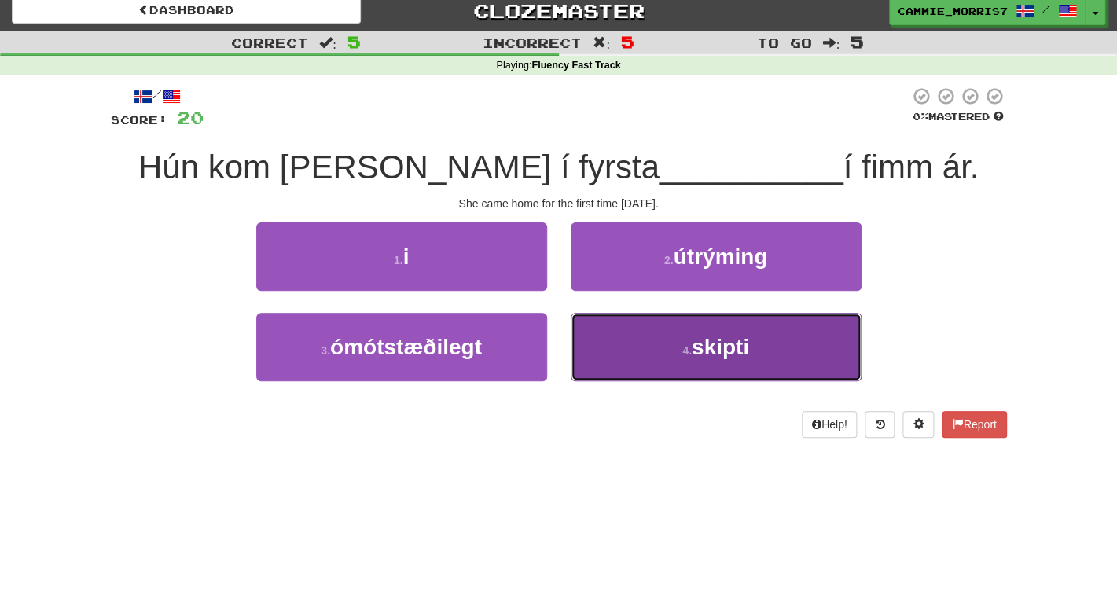
click at [651, 329] on button "4 . skipti" at bounding box center [716, 347] width 291 height 68
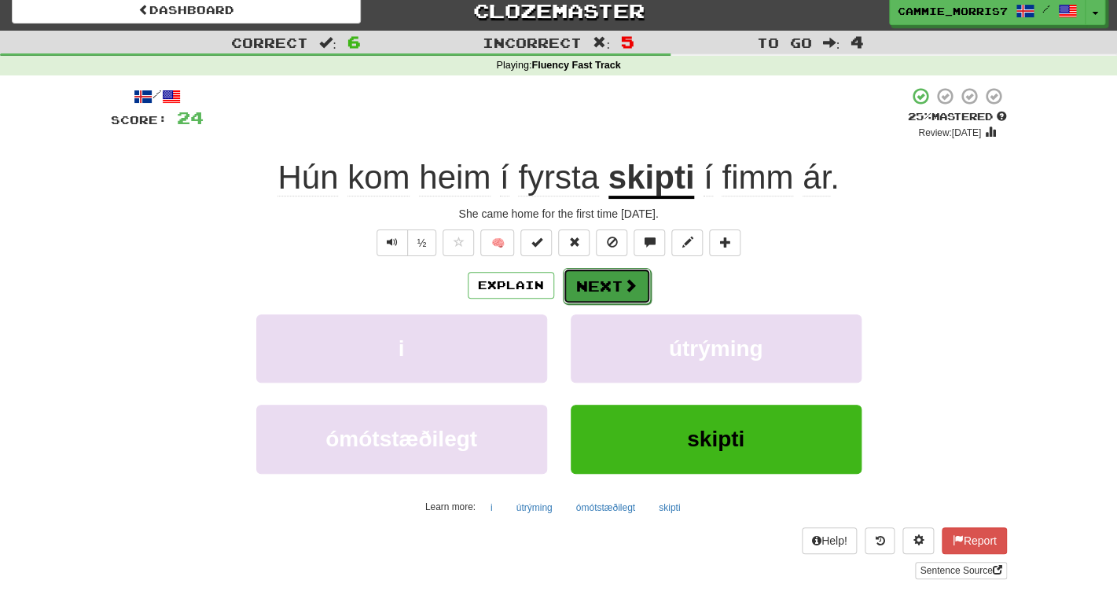
click at [615, 298] on button "Next" at bounding box center [607, 286] width 88 height 36
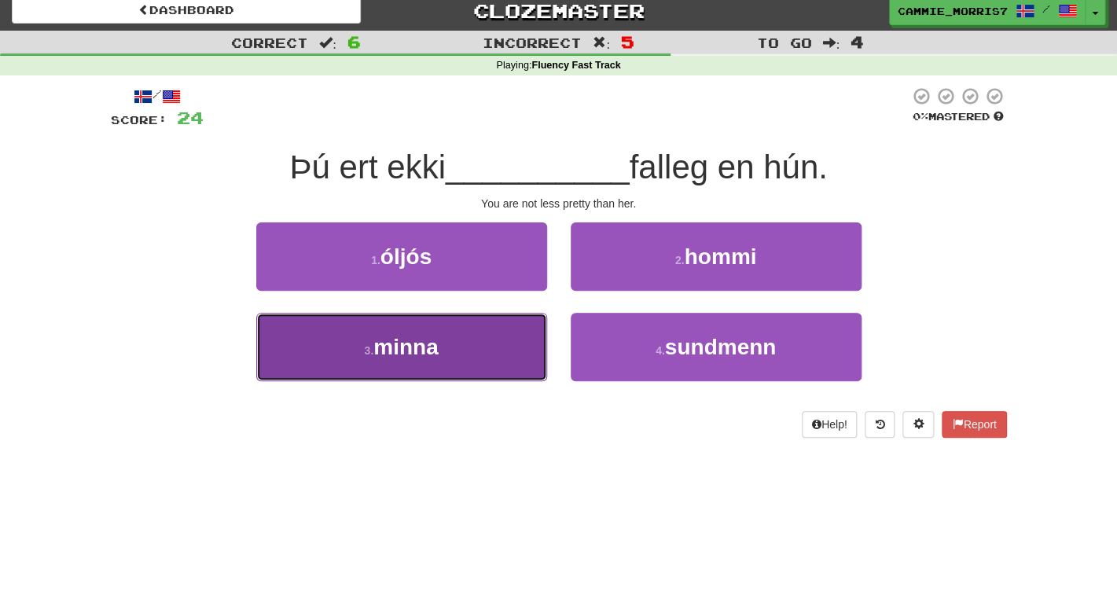
click at [511, 346] on button "3 . minna" at bounding box center [401, 347] width 291 height 68
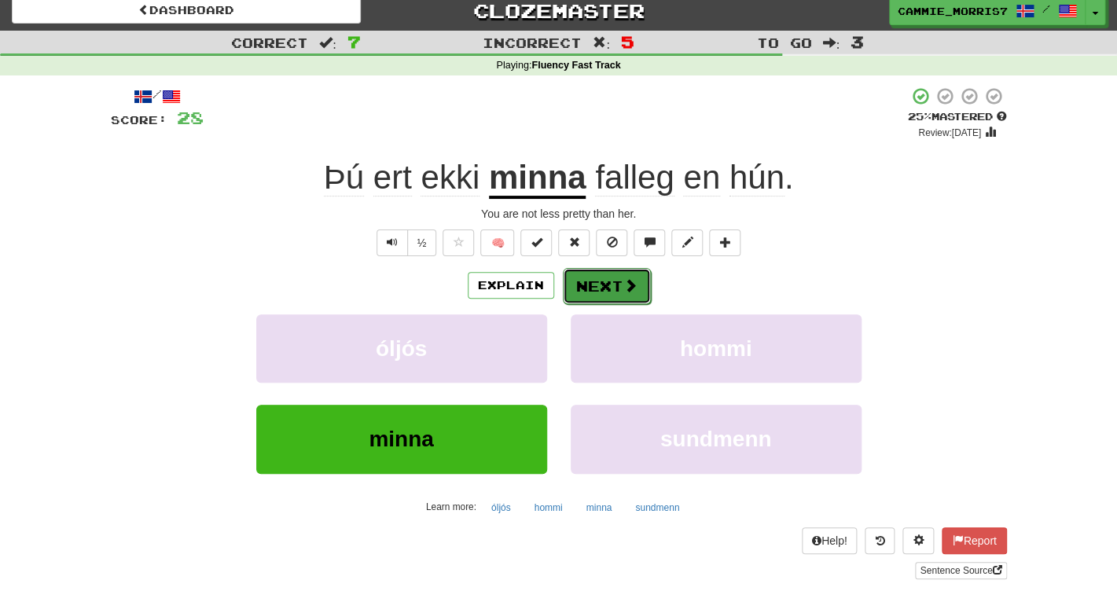
click at [626, 286] on span at bounding box center [630, 285] width 14 height 14
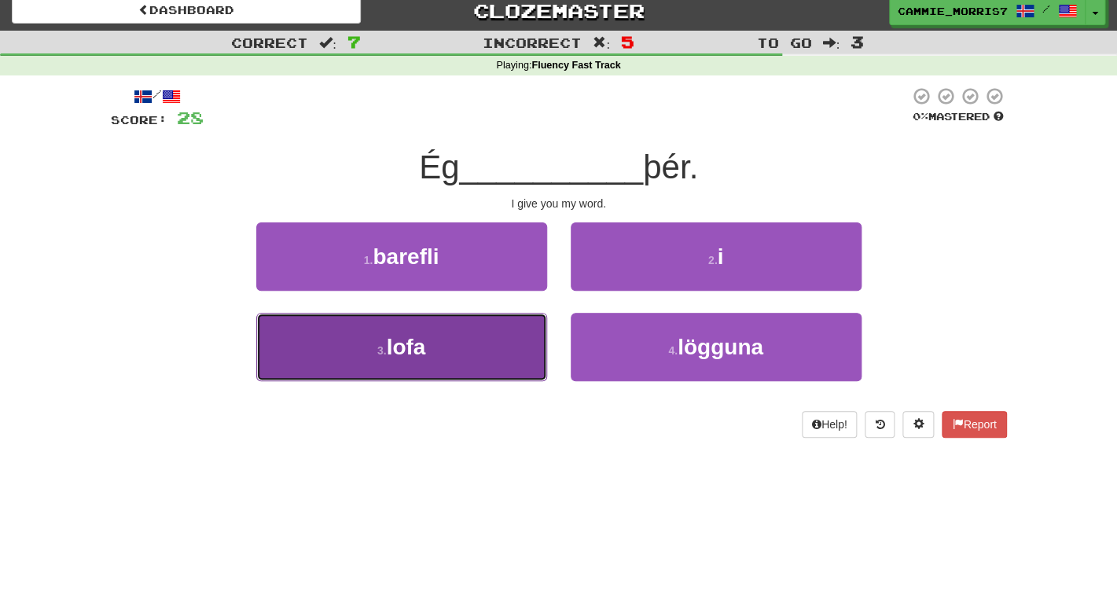
click at [517, 375] on button "3 . lofa" at bounding box center [401, 347] width 291 height 68
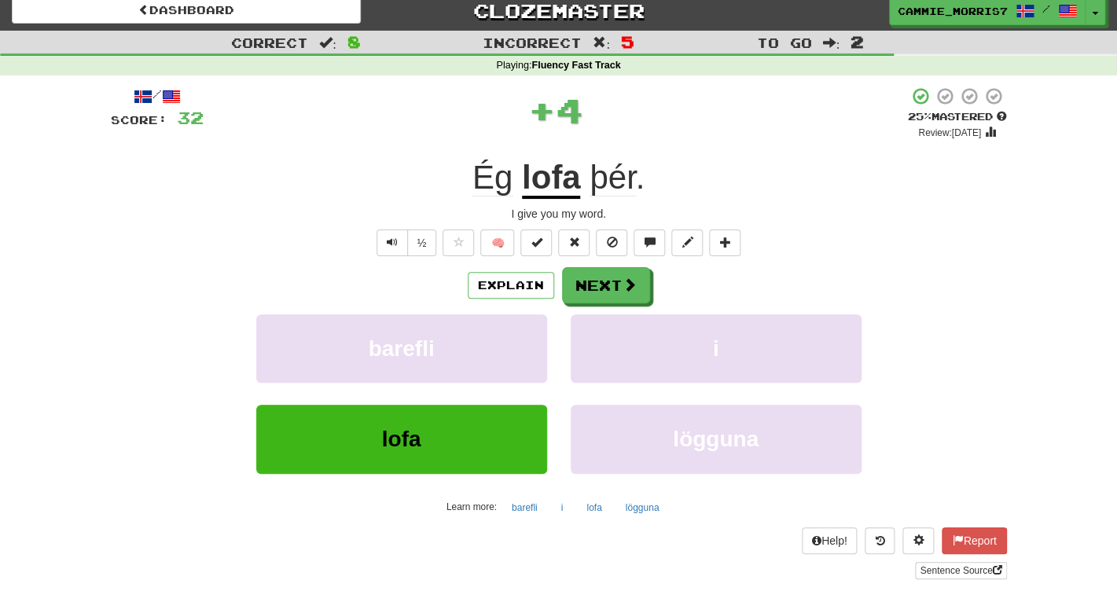
click at [622, 310] on div "Explain Next barefli i lofa lögguna Learn more: barefli i lofa lögguna" at bounding box center [559, 393] width 896 height 252
click at [626, 294] on button "Next" at bounding box center [607, 286] width 88 height 36
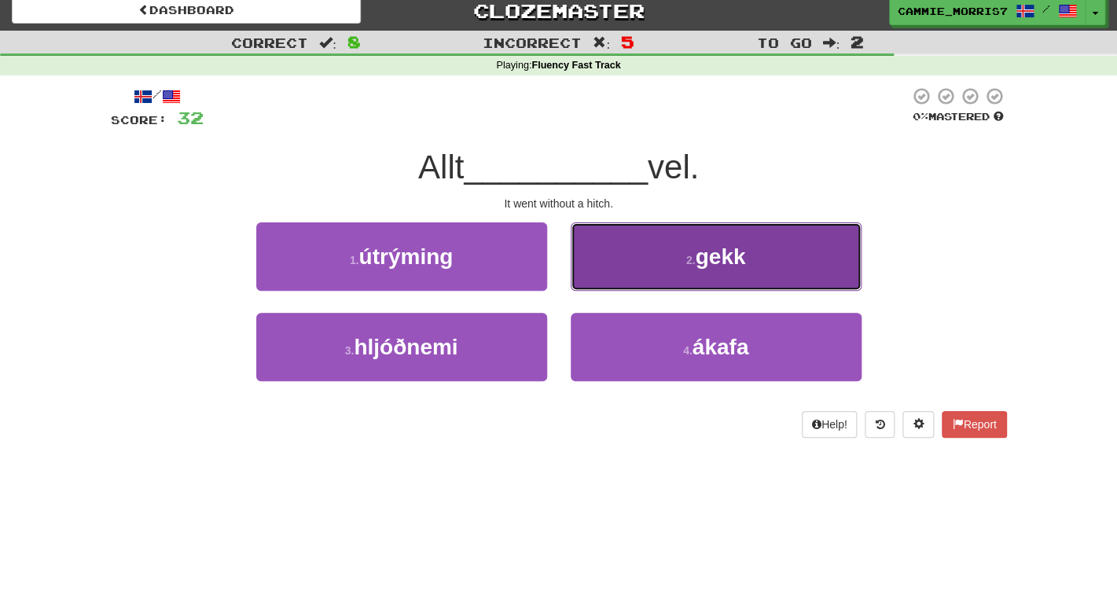
click at [646, 281] on button "2 . gekk" at bounding box center [716, 256] width 291 height 68
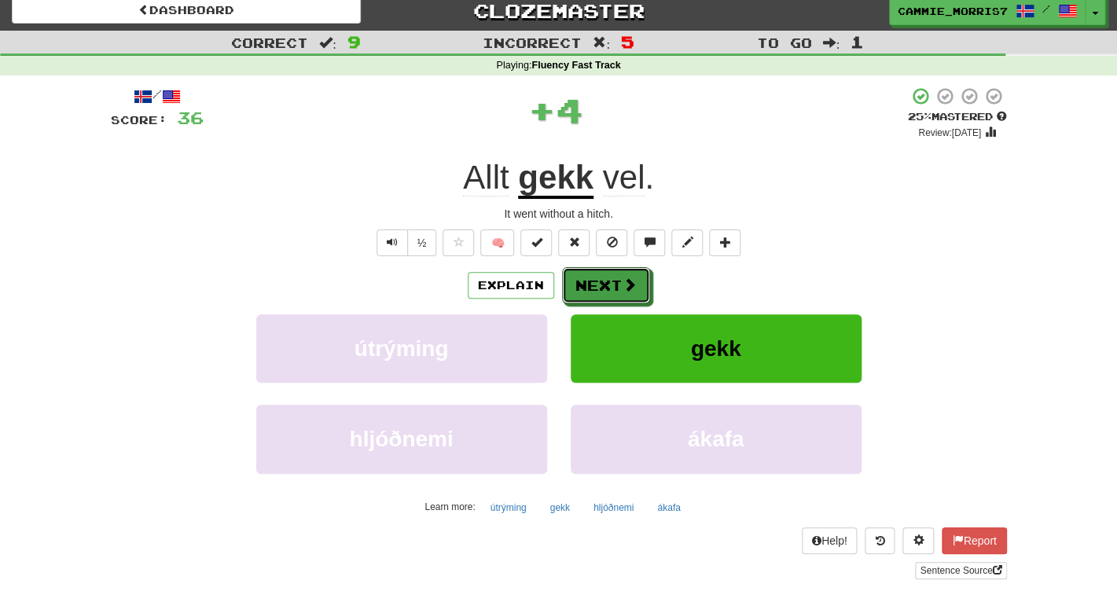
click at [646, 281] on button "Next" at bounding box center [606, 285] width 88 height 36
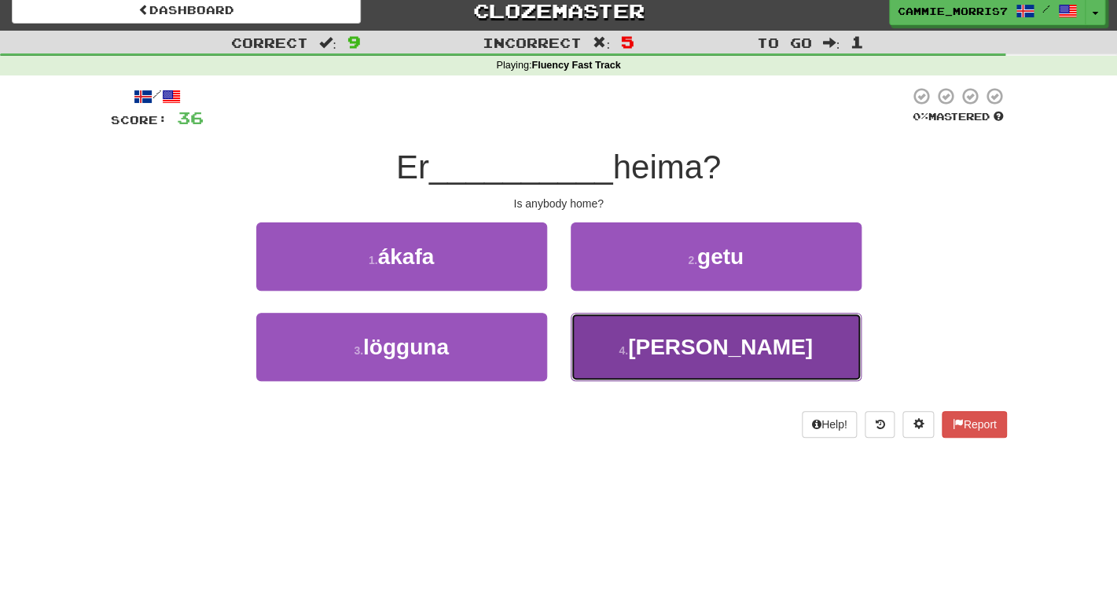
click at [663, 365] on button "4 . nokkur" at bounding box center [716, 347] width 291 height 68
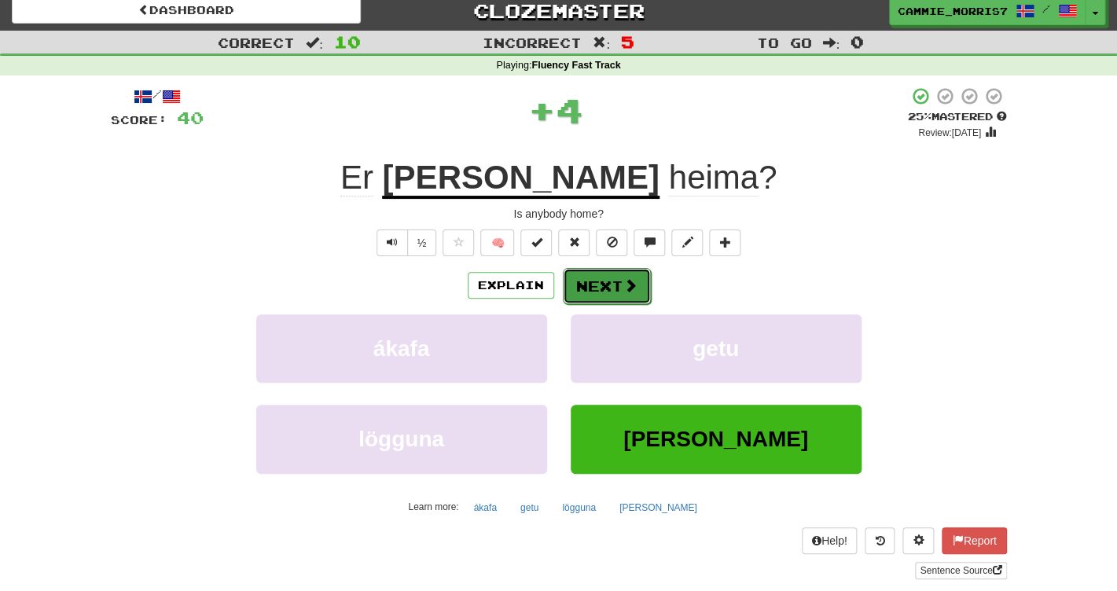
click at [627, 292] on span at bounding box center [630, 285] width 14 height 14
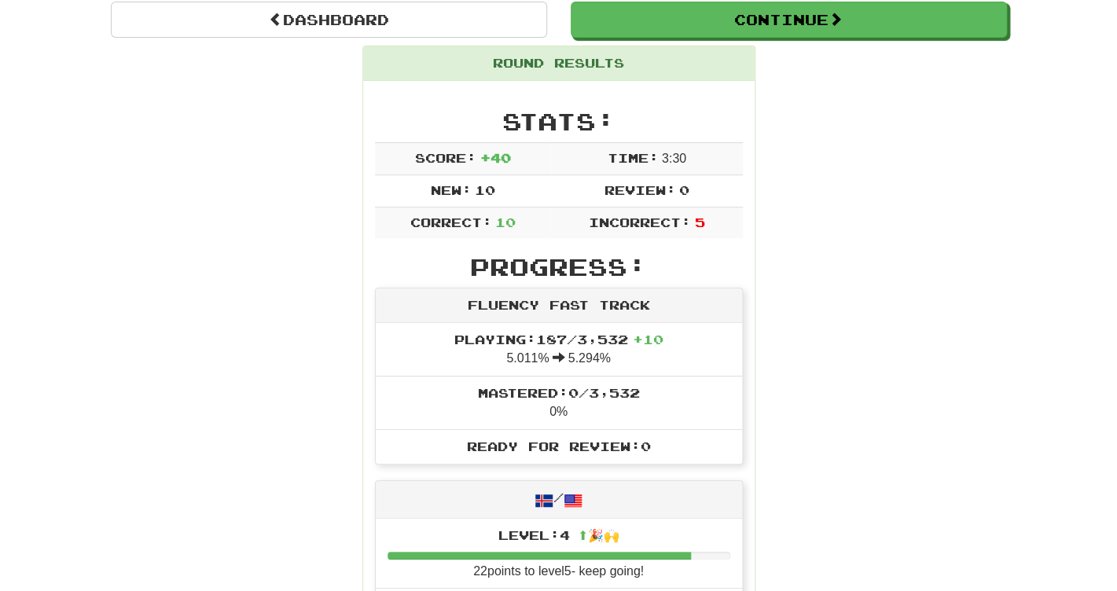
scroll to position [0, 0]
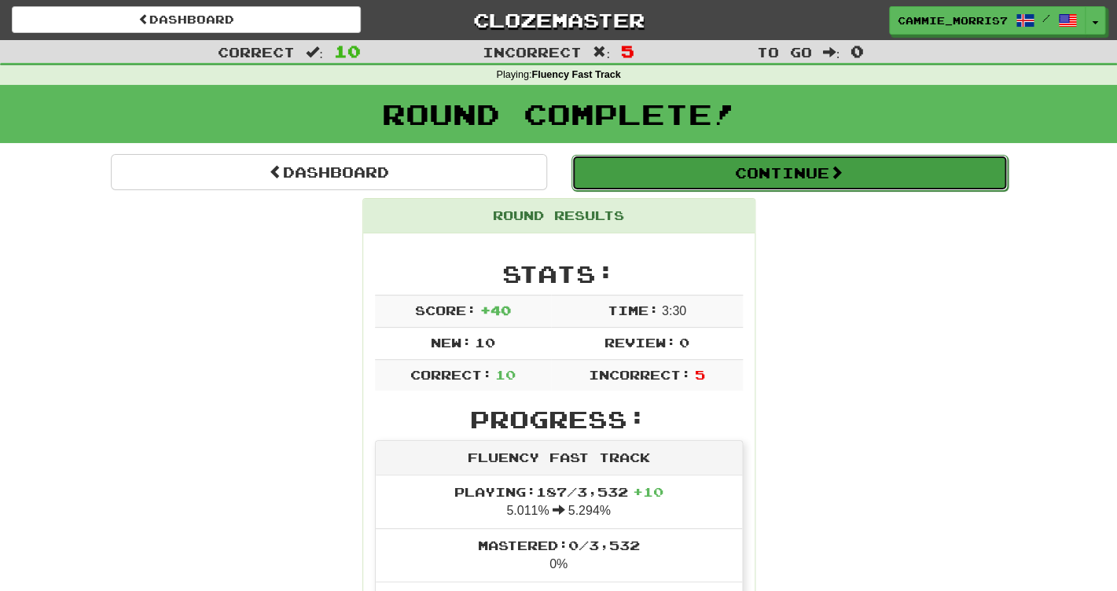
click at [726, 166] on button "Continue" at bounding box center [789, 173] width 436 height 36
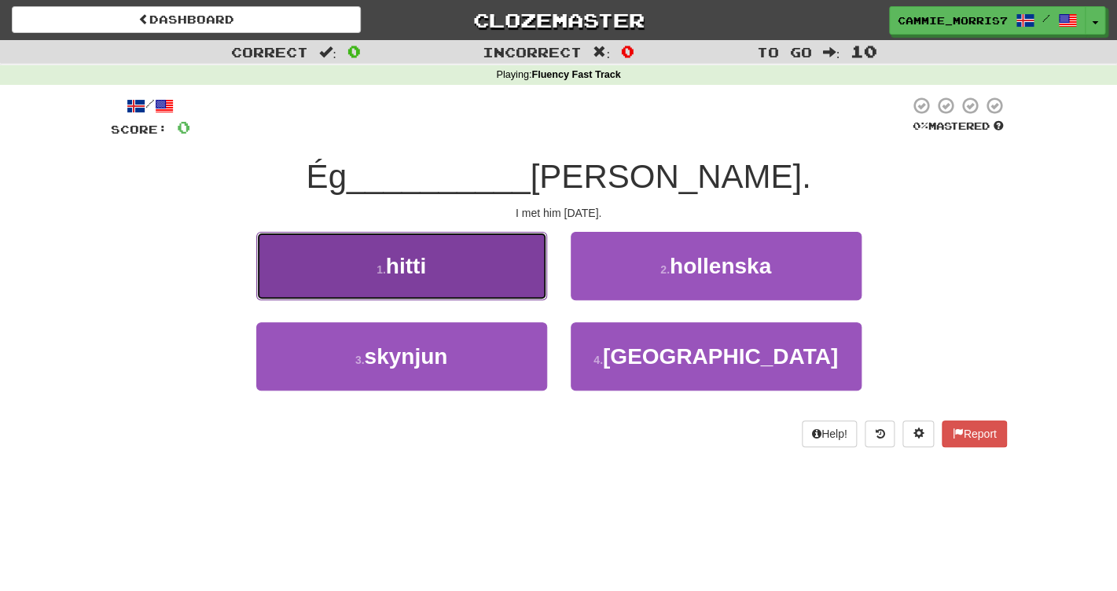
click at [517, 265] on button "1 . hitti" at bounding box center [401, 266] width 291 height 68
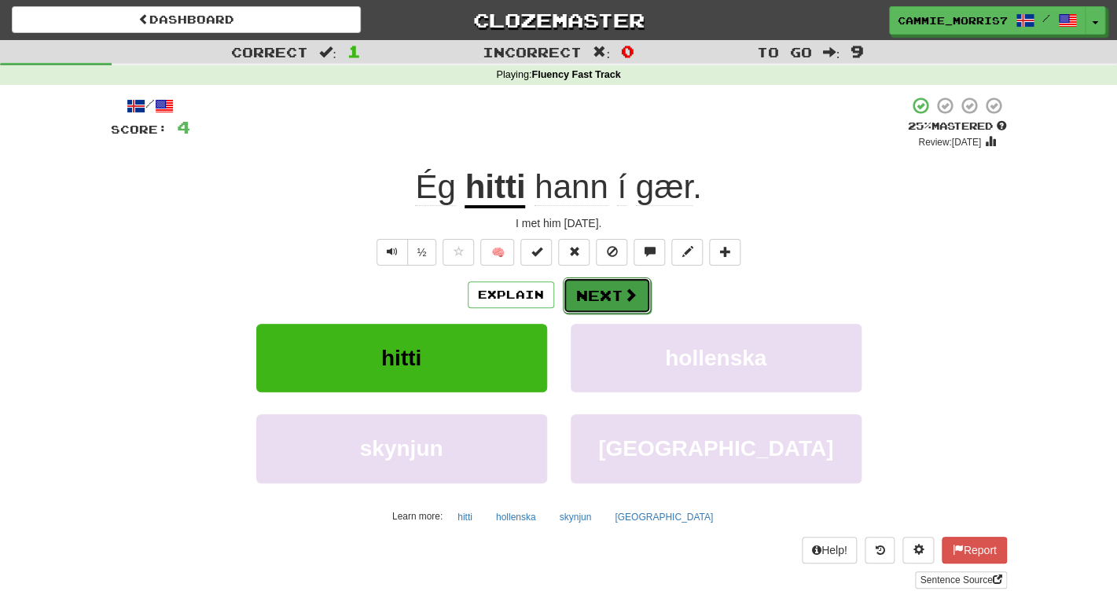
click at [629, 294] on span at bounding box center [630, 295] width 14 height 14
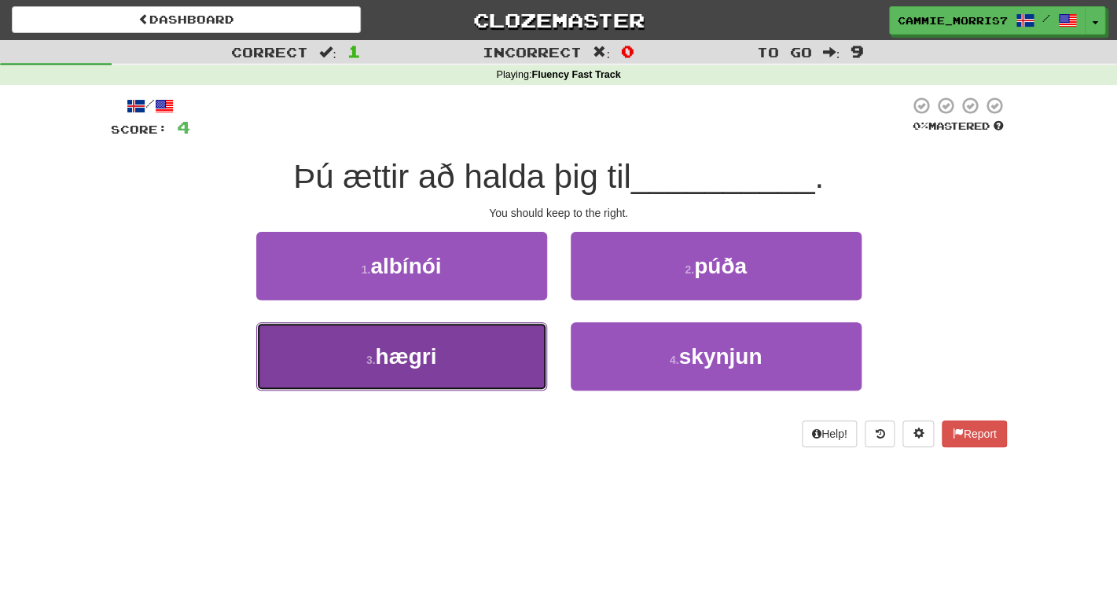
click at [501, 360] on button "3 . hægri" at bounding box center [401, 356] width 291 height 68
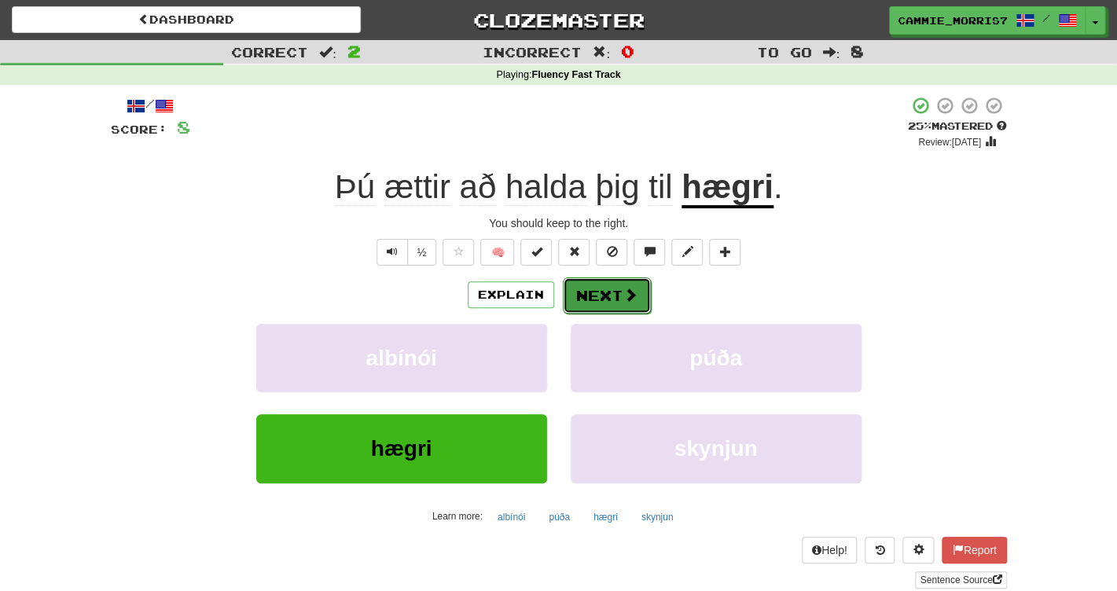
click at [598, 292] on button "Next" at bounding box center [607, 295] width 88 height 36
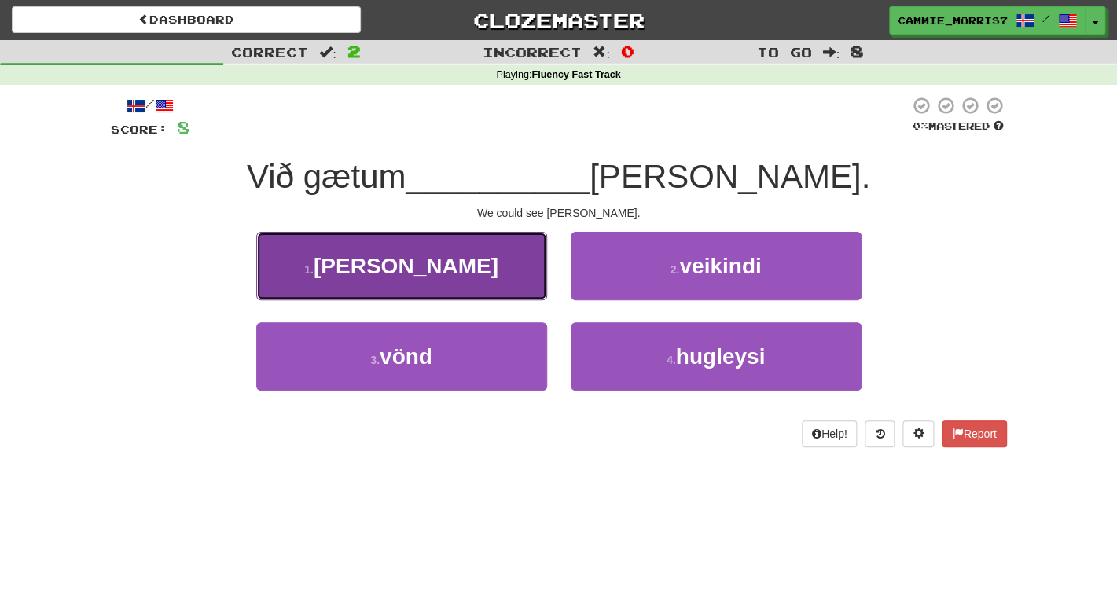
click at [518, 283] on button "1 . hitt" at bounding box center [401, 266] width 291 height 68
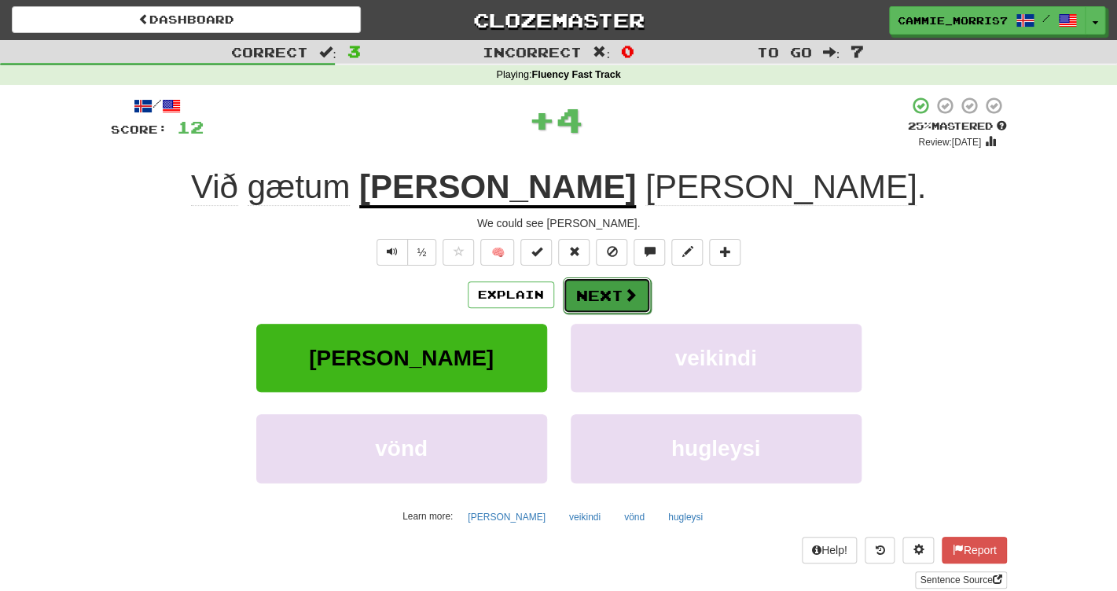
click at [577, 307] on button "Next" at bounding box center [607, 295] width 88 height 36
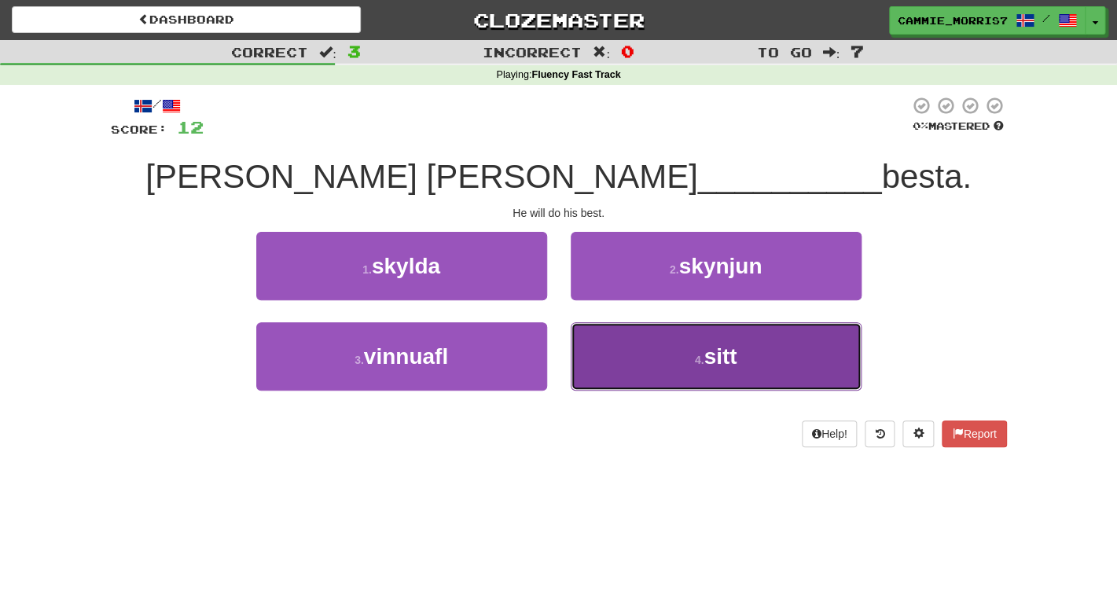
click at [701, 366] on small "4 ." at bounding box center [699, 360] width 9 height 13
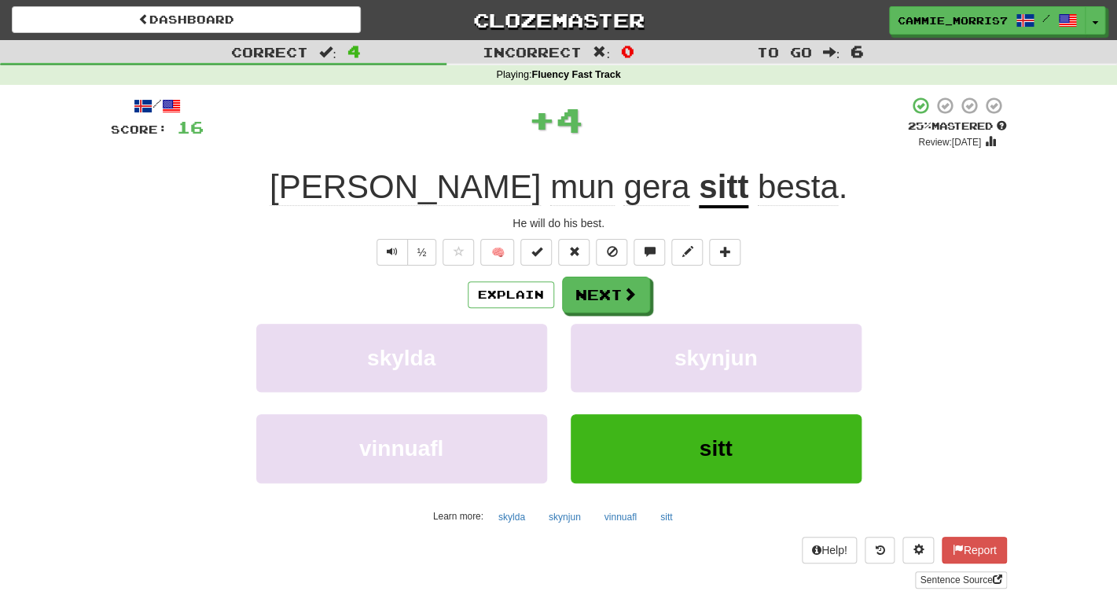
click at [621, 211] on div "/ Score: 16 + 4 25 % Mastered Review: 2025-08-17 Hann mun gera sitt besta . He …" at bounding box center [559, 342] width 896 height 493
click at [699, 200] on u "sitt" at bounding box center [724, 188] width 50 height 40
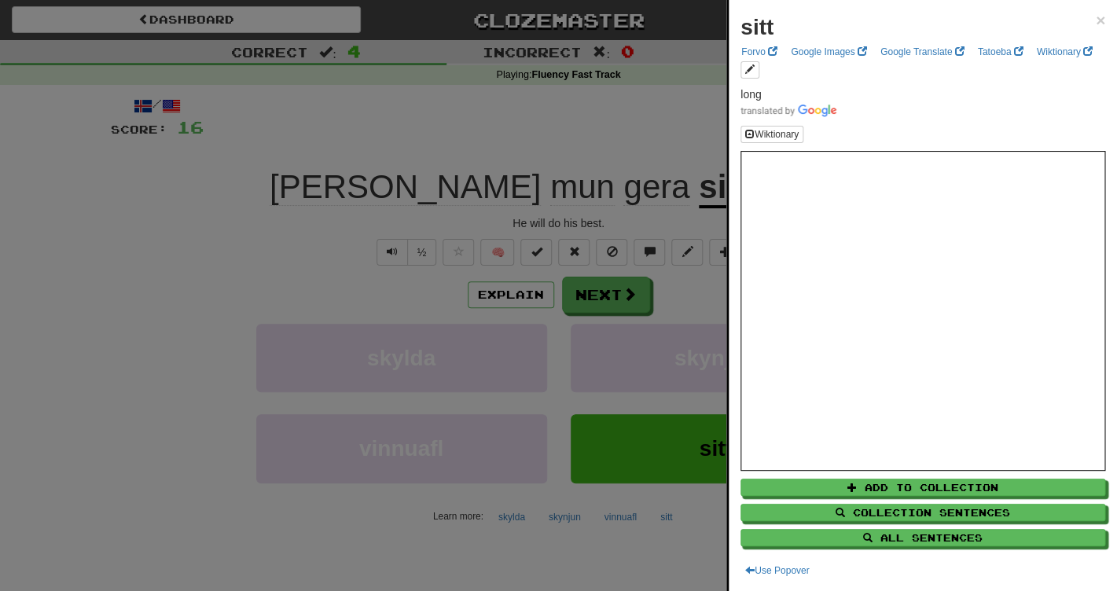
click at [587, 107] on div at bounding box center [558, 295] width 1117 height 591
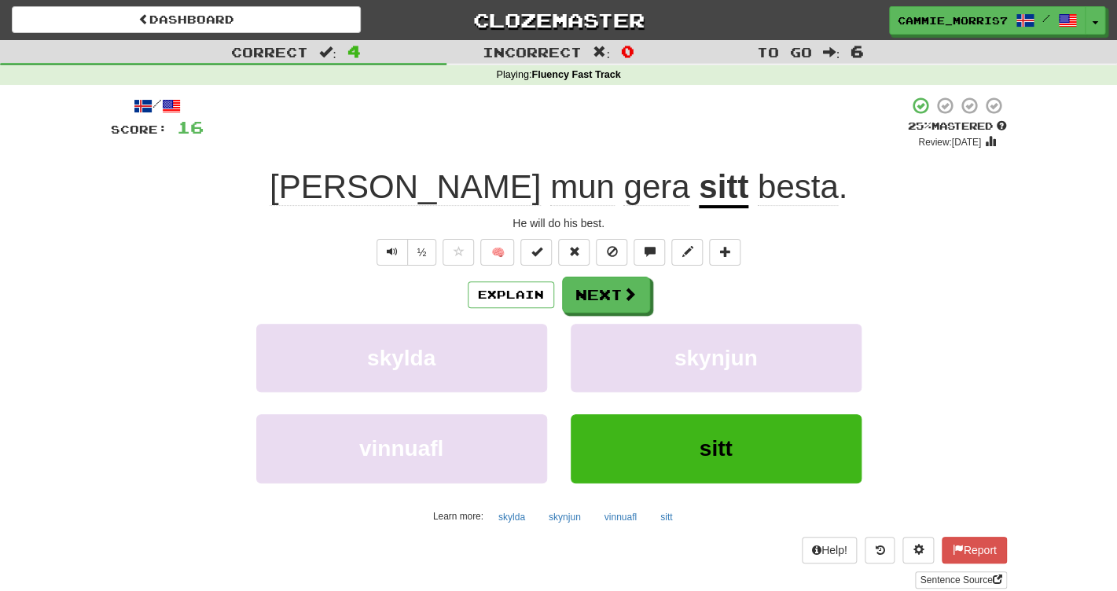
click at [623, 181] on span "gera" at bounding box center [656, 187] width 66 height 38
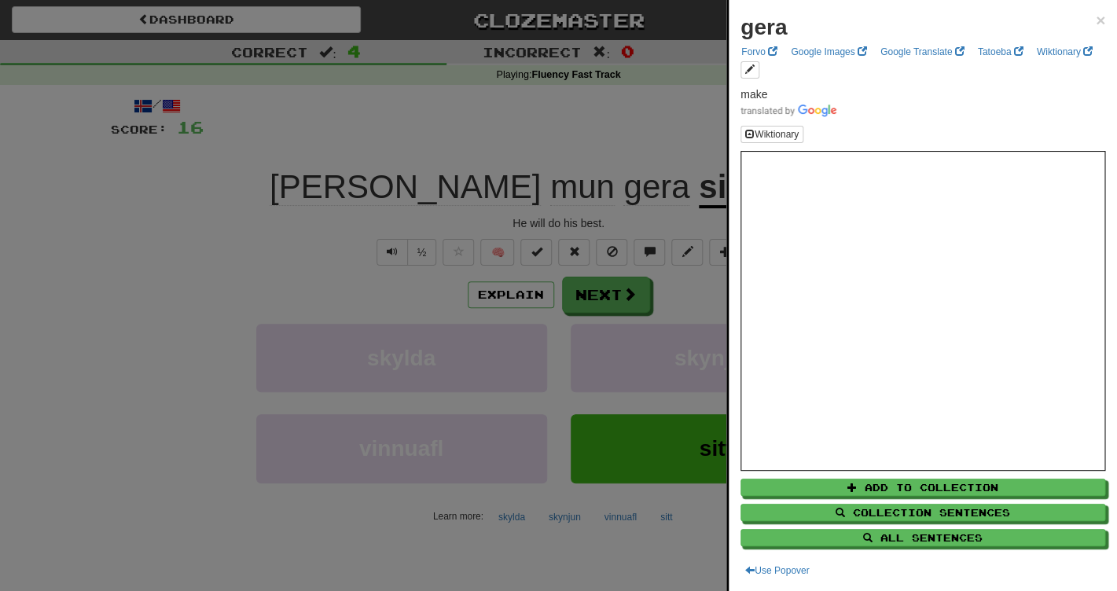
click at [608, 145] on div at bounding box center [558, 295] width 1117 height 591
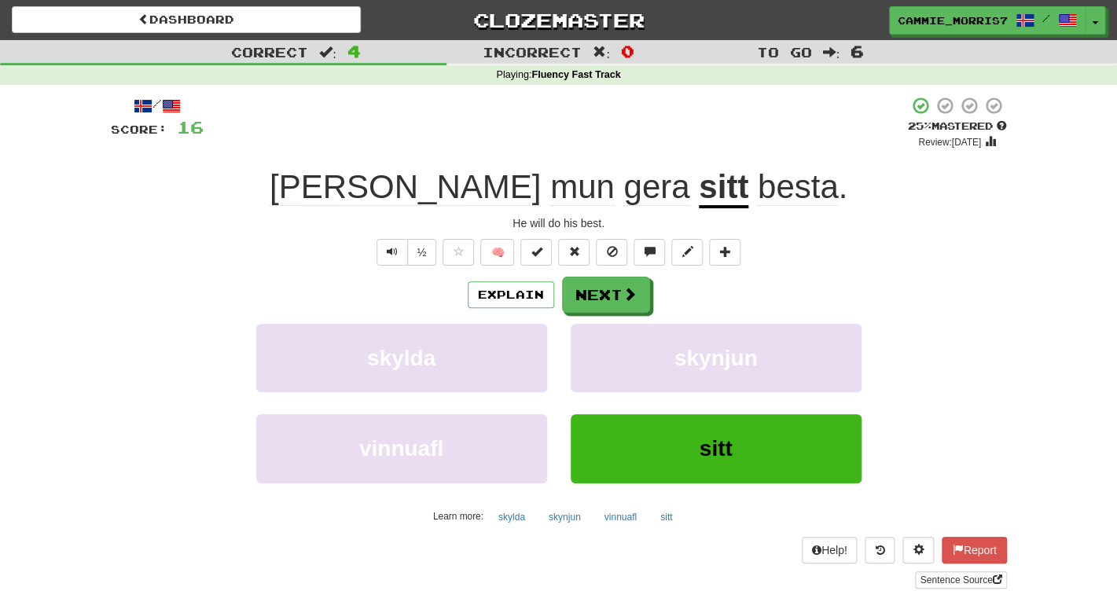
click at [758, 191] on span "besta" at bounding box center [798, 187] width 81 height 38
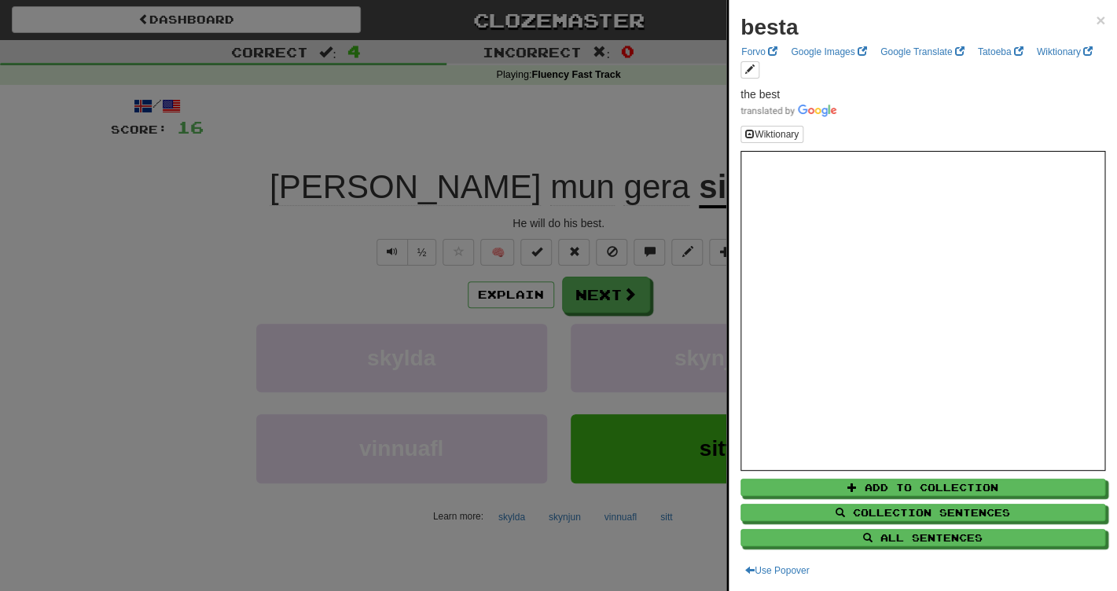
click at [644, 154] on div at bounding box center [558, 295] width 1117 height 591
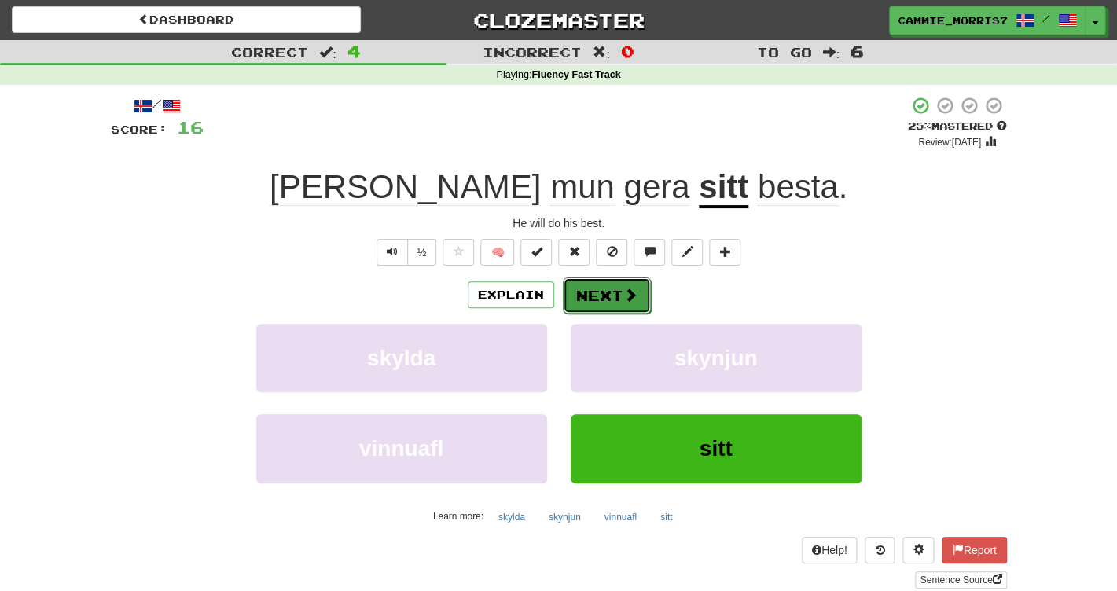
click at [601, 300] on button "Next" at bounding box center [607, 295] width 88 height 36
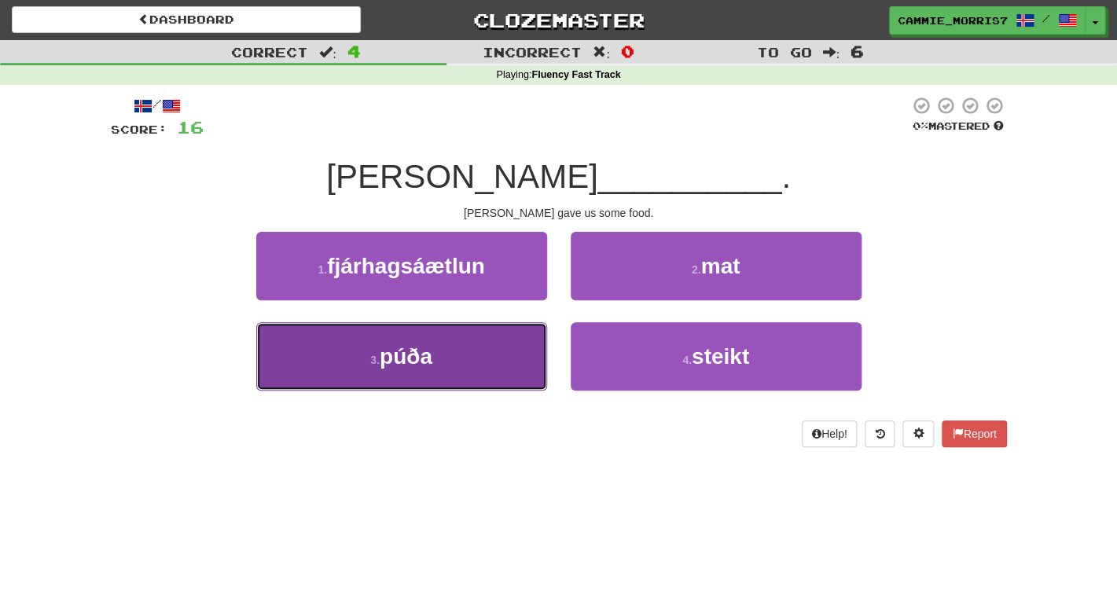
click at [498, 372] on button "3 . púða" at bounding box center [401, 356] width 291 height 68
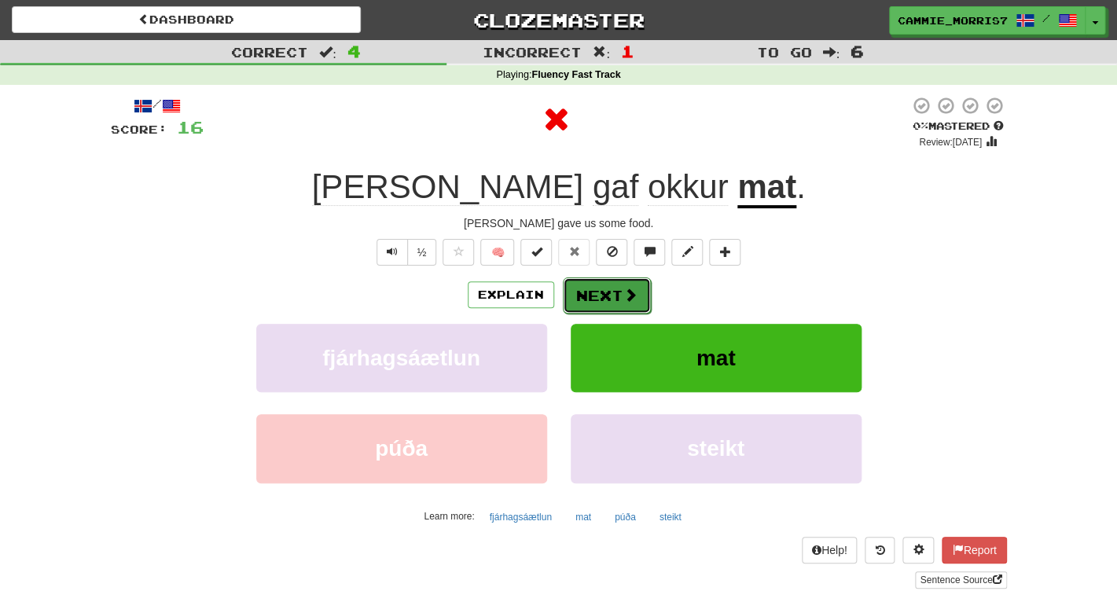
click at [619, 293] on button "Next" at bounding box center [607, 295] width 88 height 36
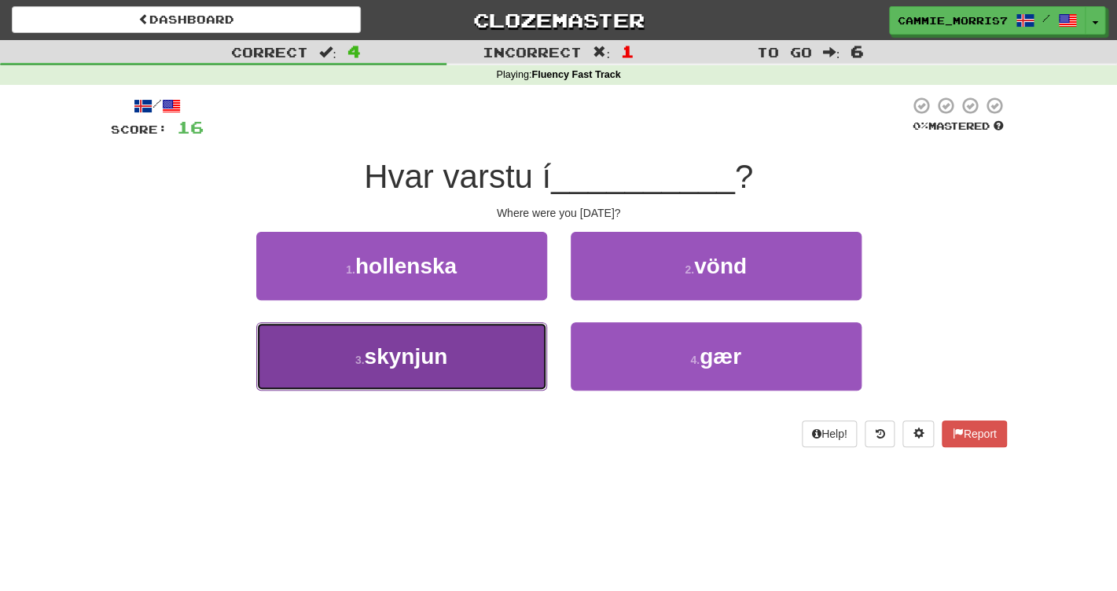
click at [489, 349] on button "3 . skynjun" at bounding box center [401, 356] width 291 height 68
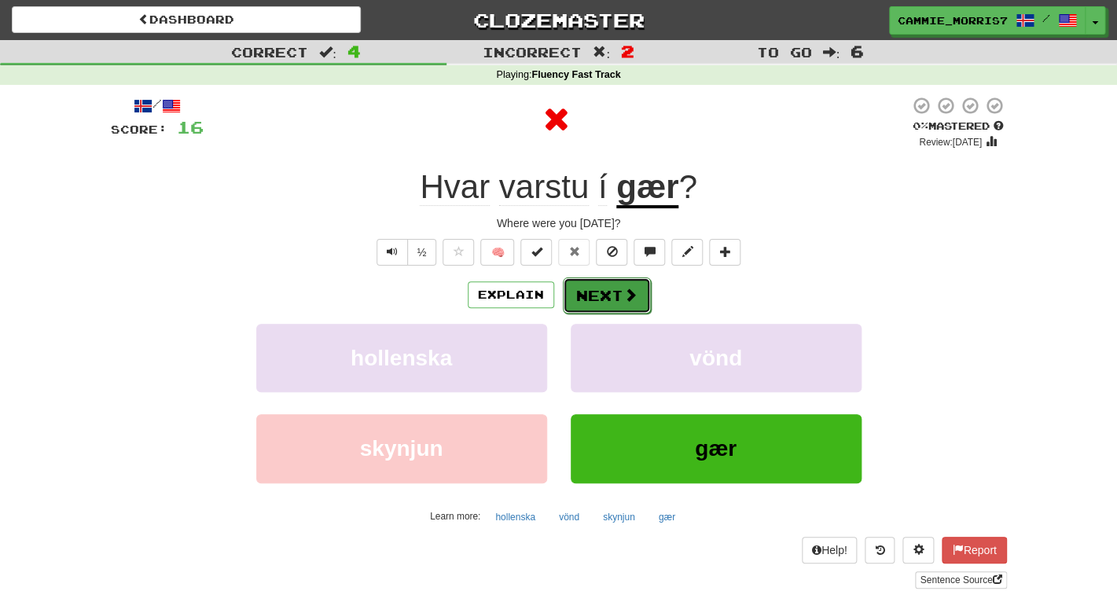
click at [634, 296] on span at bounding box center [630, 295] width 14 height 14
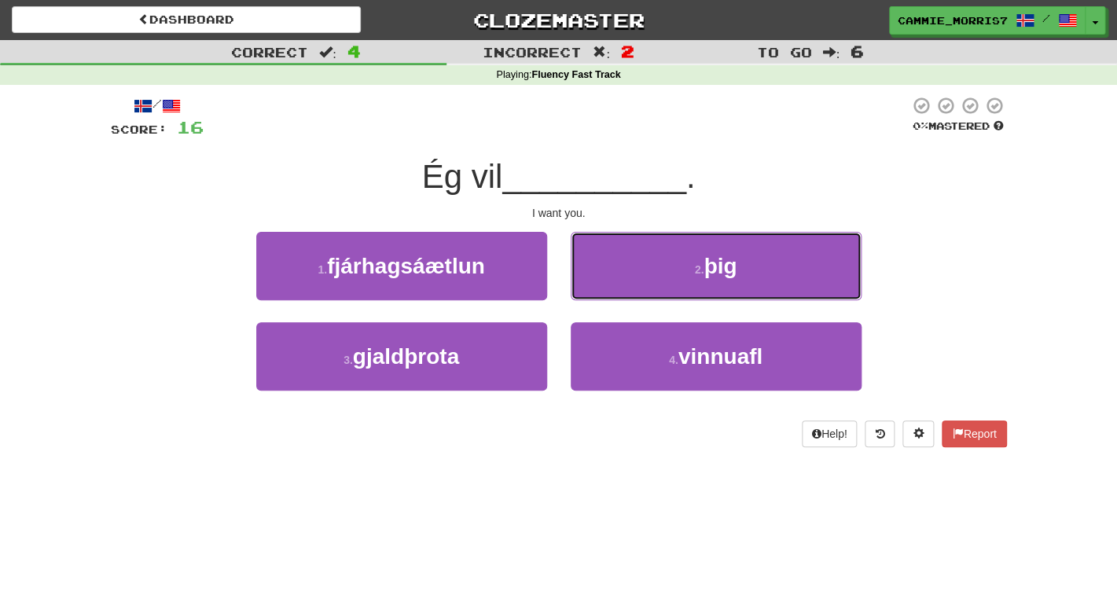
click at [634, 296] on button "2 . þig" at bounding box center [716, 266] width 291 height 68
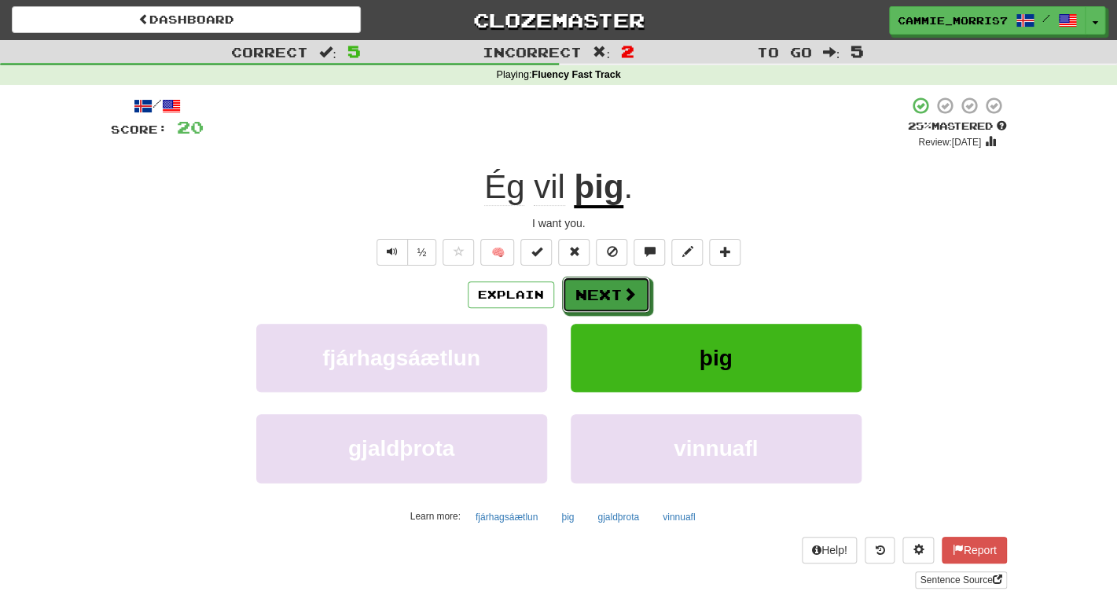
click at [634, 296] on span at bounding box center [630, 294] width 14 height 14
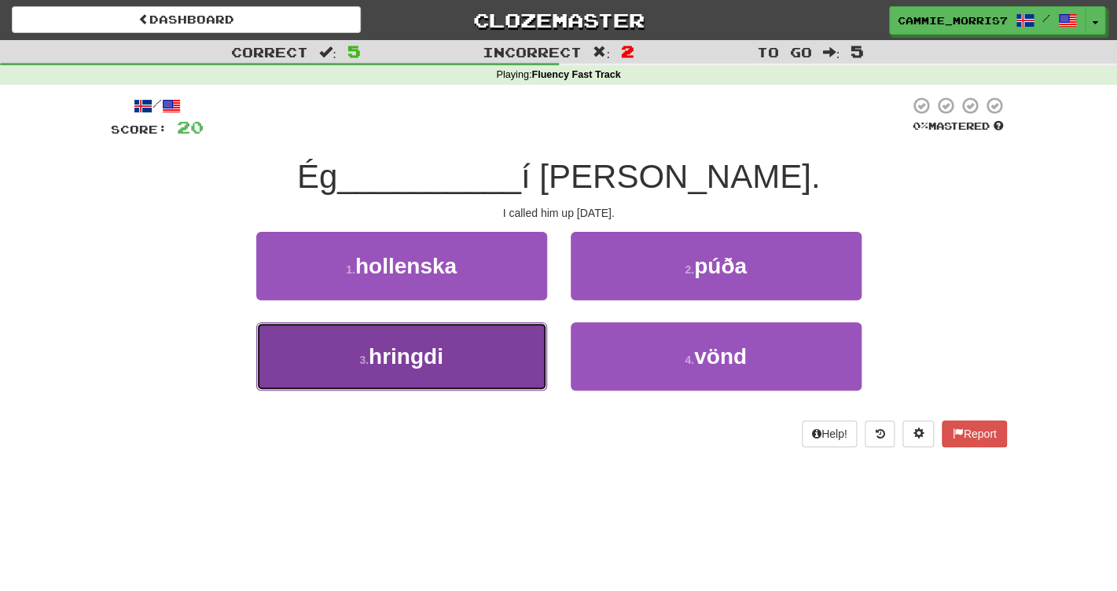
click at [445, 387] on button "3 . hringdi" at bounding box center [401, 356] width 291 height 68
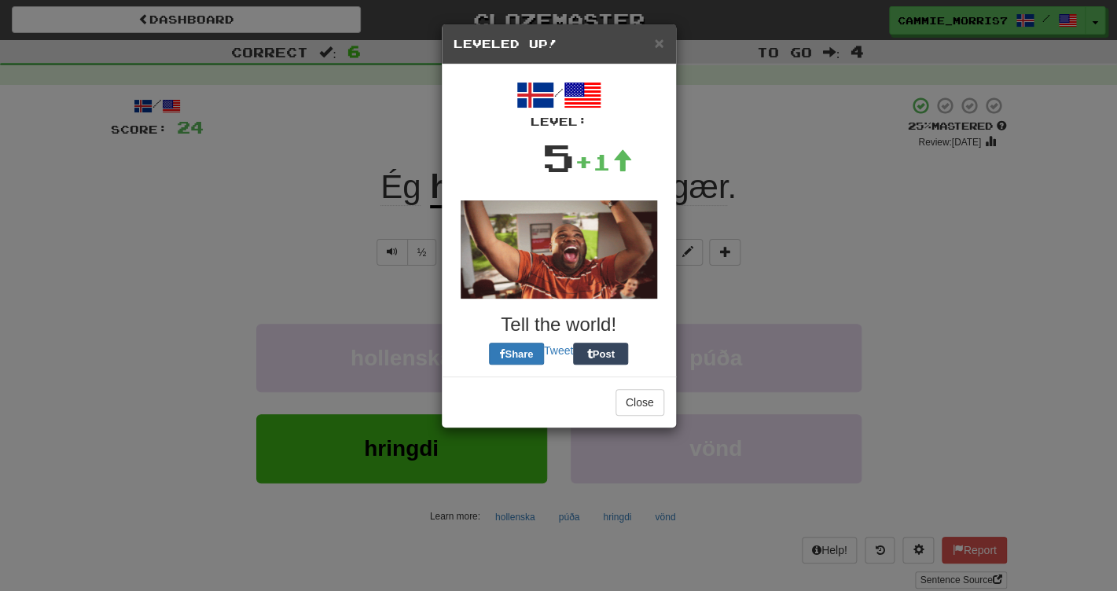
click at [399, 203] on div "× Leveled Up! / Level: 5 +1 Tell the world! Share Tweet Post Close" at bounding box center [558, 295] width 1117 height 591
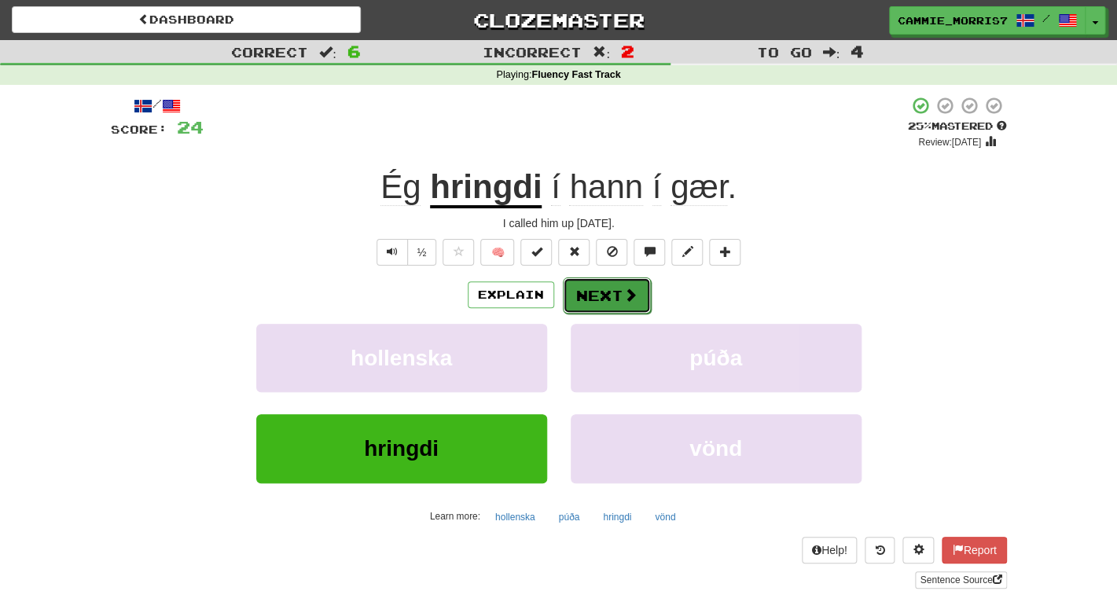
click at [631, 292] on span at bounding box center [630, 295] width 14 height 14
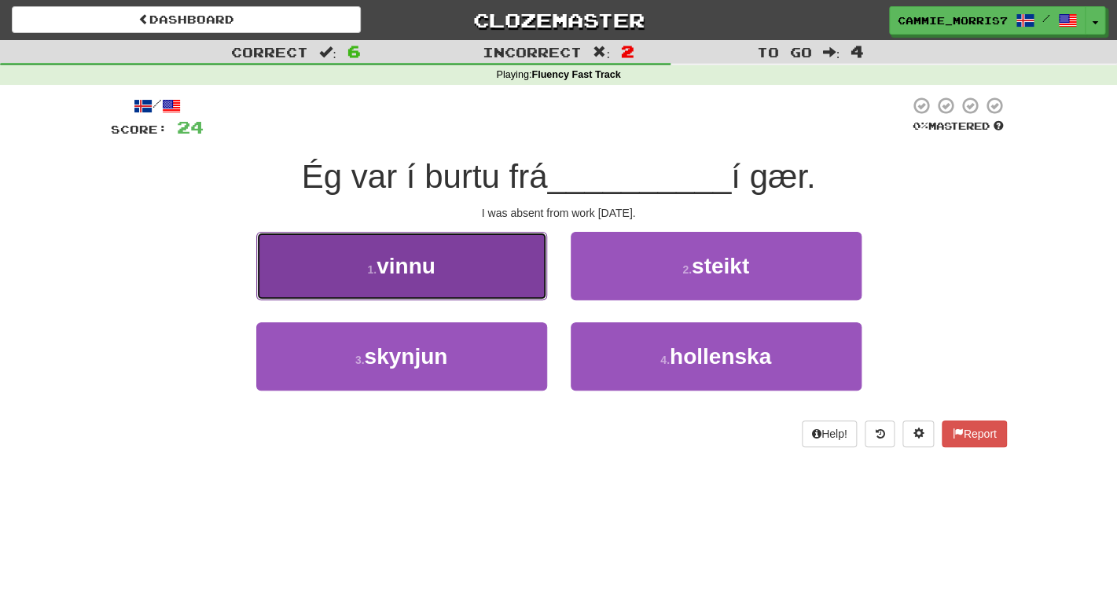
click at [508, 266] on button "1 . vinnu" at bounding box center [401, 266] width 291 height 68
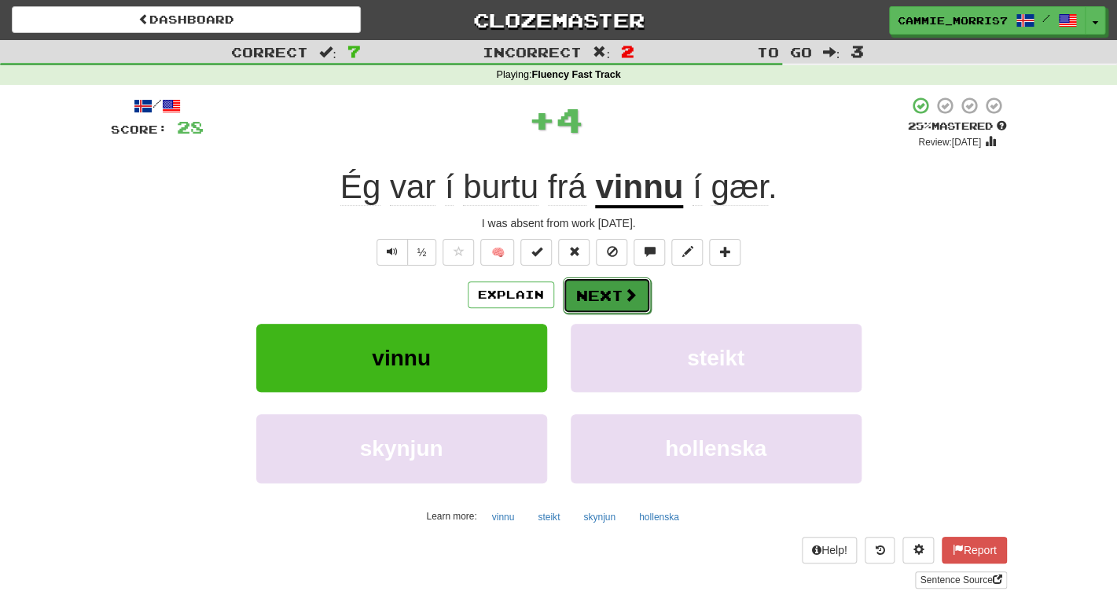
click at [584, 299] on button "Next" at bounding box center [607, 295] width 88 height 36
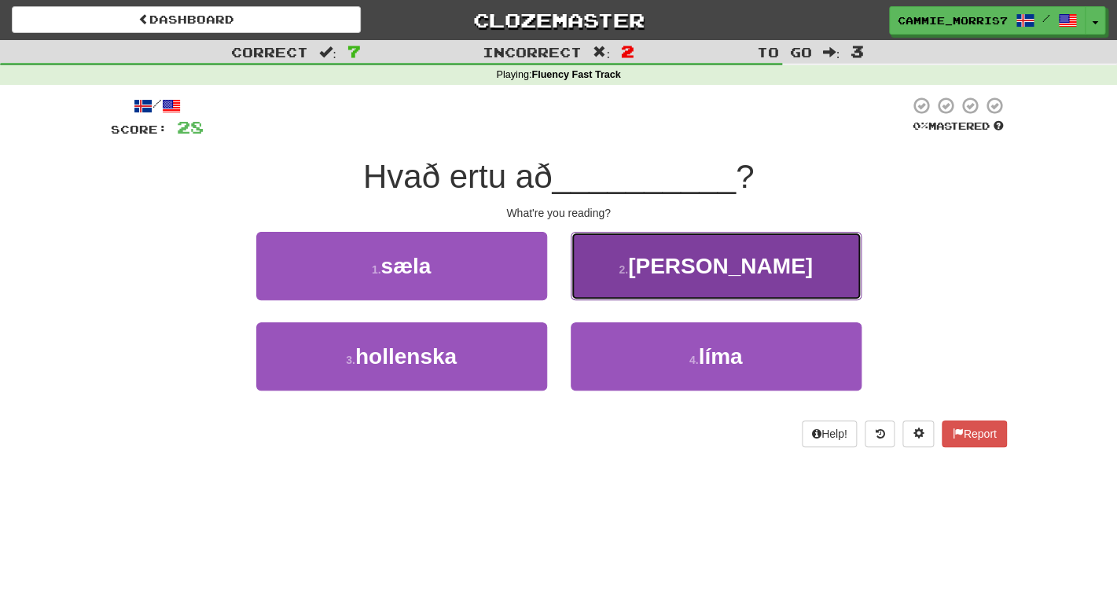
click at [675, 257] on button "2 . lesa" at bounding box center [716, 266] width 291 height 68
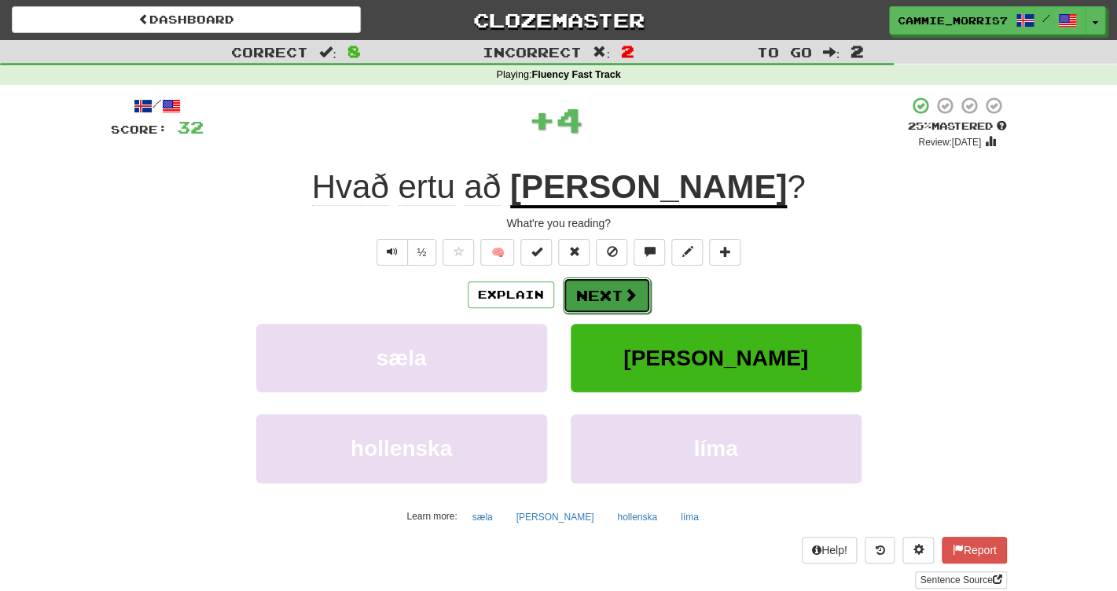
click at [633, 296] on span at bounding box center [630, 295] width 14 height 14
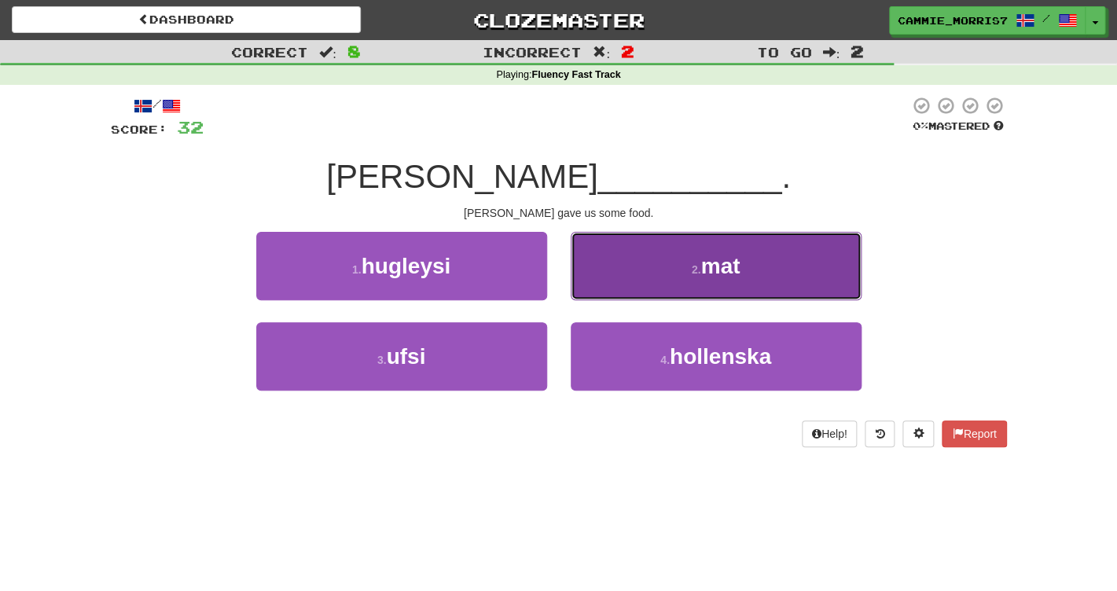
click at [615, 263] on button "2 . mat" at bounding box center [716, 266] width 291 height 68
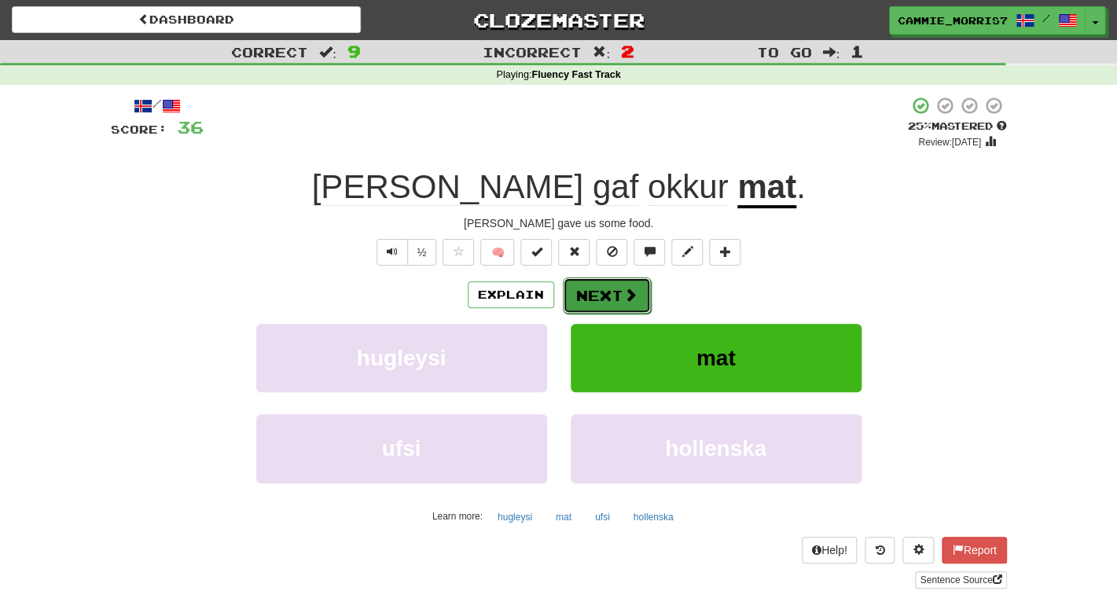
click at [580, 288] on button "Next" at bounding box center [607, 295] width 88 height 36
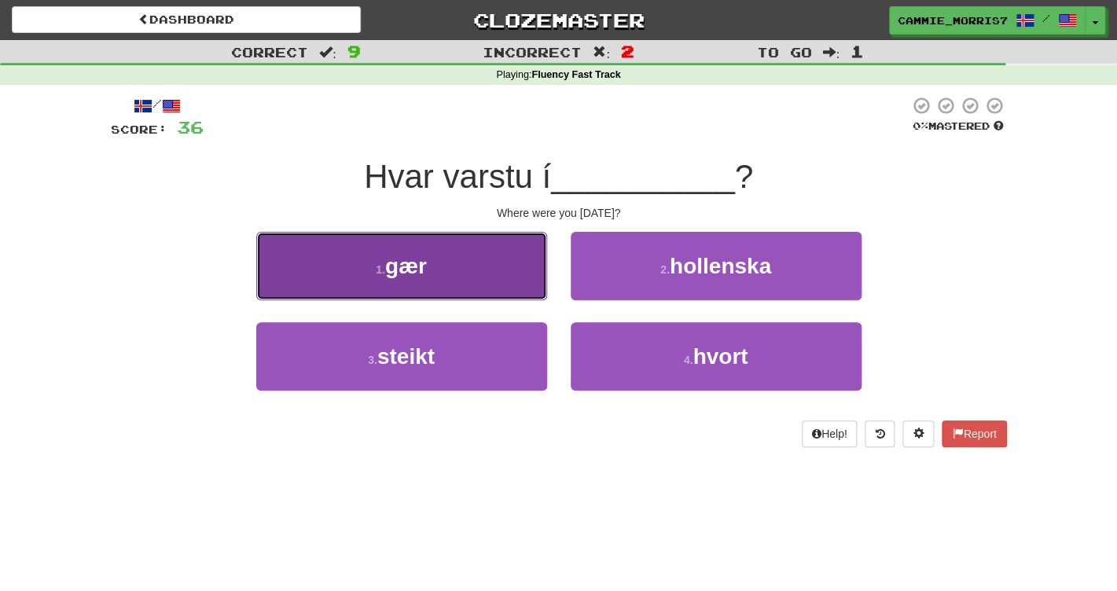
click at [503, 261] on button "1 . gær" at bounding box center [401, 266] width 291 height 68
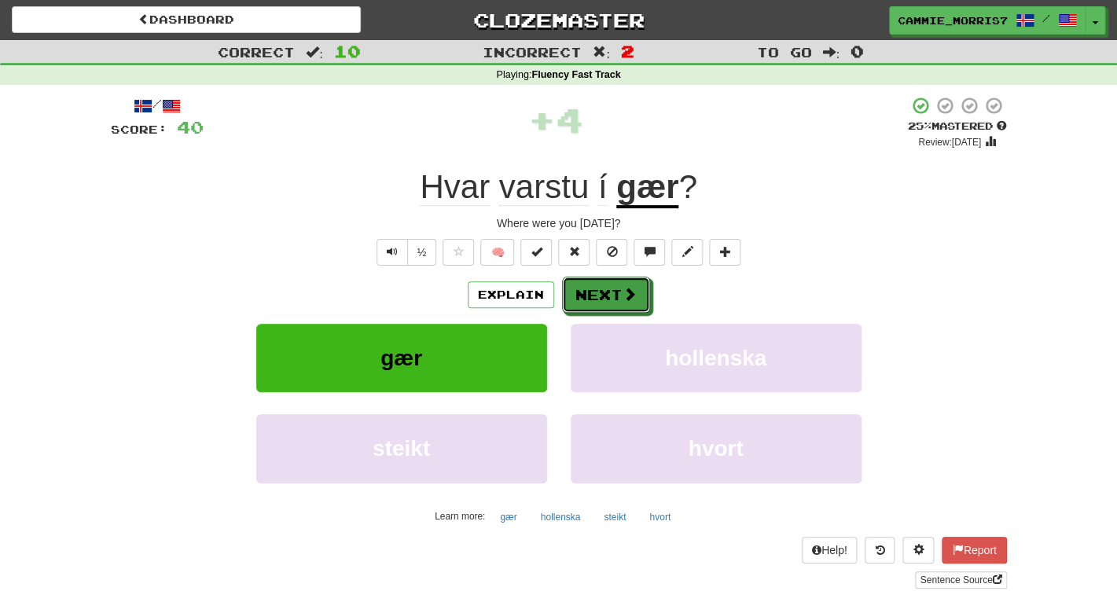
click at [612, 300] on button "Next" at bounding box center [606, 295] width 88 height 36
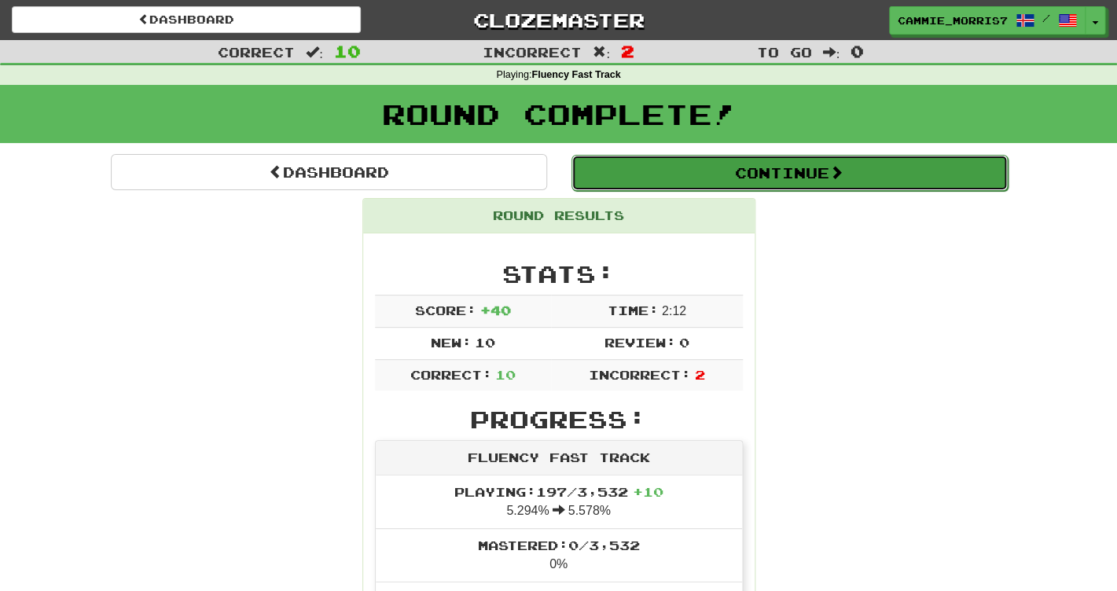
click at [696, 177] on button "Continue" at bounding box center [789, 173] width 436 height 36
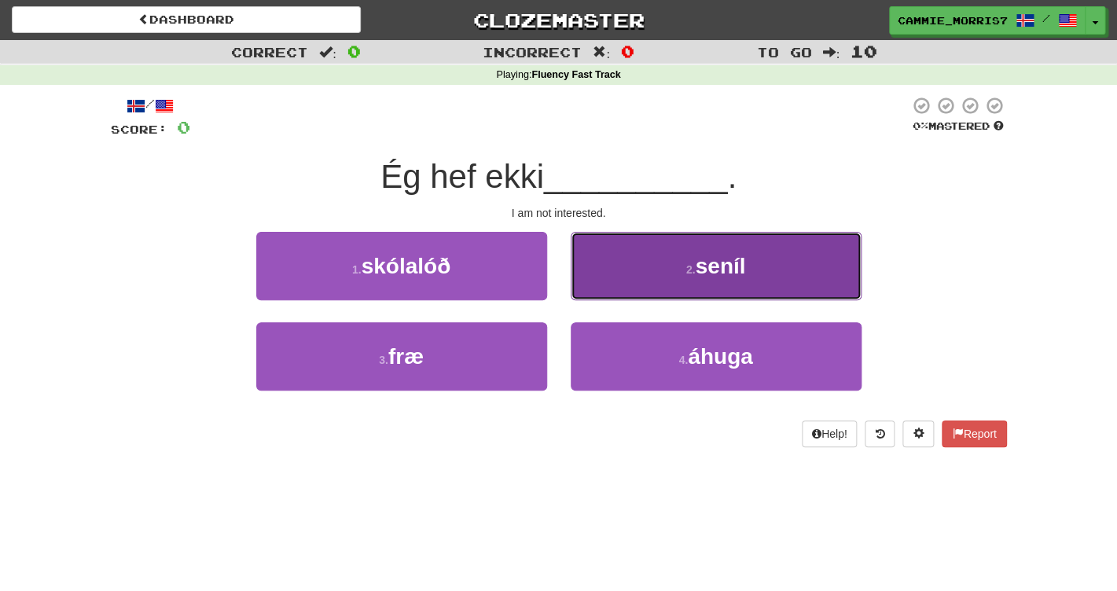
click at [657, 281] on button "2 . seníl" at bounding box center [716, 266] width 291 height 68
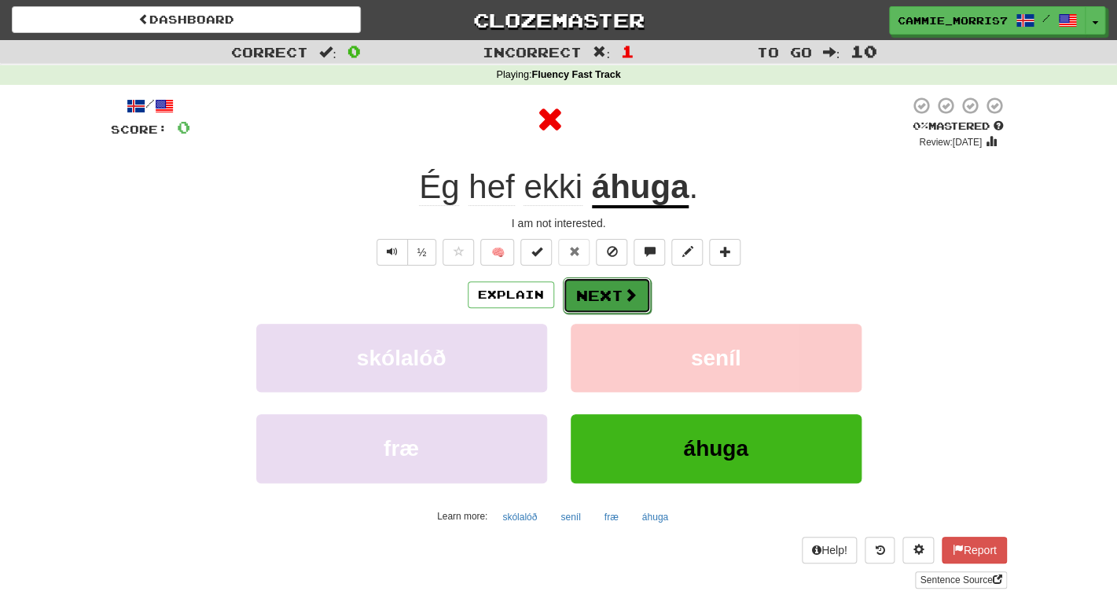
click at [619, 291] on button "Next" at bounding box center [607, 295] width 88 height 36
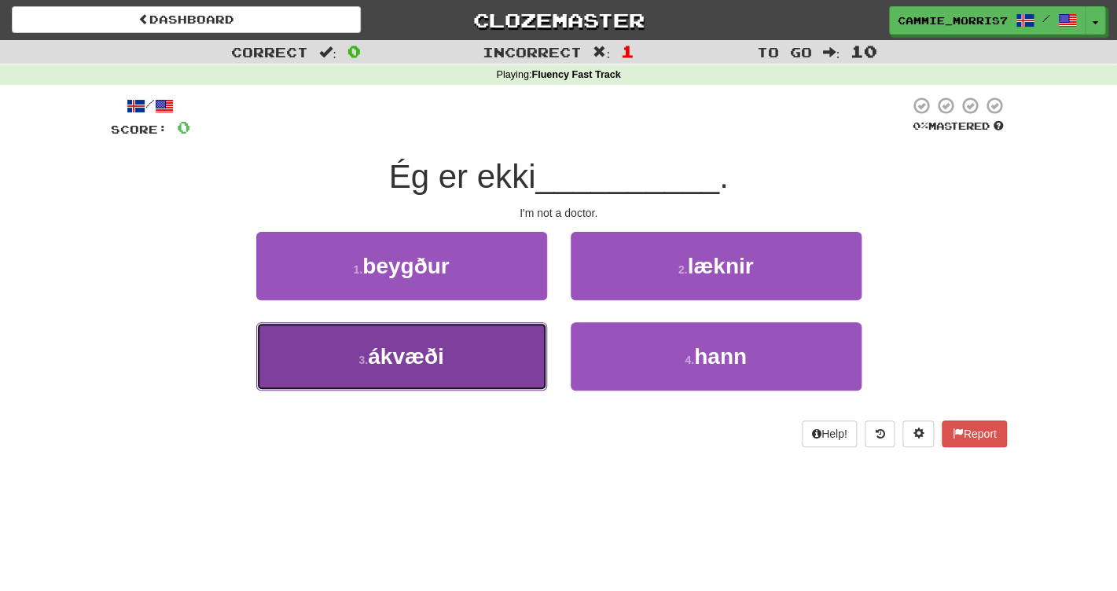
click at [491, 381] on button "3 . ákvæði" at bounding box center [401, 356] width 291 height 68
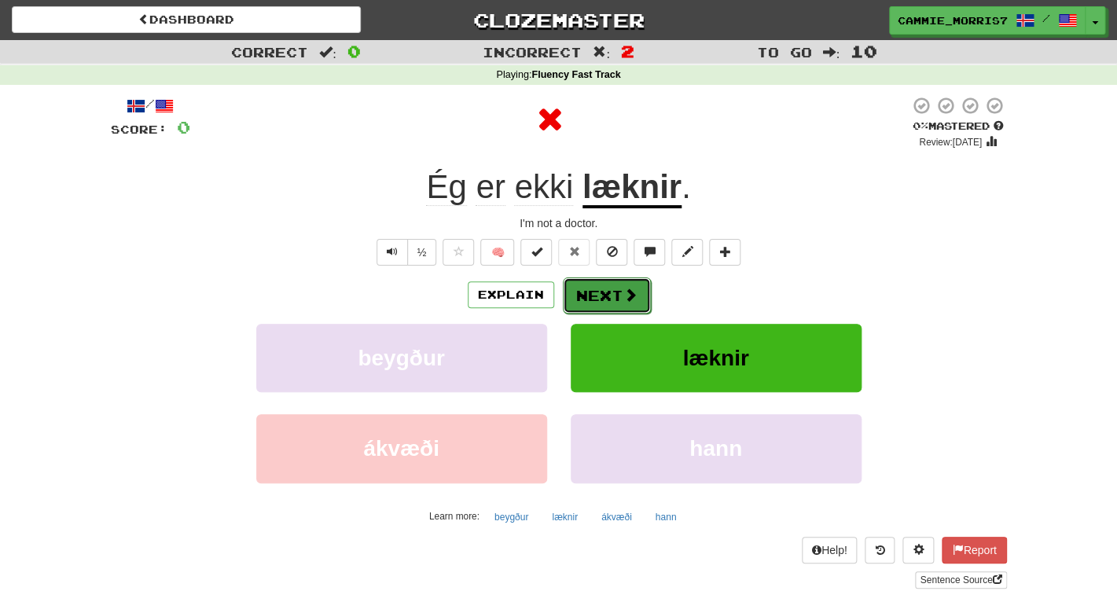
click at [593, 282] on button "Next" at bounding box center [607, 295] width 88 height 36
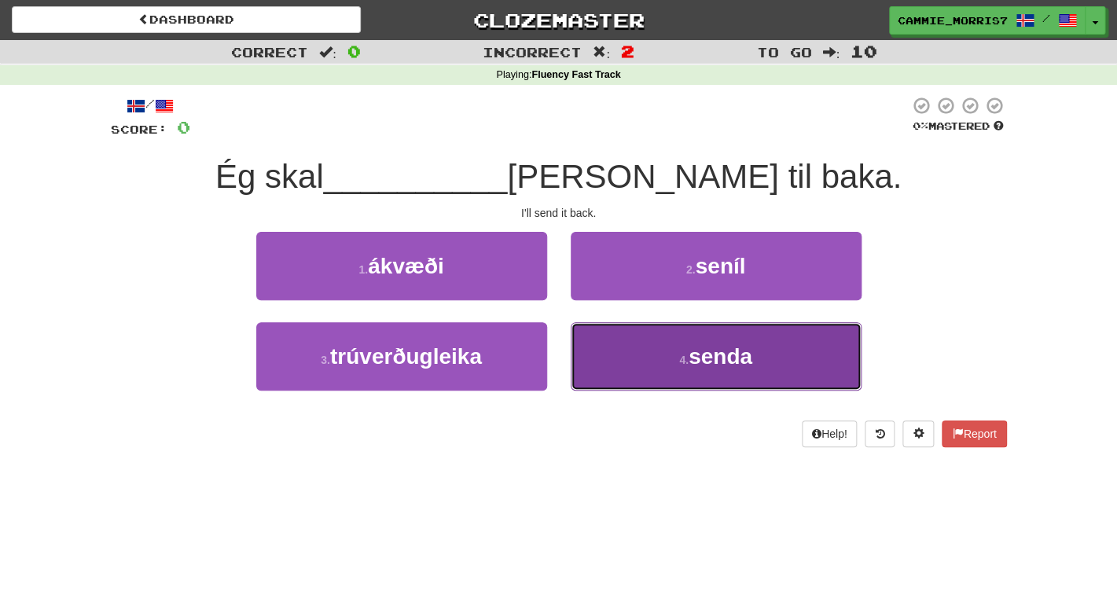
click at [630, 334] on button "4 . senda" at bounding box center [716, 356] width 291 height 68
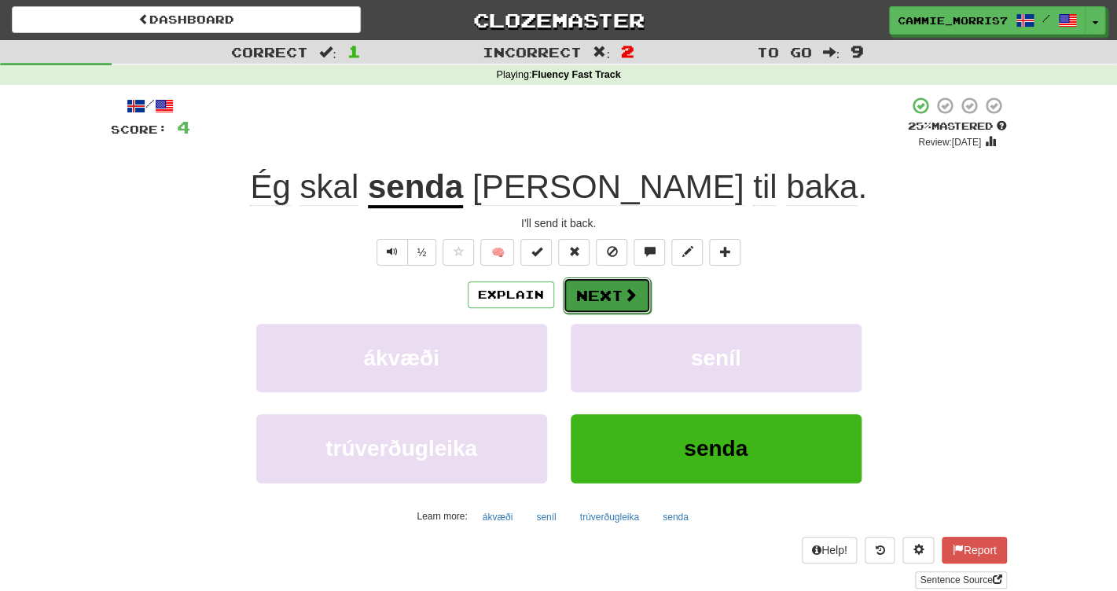
click at [590, 296] on button "Next" at bounding box center [607, 295] width 88 height 36
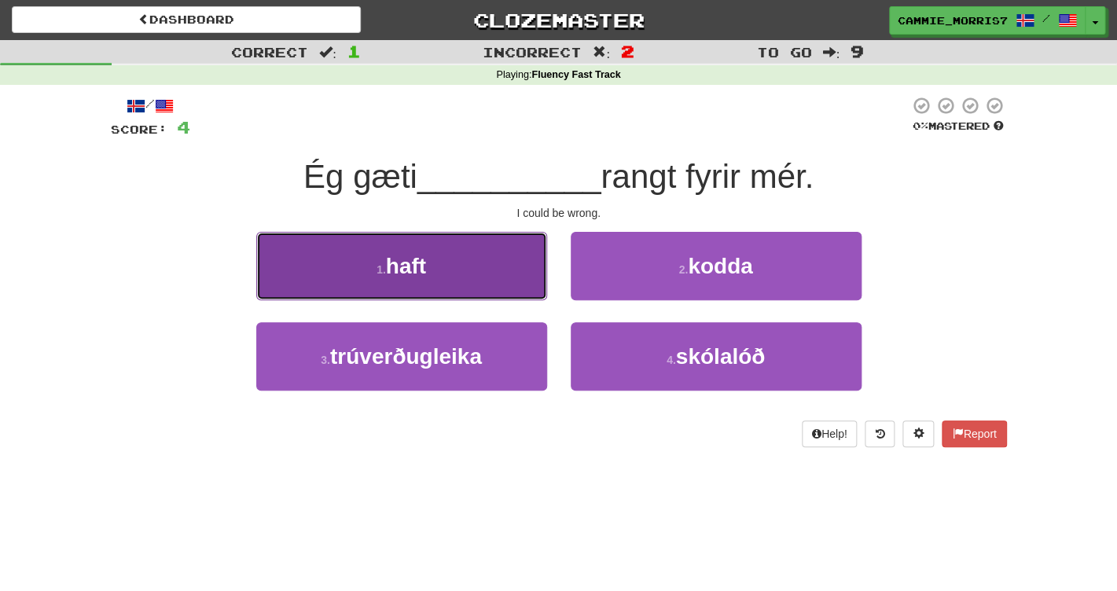
click at [523, 250] on button "1 . haft" at bounding box center [401, 266] width 291 height 68
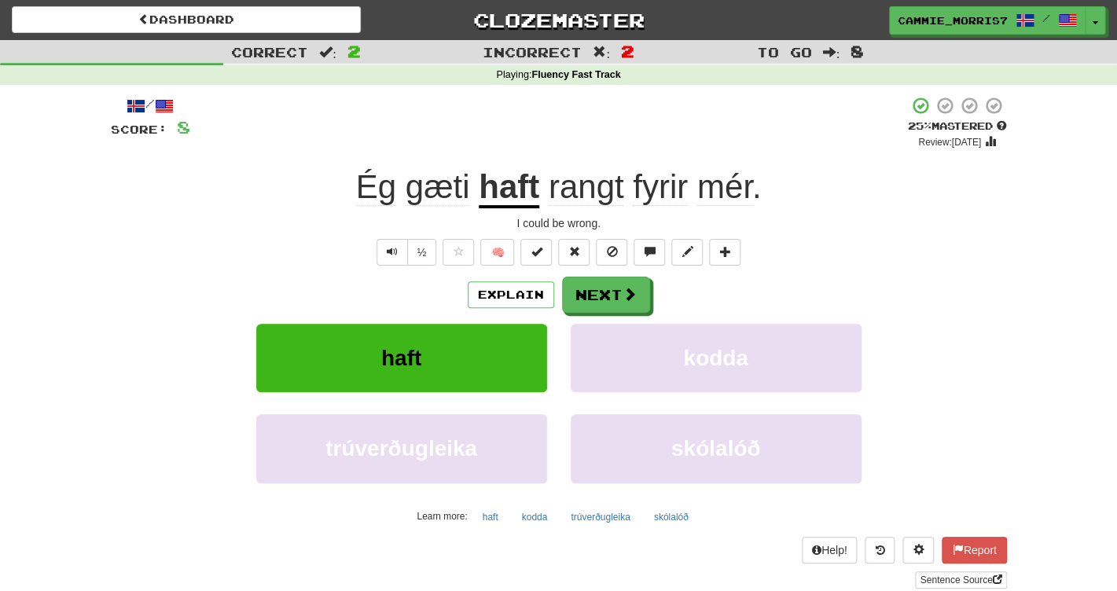
click at [432, 188] on span "gæti" at bounding box center [438, 187] width 64 height 38
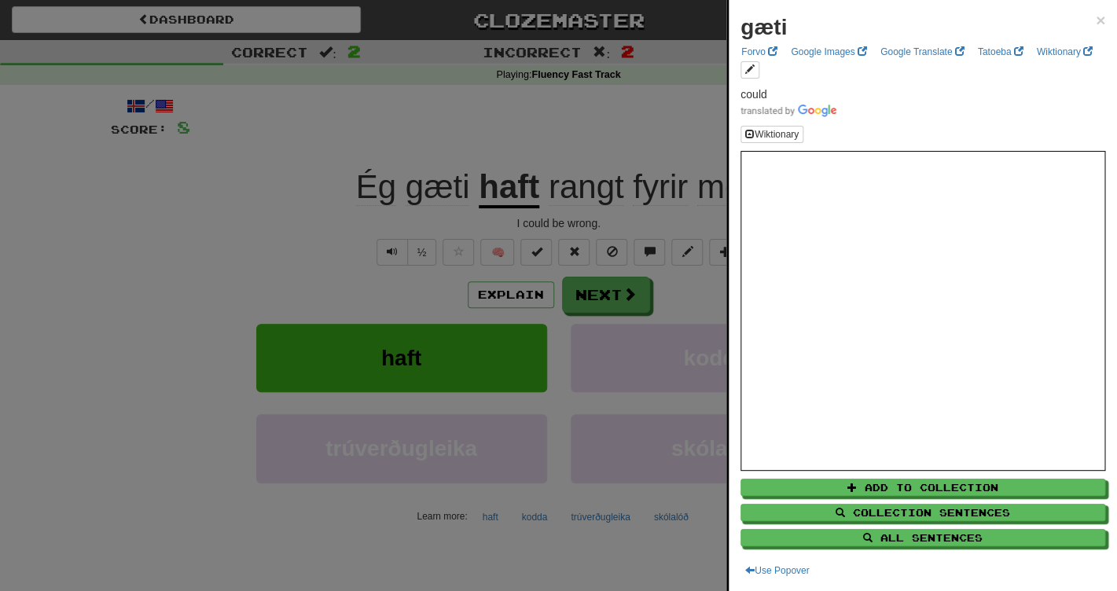
click at [541, 135] on div at bounding box center [558, 295] width 1117 height 591
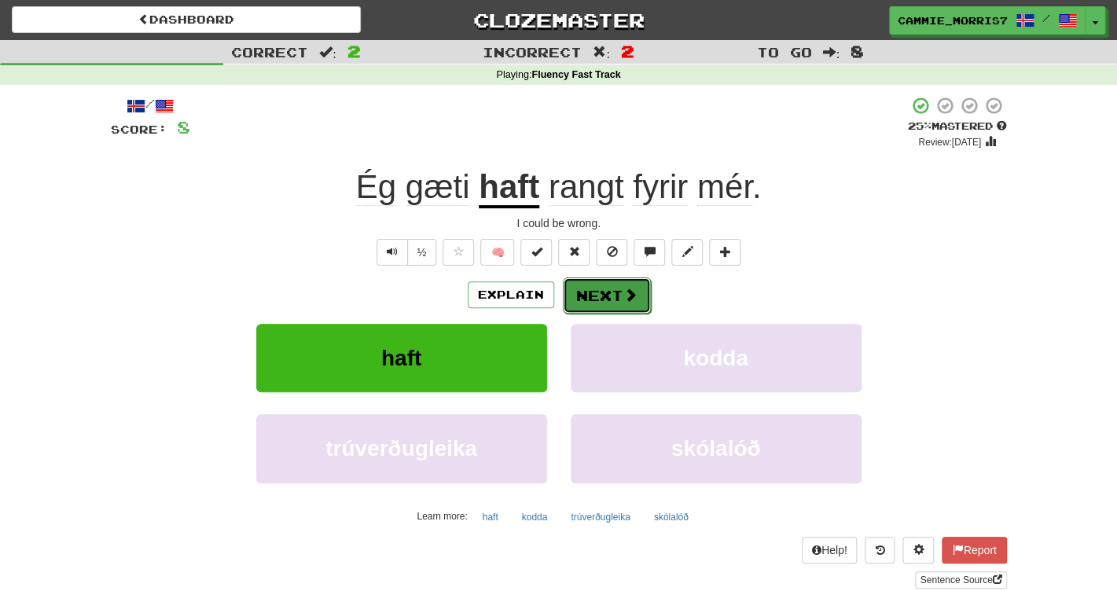
click at [572, 290] on button "Next" at bounding box center [607, 295] width 88 height 36
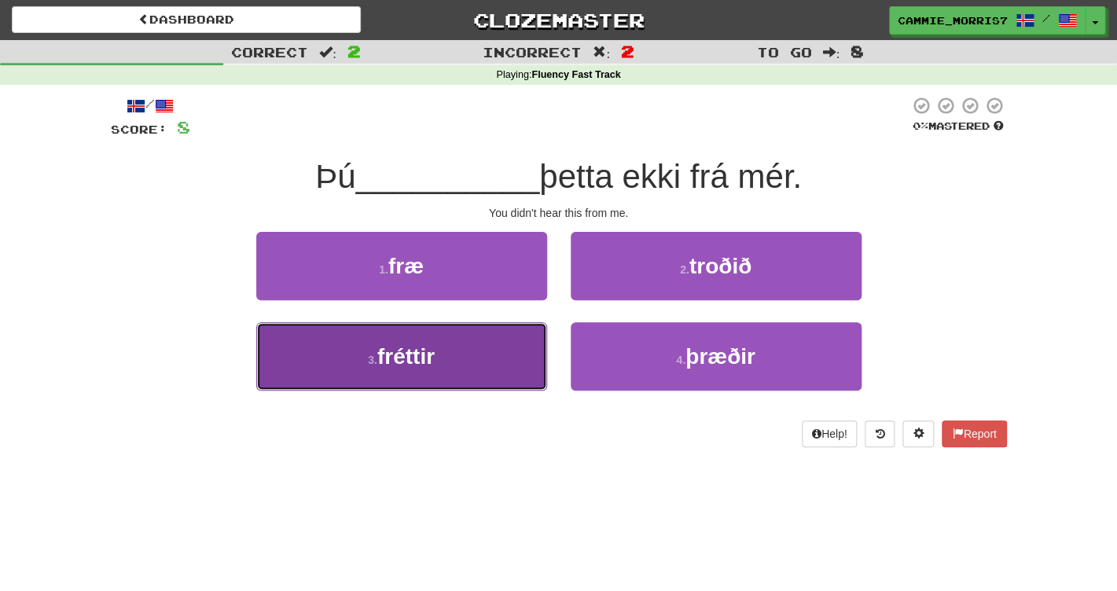
click at [501, 330] on button "3 . fréttir" at bounding box center [401, 356] width 291 height 68
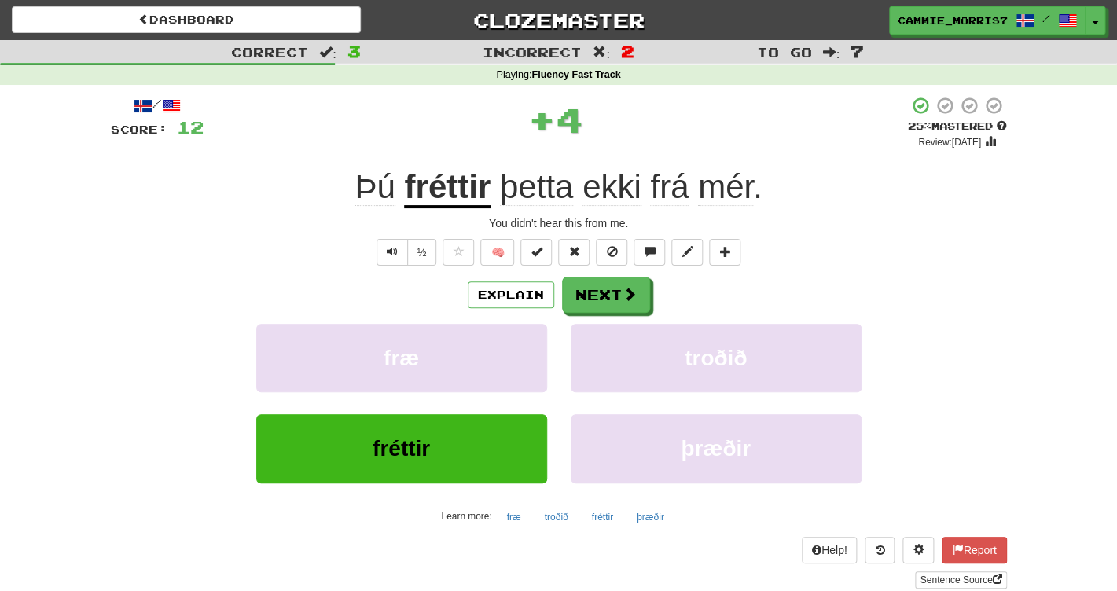
click at [450, 206] on u "fréttir" at bounding box center [447, 188] width 86 height 40
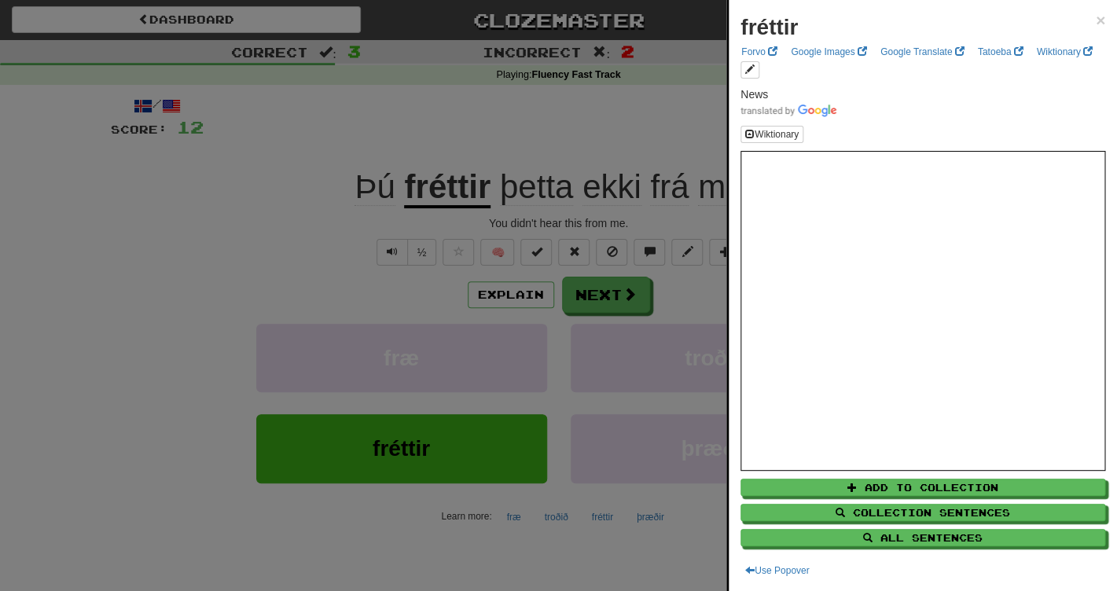
click at [428, 108] on div at bounding box center [558, 295] width 1117 height 591
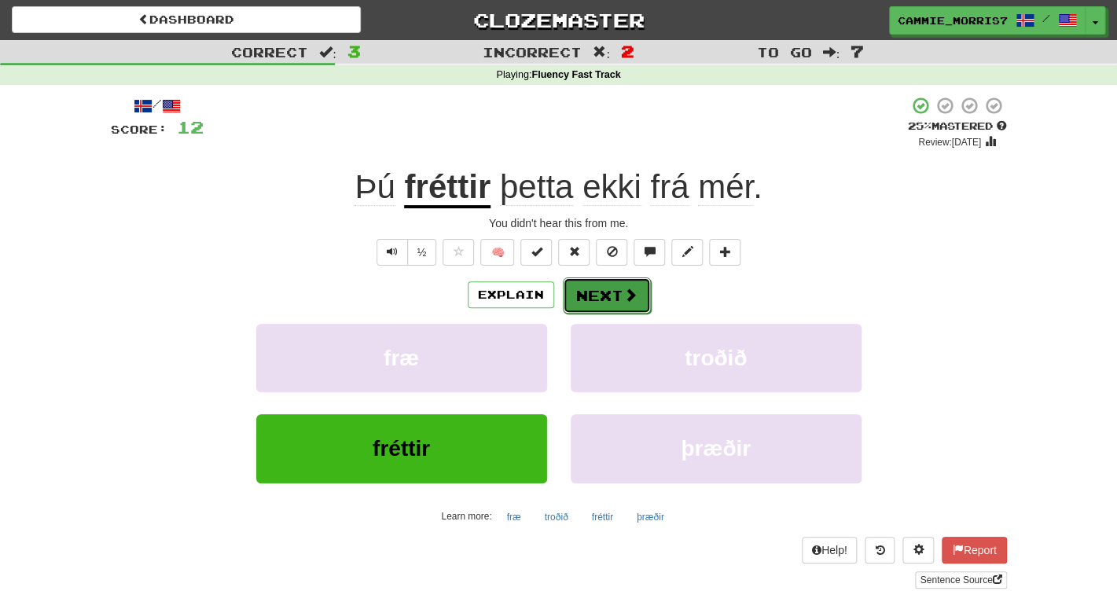
click at [595, 293] on button "Next" at bounding box center [607, 295] width 88 height 36
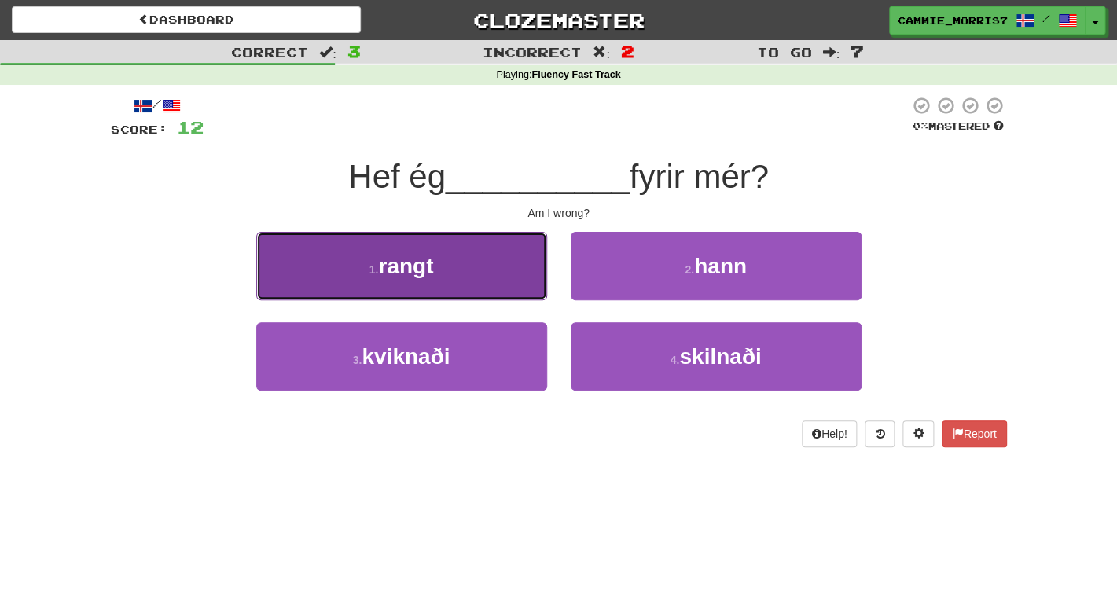
click at [470, 258] on button "1 . rangt" at bounding box center [401, 266] width 291 height 68
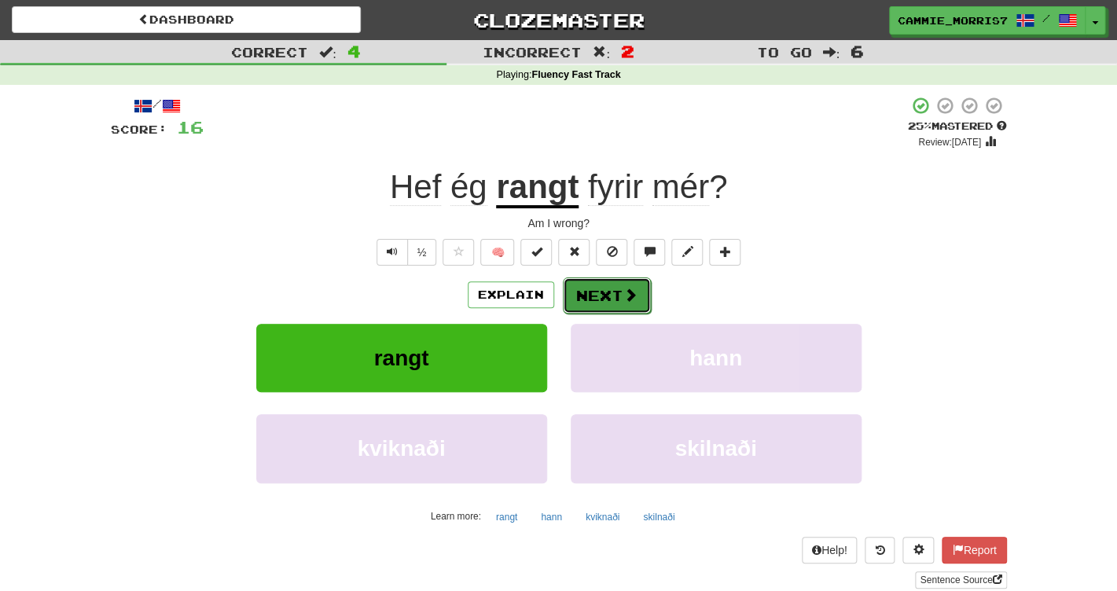
click at [620, 299] on button "Next" at bounding box center [607, 295] width 88 height 36
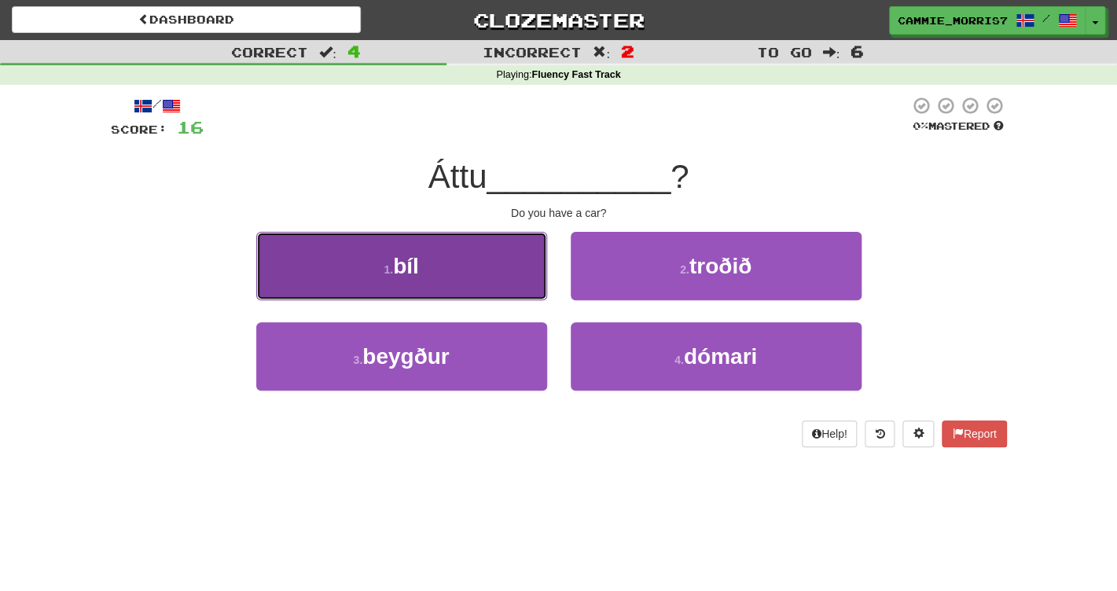
click at [424, 272] on button "1 . bíl" at bounding box center [401, 266] width 291 height 68
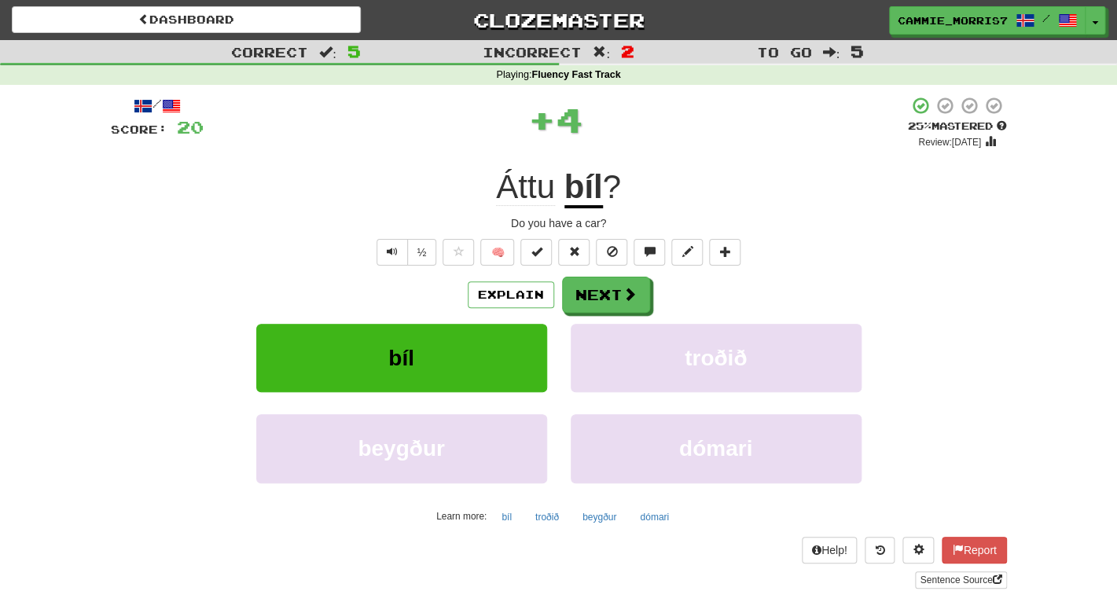
click at [586, 202] on u "bíl" at bounding box center [583, 188] width 39 height 40
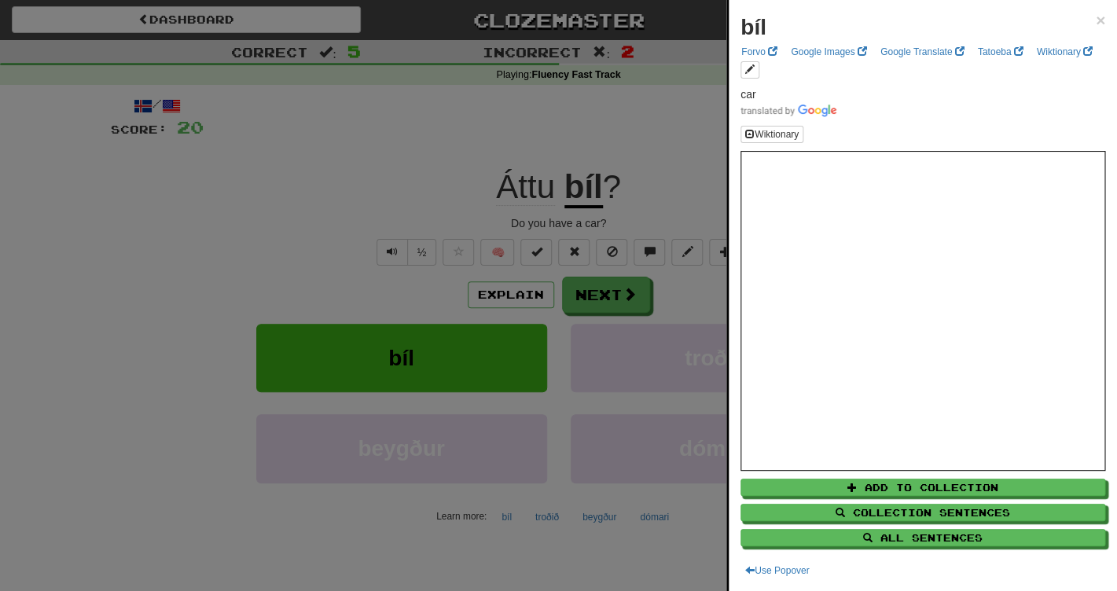
click at [613, 132] on div at bounding box center [558, 295] width 1117 height 591
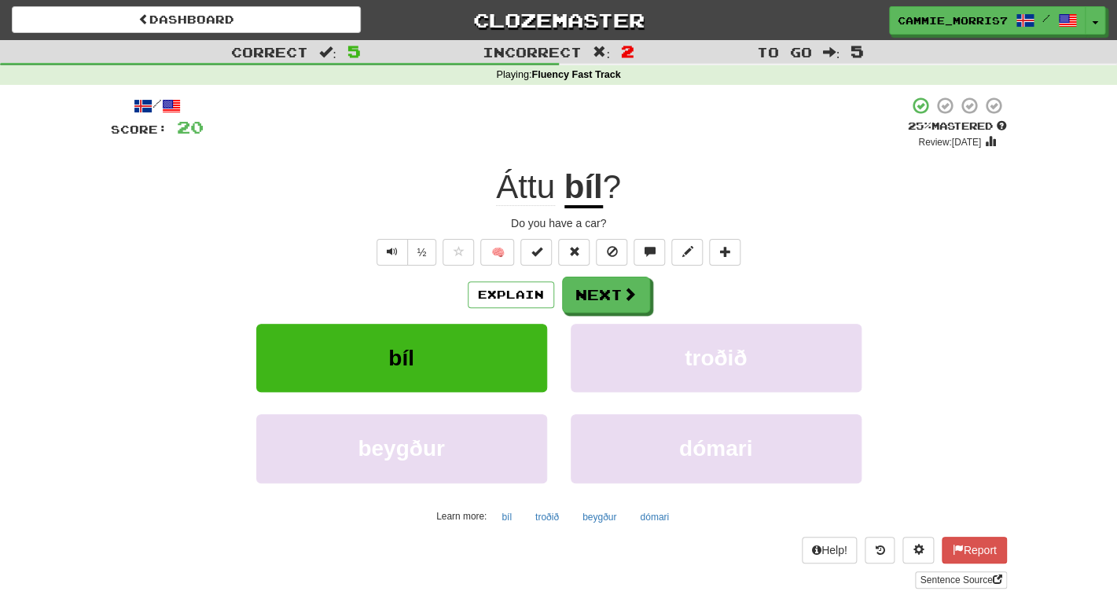
click at [576, 180] on u "bíl" at bounding box center [583, 188] width 39 height 40
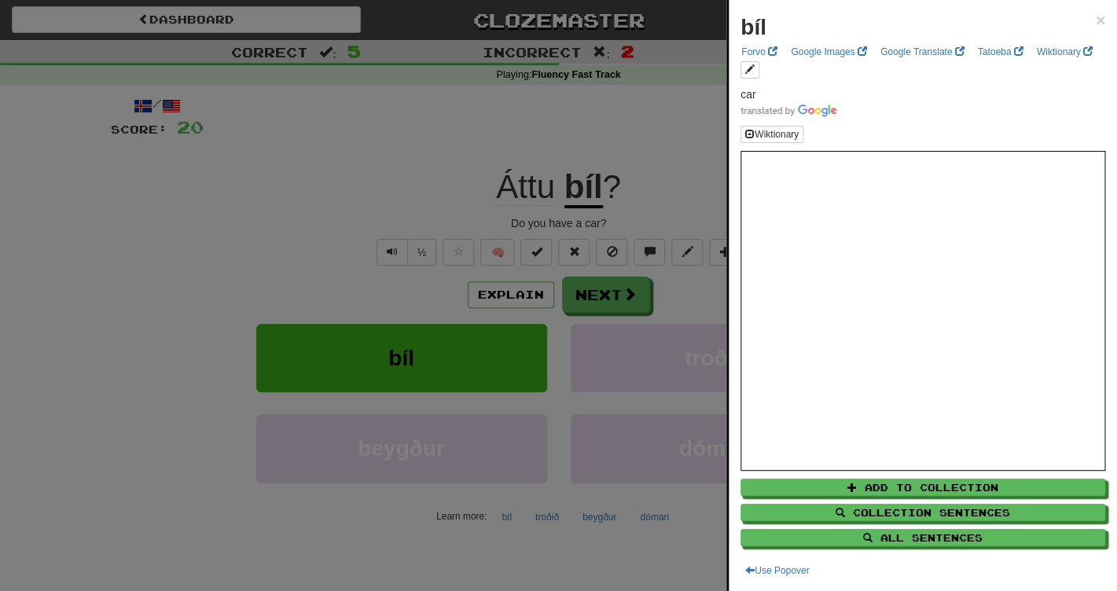
click at [574, 163] on div at bounding box center [558, 295] width 1117 height 591
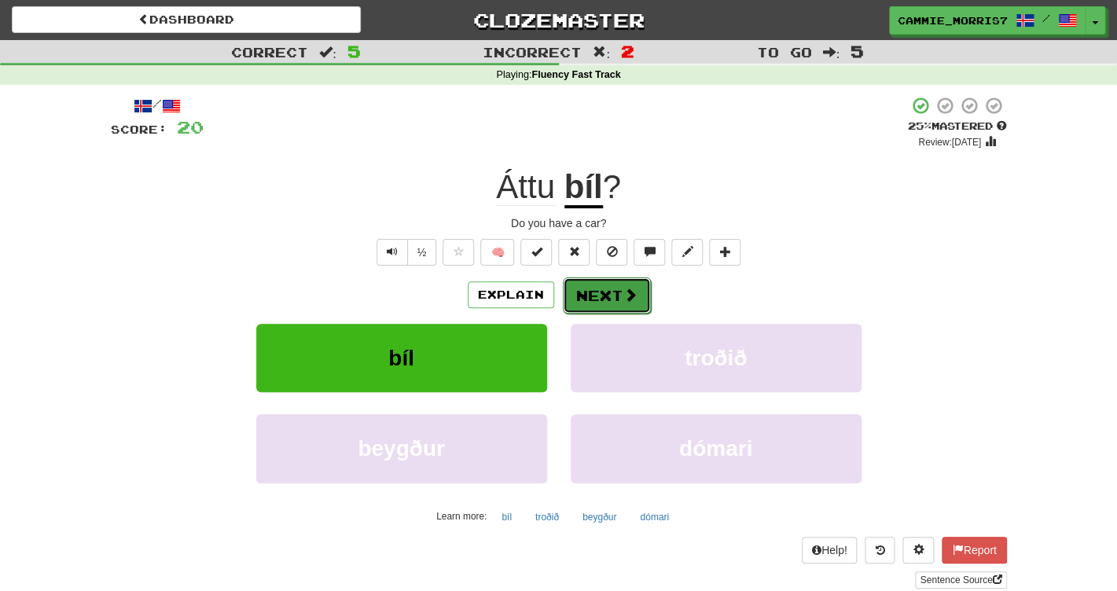
click at [601, 304] on button "Next" at bounding box center [607, 295] width 88 height 36
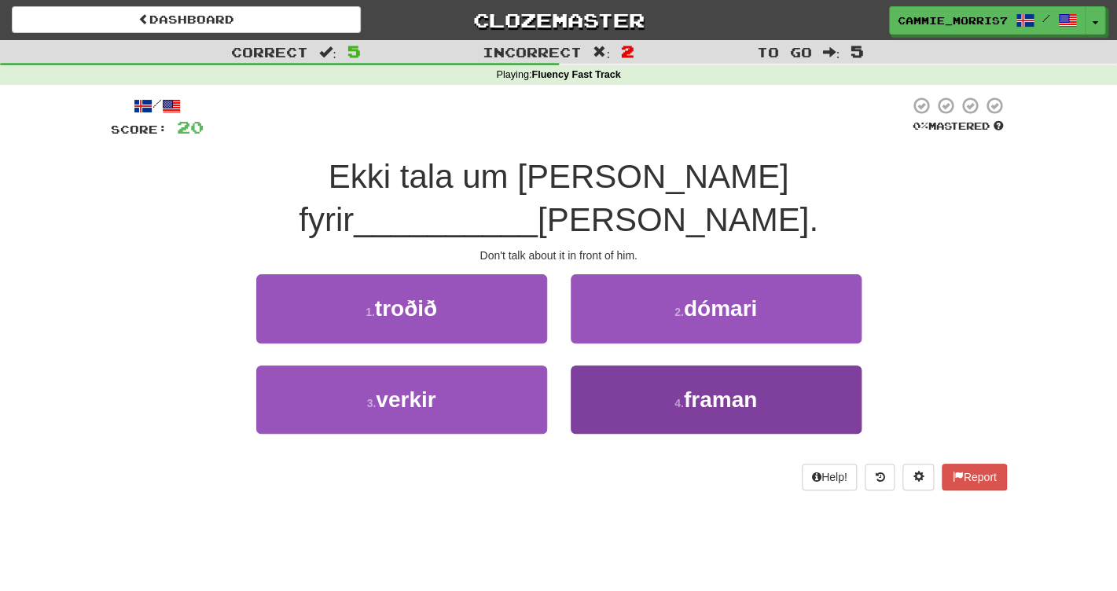
drag, startPoint x: 705, startPoint y: 412, endPoint x: 693, endPoint y: 371, distance: 42.5
click at [702, 400] on div "4 . framan" at bounding box center [716, 411] width 314 height 90
click at [692, 388] on span "framan" at bounding box center [720, 400] width 73 height 24
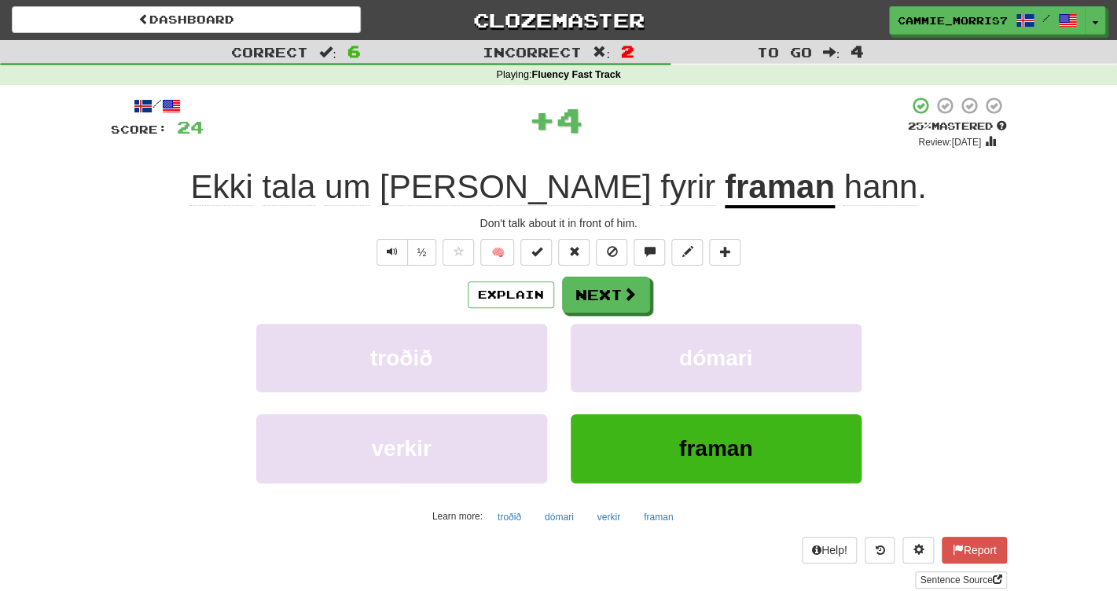
click at [725, 204] on u "framan" at bounding box center [780, 188] width 110 height 40
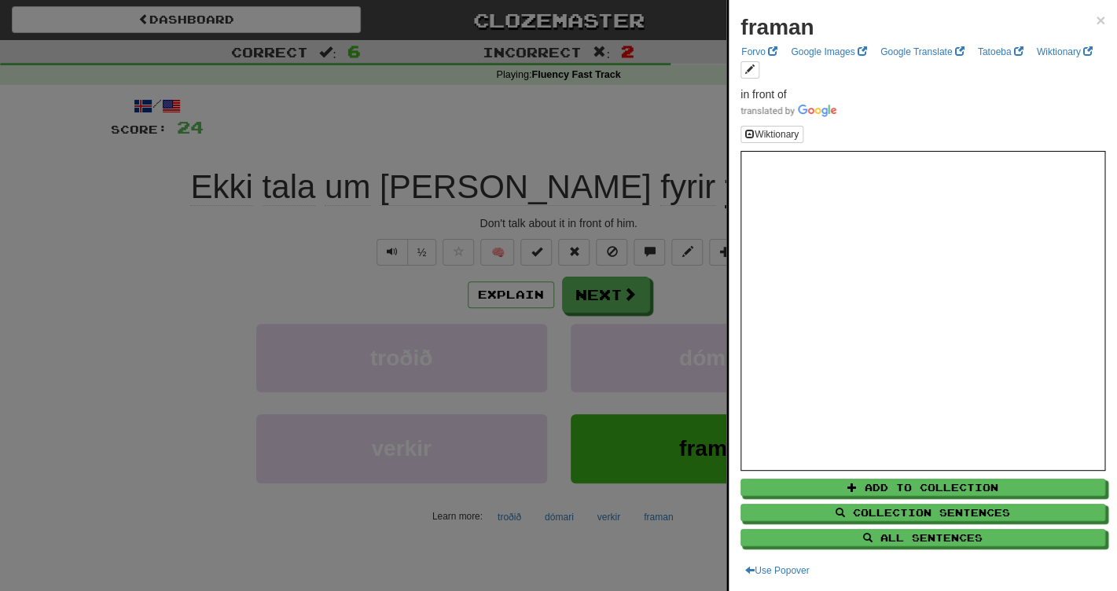
click at [615, 141] on div at bounding box center [558, 295] width 1117 height 591
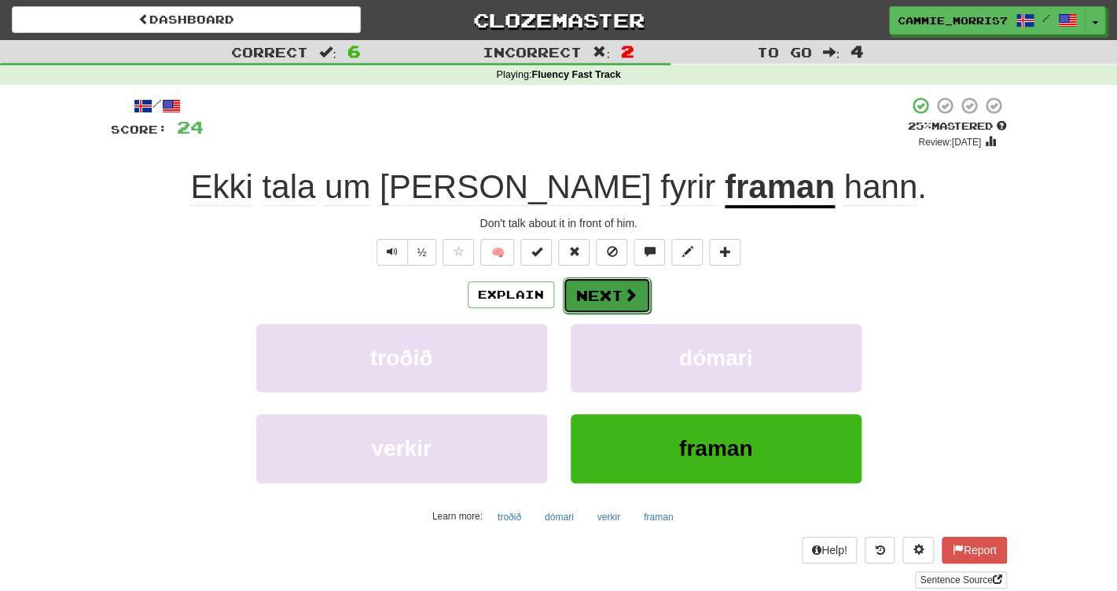
click at [612, 296] on button "Next" at bounding box center [607, 295] width 88 height 36
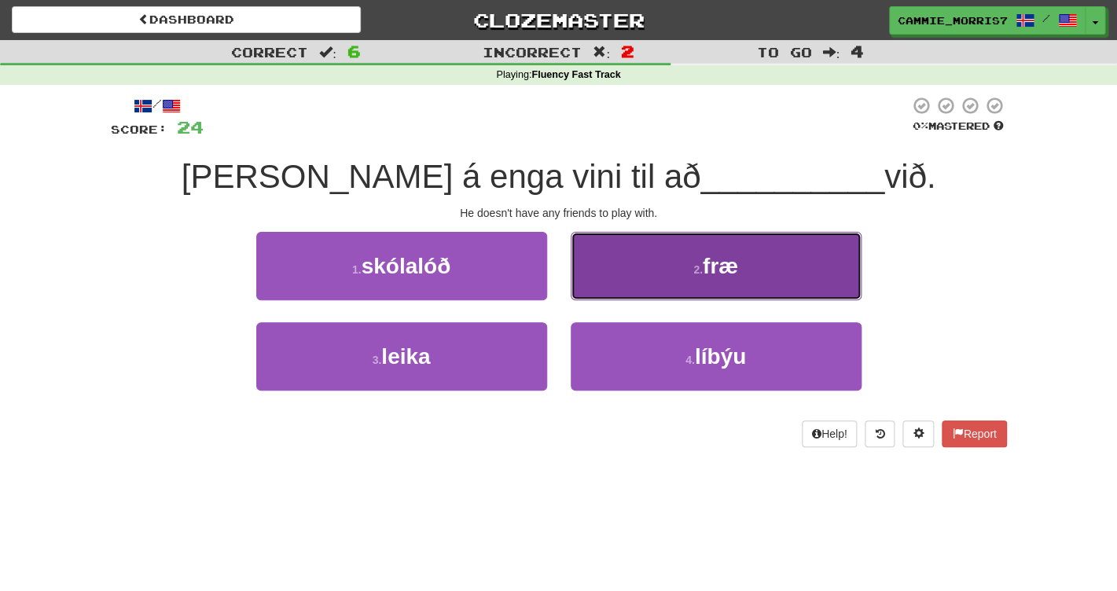
click at [612, 242] on button "2 . fræ" at bounding box center [716, 266] width 291 height 68
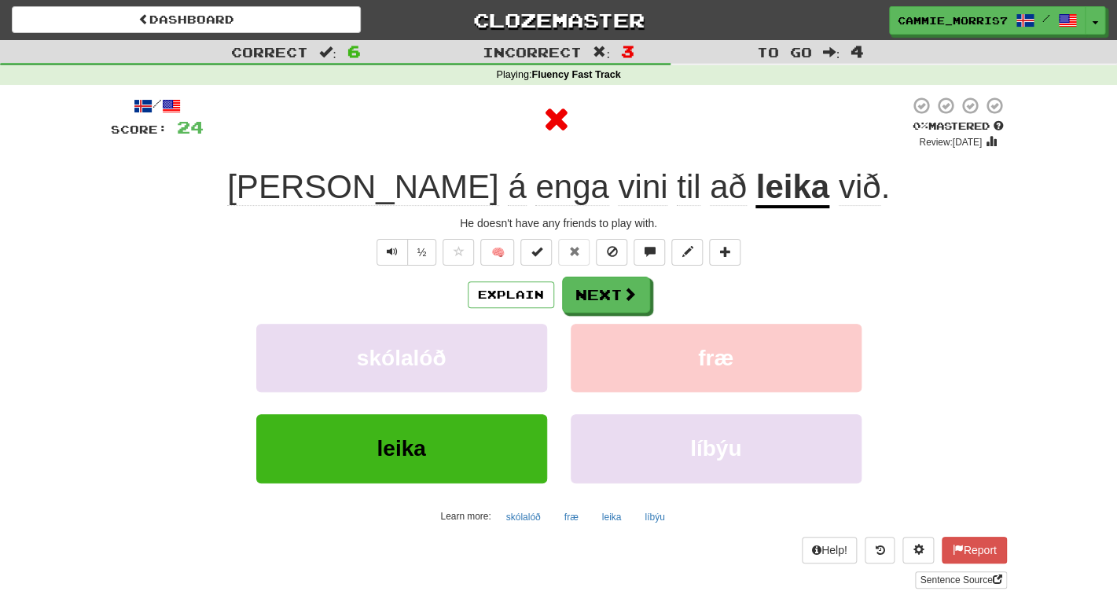
click at [587, 316] on div "Explain Next skólalóð fræ leika líbýu Learn more: skólalóð fræ leika líbýu" at bounding box center [559, 403] width 896 height 252
click at [584, 306] on button "Next" at bounding box center [607, 295] width 88 height 36
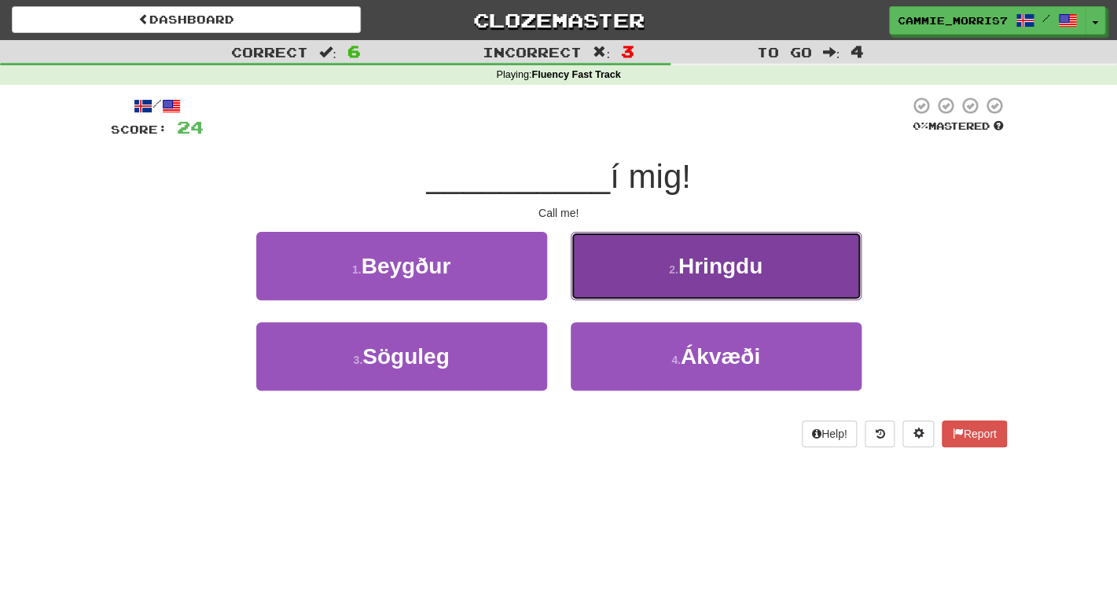
click at [593, 274] on button "2 . Hringdu" at bounding box center [716, 266] width 291 height 68
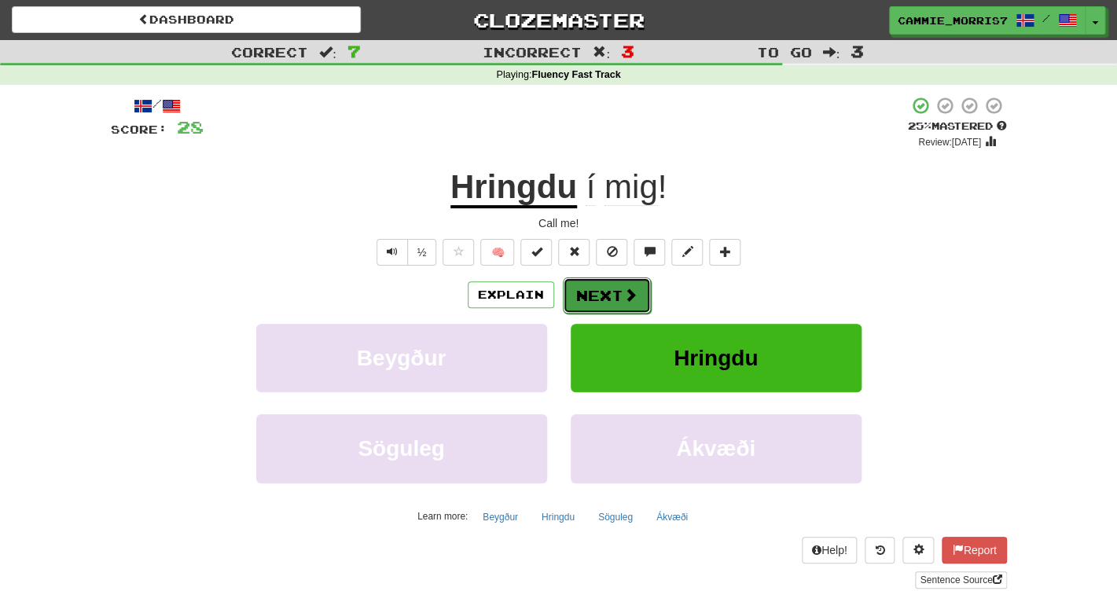
click at [627, 282] on button "Next" at bounding box center [607, 295] width 88 height 36
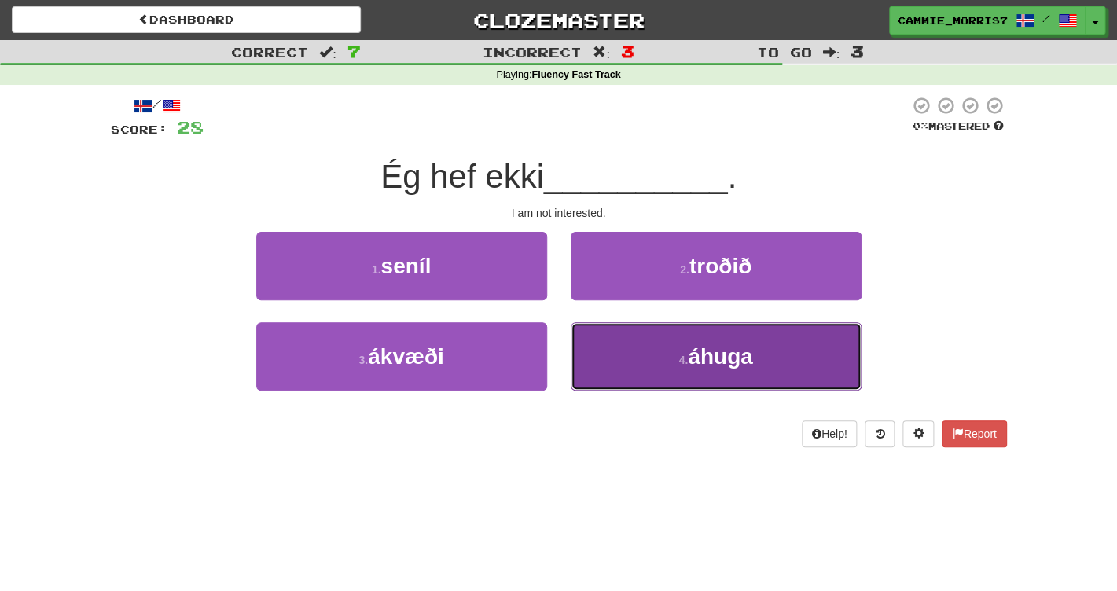
click at [691, 362] on span "áhuga" at bounding box center [720, 356] width 64 height 24
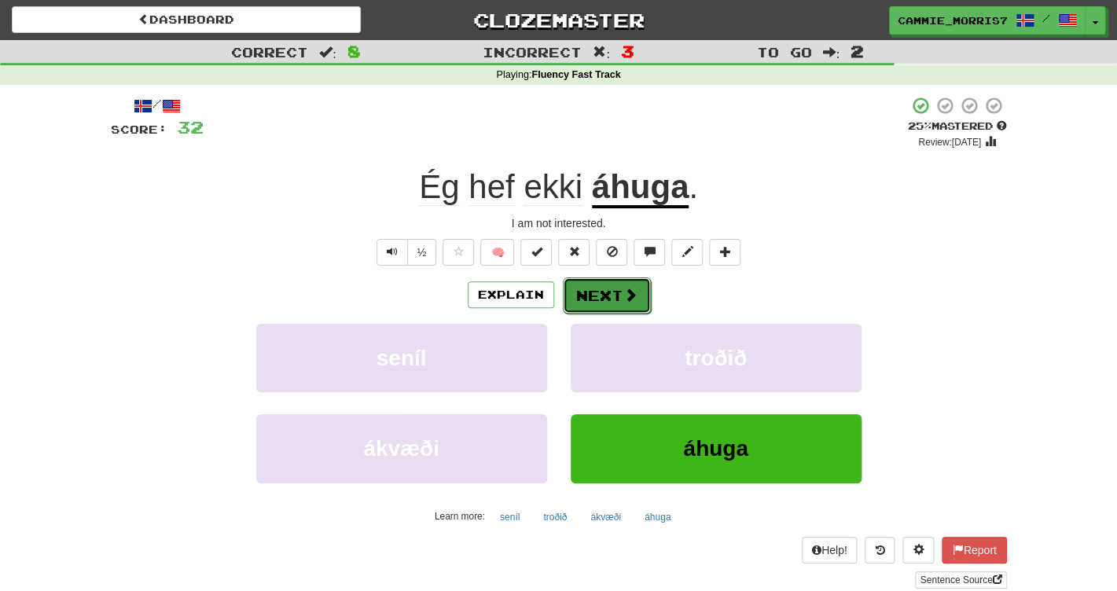
click at [585, 299] on button "Next" at bounding box center [607, 295] width 88 height 36
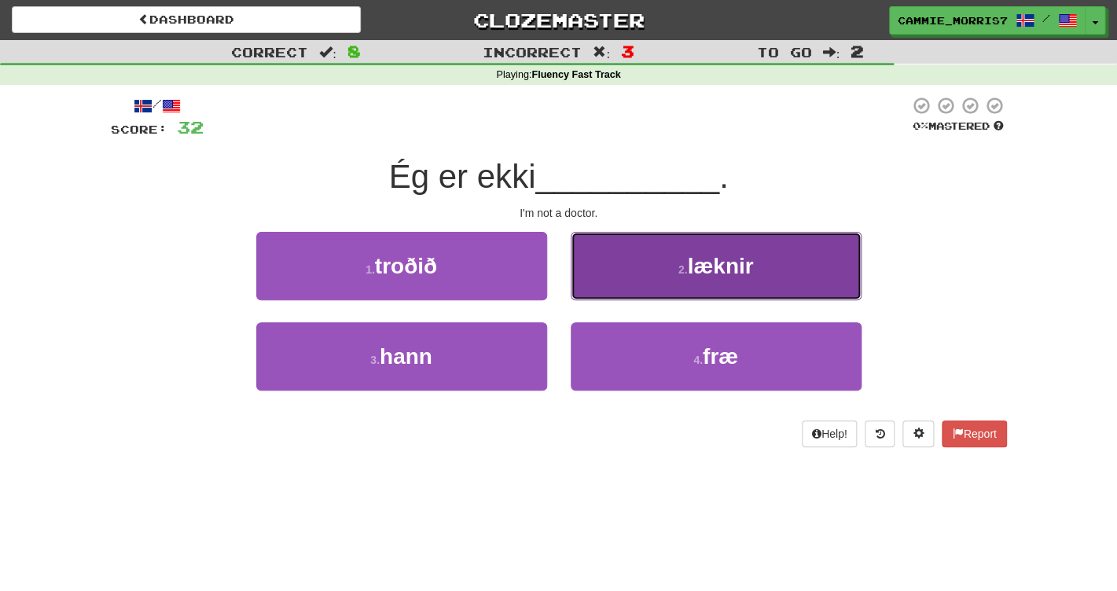
click at [684, 270] on small "2 ." at bounding box center [682, 269] width 9 height 13
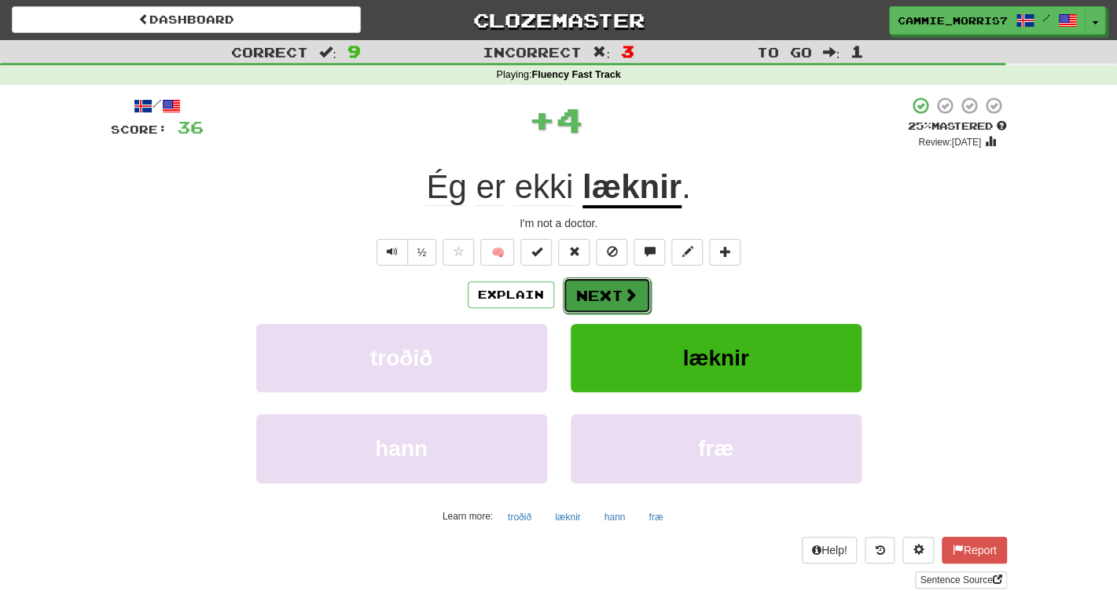
click at [615, 305] on button "Next" at bounding box center [607, 295] width 88 height 36
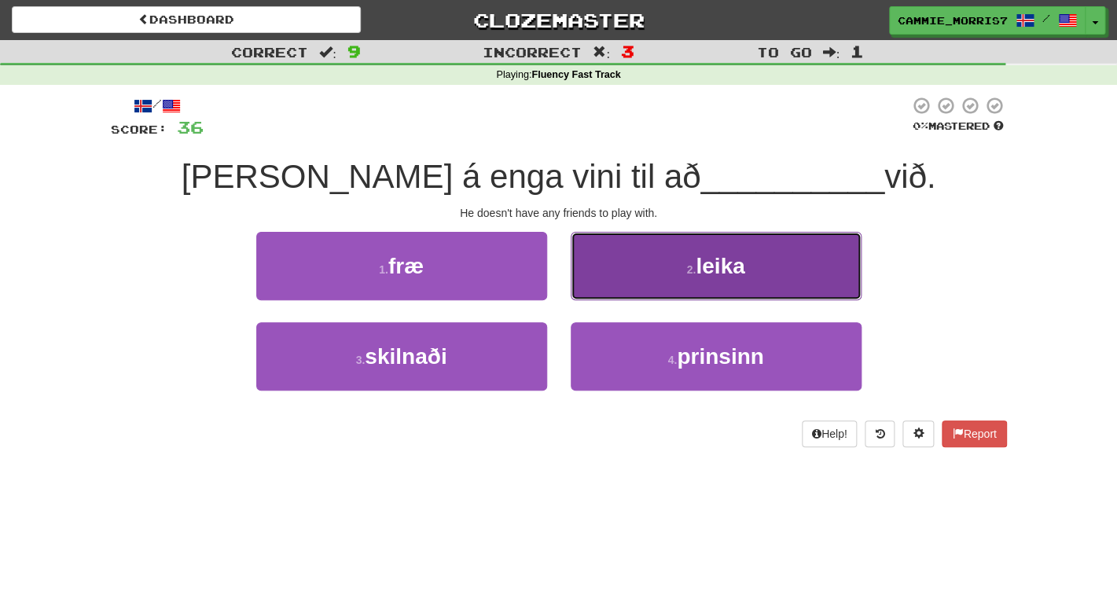
click at [586, 273] on button "2 . leika" at bounding box center [716, 266] width 291 height 68
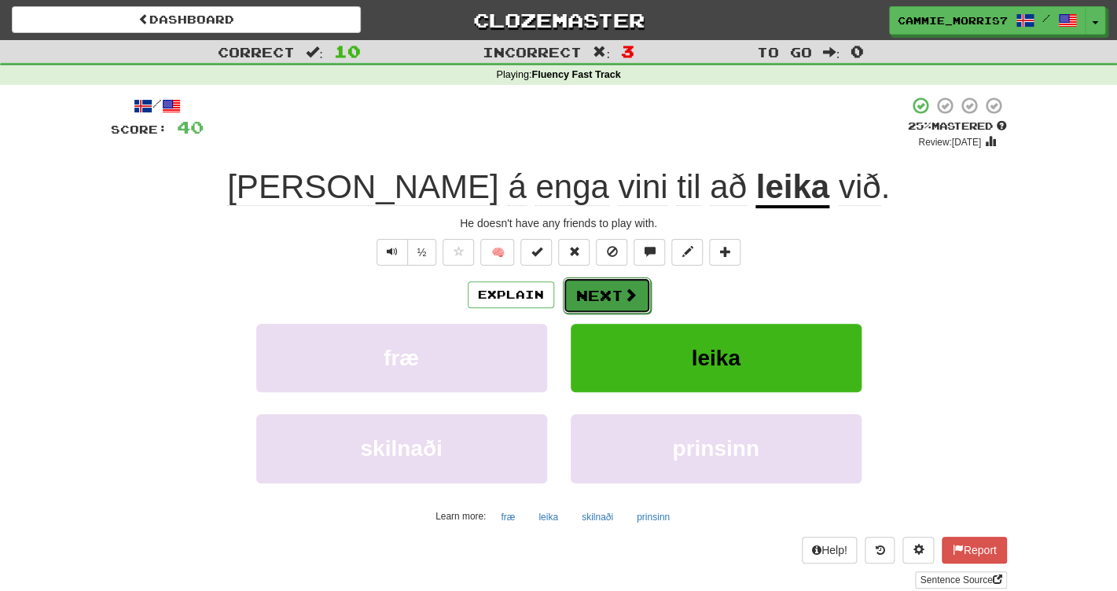
click at [593, 312] on button "Next" at bounding box center [607, 295] width 88 height 36
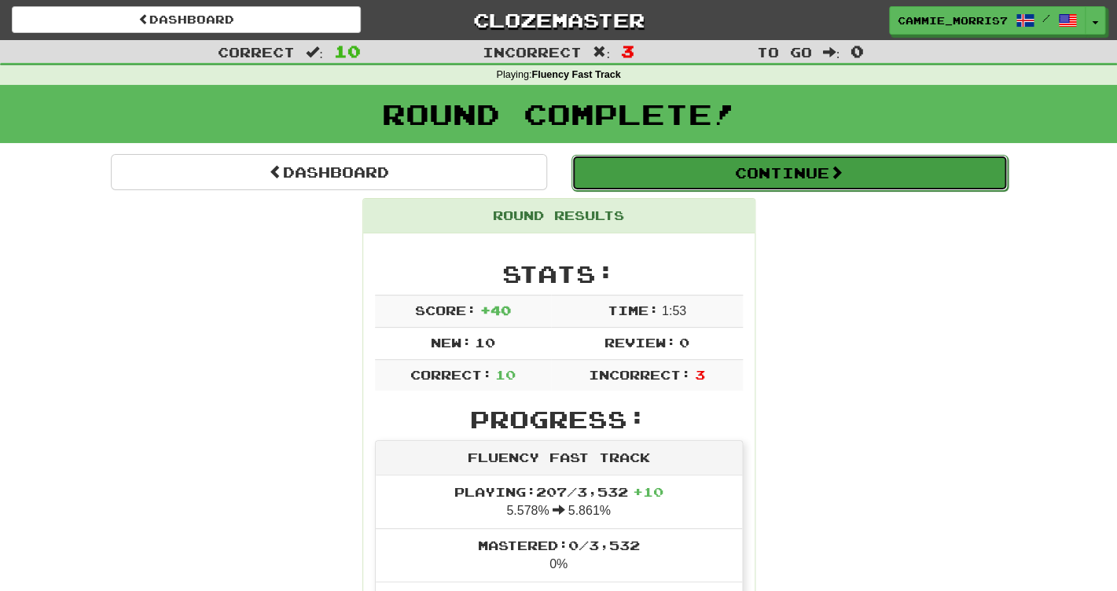
click at [663, 178] on button "Continue" at bounding box center [789, 173] width 436 height 36
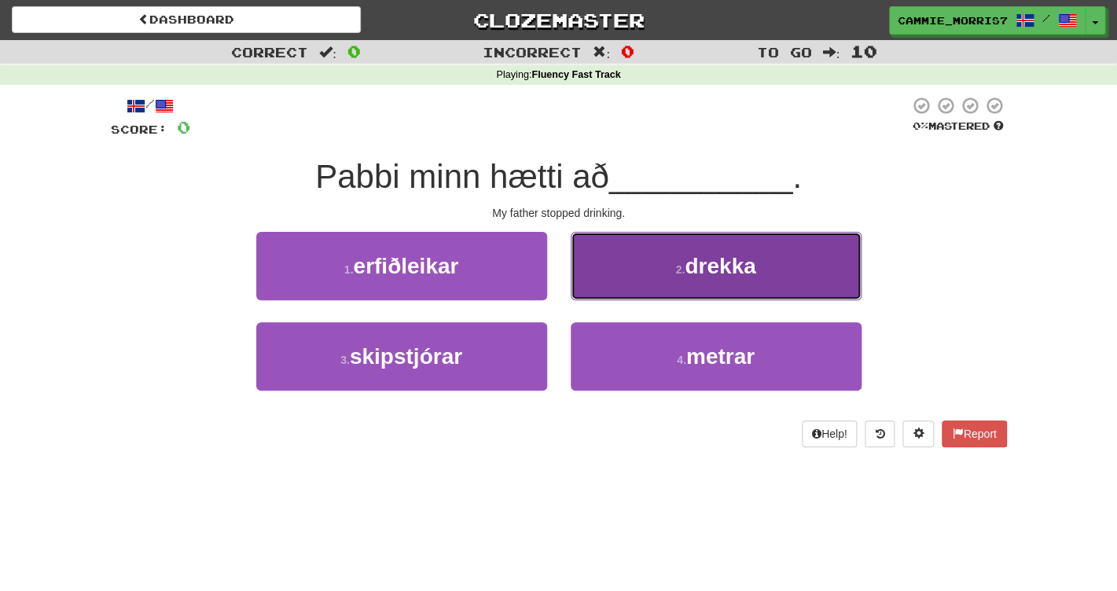
click at [635, 272] on button "2 . drekka" at bounding box center [716, 266] width 291 height 68
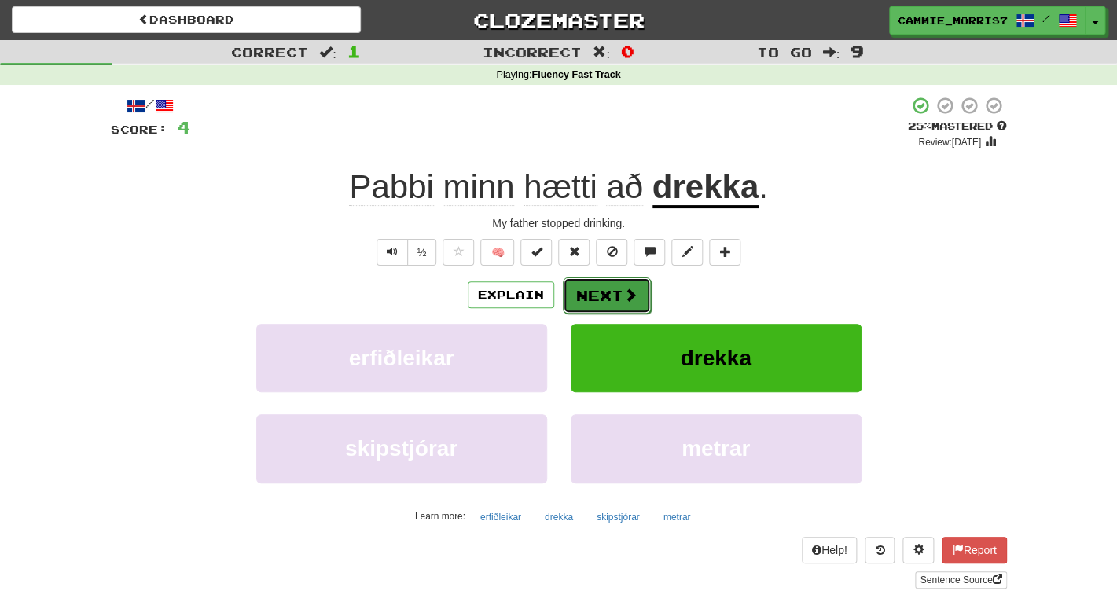
click at [599, 303] on button "Next" at bounding box center [607, 295] width 88 height 36
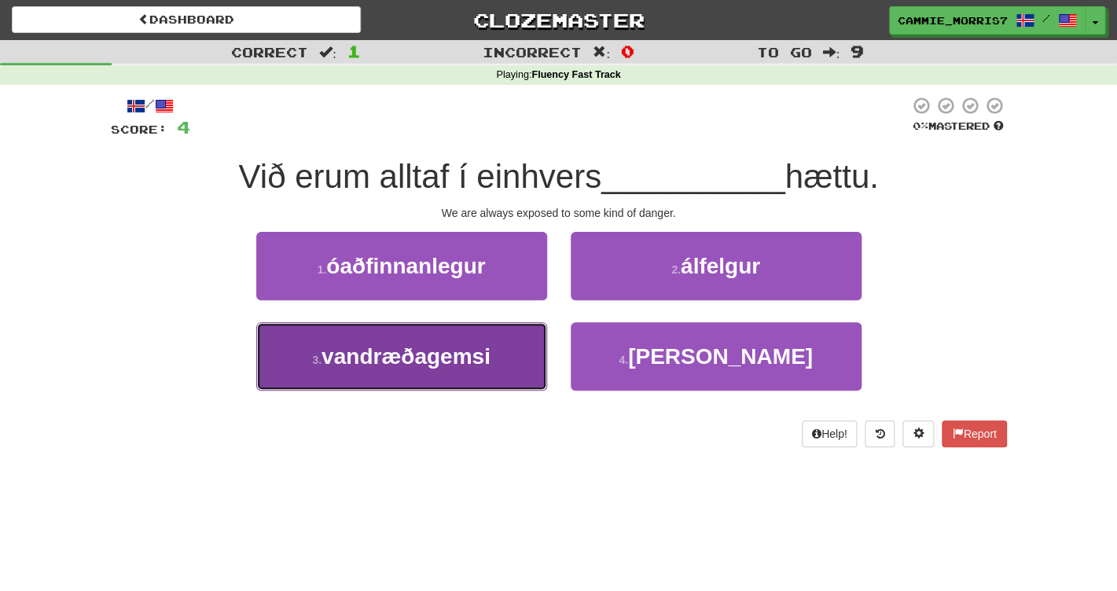
click at [457, 377] on button "3 . vandræðagemsi" at bounding box center [401, 356] width 291 height 68
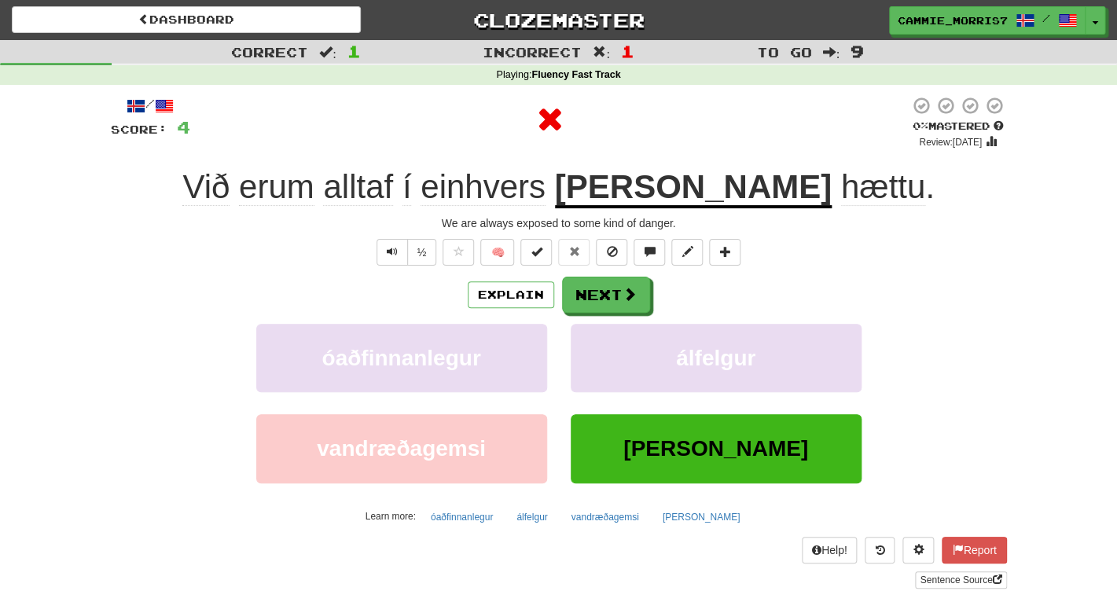
click at [708, 200] on u "konar" at bounding box center [693, 188] width 277 height 40
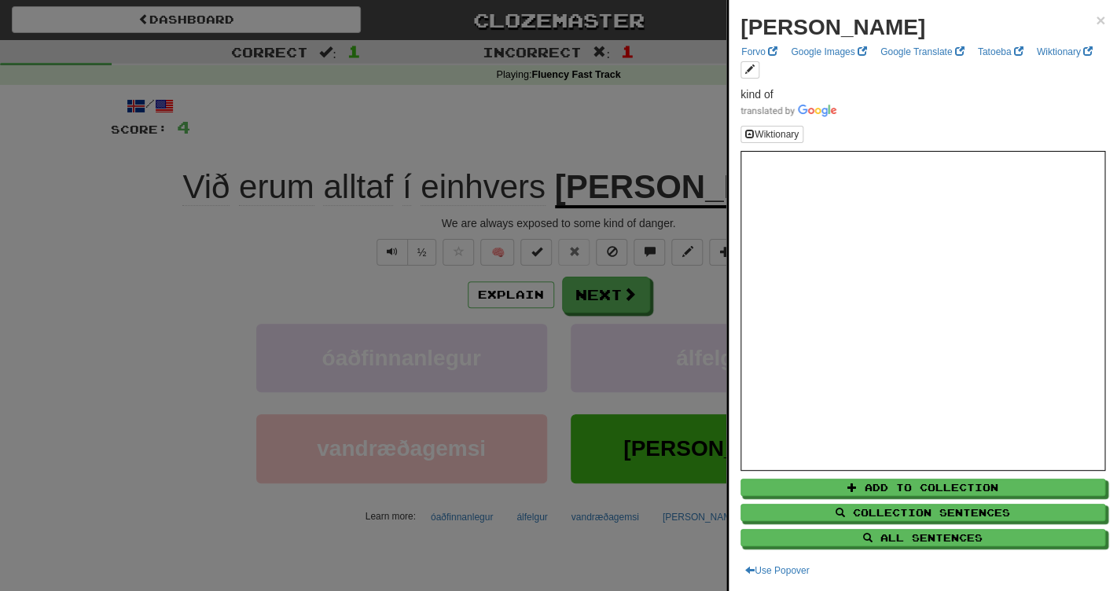
click at [611, 149] on div at bounding box center [558, 295] width 1117 height 591
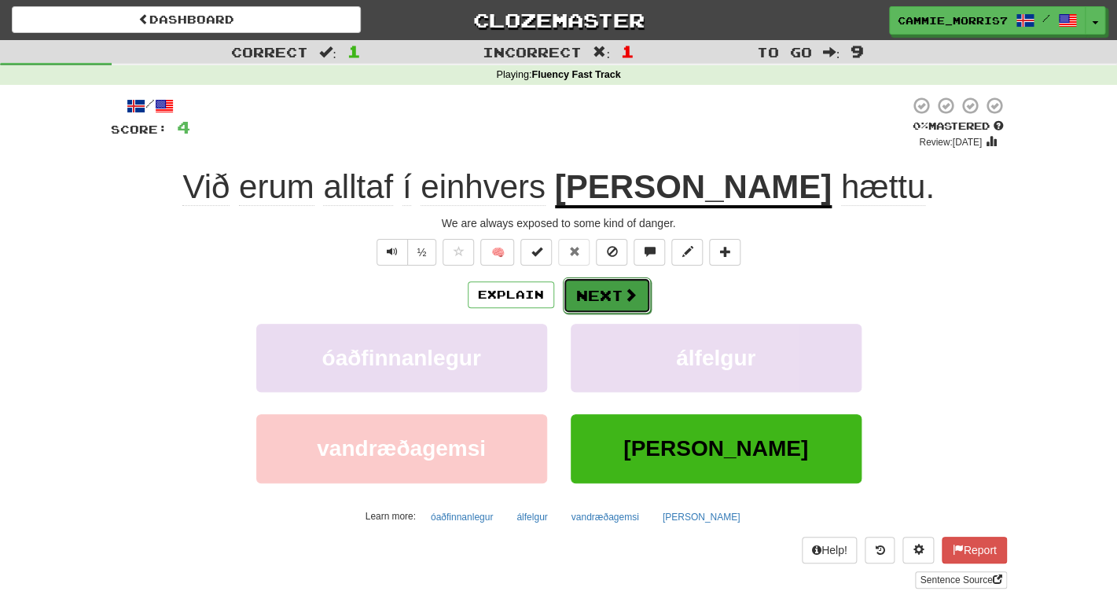
click at [630, 305] on button "Next" at bounding box center [607, 295] width 88 height 36
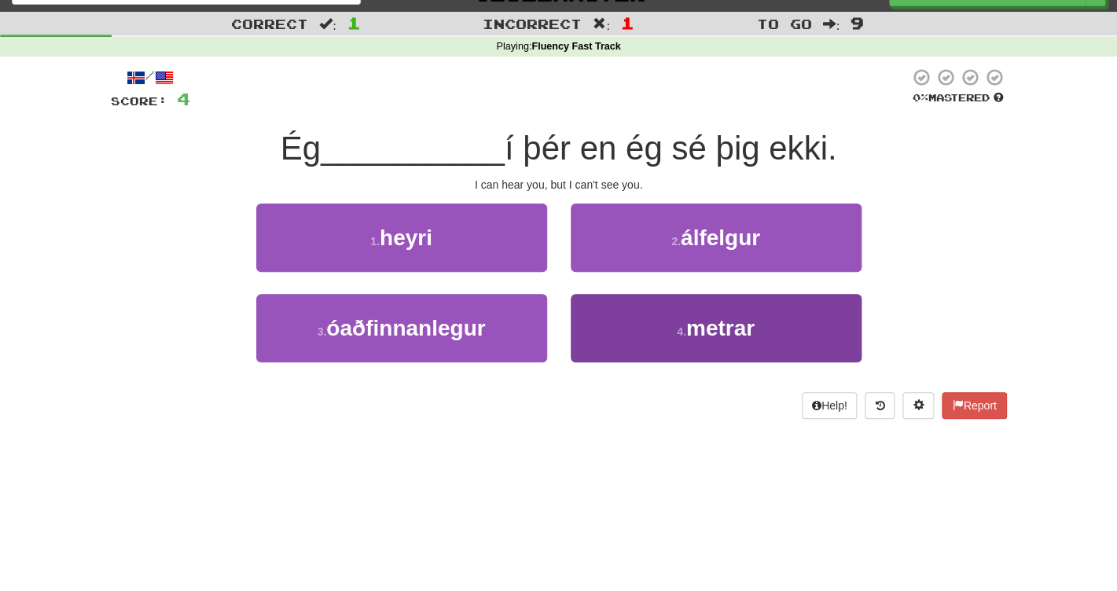
scroll to position [20, 0]
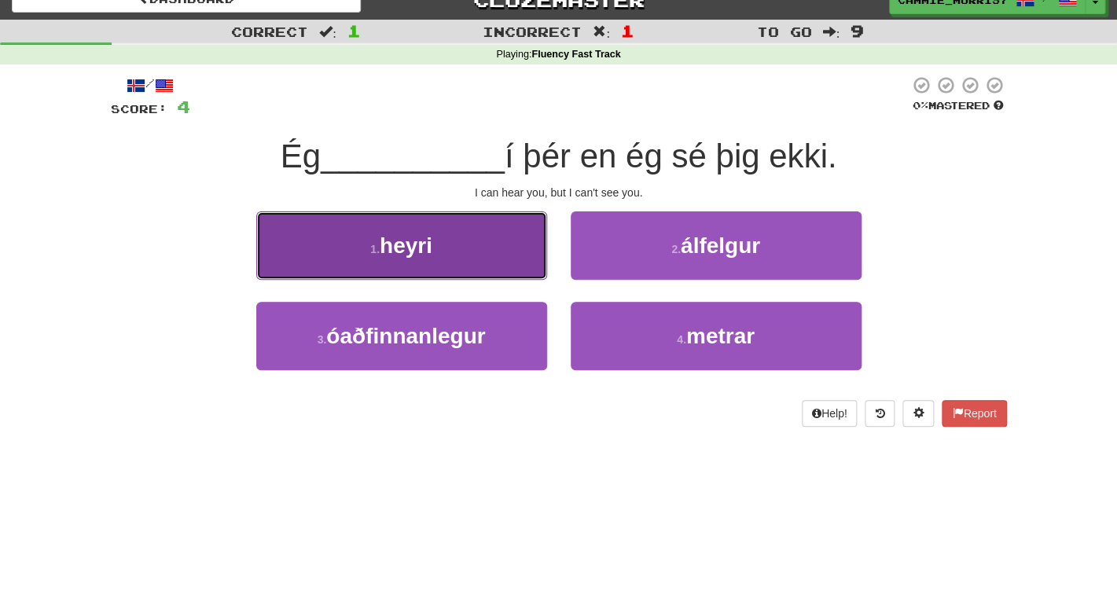
click at [489, 267] on button "1 . heyri" at bounding box center [401, 245] width 291 height 68
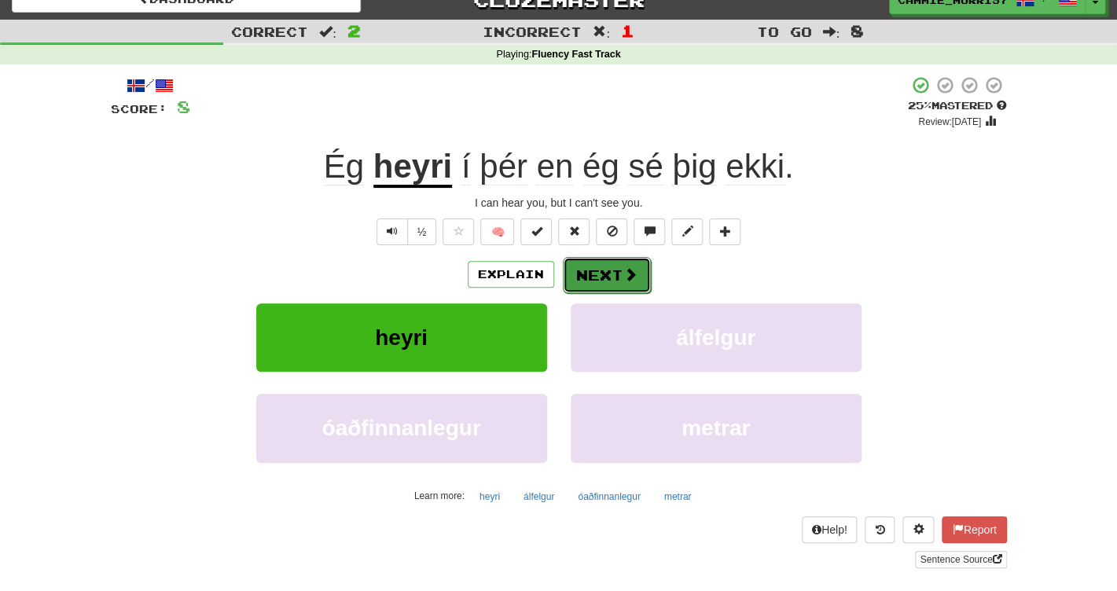
click at [585, 277] on button "Next" at bounding box center [607, 275] width 88 height 36
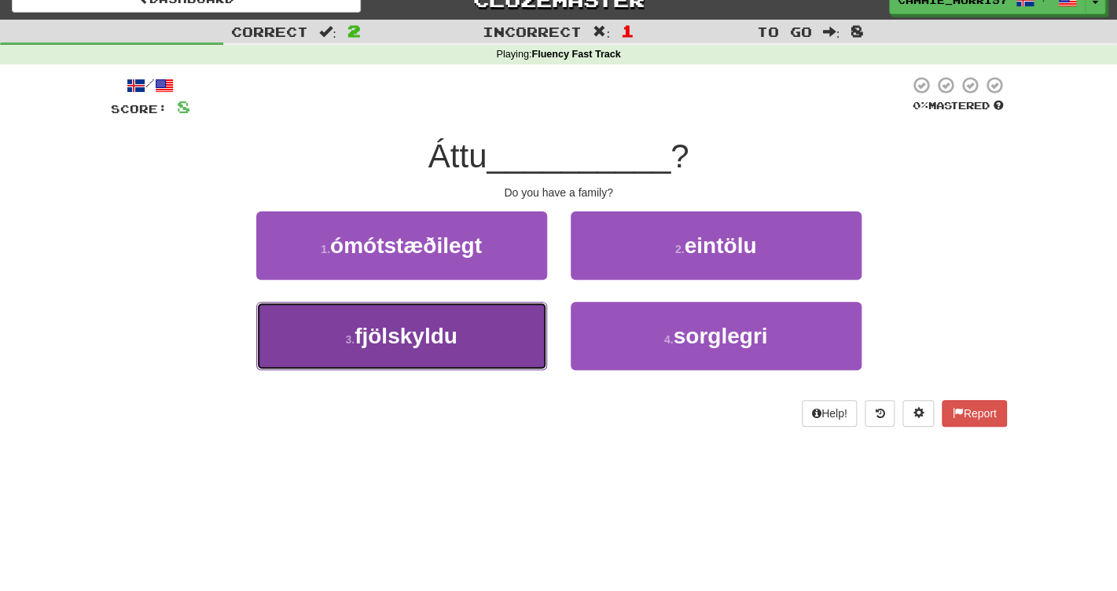
click at [471, 342] on button "3 . fjölskyldu" at bounding box center [401, 336] width 291 height 68
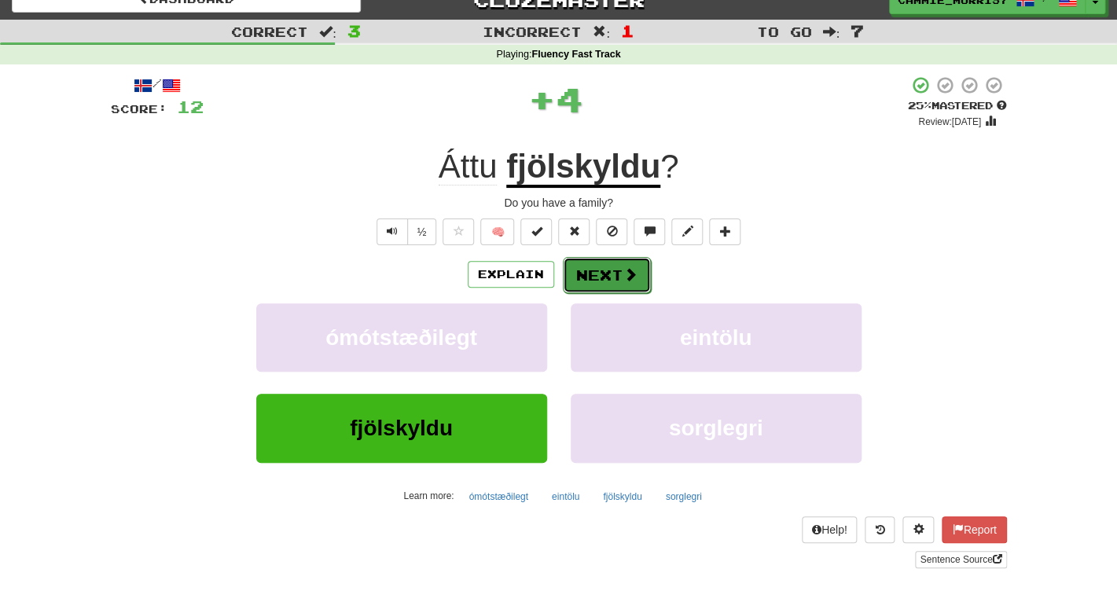
click at [590, 283] on button "Next" at bounding box center [607, 275] width 88 height 36
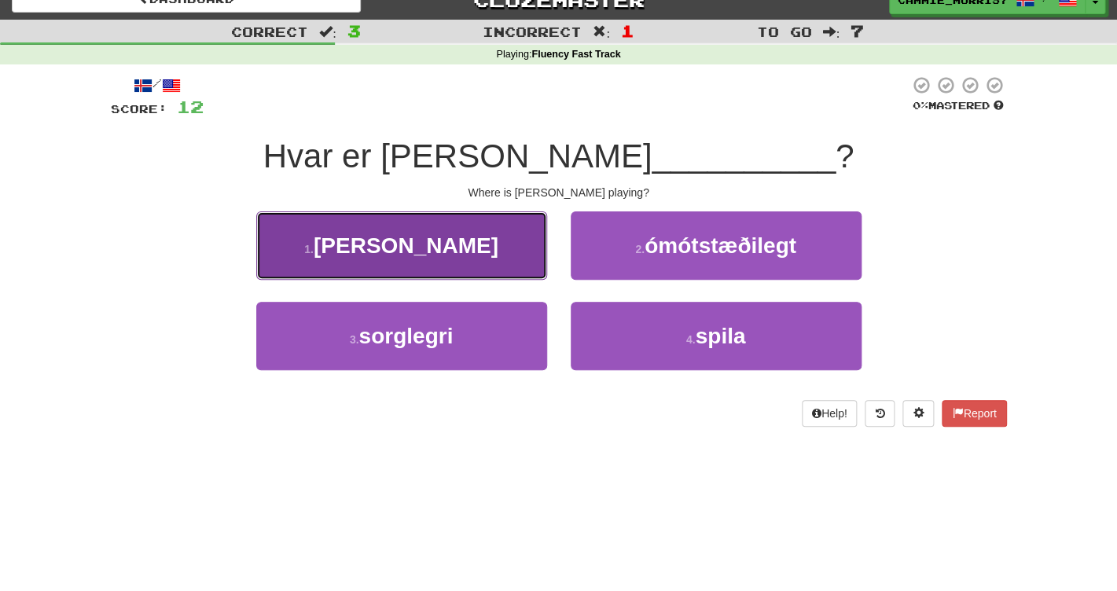
click at [435, 234] on span "kapella" at bounding box center [406, 245] width 185 height 24
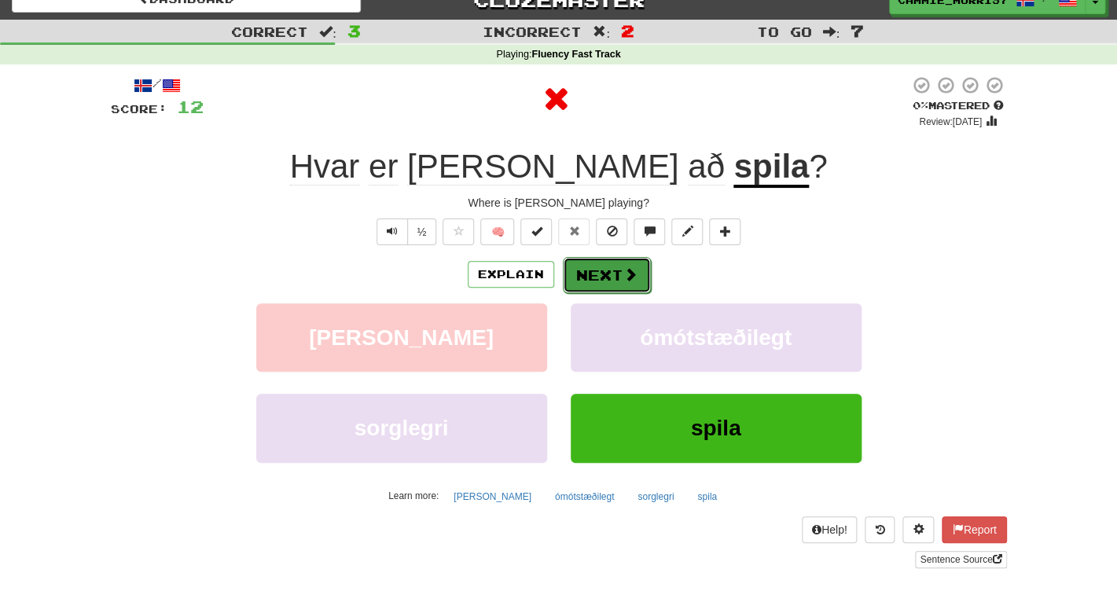
click at [626, 264] on button "Next" at bounding box center [607, 275] width 88 height 36
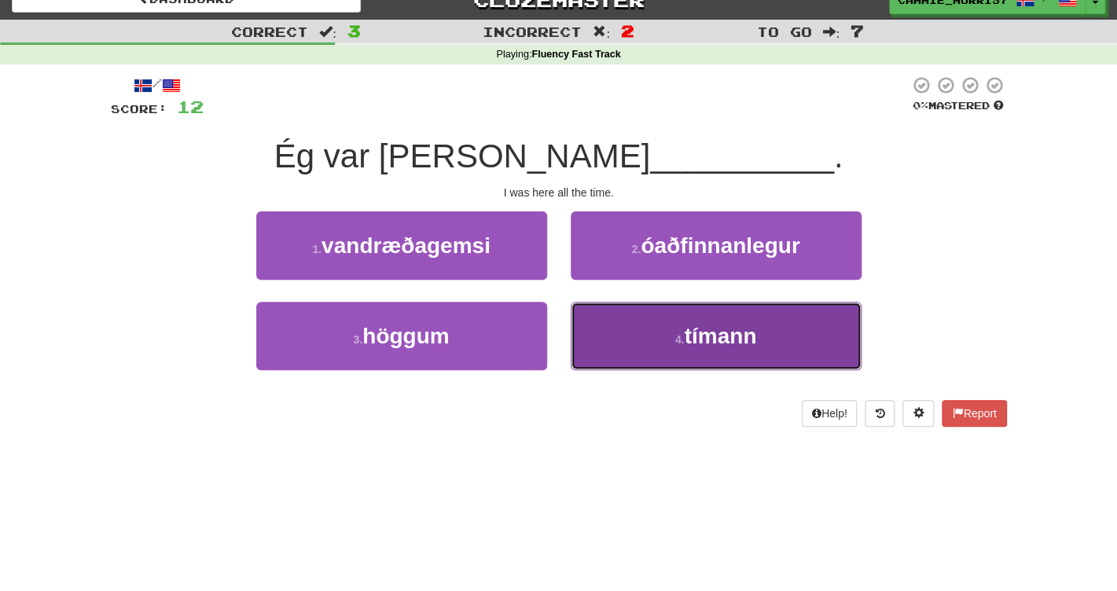
click at [636, 340] on button "4 . tímann" at bounding box center [716, 336] width 291 height 68
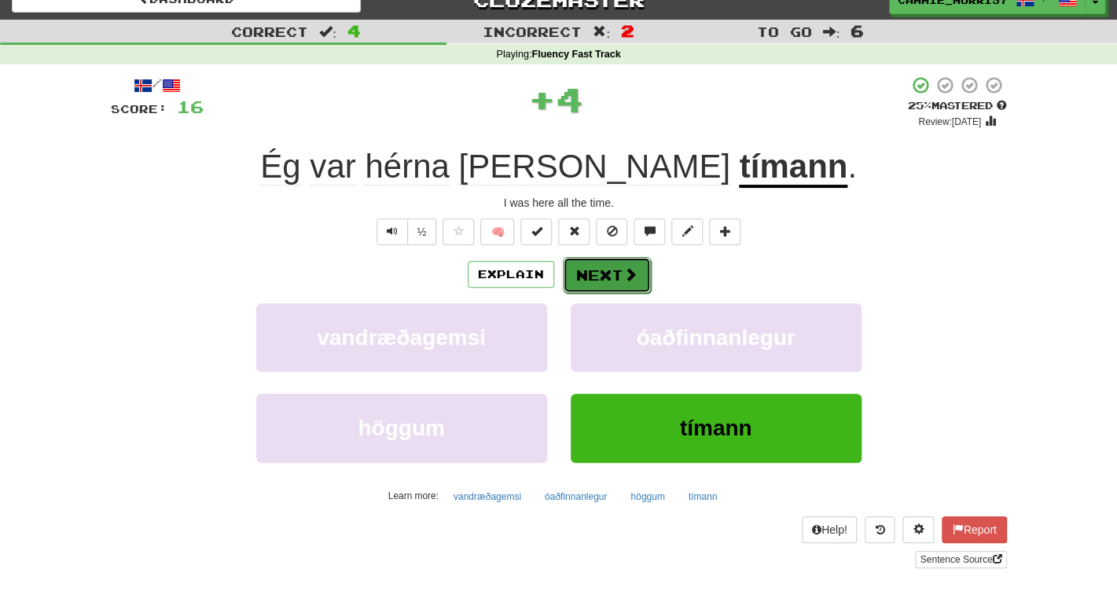
click at [598, 281] on button "Next" at bounding box center [607, 275] width 88 height 36
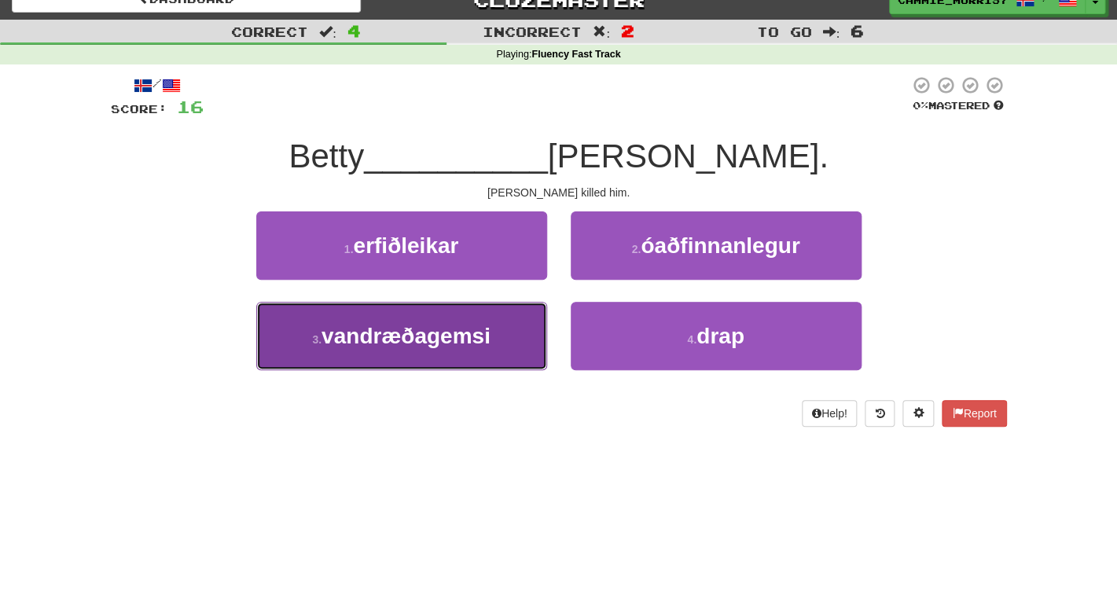
click at [490, 336] on span "vandræðagemsi" at bounding box center [405, 336] width 169 height 24
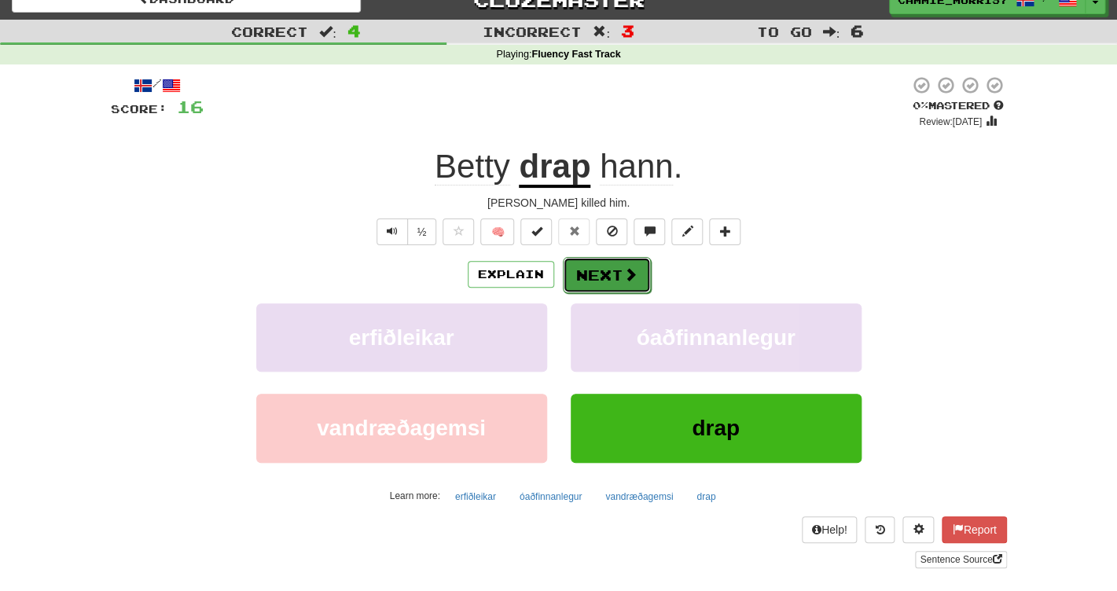
click at [586, 285] on button "Next" at bounding box center [607, 275] width 88 height 36
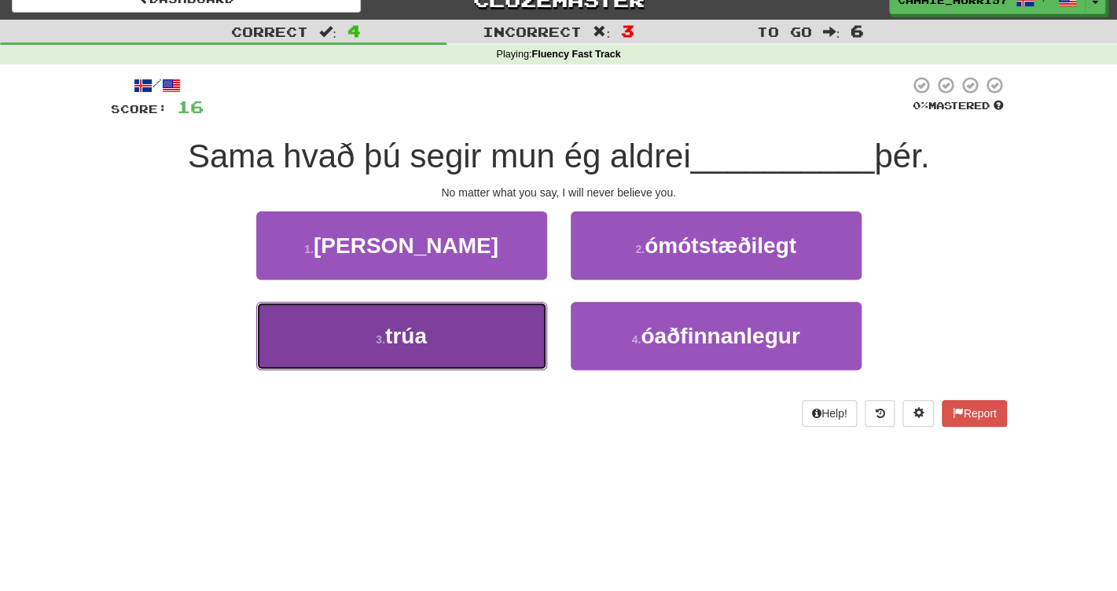
click at [527, 362] on button "3 . trúa" at bounding box center [401, 336] width 291 height 68
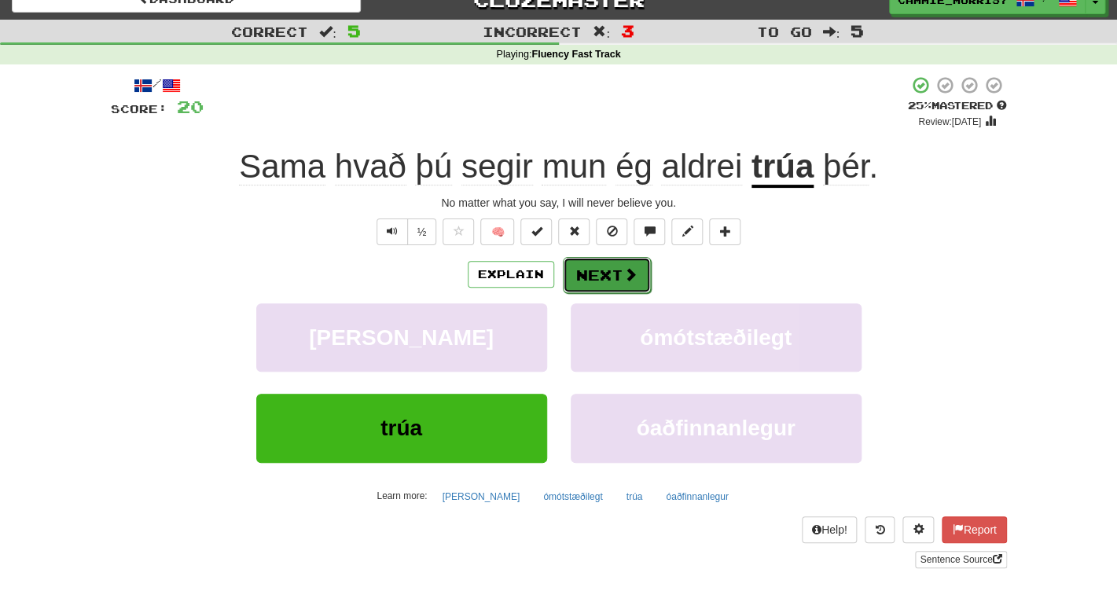
click at [597, 286] on button "Next" at bounding box center [607, 275] width 88 height 36
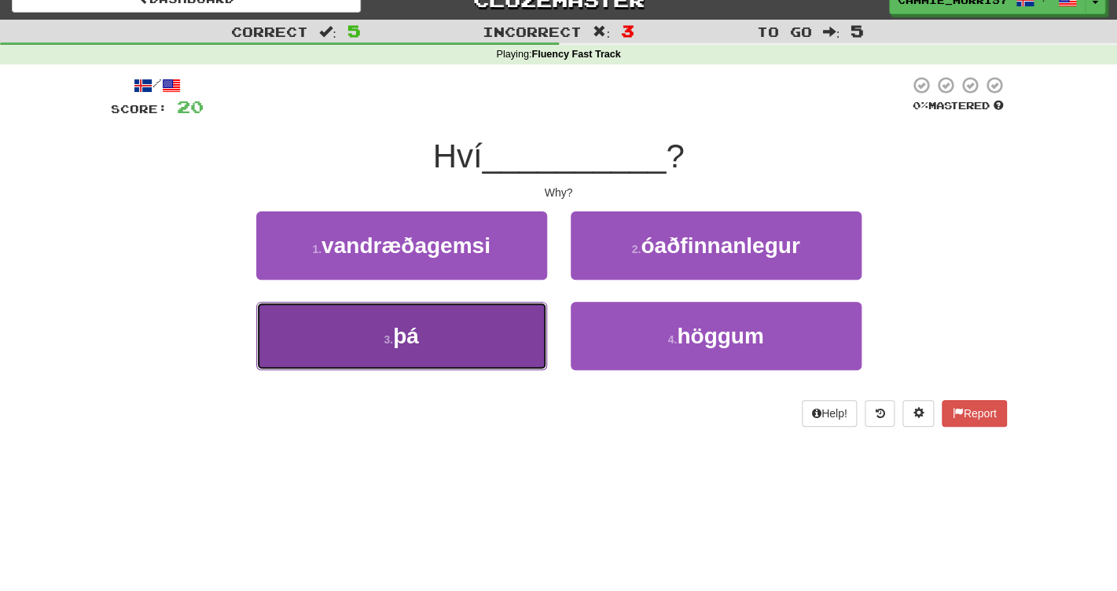
click at [389, 360] on button "3 . þá" at bounding box center [401, 336] width 291 height 68
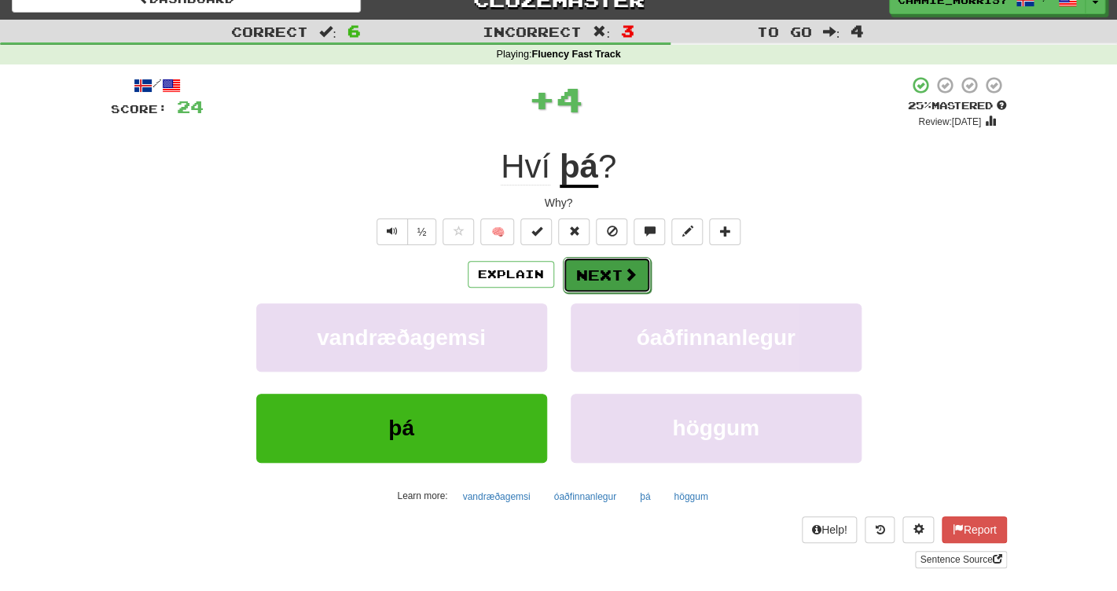
click at [601, 271] on button "Next" at bounding box center [607, 275] width 88 height 36
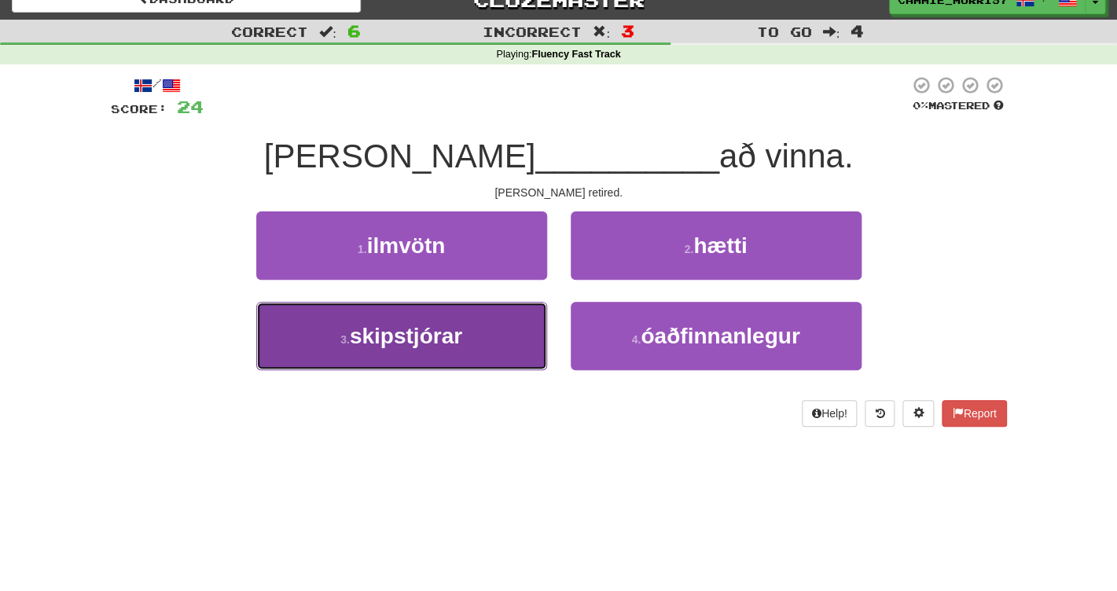
click at [483, 345] on button "3 . skipstjórar" at bounding box center [401, 336] width 291 height 68
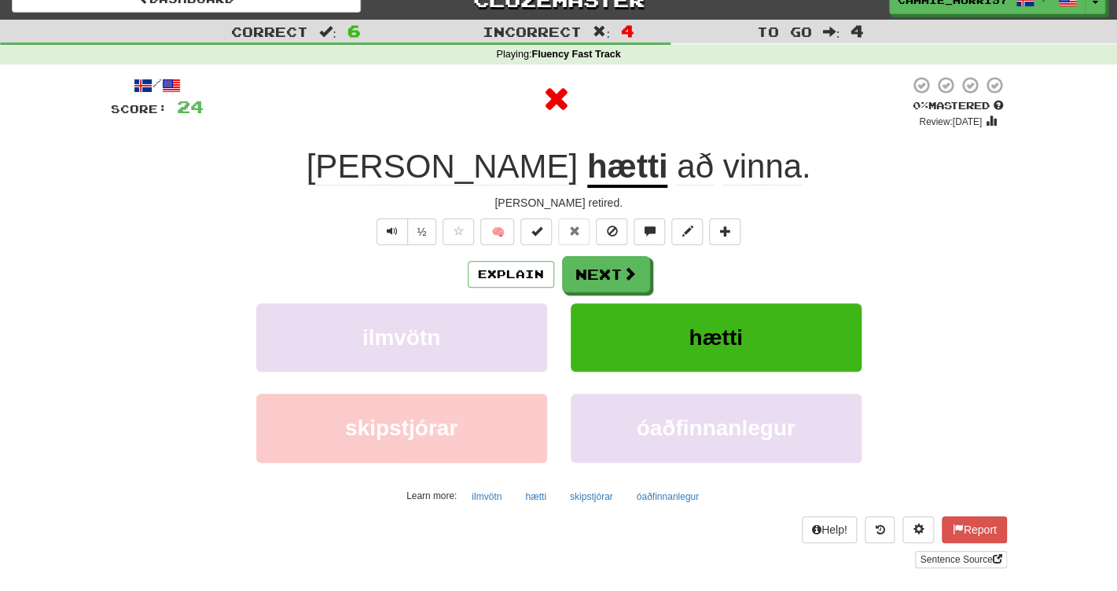
click at [587, 174] on u "hætti" at bounding box center [627, 168] width 81 height 40
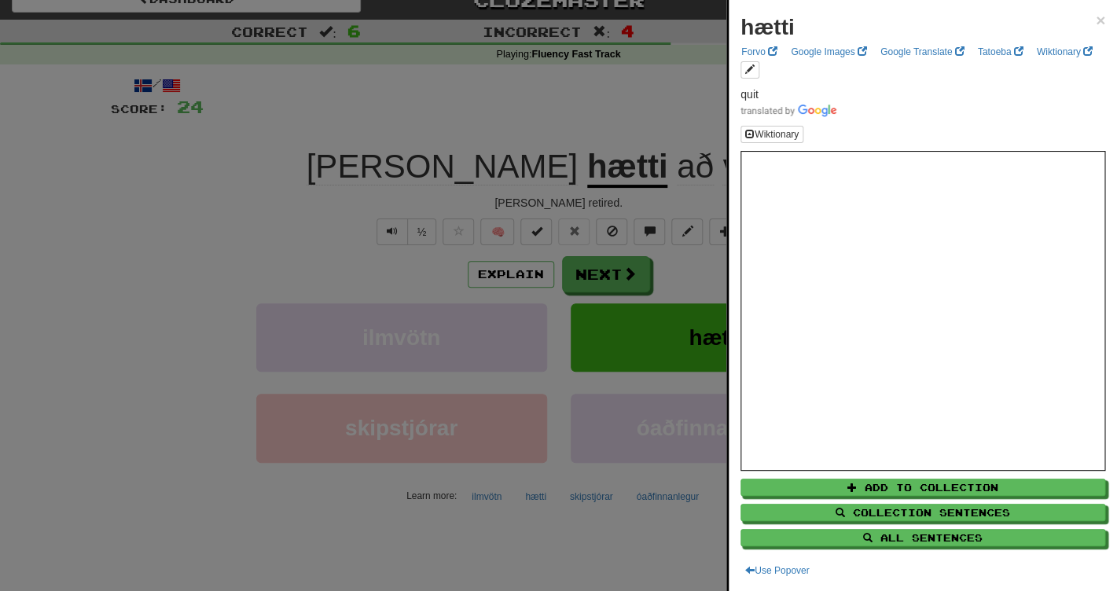
click at [589, 107] on div at bounding box center [558, 295] width 1117 height 591
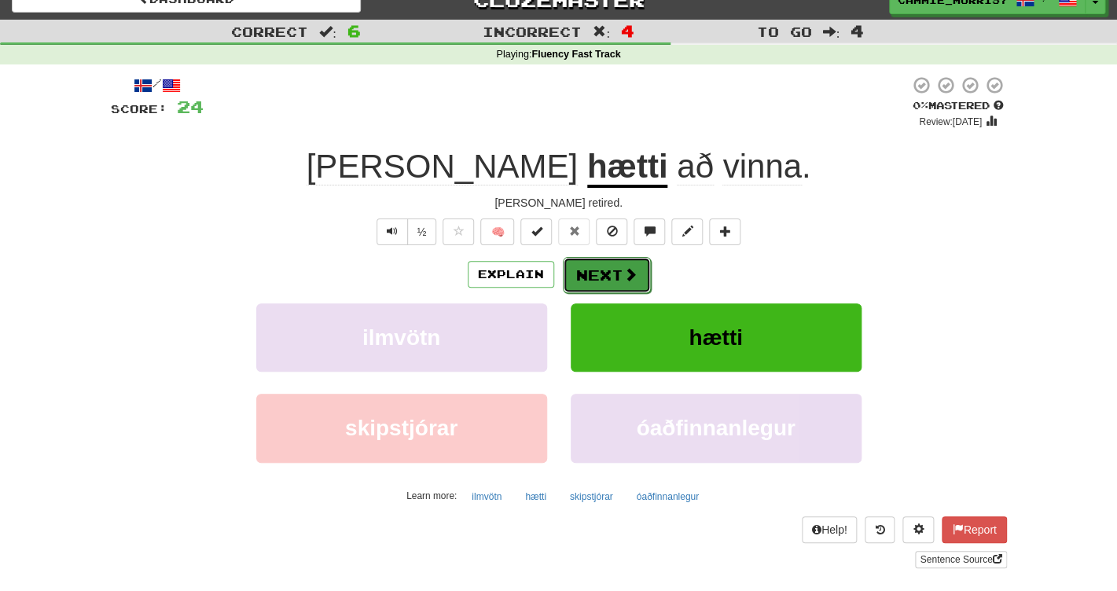
click at [597, 280] on button "Next" at bounding box center [607, 275] width 88 height 36
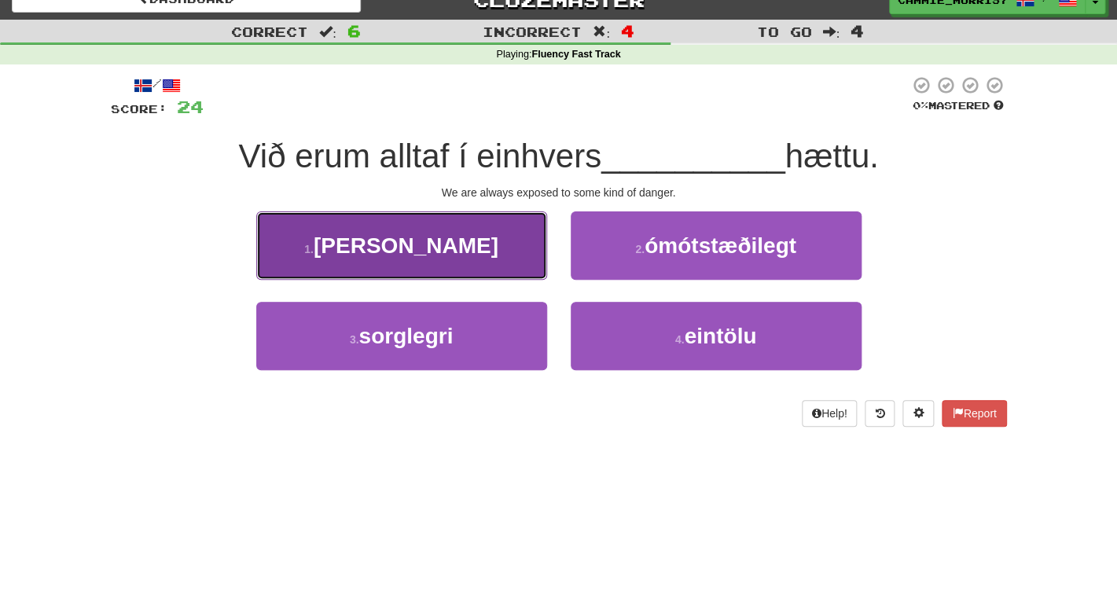
click at [434, 262] on button "1 . konar" at bounding box center [401, 245] width 291 height 68
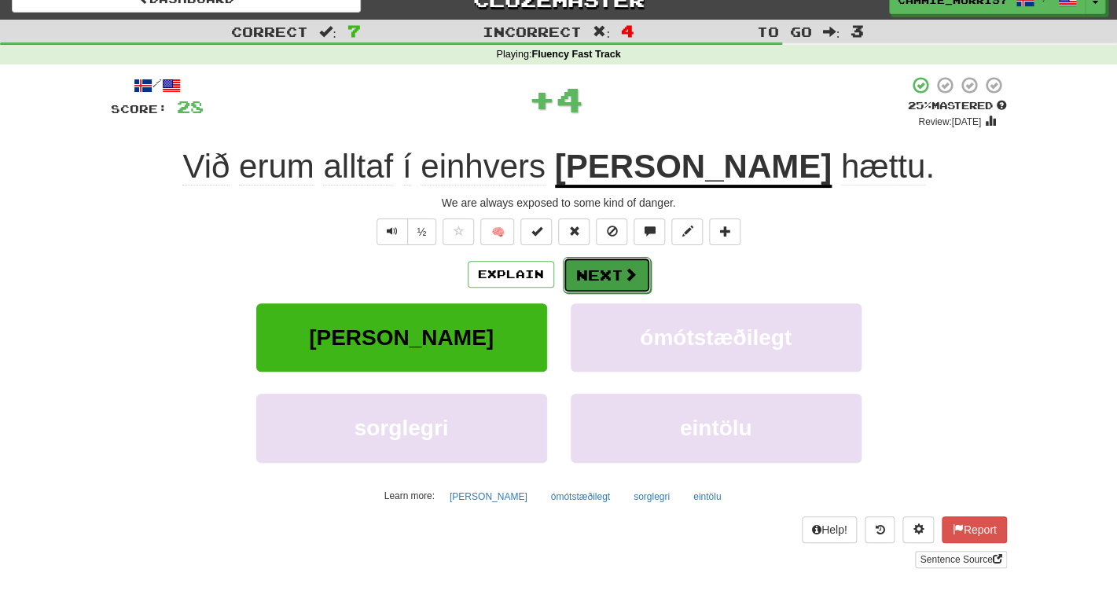
click at [583, 273] on button "Next" at bounding box center [607, 275] width 88 height 36
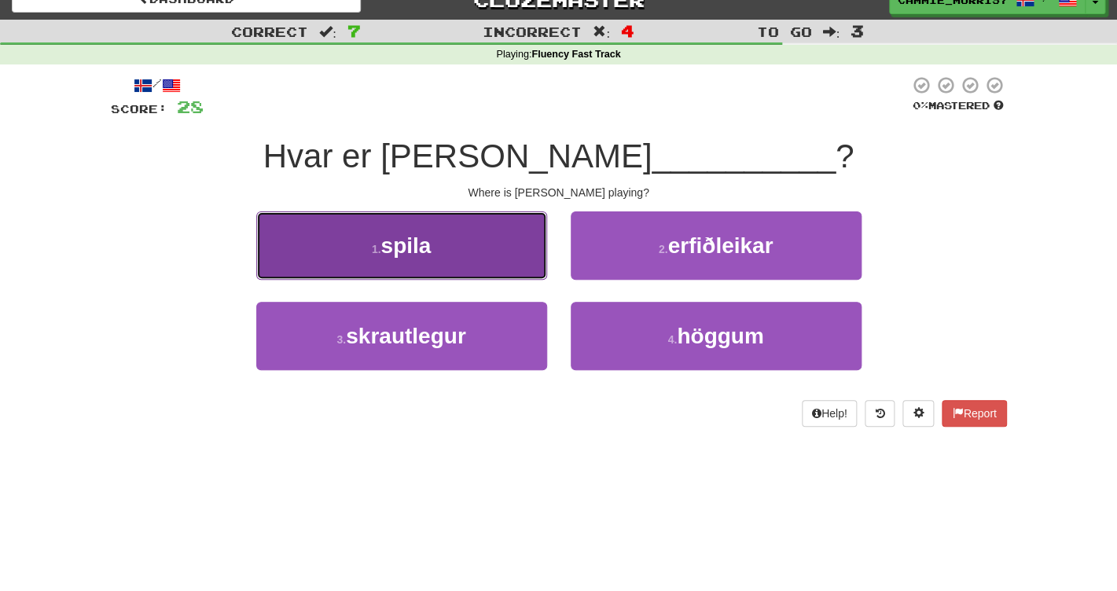
click at [421, 257] on span "spila" at bounding box center [405, 245] width 50 height 24
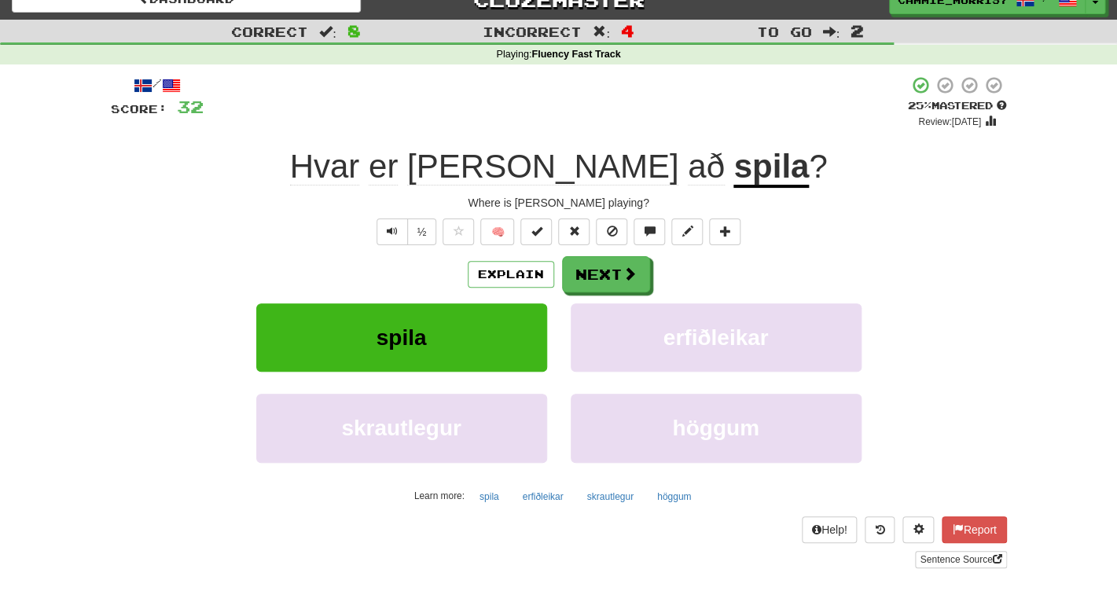
click at [557, 241] on div "½ 🧠" at bounding box center [559, 232] width 896 height 27
click at [564, 263] on button "Next" at bounding box center [607, 275] width 88 height 36
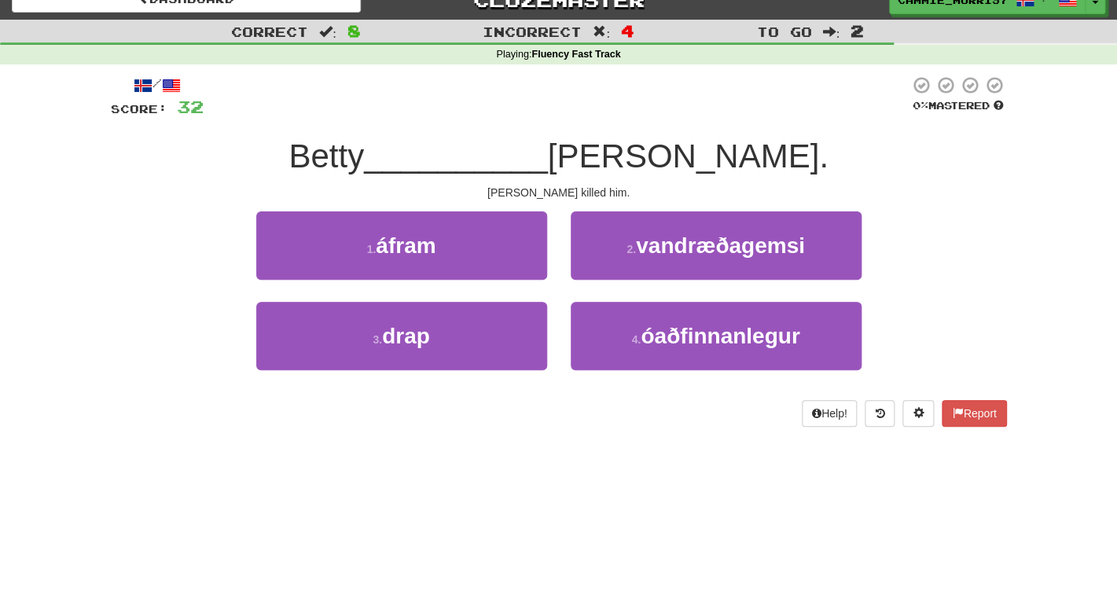
click at [467, 374] on div "3 . drap" at bounding box center [401, 347] width 314 height 90
click at [467, 373] on div "3 . drap" at bounding box center [401, 347] width 314 height 90
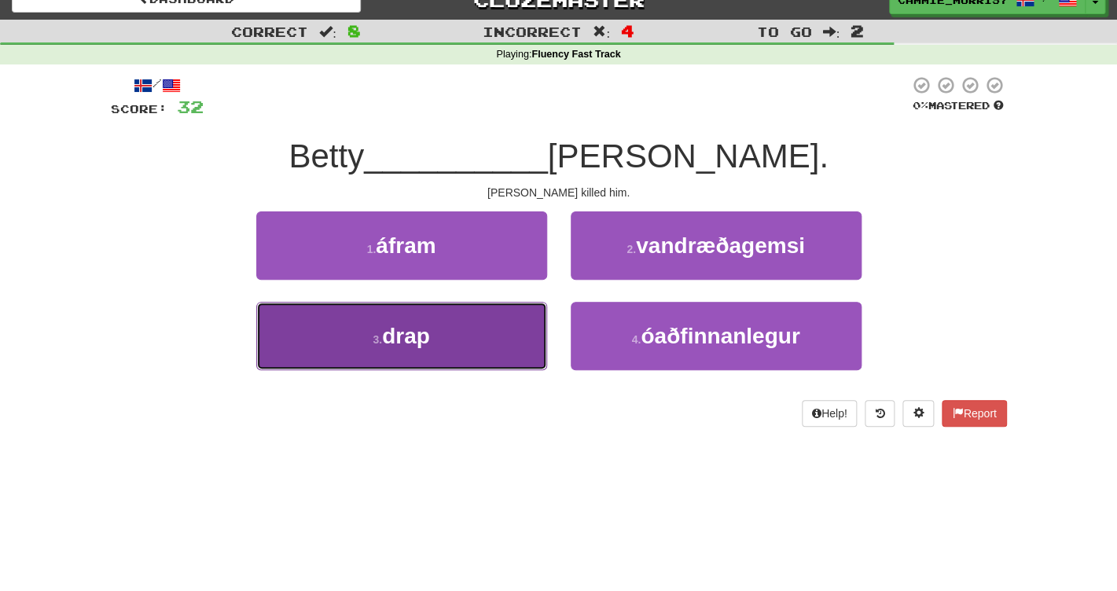
click at [461, 360] on button "3 . drap" at bounding box center [401, 336] width 291 height 68
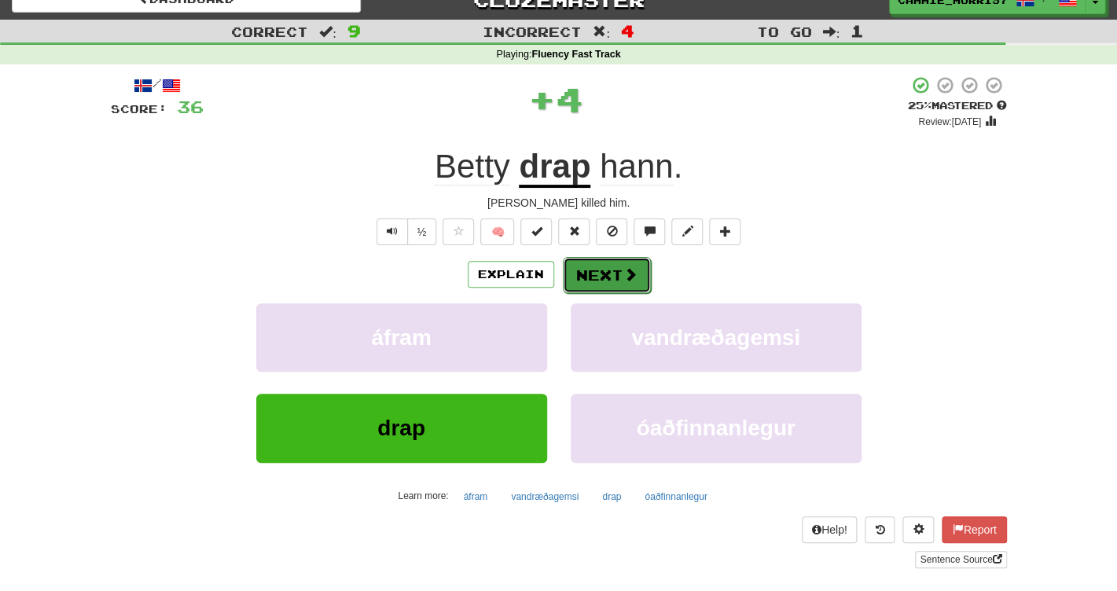
click at [640, 277] on button "Next" at bounding box center [607, 275] width 88 height 36
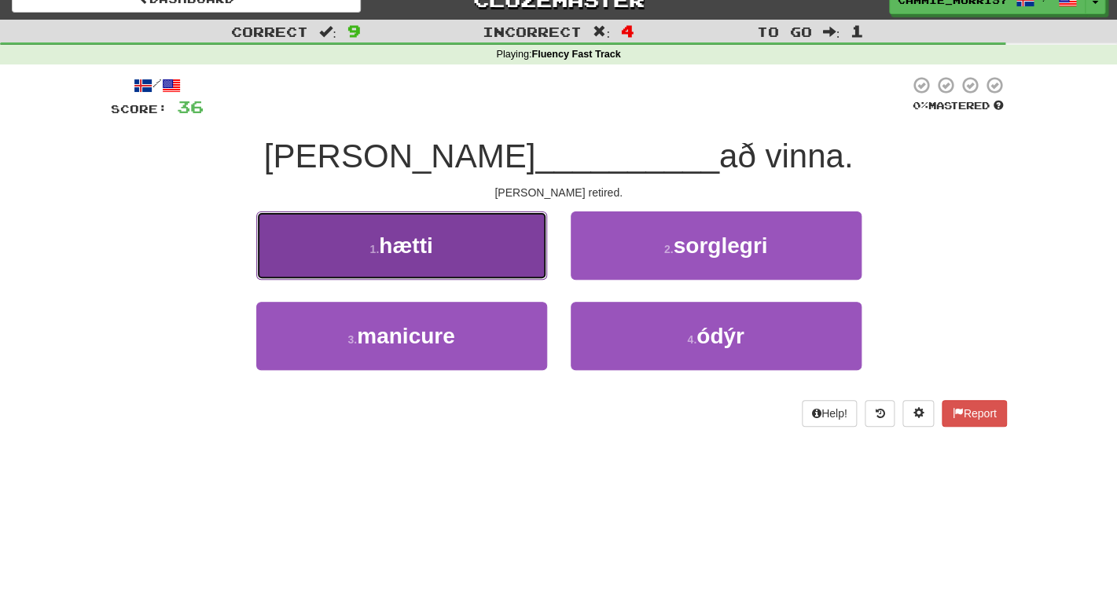
click at [502, 240] on button "1 . hætti" at bounding box center [401, 245] width 291 height 68
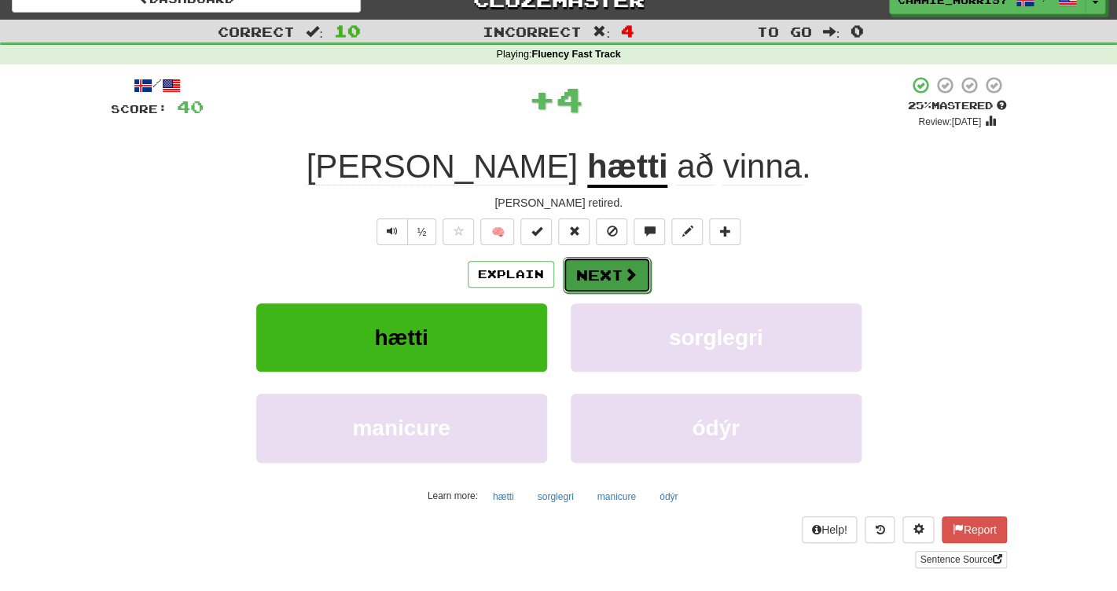
click at [610, 287] on button "Next" at bounding box center [607, 275] width 88 height 36
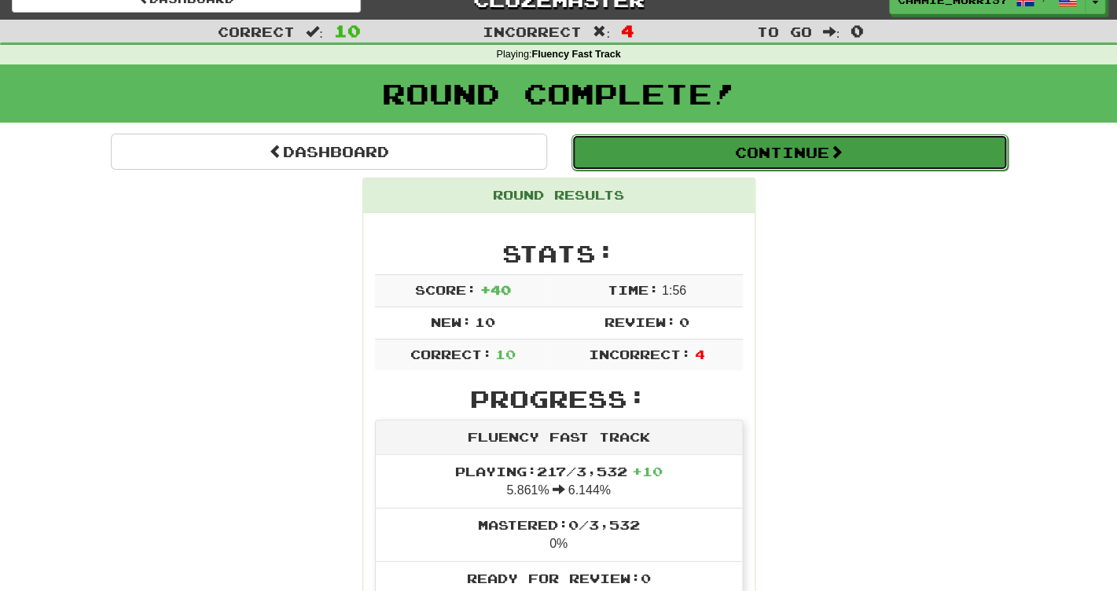
click at [777, 163] on button "Continue" at bounding box center [789, 152] width 436 height 36
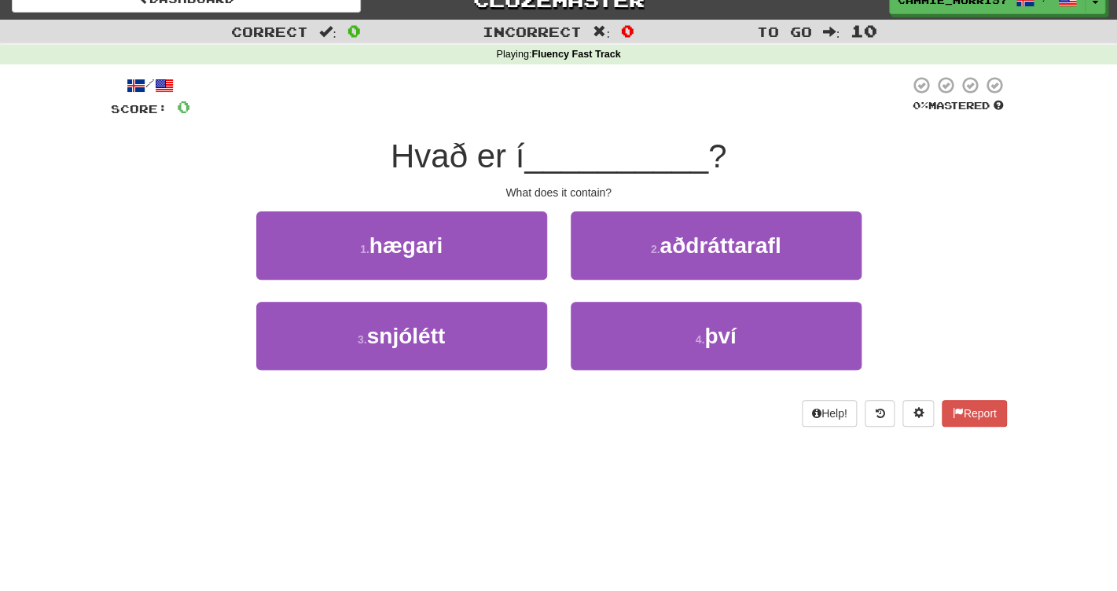
scroll to position [0, 0]
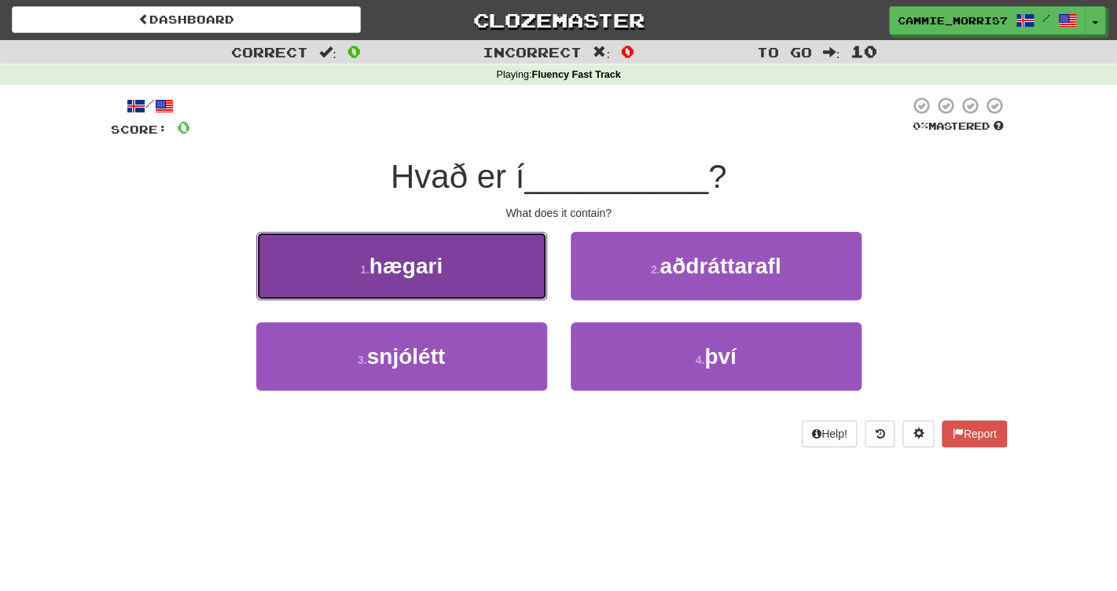
click at [509, 279] on button "1 . hægari" at bounding box center [401, 266] width 291 height 68
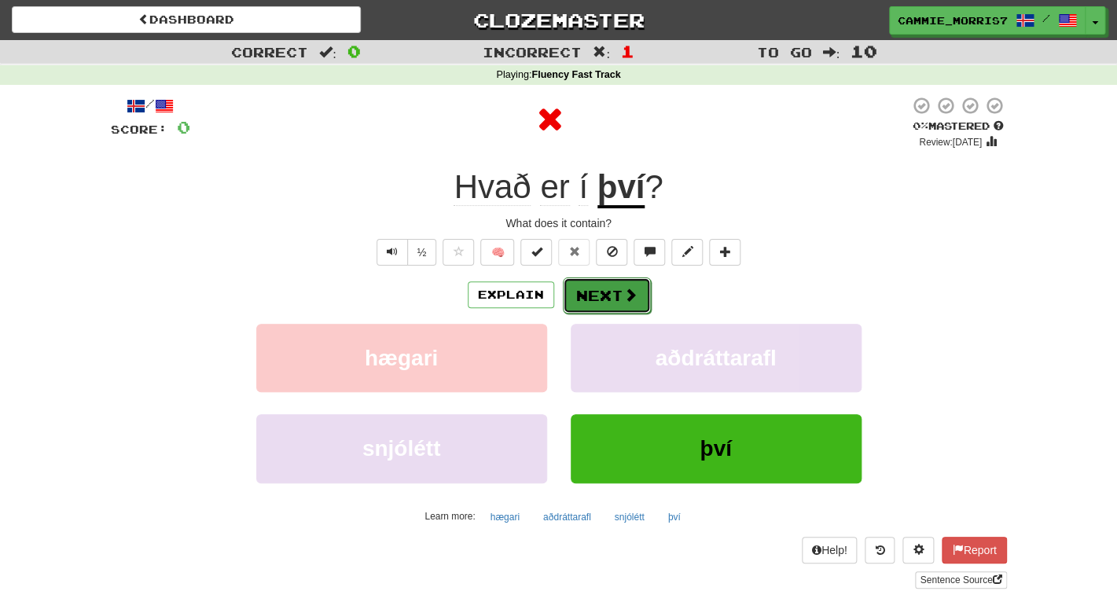
click at [618, 304] on button "Next" at bounding box center [607, 295] width 88 height 36
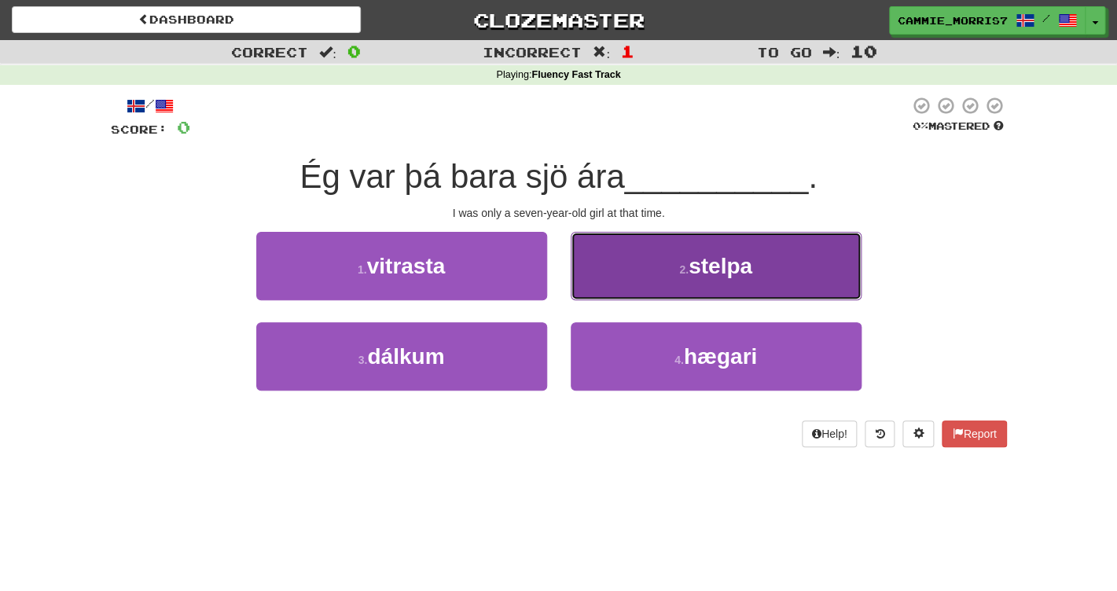
click at [612, 270] on button "2 . stelpa" at bounding box center [716, 266] width 291 height 68
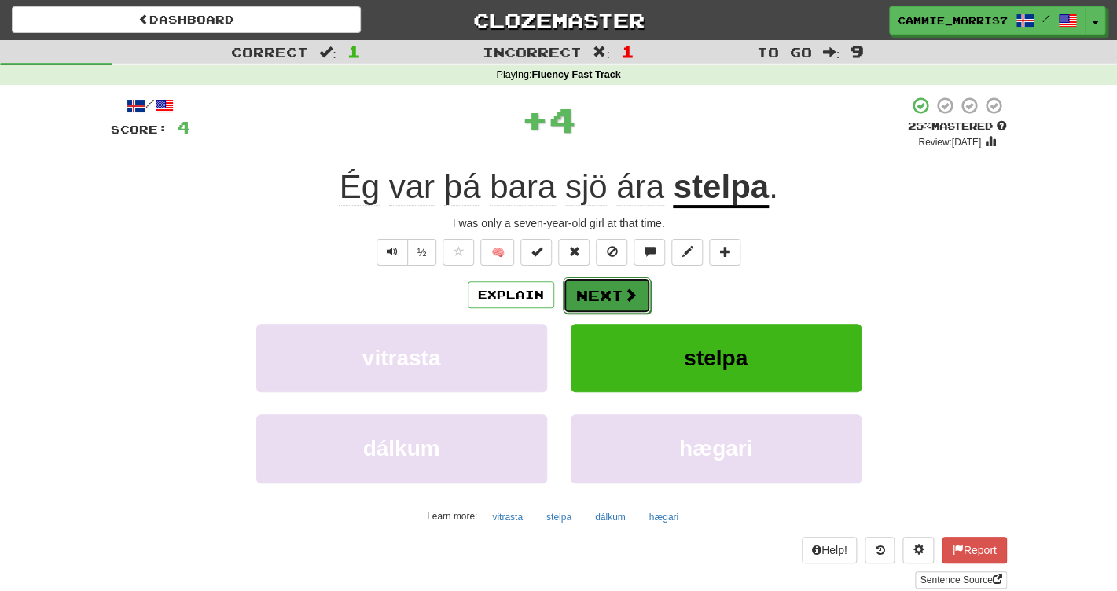
click at [616, 281] on button "Next" at bounding box center [607, 295] width 88 height 36
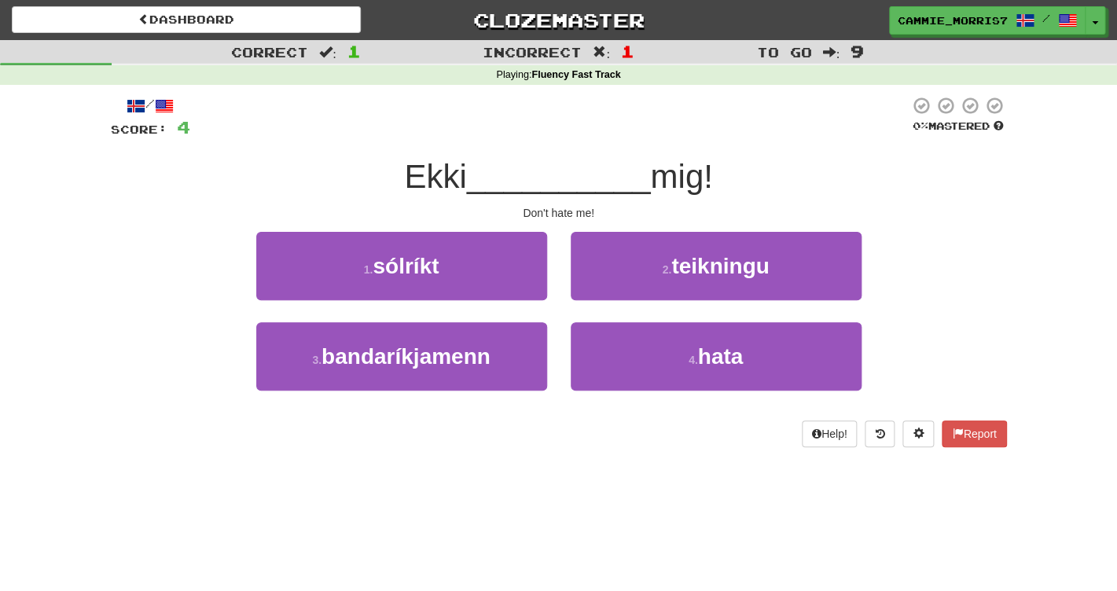
drag, startPoint x: 667, startPoint y: 465, endPoint x: 667, endPoint y: 414, distance: 51.1
click at [667, 460] on div "/ Score: 4 0 % Mastered Ekki __________ mig! Don't hate me! 1 . sólríkt 2 . tei…" at bounding box center [559, 277] width 896 height 384
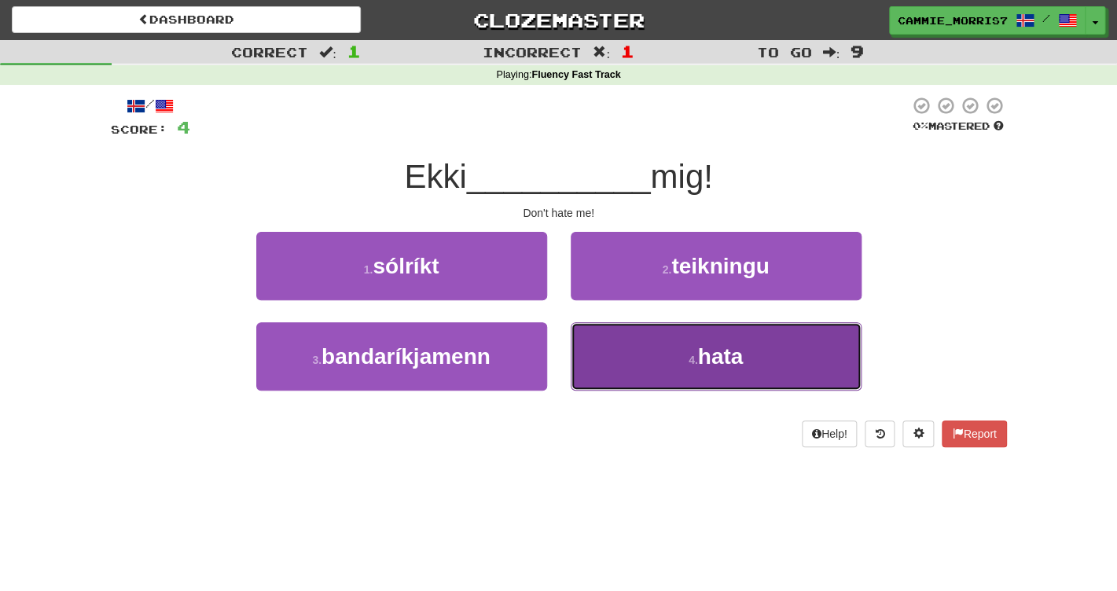
click at [667, 378] on button "4 . hata" at bounding box center [716, 356] width 291 height 68
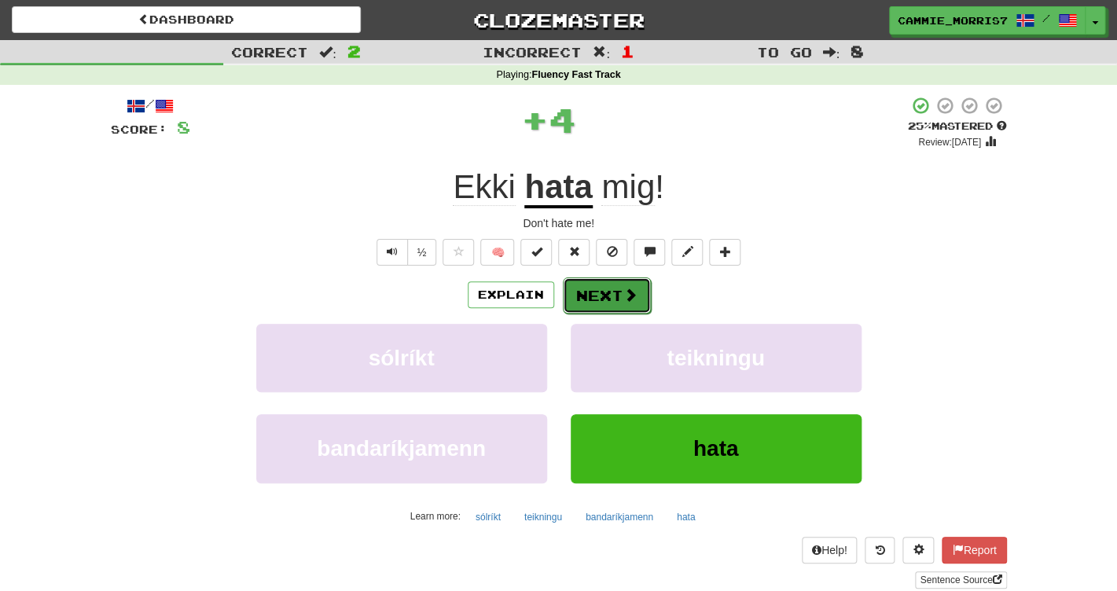
click at [617, 295] on button "Next" at bounding box center [607, 295] width 88 height 36
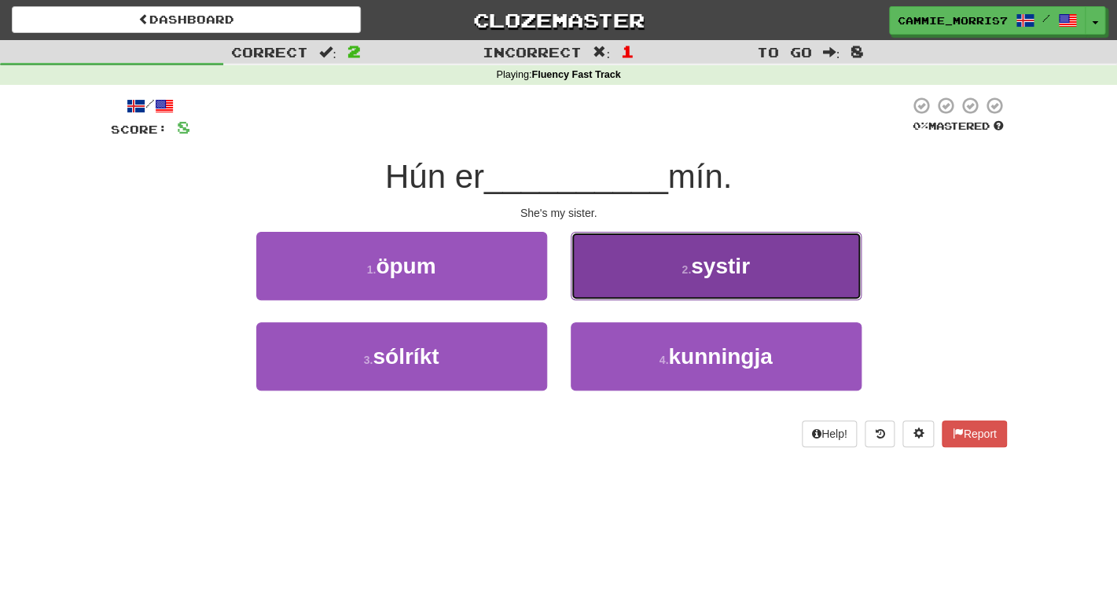
click at [677, 251] on button "2 . systir" at bounding box center [716, 266] width 291 height 68
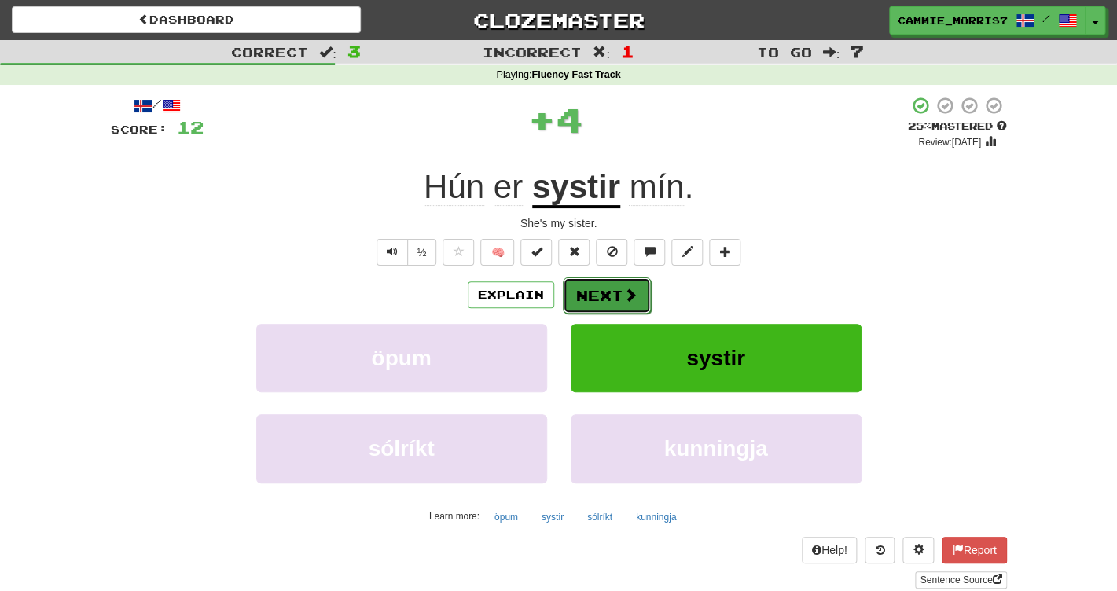
click at [594, 307] on button "Next" at bounding box center [607, 295] width 88 height 36
